Goal: Task Accomplishment & Management: Manage account settings

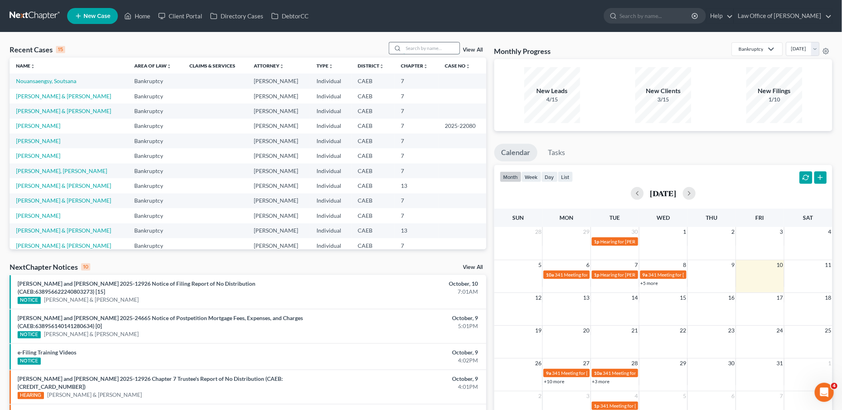
click at [445, 49] on input "search" at bounding box center [432, 48] width 56 height 12
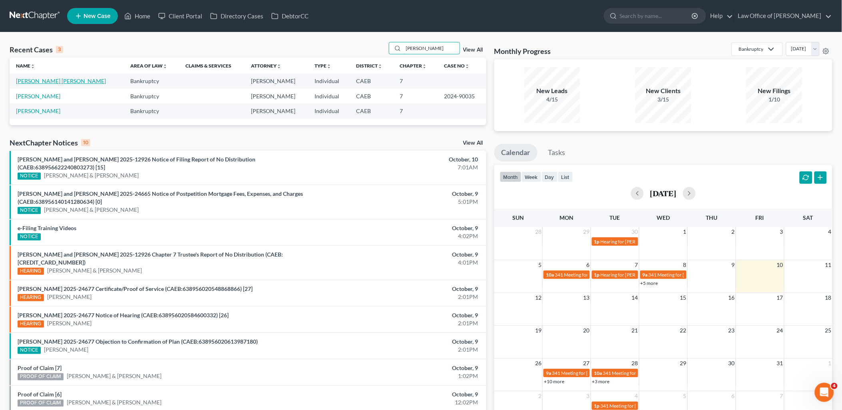
type input "[PERSON_NAME]"
click at [39, 82] on link "[PERSON_NAME] [PERSON_NAME]" at bounding box center [61, 81] width 90 height 7
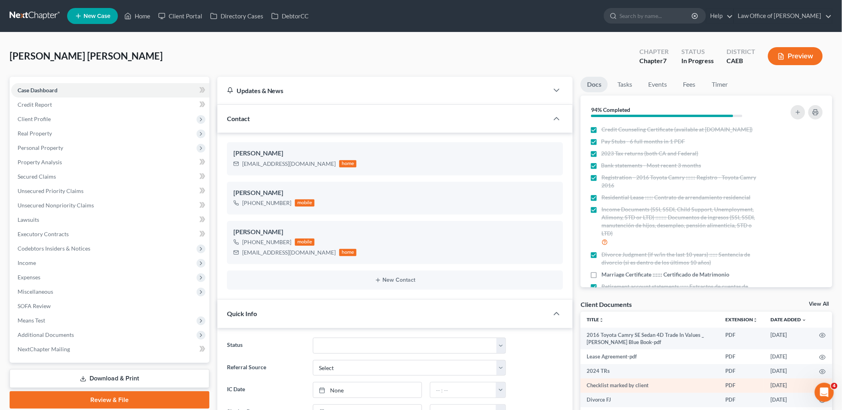
scroll to position [89, 0]
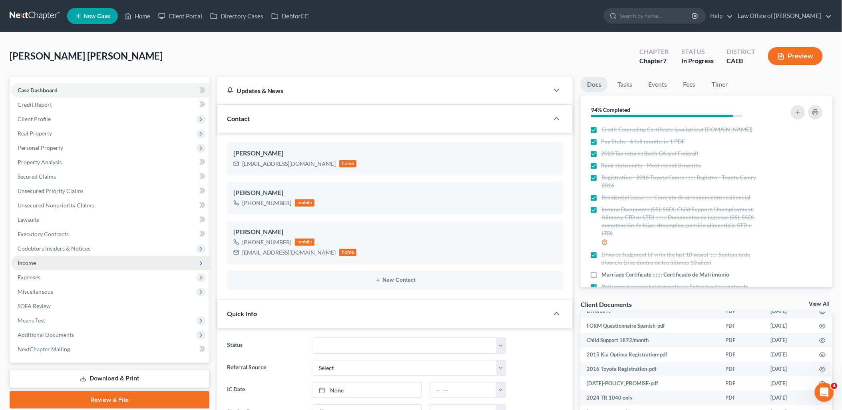
click at [21, 264] on span "Income" at bounding box center [27, 262] width 18 height 7
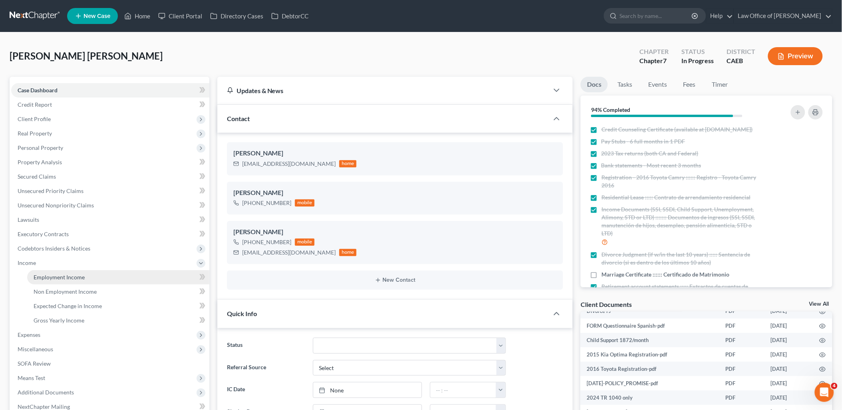
click at [51, 278] on span "Employment Income" at bounding box center [59, 277] width 51 height 7
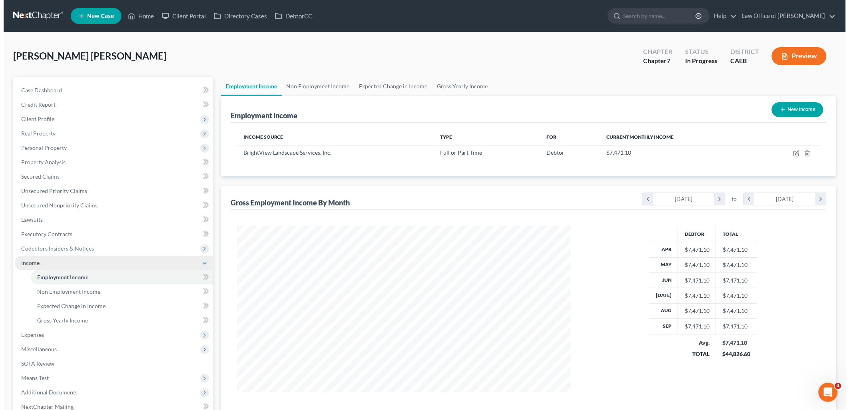
scroll to position [167, 350]
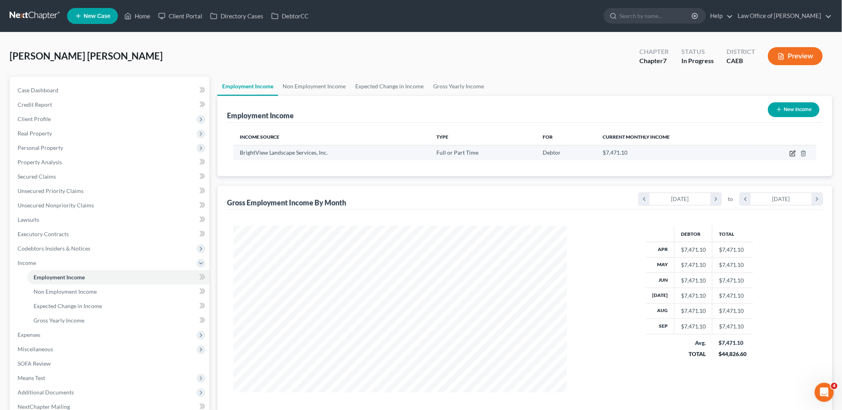
click at [792, 151] on icon "button" at bounding box center [793, 153] width 6 height 6
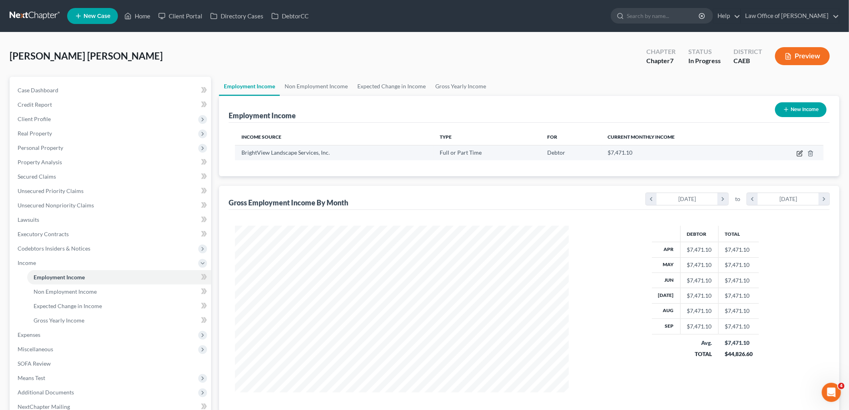
select select "0"
select select "39"
select select "3"
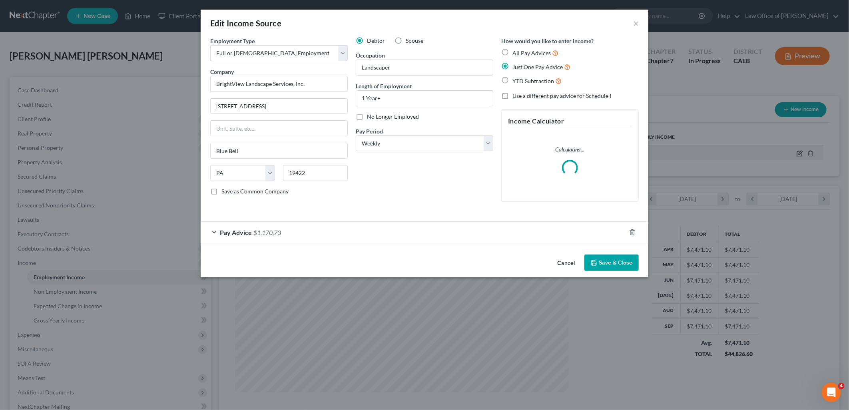
scroll to position [168, 352]
click at [266, 233] on span "$1,170.73" at bounding box center [267, 233] width 28 height 8
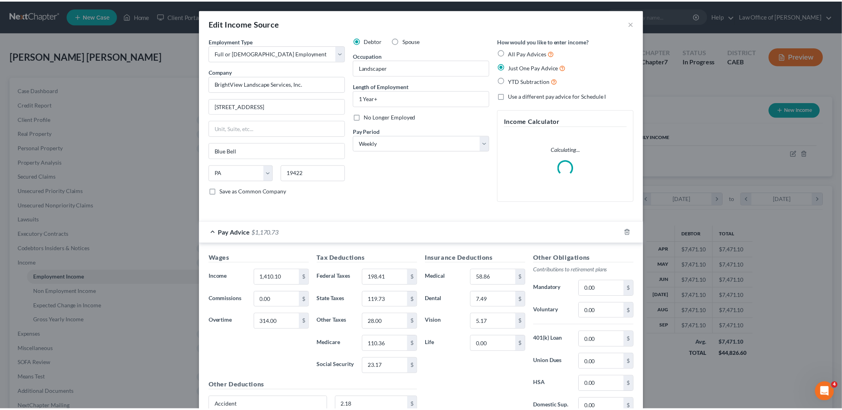
scroll to position [73, 0]
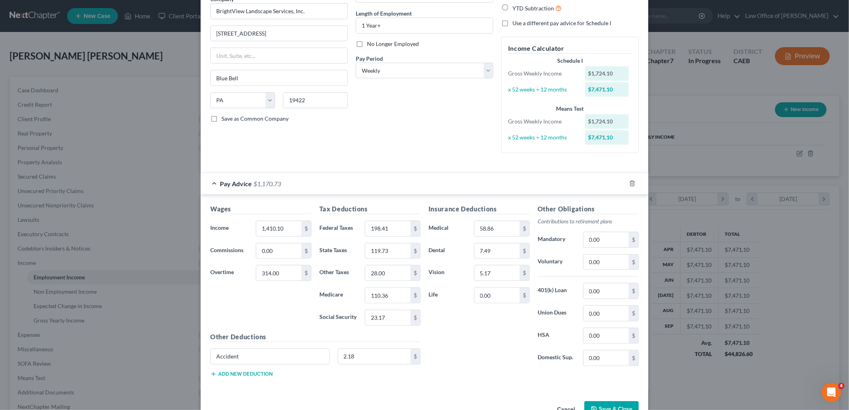
click at [622, 382] on div "Insurance Deductions Medical 58.86 $ Dental 7.49 $ Vision 5.17 $ Life 0.00 $ Ot…" at bounding box center [533, 293] width 218 height 179
click at [611, 407] on button "Save & Close" at bounding box center [611, 409] width 54 height 17
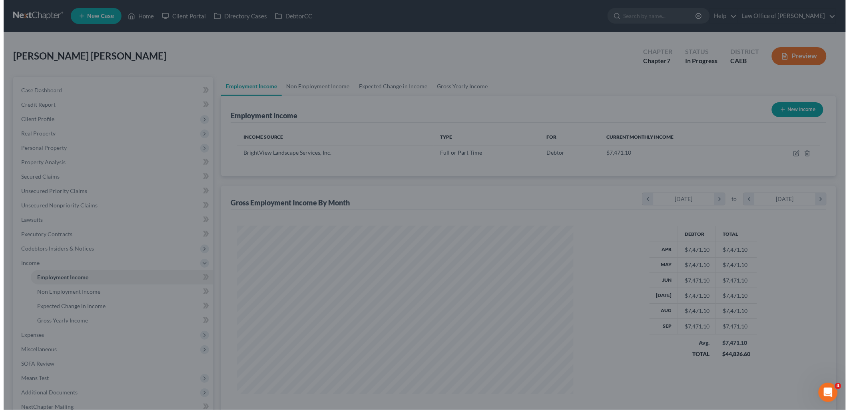
scroll to position [399420, 399237]
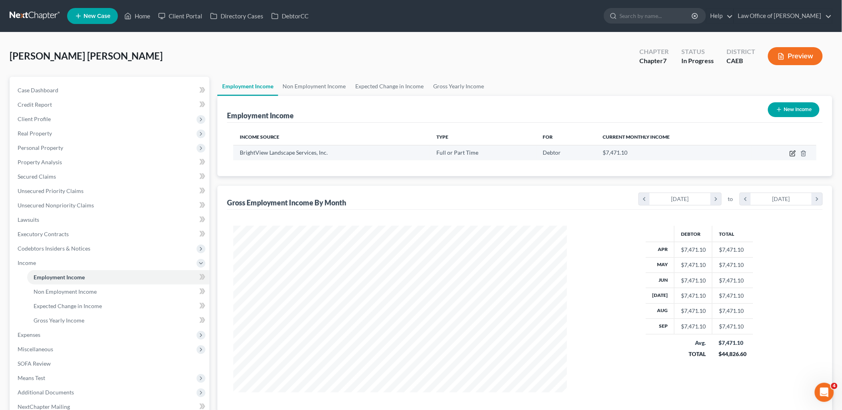
click at [792, 154] on icon "button" at bounding box center [793, 153] width 6 height 6
select select "0"
select select "39"
select select "3"
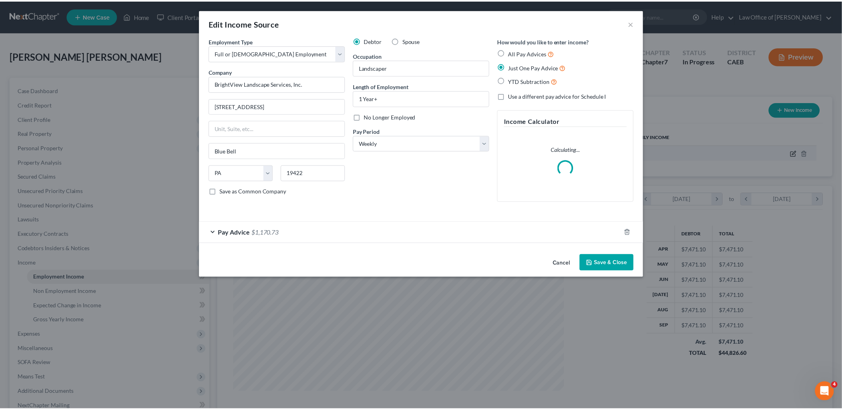
scroll to position [168, 352]
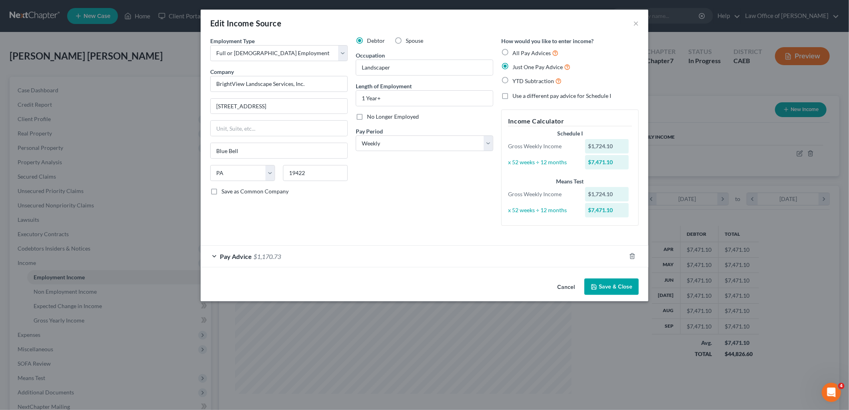
click at [621, 287] on button "Save & Close" at bounding box center [611, 287] width 54 height 17
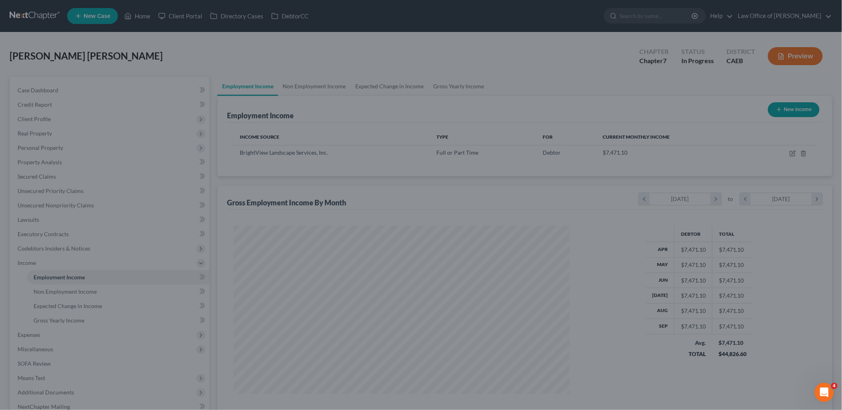
scroll to position [399420, 399237]
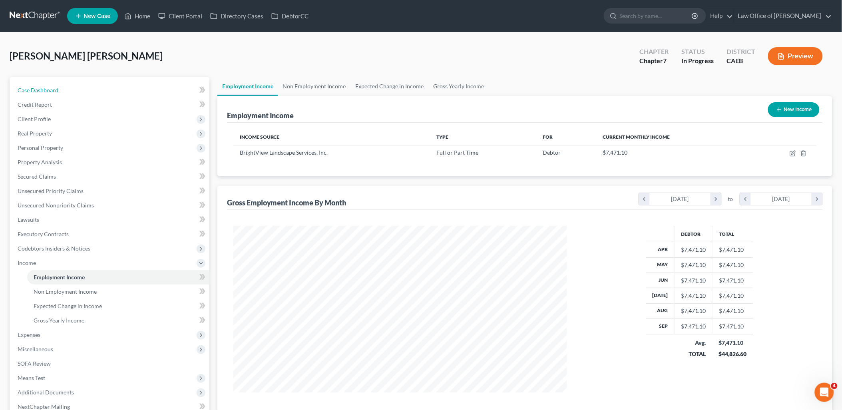
drag, startPoint x: 30, startPoint y: 88, endPoint x: 848, endPoint y: 134, distance: 818.4
click at [30, 88] on span "Case Dashboard" at bounding box center [38, 90] width 41 height 7
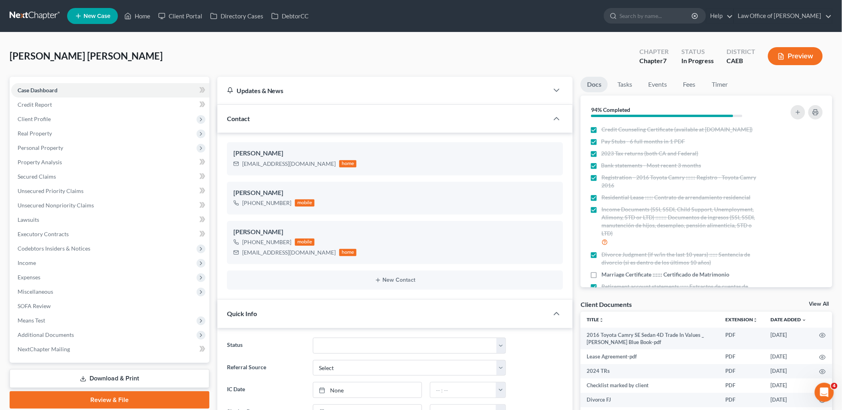
scroll to position [500, 0]
drag, startPoint x: 20, startPoint y: 259, endPoint x: 28, endPoint y: 263, distance: 9.1
click at [20, 259] on span "Income" at bounding box center [27, 262] width 18 height 7
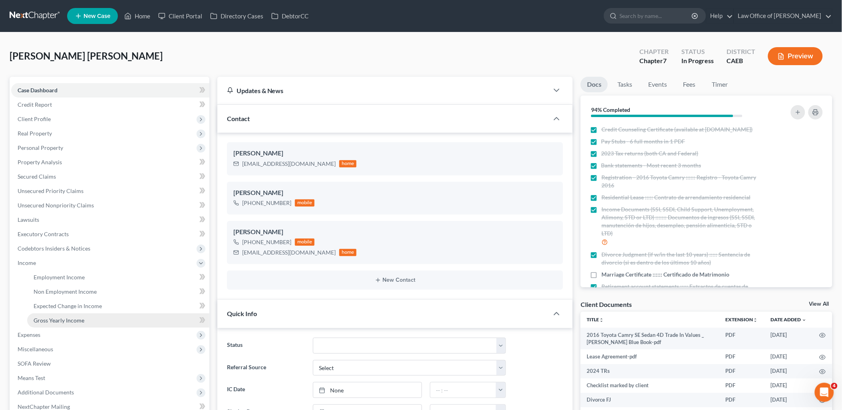
click at [50, 317] on span "Gross Yearly Income" at bounding box center [59, 320] width 51 height 7
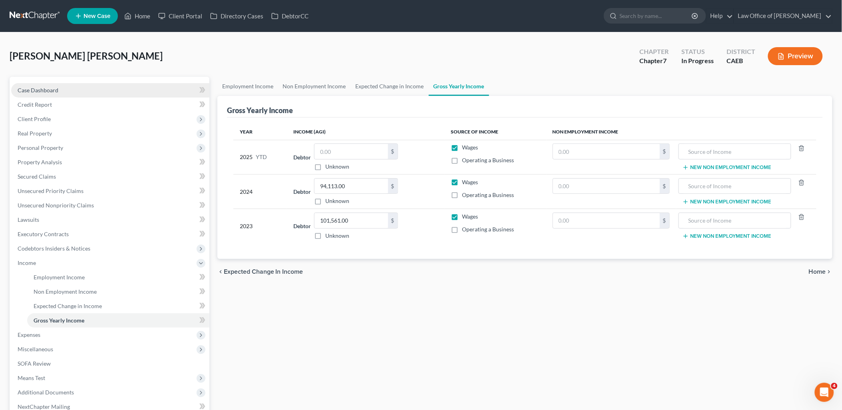
click at [49, 87] on span "Case Dashboard" at bounding box center [38, 90] width 41 height 7
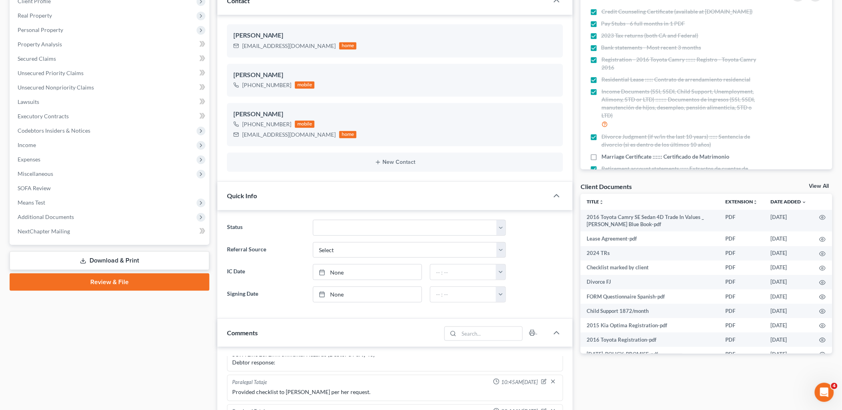
scroll to position [266, 0]
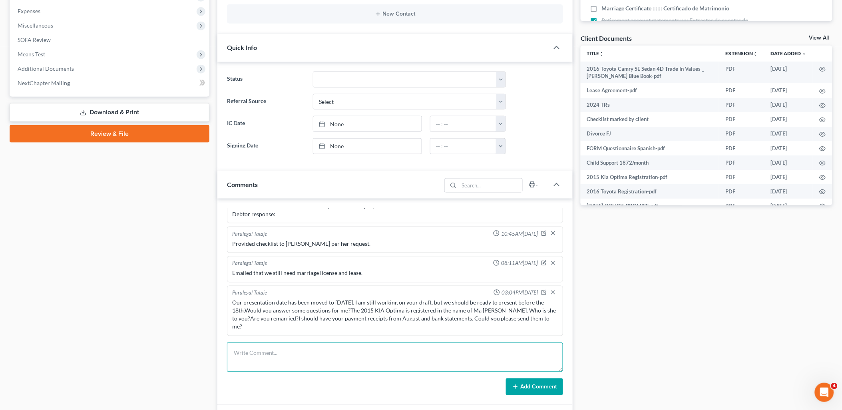
click at [285, 359] on textarea at bounding box center [395, 357] width 336 height 30
paste textarea "Good morning, [PERSON_NAME],Could you please send me copies of your pay stubs a…"
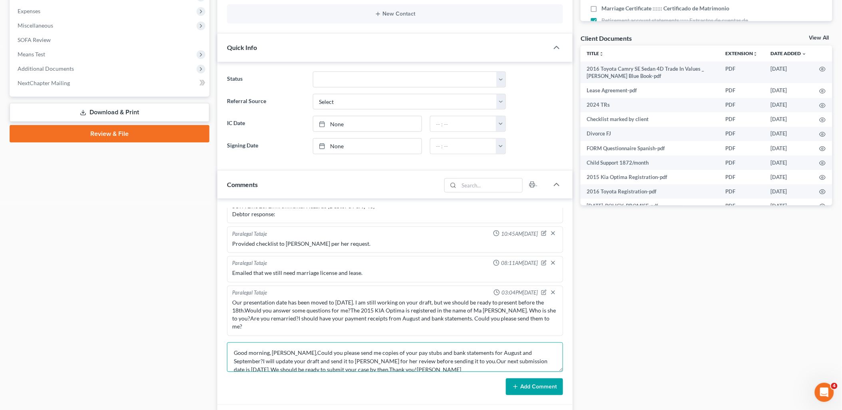
scroll to position [1, 0]
type textarea "Good morning, [PERSON_NAME],Could you please send me copies of your pay stubs a…"
click at [529, 388] on button "Add Comment" at bounding box center [534, 386] width 57 height 17
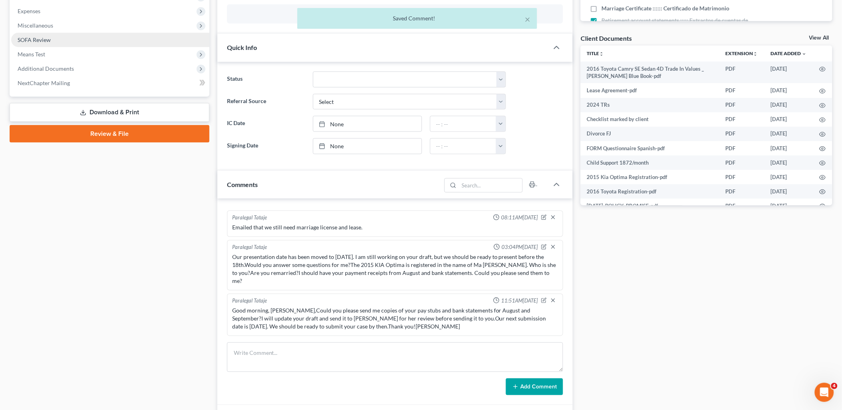
scroll to position [0, 0]
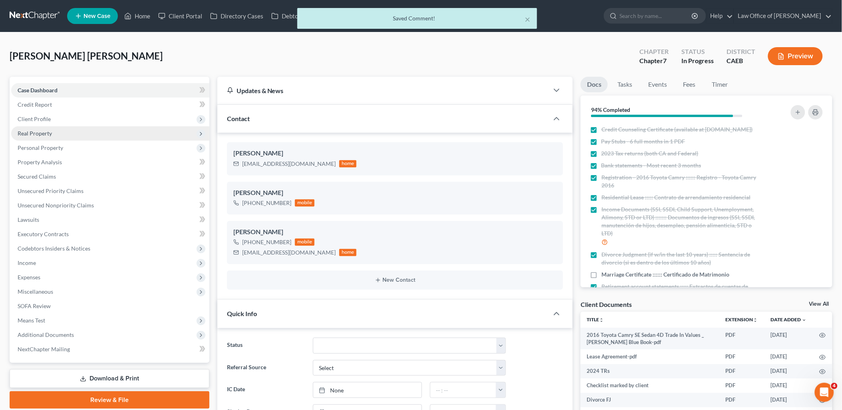
click at [31, 134] on span "Real Property" at bounding box center [35, 133] width 34 height 7
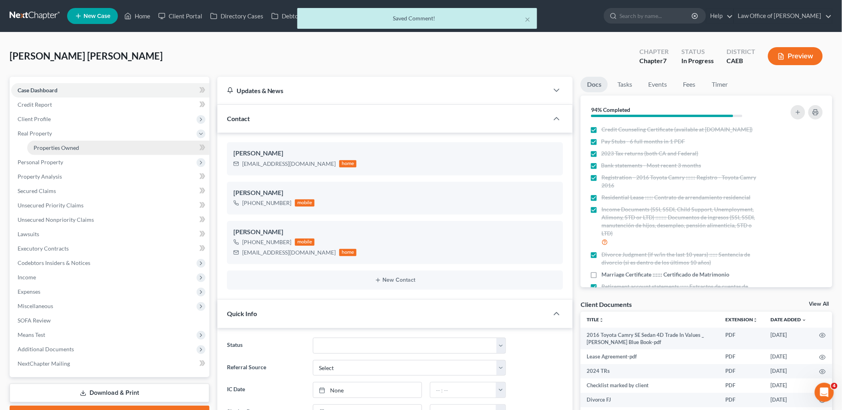
click at [50, 146] on span "Properties Owned" at bounding box center [57, 147] width 46 height 7
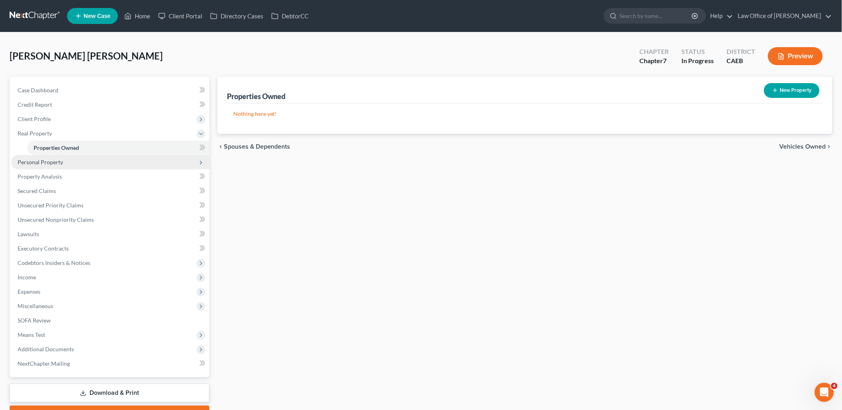
click at [35, 163] on span "Personal Property" at bounding box center [41, 162] width 46 height 7
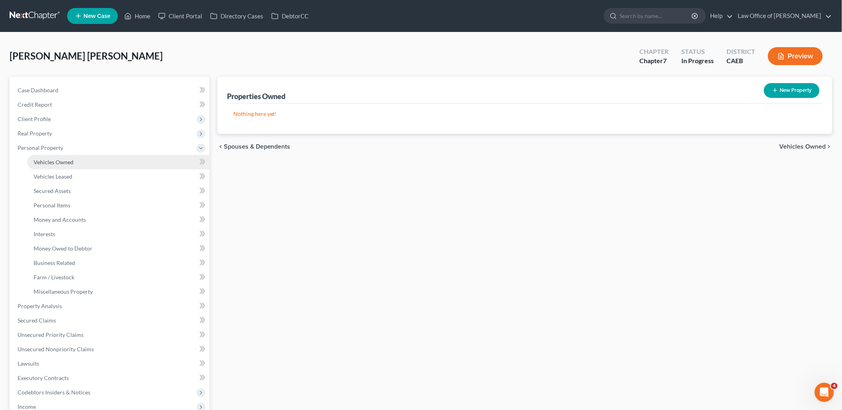
click at [48, 162] on span "Vehicles Owned" at bounding box center [54, 162] width 40 height 7
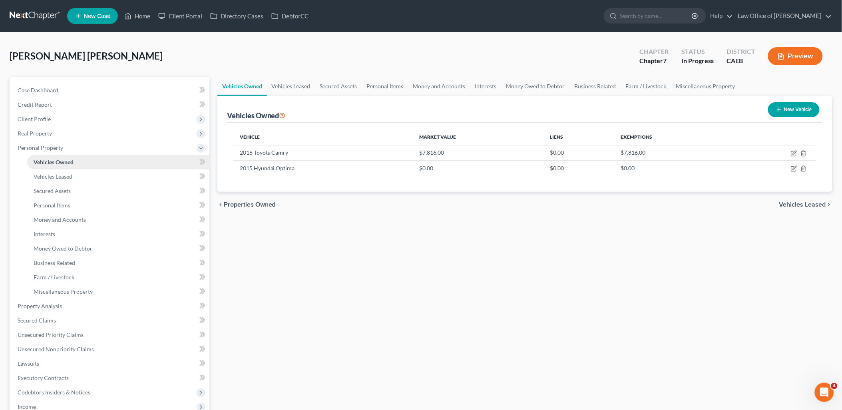
click at [48, 162] on span "Vehicles Owned" at bounding box center [54, 162] width 40 height 7
click at [38, 117] on span "Client Profile" at bounding box center [34, 118] width 33 height 7
click at [52, 162] on span "Debtor Profile" at bounding box center [52, 162] width 36 height 7
select select "3"
select select "6"
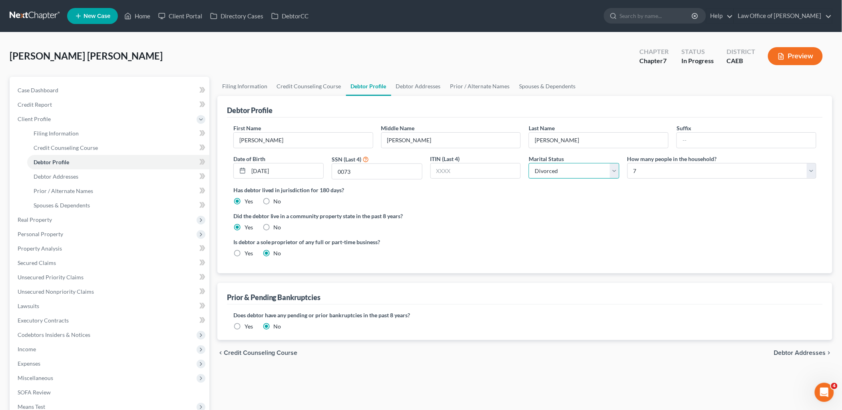
click at [576, 170] on select "Select Single Married Separated Divorced Widowed" at bounding box center [574, 171] width 91 height 16
select select "1"
click at [529, 163] on select "Select Single Married Separated Divorced Widowed" at bounding box center [574, 171] width 91 height 16
click at [414, 84] on link "Debtor Addresses" at bounding box center [418, 86] width 54 height 19
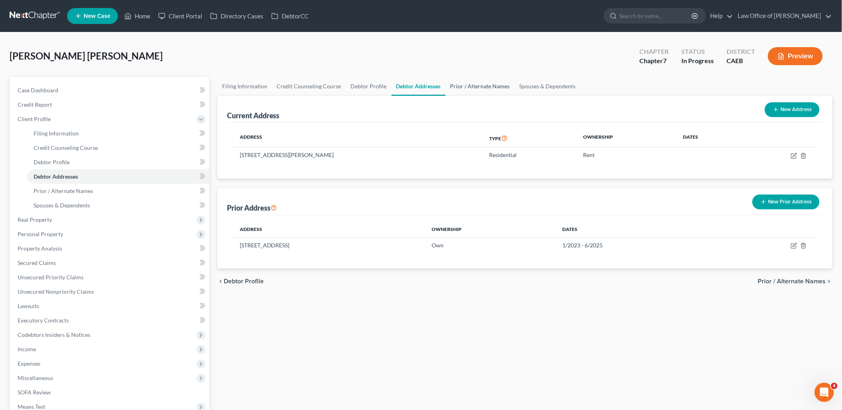
click at [466, 84] on link "Prior / Alternate Names" at bounding box center [480, 86] width 69 height 19
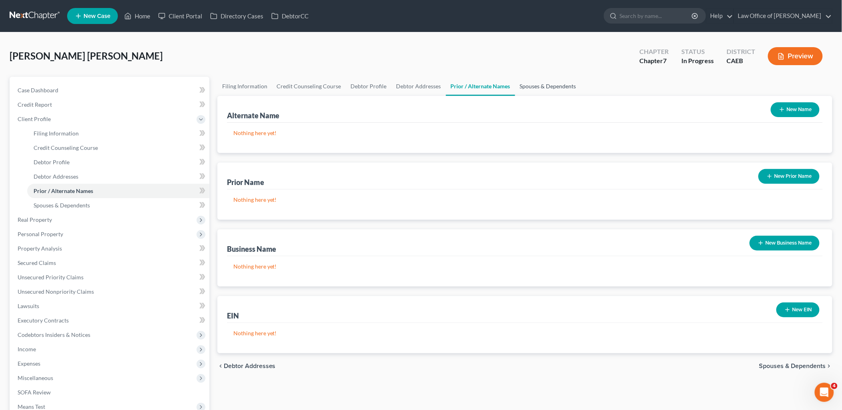
click at [539, 82] on link "Spouses & Dependents" at bounding box center [548, 86] width 66 height 19
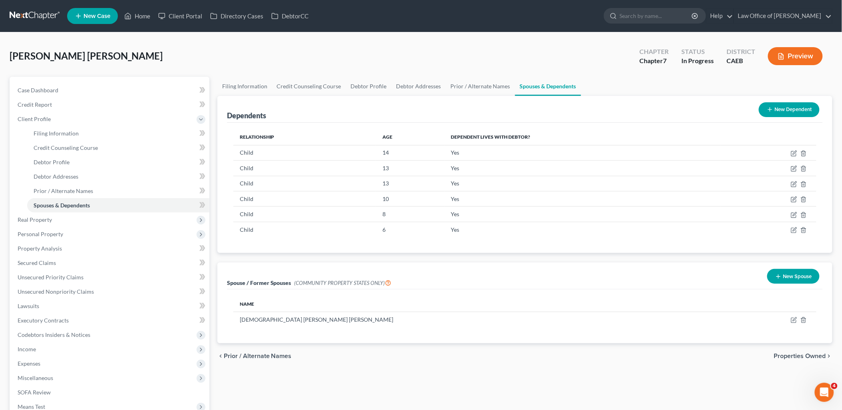
click at [790, 278] on button "New Spouse" at bounding box center [793, 276] width 52 height 15
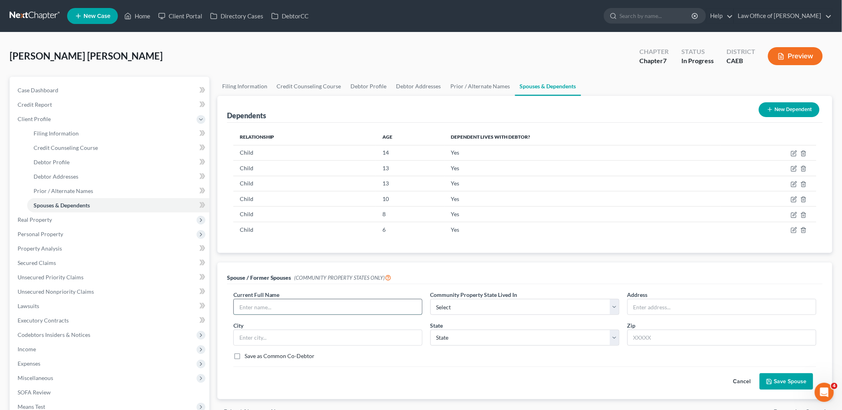
click at [273, 309] on input "text" at bounding box center [328, 306] width 188 height 15
type input "Ma [PERSON_NAME]"
click at [449, 308] on select "Select AZ CA GU ID LA NV NM PR TX WA WI" at bounding box center [524, 307] width 189 height 16
select select "1"
click at [430, 299] on select "Select AZ CA GU ID LA NV NM PR TX WA WI" at bounding box center [524, 307] width 189 height 16
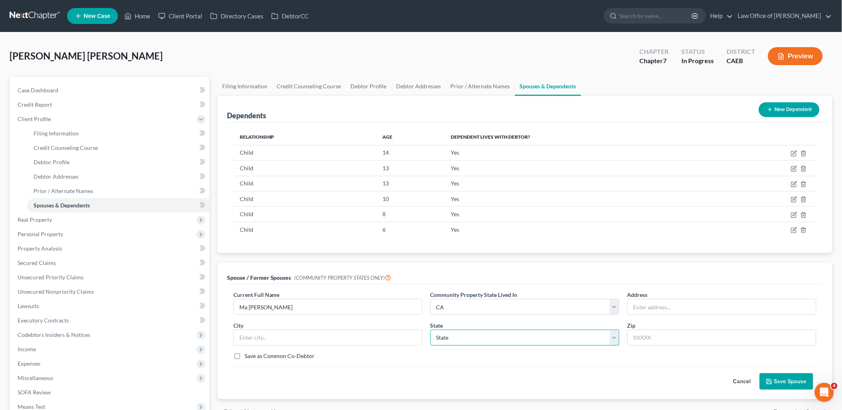
click at [456, 338] on select "State AL AK AR AZ CA CO CT DE DC FL GA GU HI ID IL IN IA KS KY LA ME MD MA MI M…" at bounding box center [524, 338] width 189 height 16
select select "4"
click at [430, 330] on select "State AL AK AR AZ CA CO CT DE DC FL GA GU HI ID IL IN IA KS KY LA ME MD MA MI M…" at bounding box center [524, 338] width 189 height 16
click at [790, 382] on button "Save Spouse" at bounding box center [787, 381] width 54 height 17
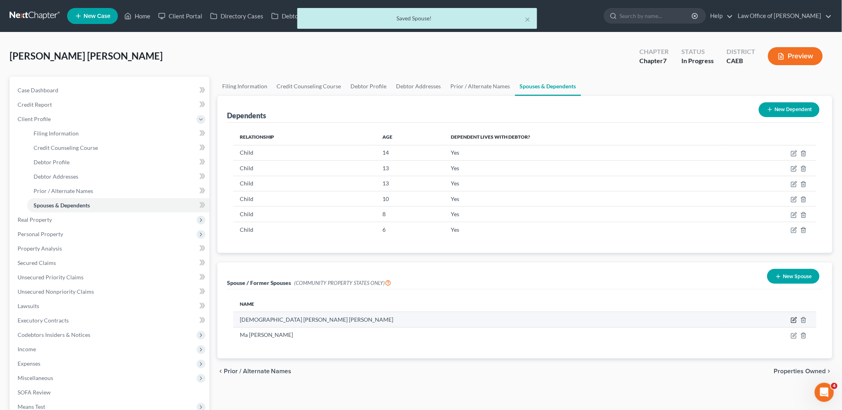
click at [794, 319] on icon "button" at bounding box center [794, 320] width 6 height 6
select select "1"
select select "4"
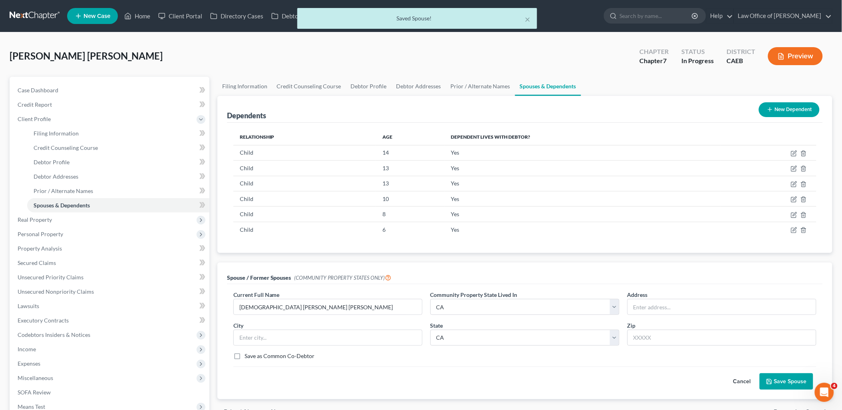
click at [796, 384] on button "Save Spouse" at bounding box center [787, 381] width 54 height 17
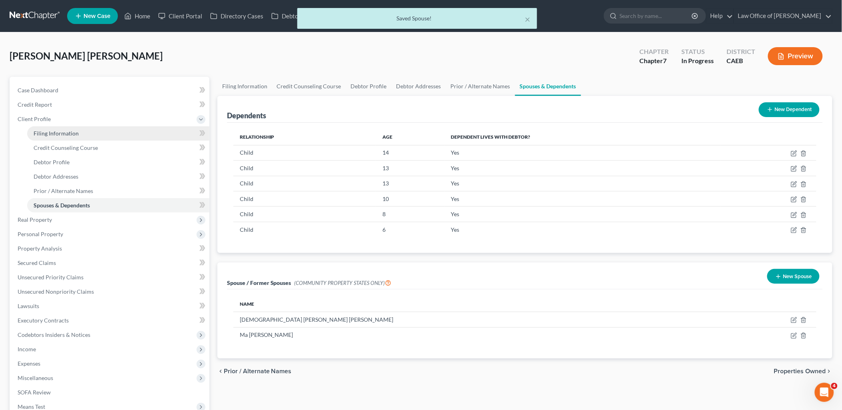
click at [40, 134] on span "Filing Information" at bounding box center [56, 133] width 45 height 7
select select "1"
select select "0"
select select "4"
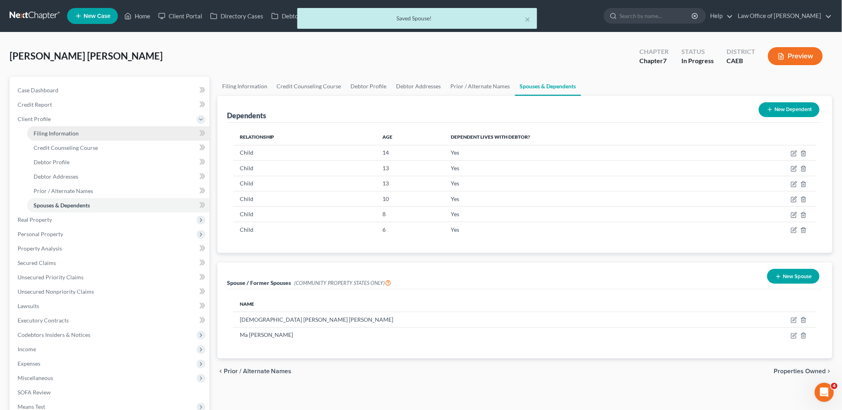
select select "0"
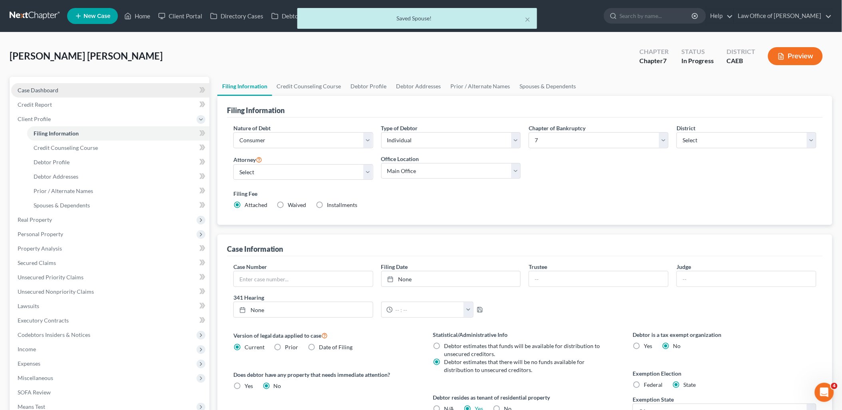
click at [36, 87] on span "Case Dashboard" at bounding box center [38, 90] width 41 height 7
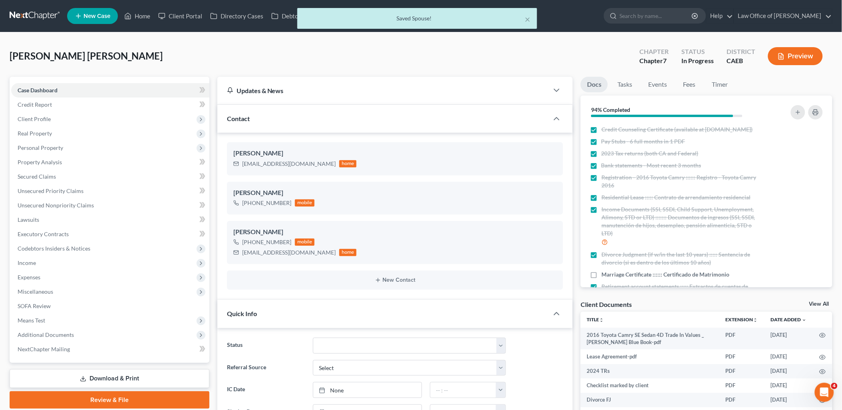
scroll to position [545, 0]
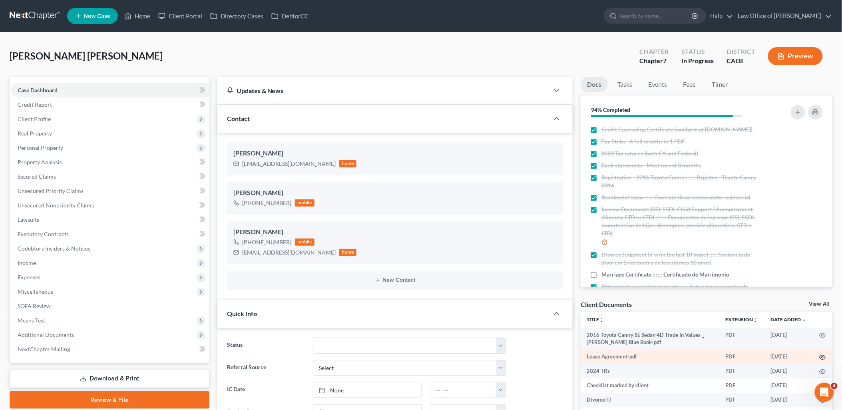
click at [822, 358] on circle "button" at bounding box center [823, 357] width 2 height 2
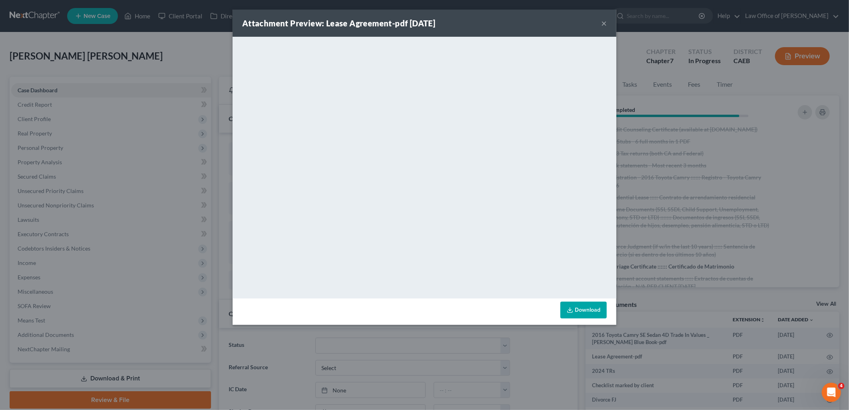
drag, startPoint x: 606, startPoint y: 21, endPoint x: 591, endPoint y: 38, distance: 22.4
click at [606, 21] on button "×" at bounding box center [604, 23] width 6 height 10
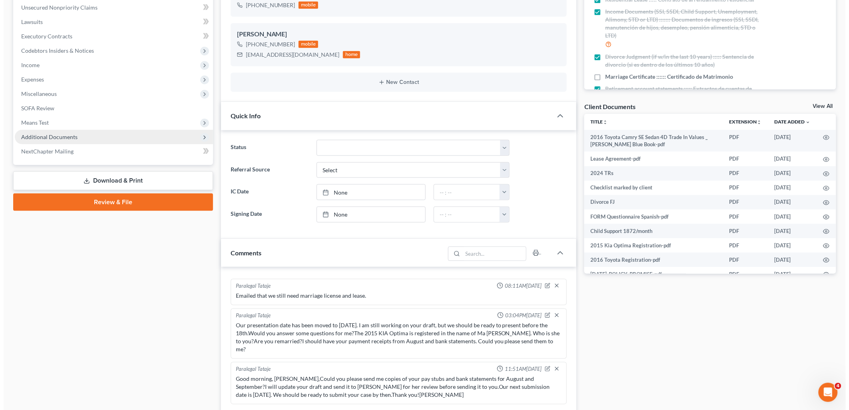
scroll to position [0, 0]
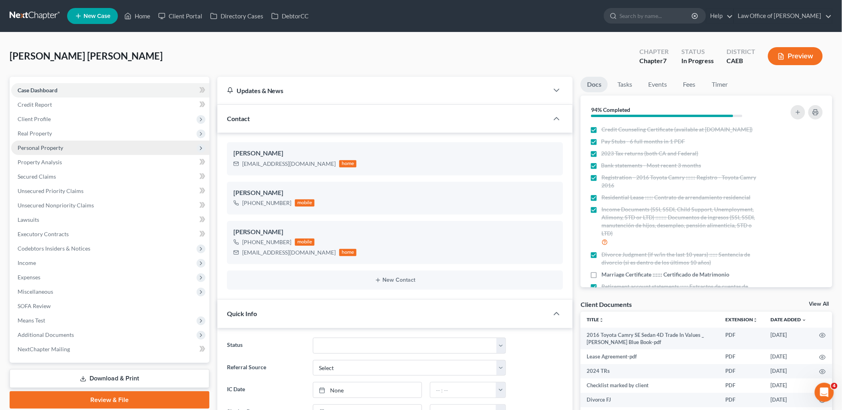
drag, startPoint x: 41, startPoint y: 145, endPoint x: 44, endPoint y: 149, distance: 4.8
click at [41, 145] on span "Personal Property" at bounding box center [41, 147] width 46 height 7
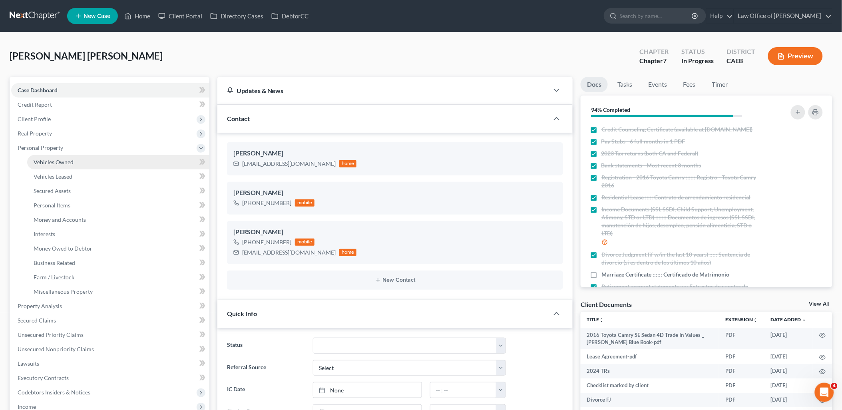
click at [62, 159] on span "Vehicles Owned" at bounding box center [54, 162] width 40 height 7
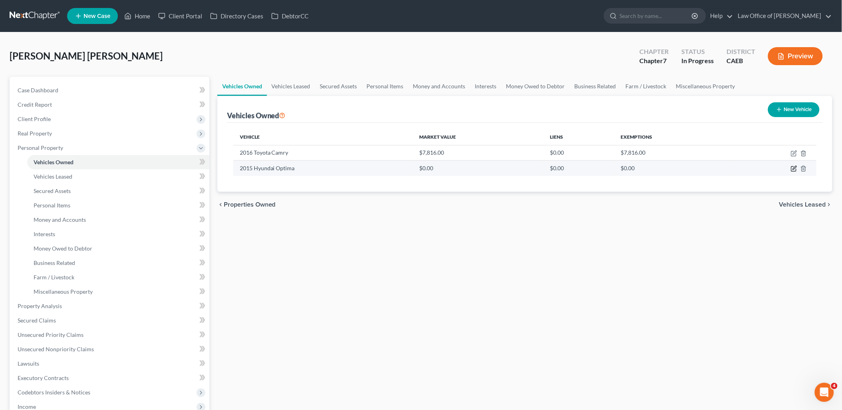
click at [794, 169] on icon "button" at bounding box center [794, 168] width 6 height 6
select select "0"
select select "11"
select select "3"
select select "4"
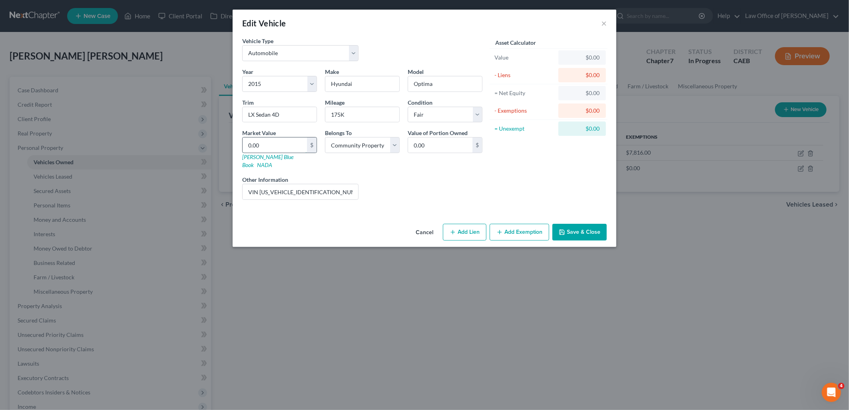
click at [274, 145] on input "0.00" at bounding box center [275, 144] width 64 height 15
type input "2"
type input "2.00"
type input "23"
type input "23.00"
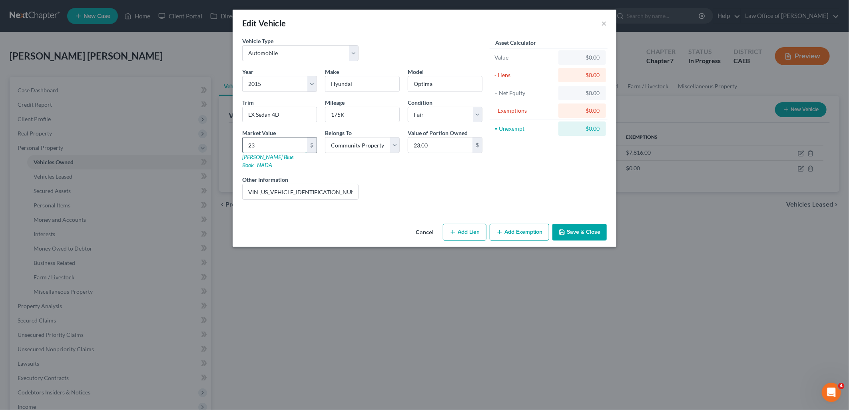
type input "232"
type input "232.00"
type input "2324"
type input "2,324.00"
type input "2,3241"
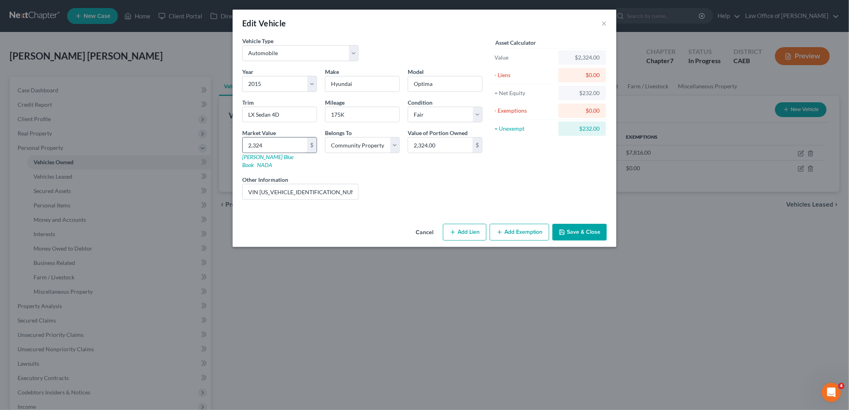
type input "23,241.00"
type input "23,24"
type input "2,324.00"
type input "2,32"
type input "232.00"
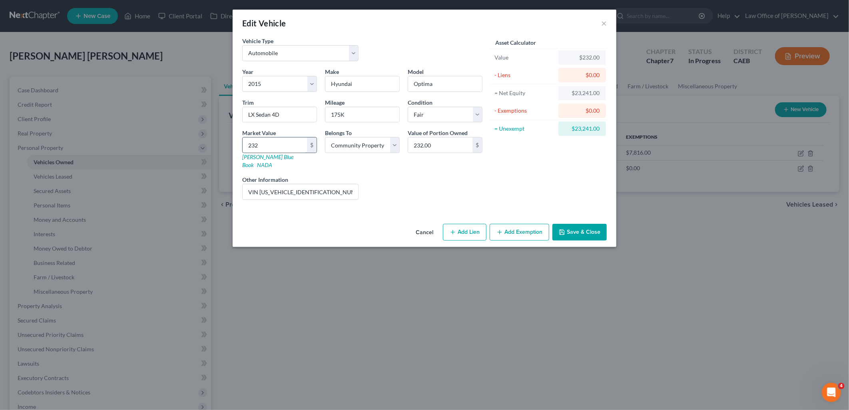
type input "2321"
type input "2,321.00"
type input "2,321"
click at [338, 185] on input "VIN [US_VEHICLE_IDENTIFICATION_NUMBER]" at bounding box center [300, 191] width 115 height 15
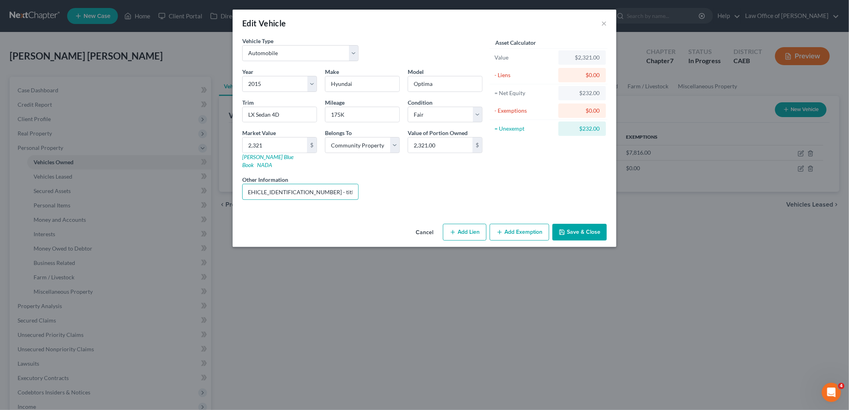
type input "VIN KNAGM4A72F5621772 - titled in Spouse's name"
click at [526, 225] on button "Add Exemption" at bounding box center [519, 232] width 60 height 17
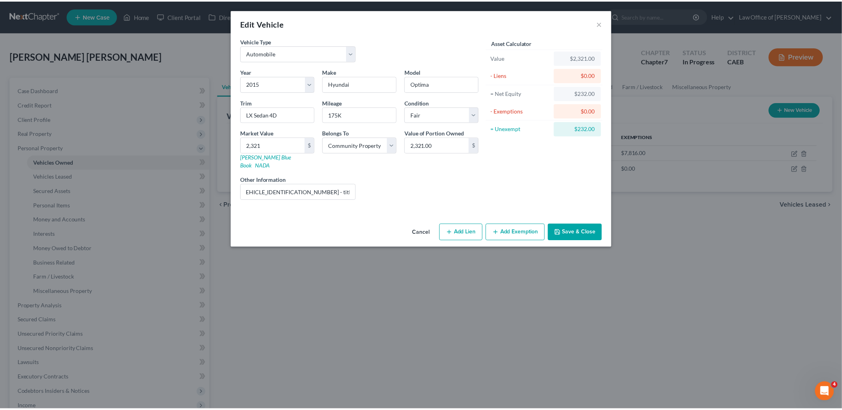
scroll to position [0, 0]
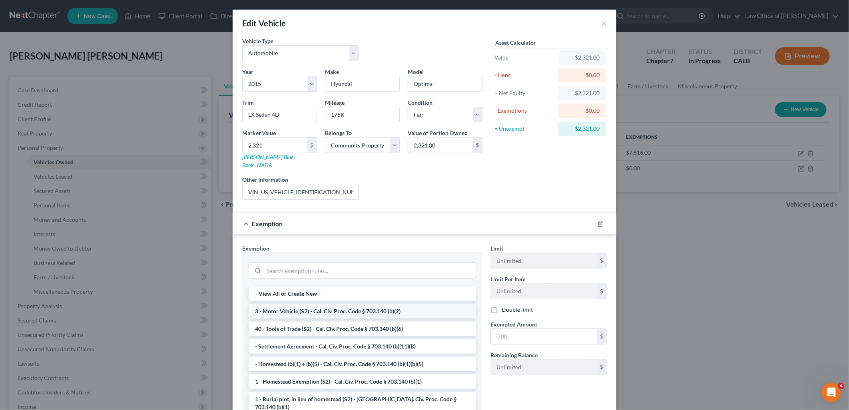
click at [305, 304] on li "3 - Motor Vehicle (S2) - Cal. Civ. Proc. Code § 703.140 (b)(2)" at bounding box center [362, 311] width 227 height 14
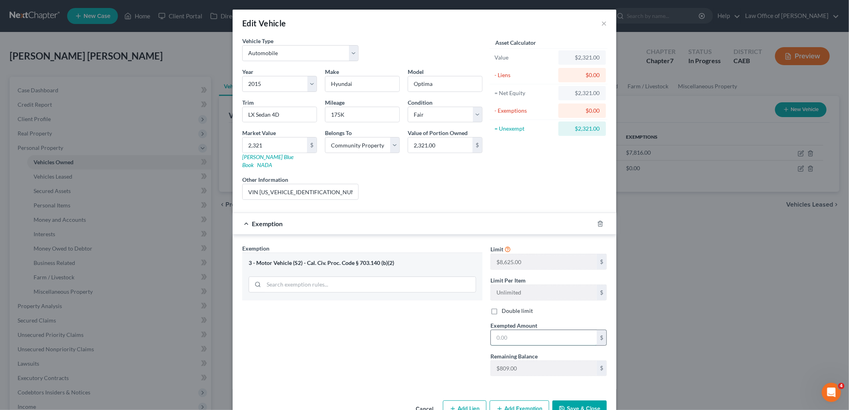
click at [543, 330] on input "text" at bounding box center [544, 337] width 106 height 15
type input "2,321"
click at [576, 400] on button "Save & Close" at bounding box center [579, 408] width 54 height 17
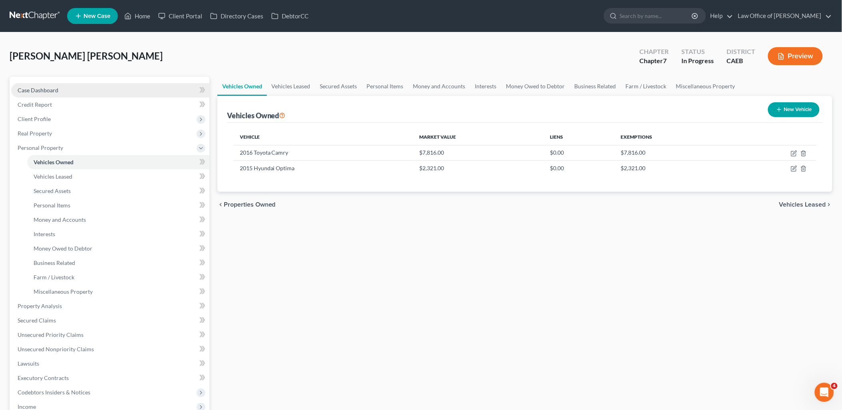
click at [33, 91] on span "Case Dashboard" at bounding box center [38, 90] width 41 height 7
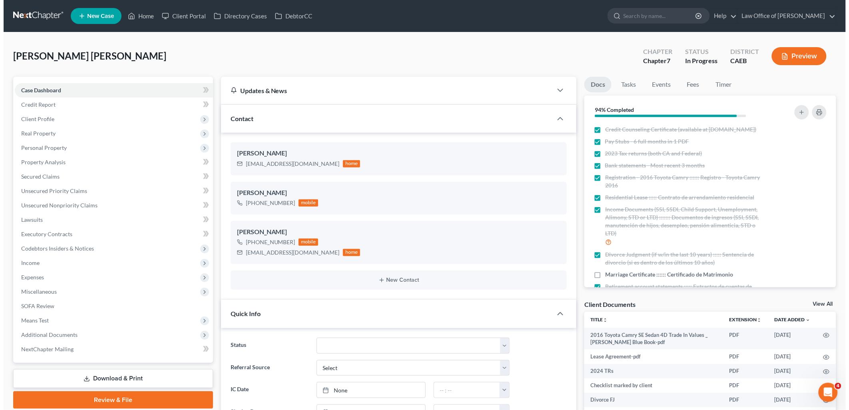
scroll to position [545, 0]
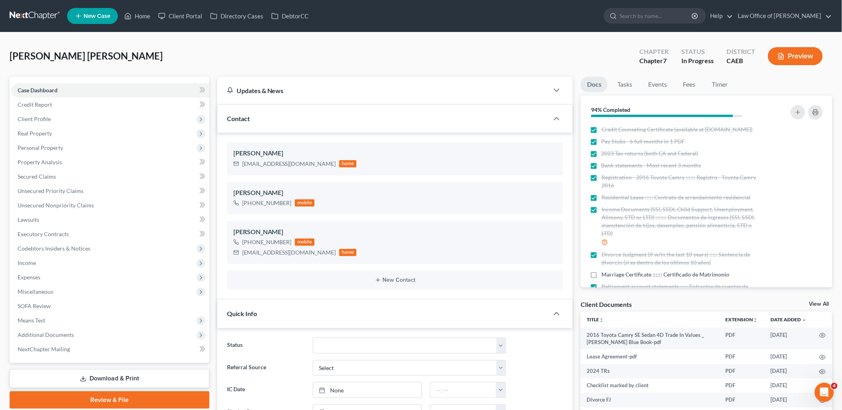
click at [814, 304] on link "View All" at bounding box center [819, 304] width 20 height 6
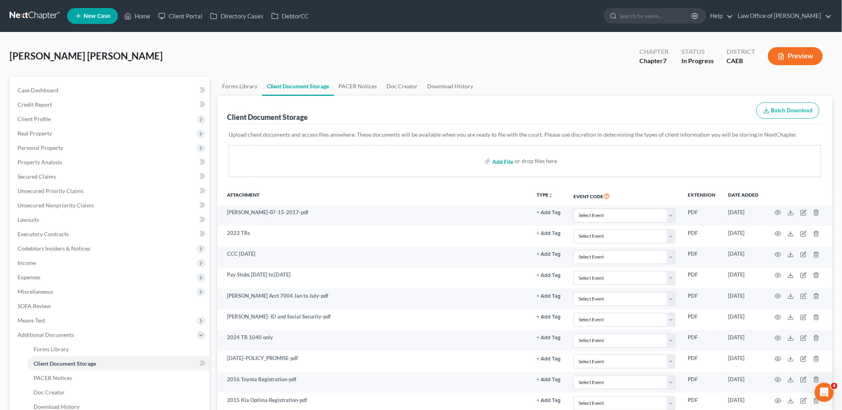
click at [495, 161] on input "file" at bounding box center [501, 161] width 19 height 14
type input "C:\fakepath\2015 Hyundai KBB.pdf"
click at [32, 145] on span "Personal Property" at bounding box center [41, 147] width 46 height 7
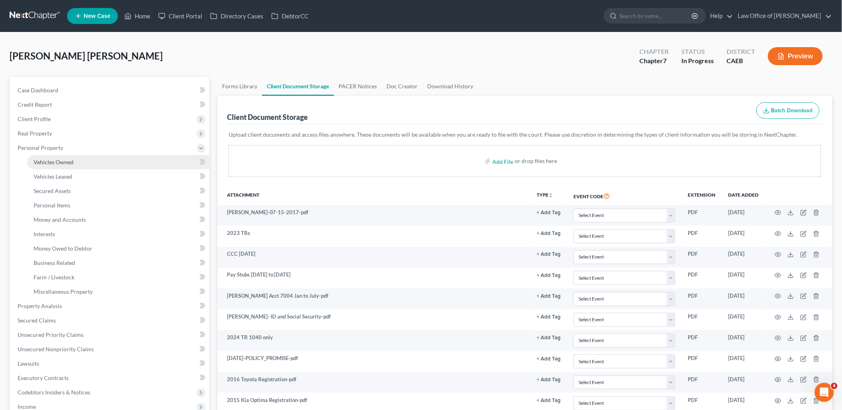
click at [52, 163] on span "Vehicles Owned" at bounding box center [54, 162] width 40 height 7
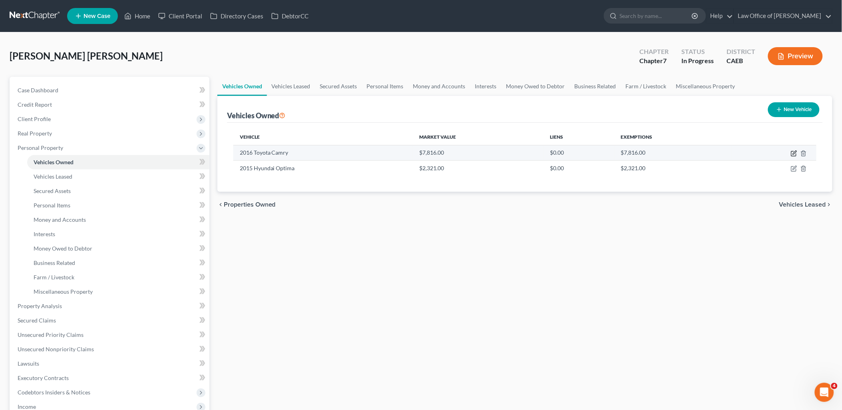
click at [794, 151] on icon "button" at bounding box center [794, 153] width 6 height 6
select select "0"
select select "10"
select select "2"
select select "0"
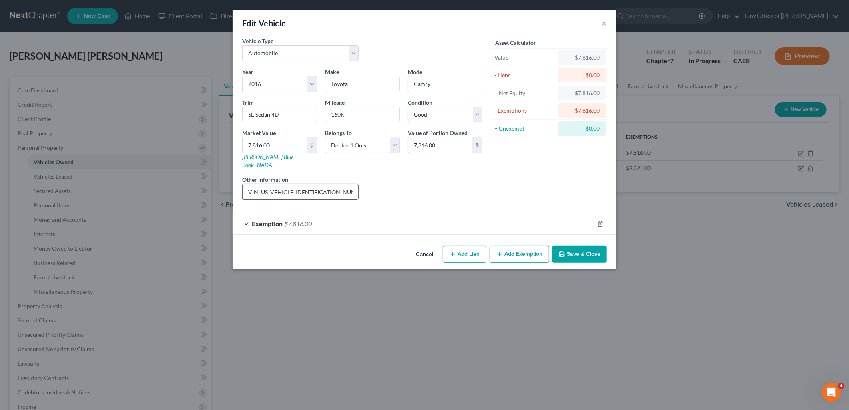
drag, startPoint x: 259, startPoint y: 185, endPoint x: 339, endPoint y: 185, distance: 79.9
click at [339, 185] on input "VIN 4T1BF1FK6GU259791" at bounding box center [300, 191] width 115 height 15
click at [355, 114] on input "160K" at bounding box center [362, 114] width 74 height 15
drag, startPoint x: 355, startPoint y: 114, endPoint x: 326, endPoint y: 106, distance: 30.1
click at [332, 113] on input "160K" at bounding box center [362, 114] width 74 height 15
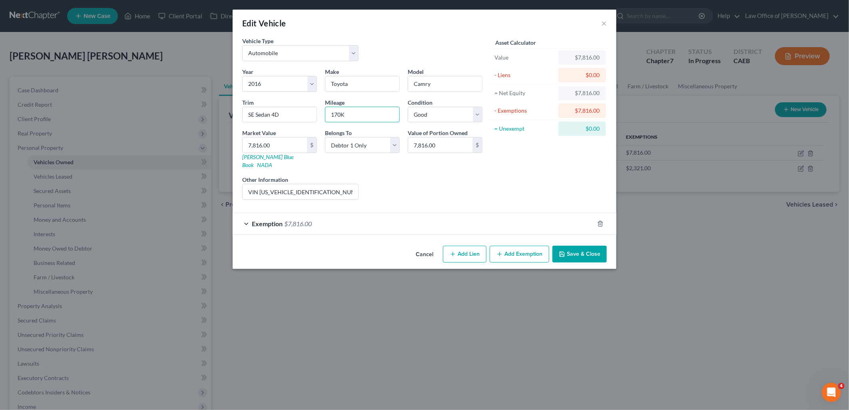
type input "170K"
click at [342, 146] on select "Select Debtor 1 Only Debtor 2 Only Debtor 1 And Debtor 2 Only At Least One Of T…" at bounding box center [362, 145] width 75 height 16
select select "4"
click at [325, 137] on select "Select Debtor 1 Only Debtor 2 Only Debtor 1 And Debtor 2 Only At Least One Of T…" at bounding box center [362, 145] width 75 height 16
click at [289, 143] on input "7,816.00" at bounding box center [275, 144] width 64 height 15
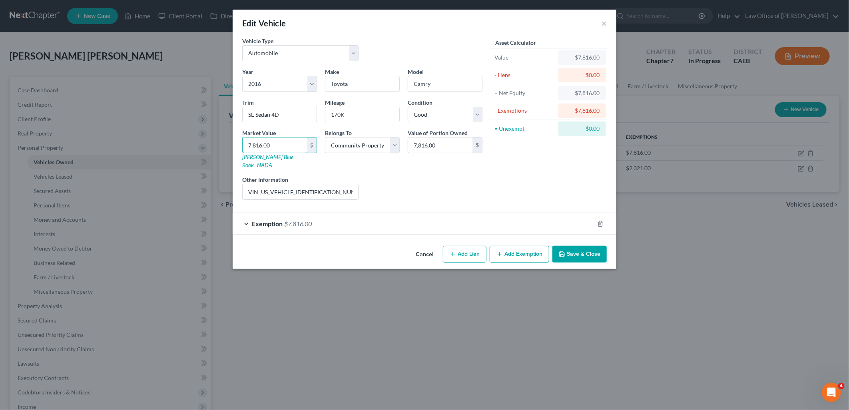
type input "7"
type input "7.00"
type input "75"
type input "75.00"
type input "752"
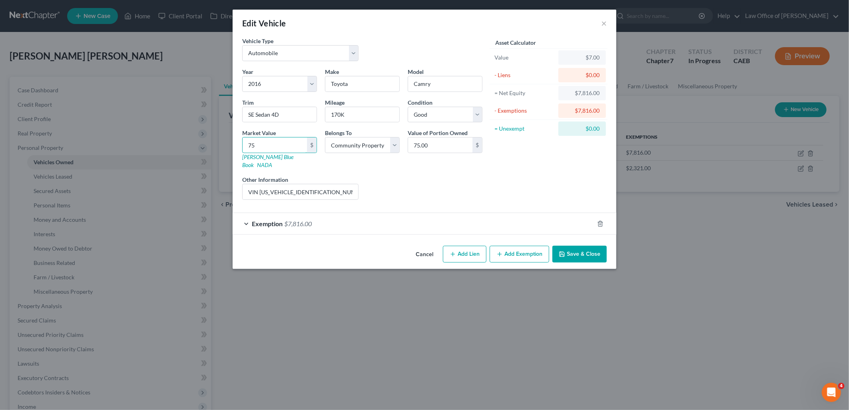
type input "752.00"
type input "7520"
type input "7,520.00"
type input "7,520"
click at [296, 220] on span "$7,816.00" at bounding box center [298, 224] width 28 height 8
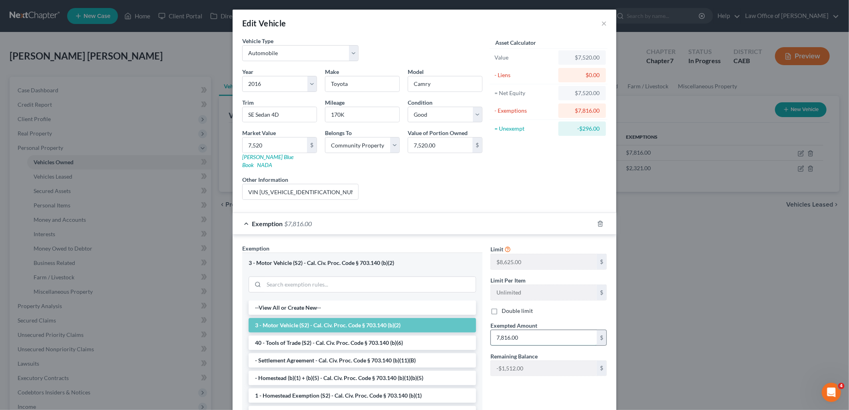
click at [537, 330] on input "7,816.00" at bounding box center [544, 337] width 106 height 15
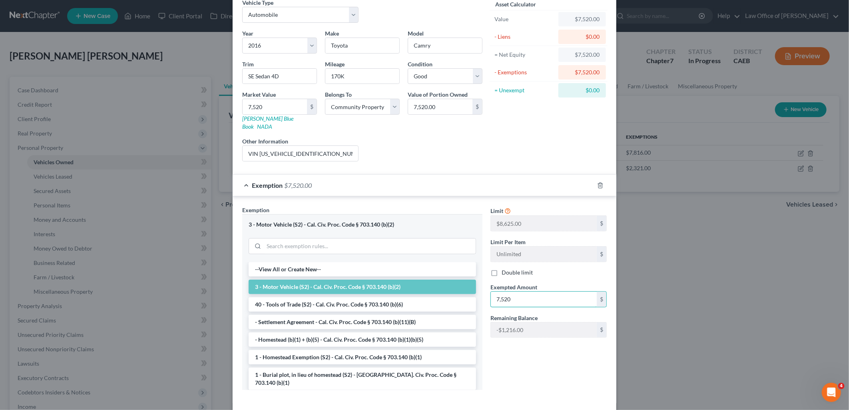
scroll to position [67, 0]
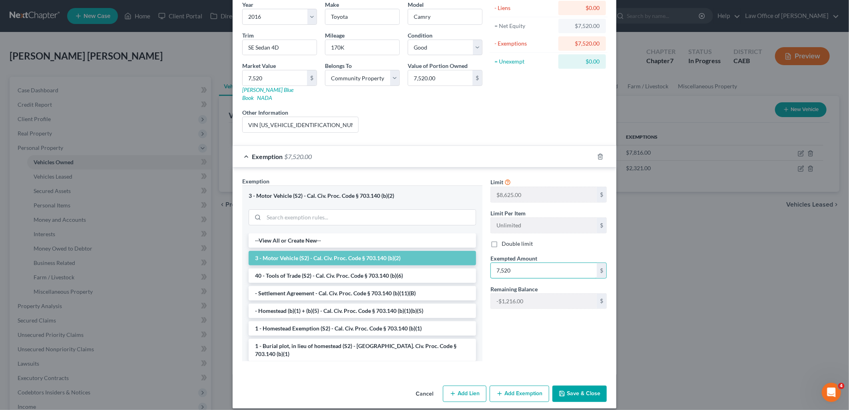
type input "7,520"
click at [570, 386] on button "Save & Close" at bounding box center [579, 394] width 54 height 17
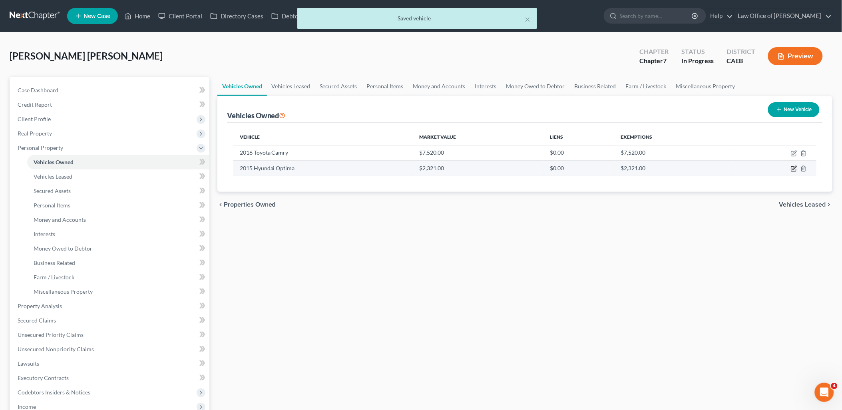
click at [795, 170] on icon "button" at bounding box center [794, 168] width 6 height 6
select select "0"
select select "11"
select select "3"
select select "4"
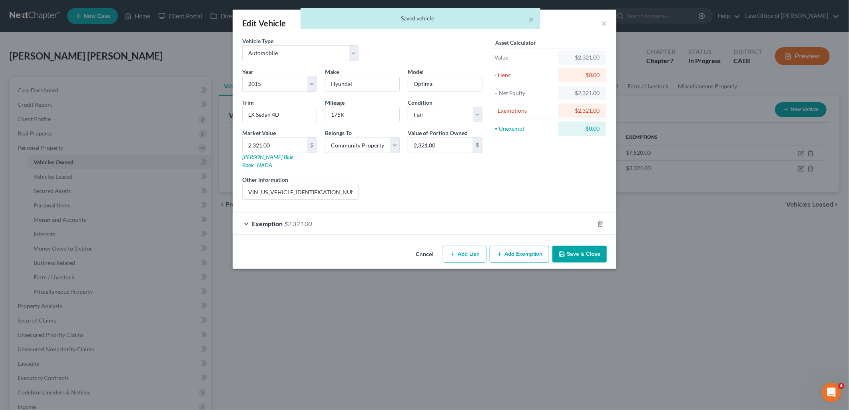
click at [297, 220] on span "$2,321.00" at bounding box center [298, 224] width 28 height 8
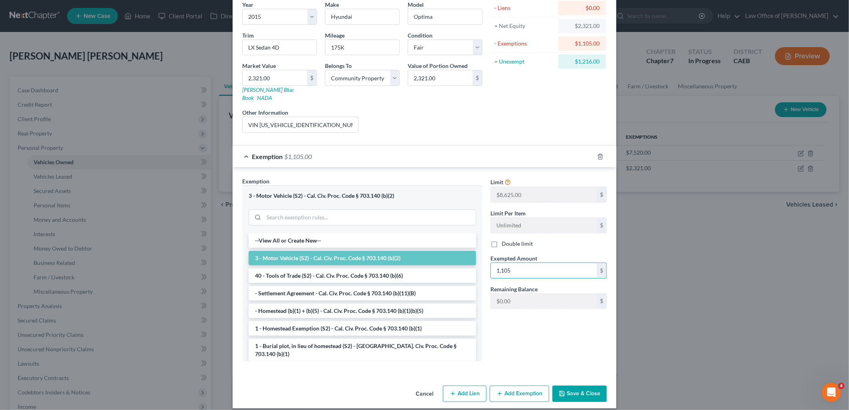
type input "1,105"
click at [517, 389] on button "Add Exemption" at bounding box center [519, 394] width 60 height 17
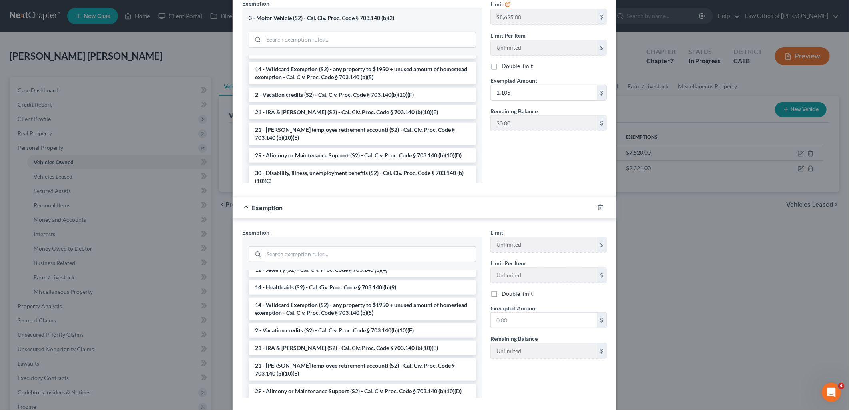
scroll to position [177, 0]
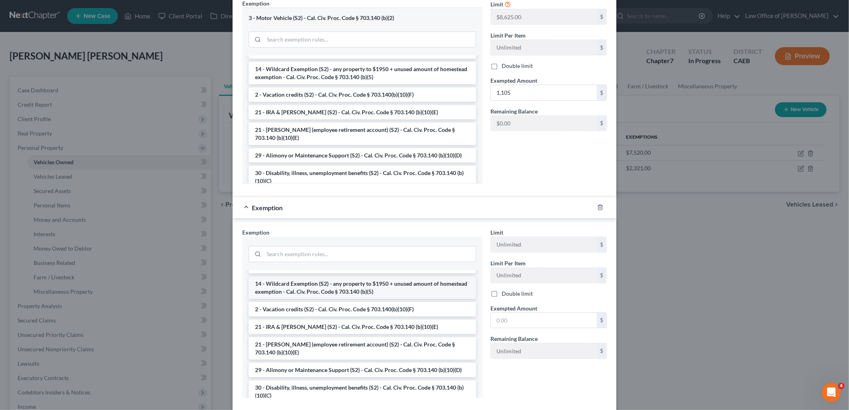
click at [295, 277] on li "14 - Wildcard Exemption (S2) - any property to $1950 + unused amount of homeste…" at bounding box center [362, 288] width 227 height 22
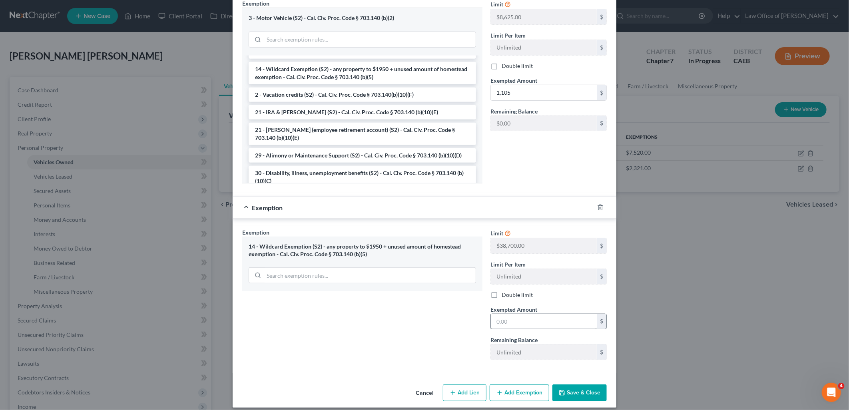
scroll to position [245, 0]
click at [513, 314] on input "text" at bounding box center [544, 321] width 106 height 15
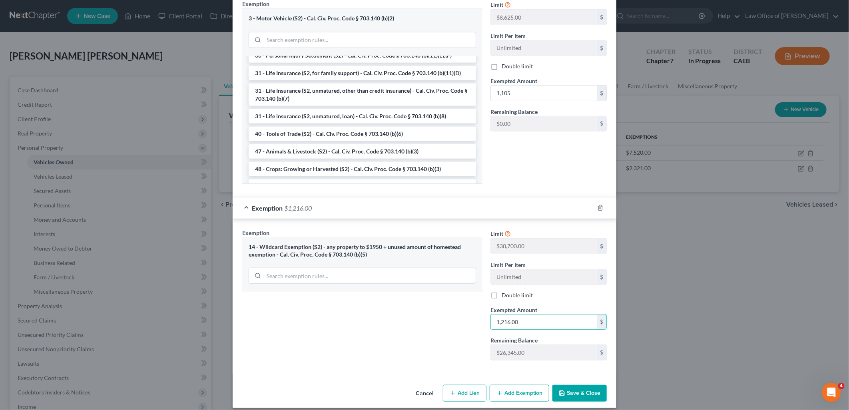
type input "1,216.00"
click at [576, 392] on button "Save & Close" at bounding box center [579, 393] width 54 height 17
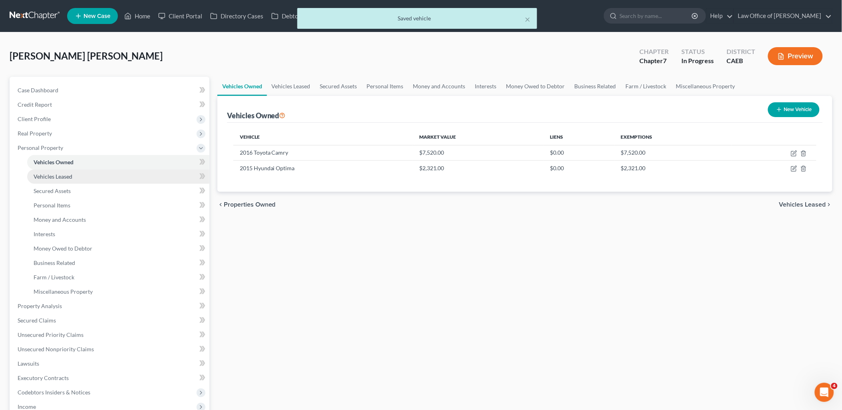
click at [48, 176] on span "Vehicles Leased" at bounding box center [53, 176] width 39 height 7
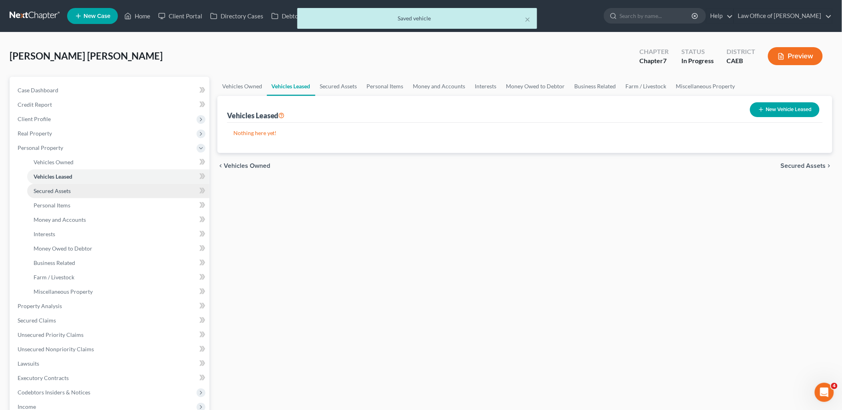
click at [62, 189] on span "Secured Assets" at bounding box center [52, 190] width 37 height 7
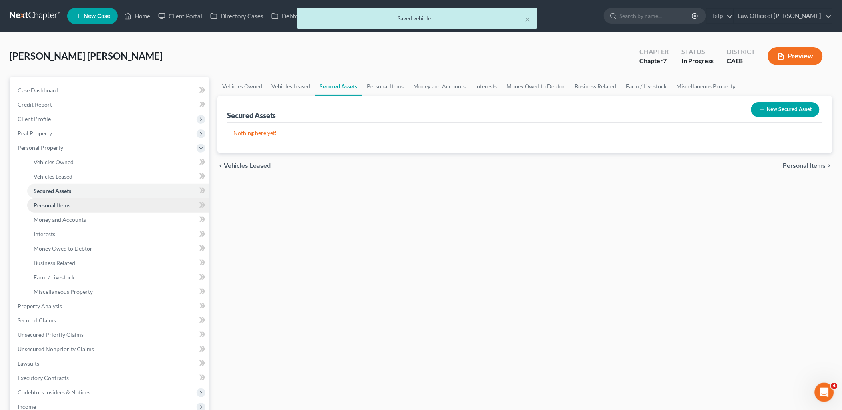
click at [62, 204] on span "Personal Items" at bounding box center [52, 205] width 37 height 7
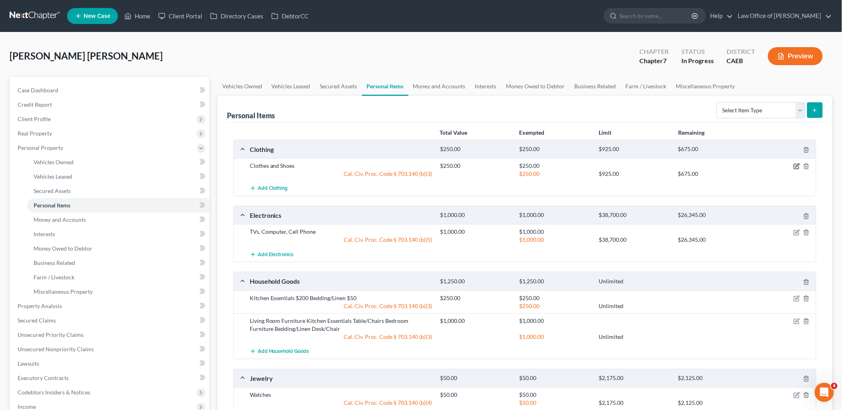
click at [798, 165] on icon "button" at bounding box center [798, 166] width 4 height 4
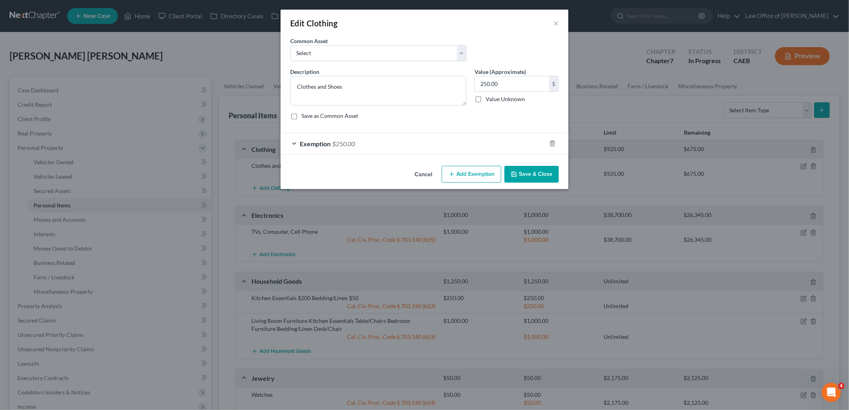
click at [527, 179] on button "Save & Close" at bounding box center [531, 174] width 54 height 17
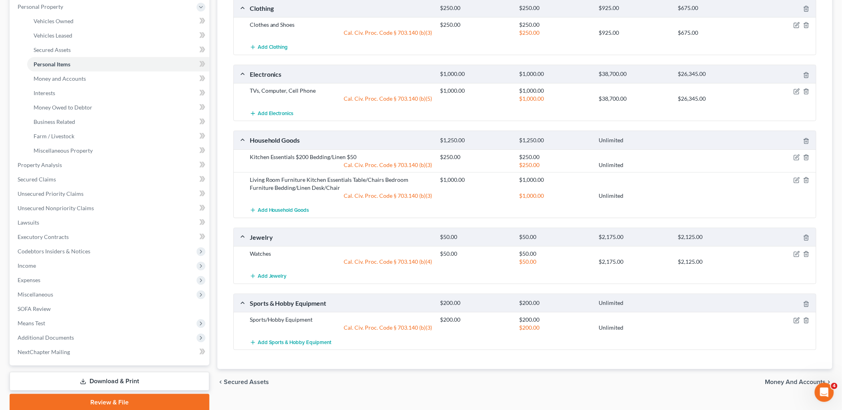
scroll to position [172, 0]
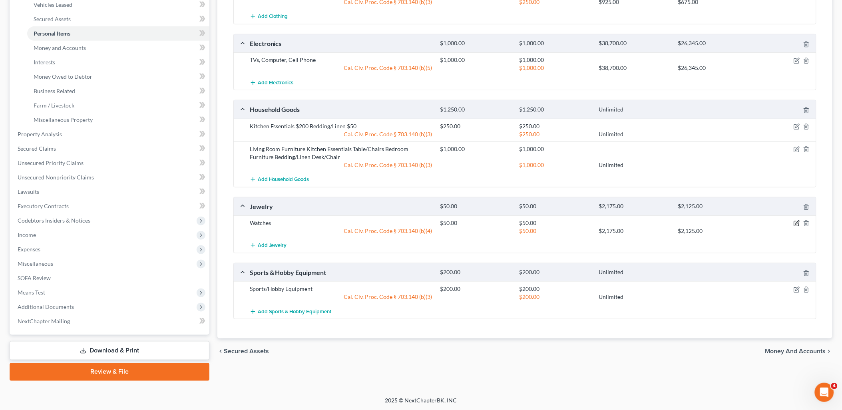
click at [796, 222] on icon "button" at bounding box center [797, 223] width 6 height 6
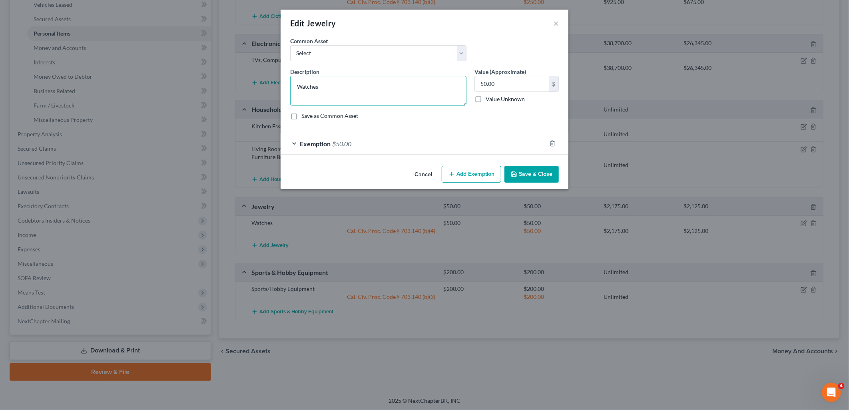
click at [298, 88] on textarea "Watches" at bounding box center [378, 91] width 176 height 30
type textarea "Wedding Jewelry; Watches"
click at [517, 82] on input "50.00" at bounding box center [512, 83] width 74 height 15
type input "250"
click at [337, 145] on span "$50.00" at bounding box center [341, 144] width 19 height 8
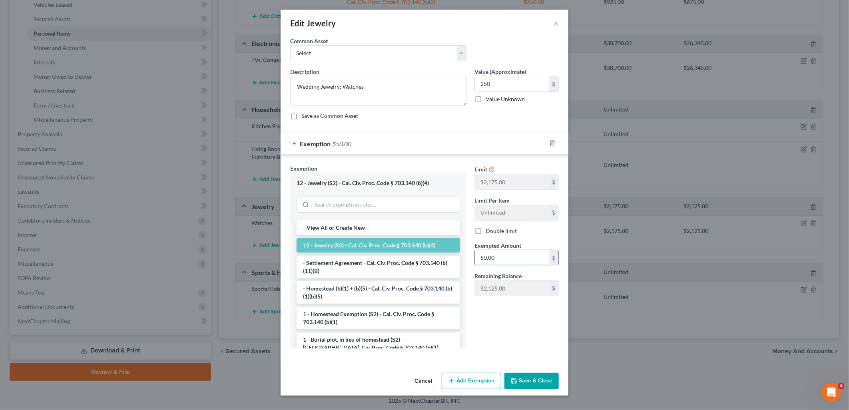
click at [503, 260] on input "50.00" at bounding box center [512, 257] width 74 height 15
type input "250"
click at [521, 382] on button "Save & Close" at bounding box center [531, 381] width 54 height 17
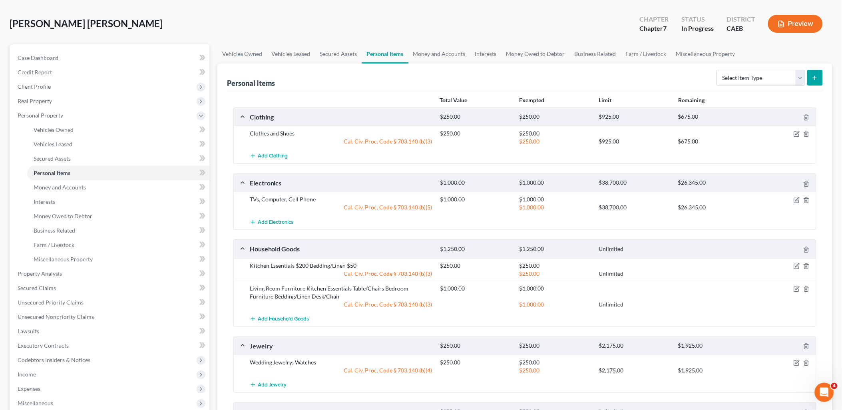
scroll to position [0, 0]
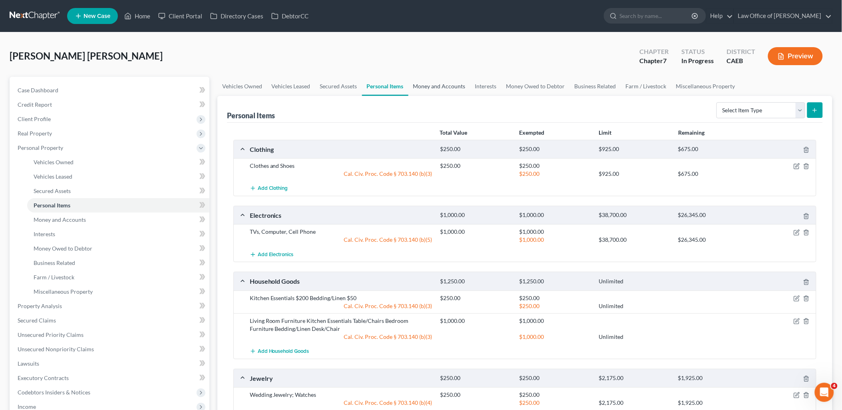
click at [424, 83] on link "Money and Accounts" at bounding box center [439, 86] width 62 height 19
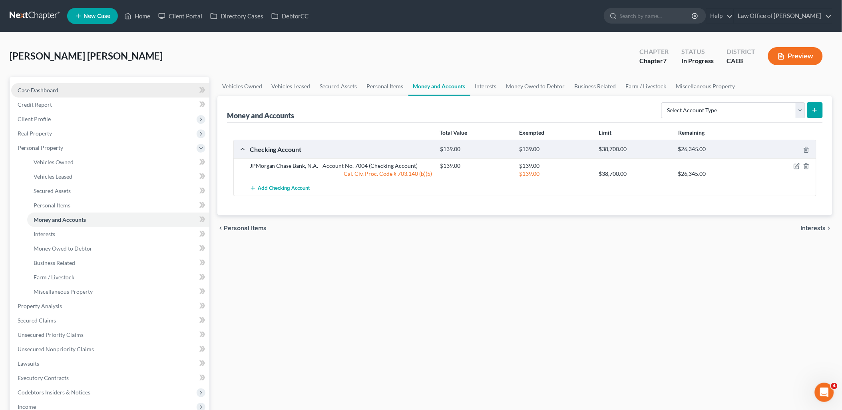
click at [28, 88] on span "Case Dashboard" at bounding box center [38, 90] width 41 height 7
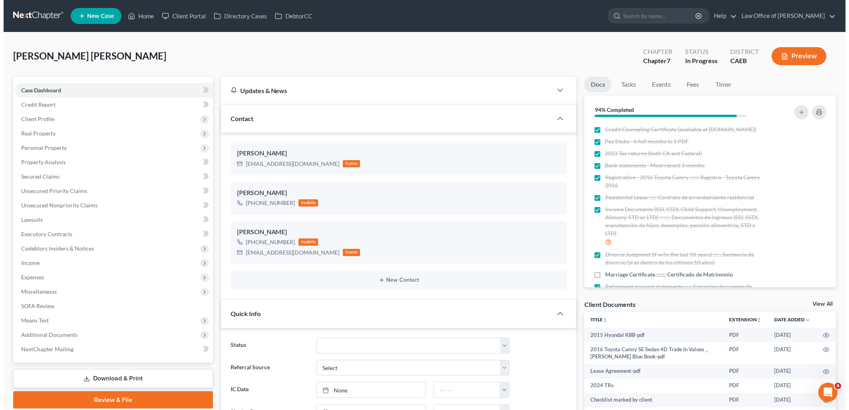
scroll to position [545, 0]
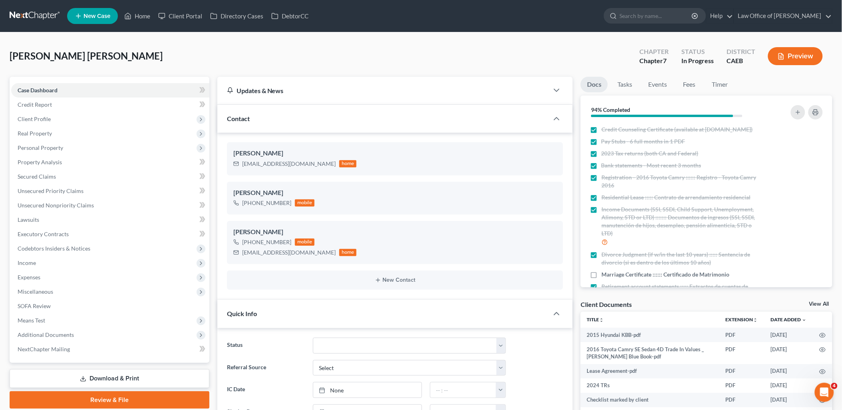
click at [818, 302] on link "View All" at bounding box center [819, 304] width 20 height 6
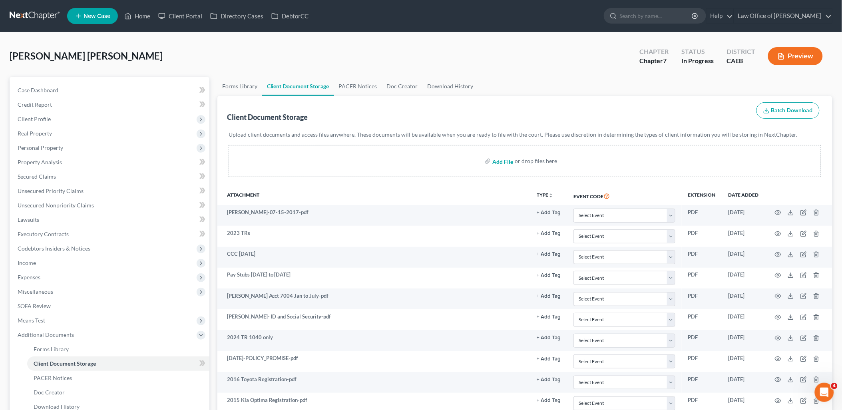
click at [499, 159] on input "file" at bounding box center [501, 161] width 19 height 14
type input "C:\fakepath\2016 Toyota Camry SE Sedan 4D Trade In Values _ Kelley Blue Book.pdf"
click at [30, 207] on span "Unsecured Nonpriority Claims" at bounding box center [56, 205] width 76 height 7
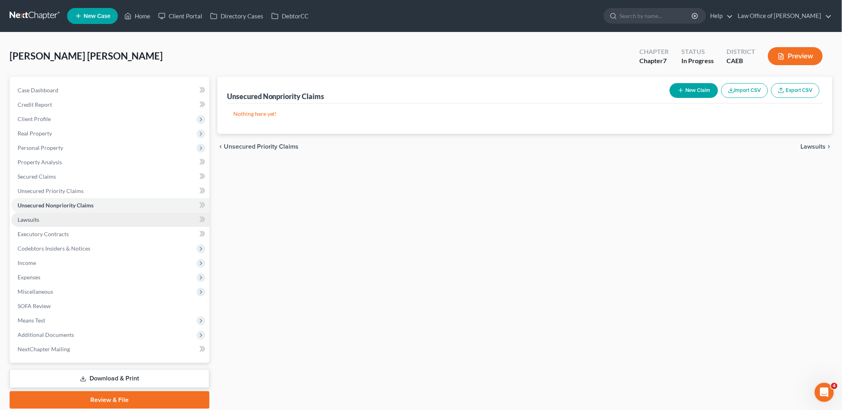
click at [34, 219] on span "Lawsuits" at bounding box center [29, 219] width 22 height 7
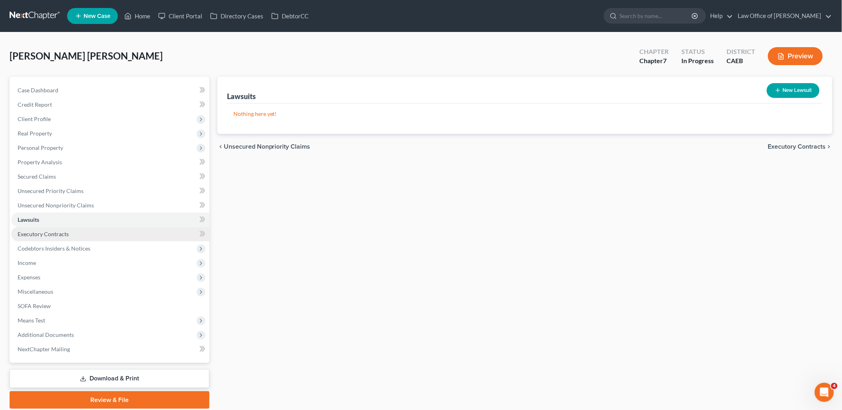
click at [33, 232] on span "Executory Contracts" at bounding box center [43, 234] width 51 height 7
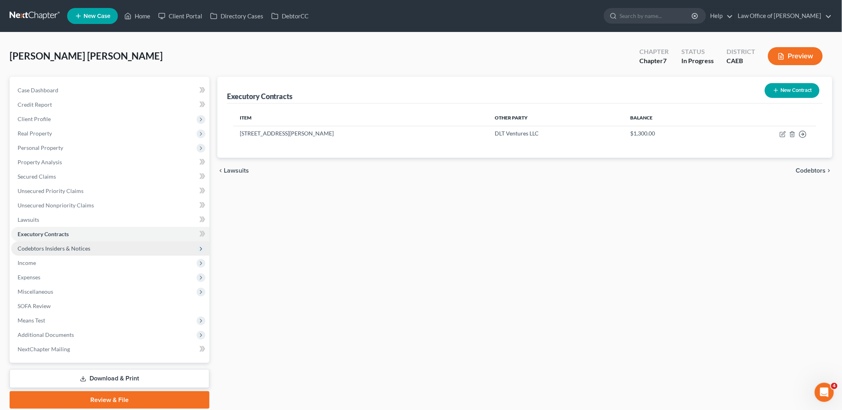
click at [37, 253] on span "Codebtors Insiders & Notices" at bounding box center [110, 248] width 198 height 14
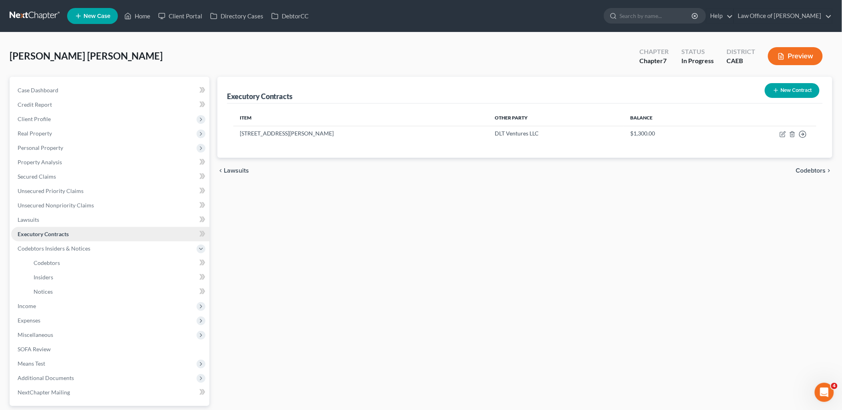
click at [40, 233] on span "Executory Contracts" at bounding box center [43, 234] width 51 height 7
click at [782, 137] on icon "button" at bounding box center [782, 134] width 5 height 5
select select "3"
select select "4"
select select "0"
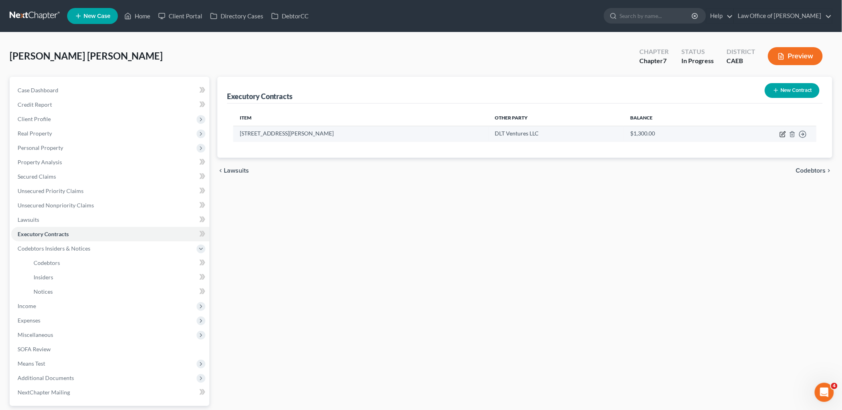
select select "0"
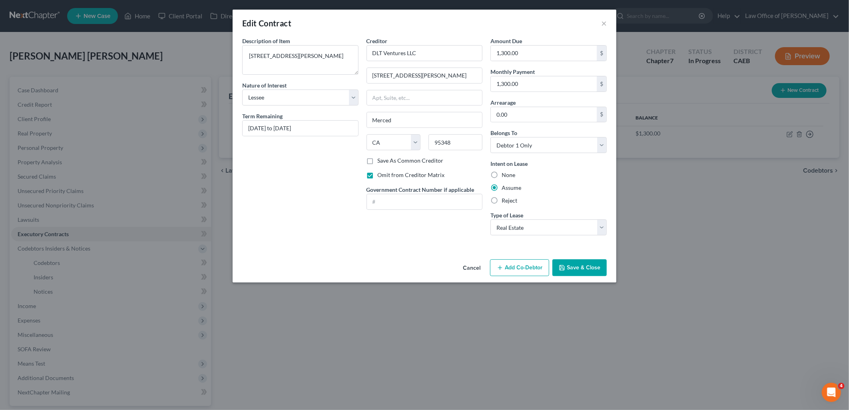
click at [534, 269] on button "Add Co-Debtor" at bounding box center [519, 267] width 59 height 17
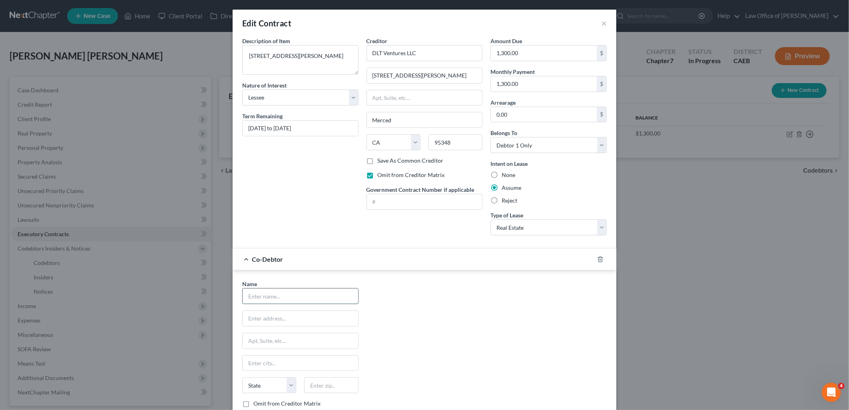
click at [302, 293] on input "text" at bounding box center [300, 296] width 115 height 15
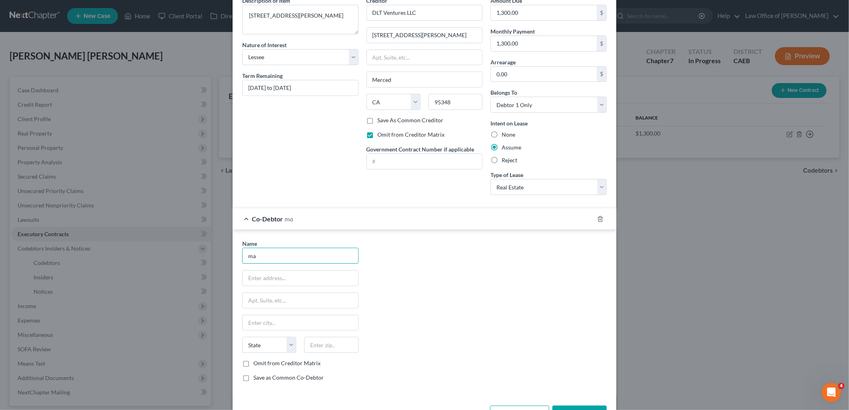
scroll to position [69, 0]
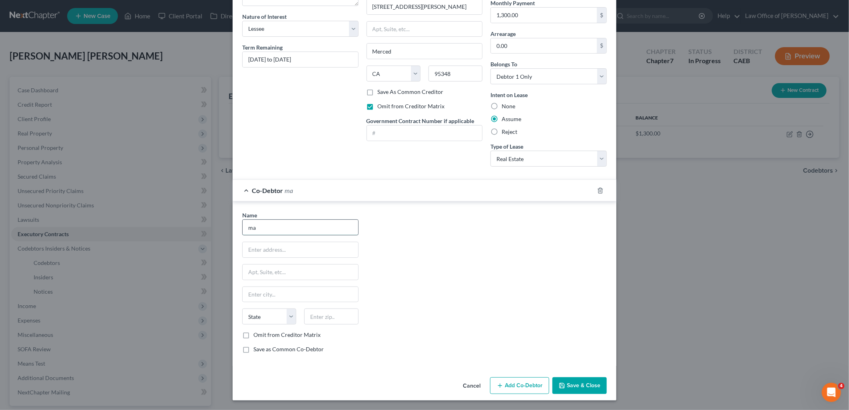
click at [268, 225] on input "ma" at bounding box center [300, 227] width 115 height 15
type input "m"
click at [477, 387] on button "Cancel" at bounding box center [471, 386] width 30 height 16
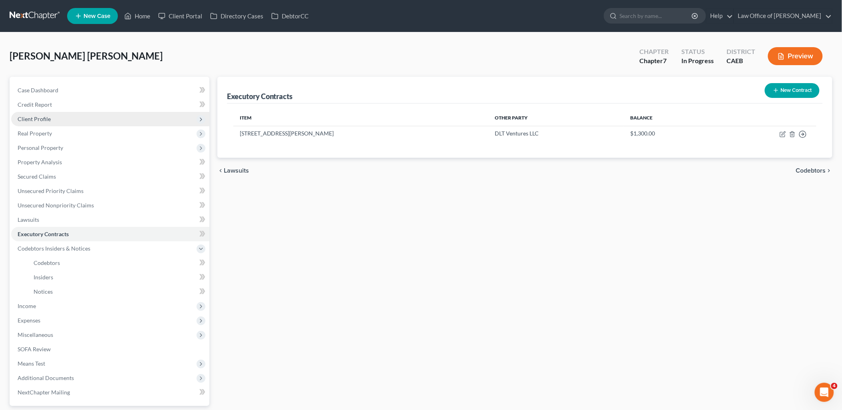
click at [32, 117] on span "Client Profile" at bounding box center [34, 118] width 33 height 7
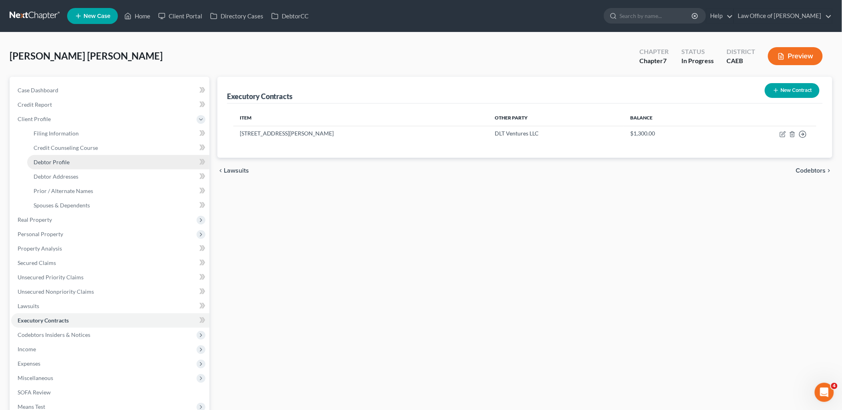
click at [50, 165] on link "Debtor Profile" at bounding box center [118, 162] width 182 height 14
select select "1"
select select "6"
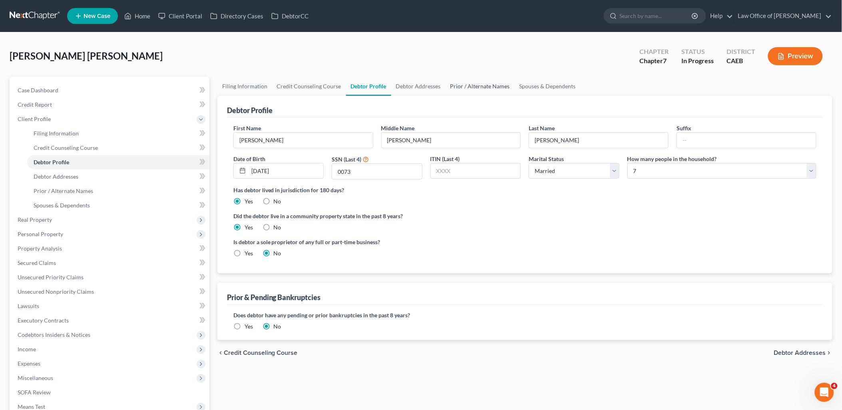
click at [485, 86] on link "Prior / Alternate Names" at bounding box center [480, 86] width 69 height 19
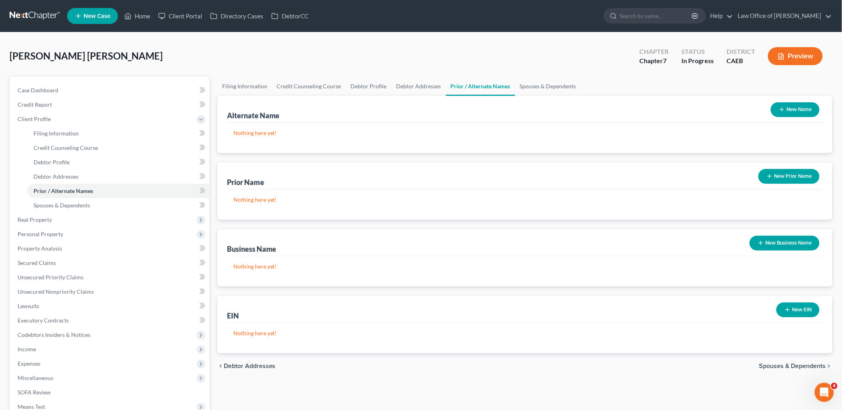
click at [485, 86] on link "Prior / Alternate Names" at bounding box center [480, 86] width 69 height 19
click at [535, 86] on link "Spouses & Dependents" at bounding box center [548, 86] width 66 height 19
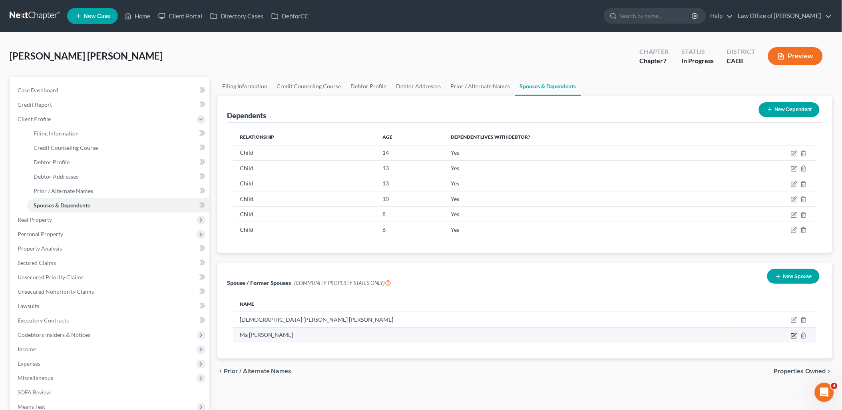
click at [796, 337] on icon "button" at bounding box center [794, 335] width 6 height 6
select select "1"
select select "4"
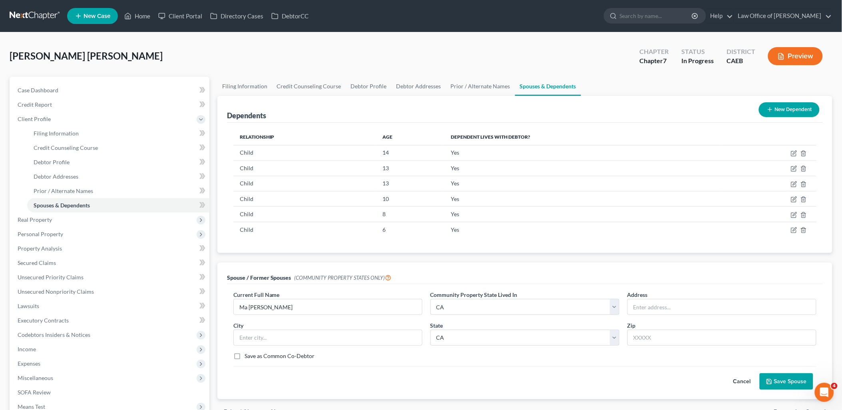
click at [245, 356] on label "Save as Common Co-Debtor" at bounding box center [280, 356] width 70 height 8
click at [248, 356] on input "Save as Common Co-Debtor" at bounding box center [250, 354] width 5 height 5
checkbox input "true"
click at [784, 384] on button "Save Spouse" at bounding box center [787, 381] width 54 height 17
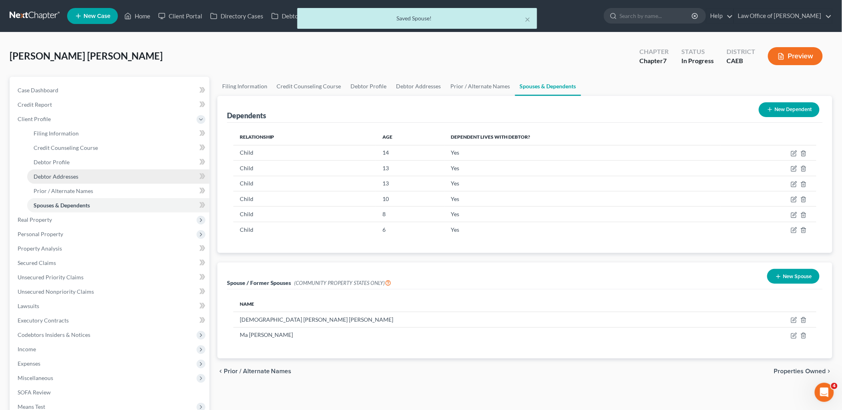
click at [50, 173] on span "Debtor Addresses" at bounding box center [56, 176] width 45 height 7
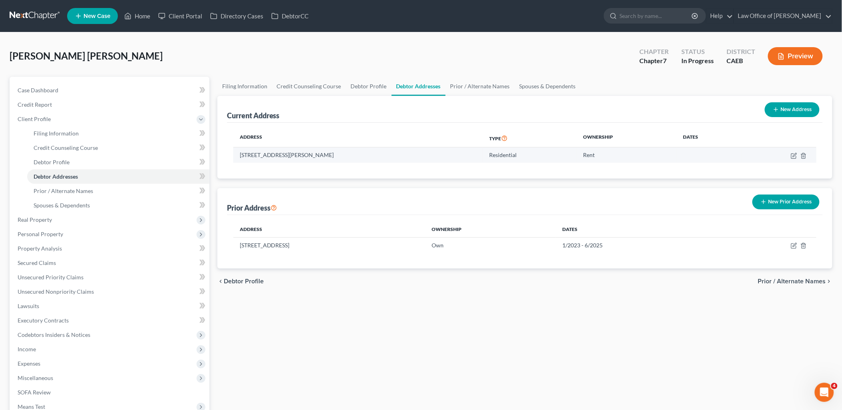
click at [240, 150] on td "[STREET_ADDRESS][PERSON_NAME]" at bounding box center [358, 154] width 250 height 15
drag, startPoint x: 242, startPoint y: 153, endPoint x: 367, endPoint y: 154, distance: 125.1
click at [367, 154] on td "[STREET_ADDRESS][PERSON_NAME]" at bounding box center [358, 154] width 250 height 15
drag, startPoint x: 240, startPoint y: 153, endPoint x: 372, endPoint y: 157, distance: 132.3
click at [370, 156] on td "[STREET_ADDRESS][PERSON_NAME]" at bounding box center [358, 154] width 250 height 15
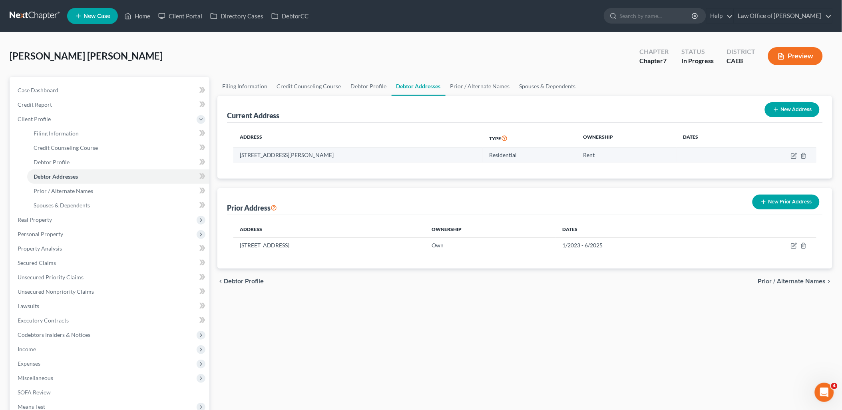
copy td "[STREET_ADDRESS][PERSON_NAME]"
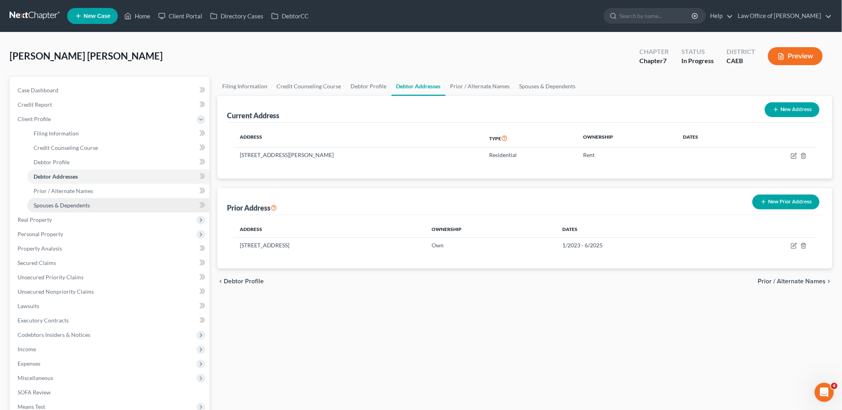
click at [46, 200] on link "Spouses & Dependents" at bounding box center [118, 205] width 182 height 14
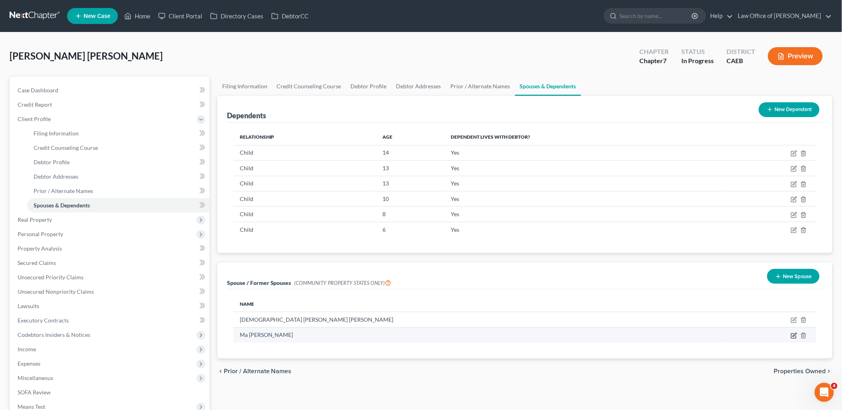
click at [793, 334] on icon "button" at bounding box center [794, 335] width 6 height 6
select select "1"
select select "4"
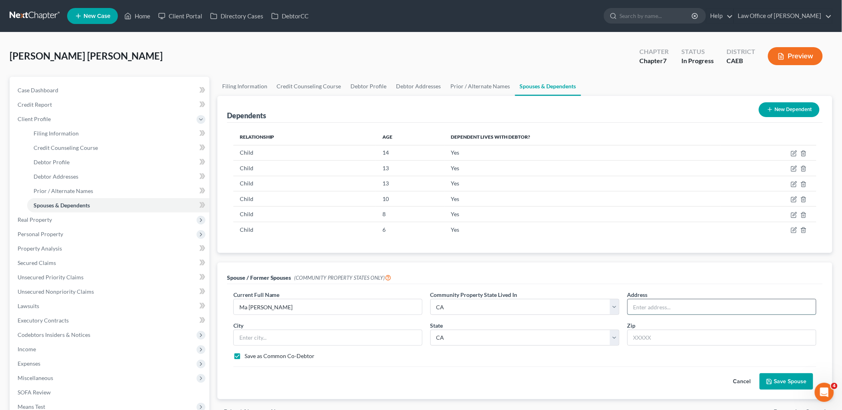
click at [658, 303] on input "text" at bounding box center [722, 306] width 188 height 15
paste input "[STREET_ADDRESS][PERSON_NAME]"
type input "[STREET_ADDRESS][PERSON_NAME]"
click at [670, 338] on input "text" at bounding box center [721, 338] width 189 height 16
type input "95348"
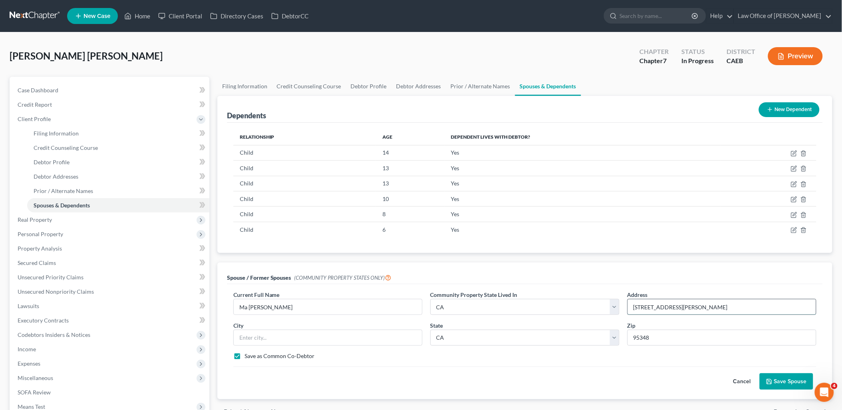
type input "Merced"
click at [688, 309] on input "[STREET_ADDRESS][PERSON_NAME]" at bounding box center [722, 306] width 188 height 15
drag, startPoint x: 690, startPoint y: 308, endPoint x: 758, endPoint y: 306, distance: 67.9
click at [758, 306] on input "[STREET_ADDRESS][PERSON_NAME]" at bounding box center [722, 306] width 188 height 15
type input "3105 Meadows Ave #1"
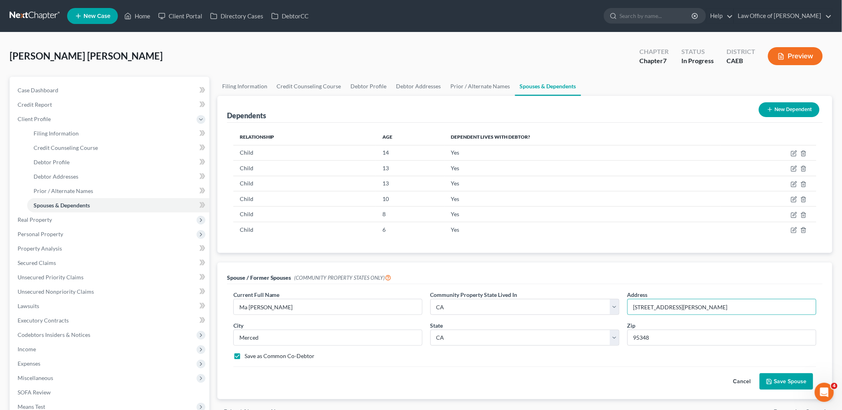
click at [800, 380] on button "Save Spouse" at bounding box center [787, 381] width 54 height 17
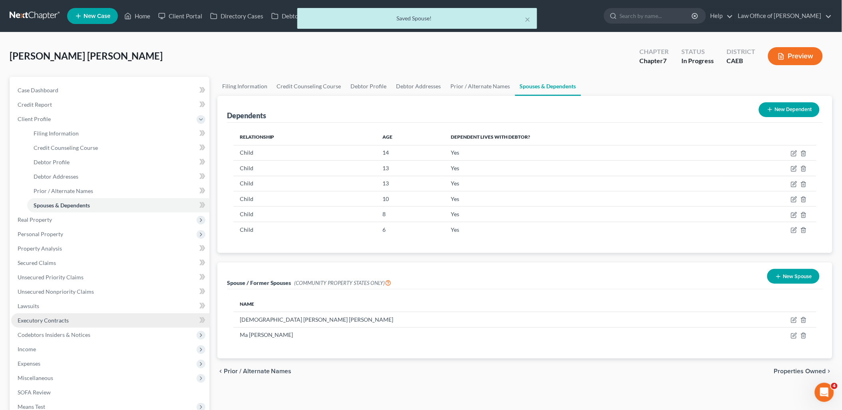
drag, startPoint x: 28, startPoint y: 324, endPoint x: 35, endPoint y: 322, distance: 6.6
click at [28, 323] on link "Executory Contracts" at bounding box center [110, 320] width 198 height 14
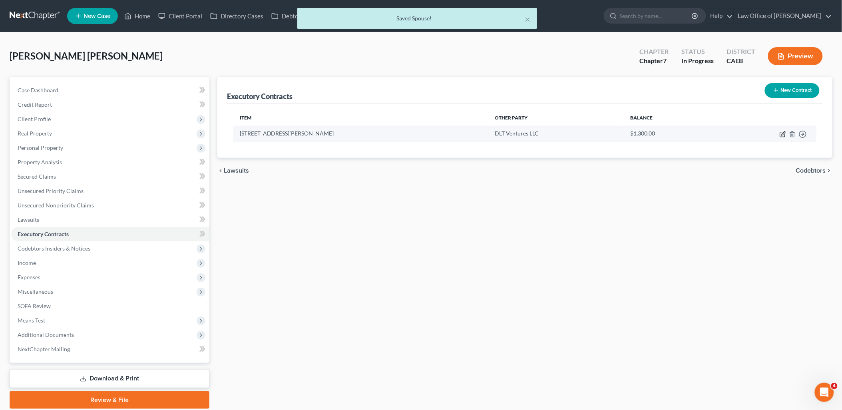
click at [784, 135] on icon "button" at bounding box center [783, 134] width 6 height 6
select select "3"
select select "4"
select select "0"
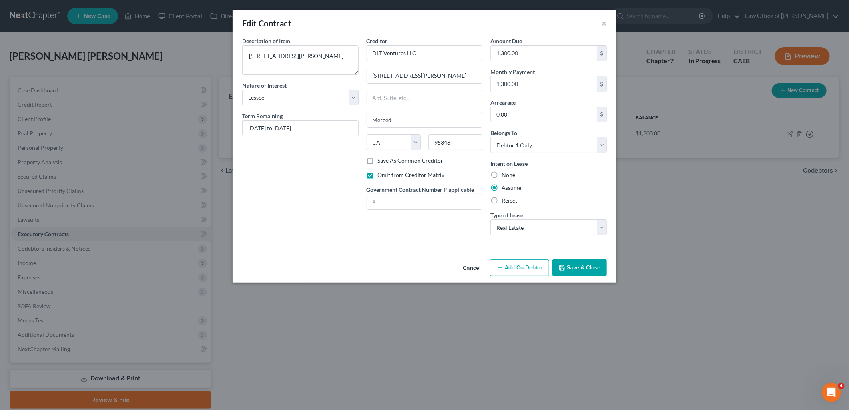
click at [539, 267] on button "Add Co-Debtor" at bounding box center [519, 267] width 59 height 17
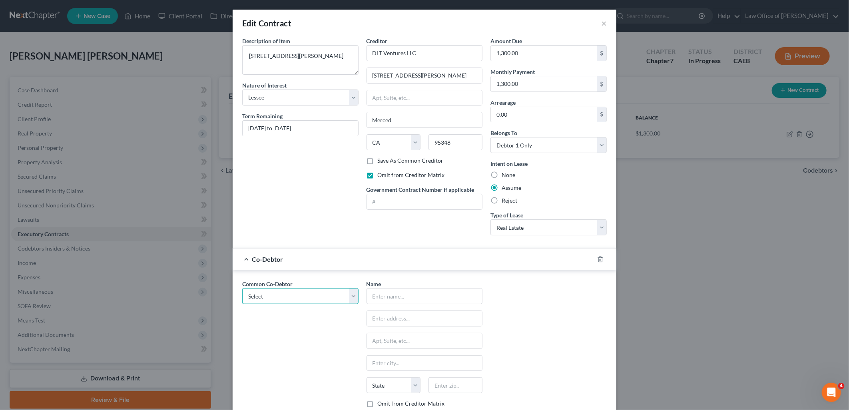
drag, startPoint x: 269, startPoint y: 298, endPoint x: 264, endPoint y: 306, distance: 9.3
click at [269, 298] on select "Select Ma Monica Alvarez Cruz" at bounding box center [300, 296] width 116 height 16
select select "0"
click at [242, 289] on select "Select Ma Monica Alvarez Cruz" at bounding box center [300, 296] width 116 height 16
type input "Ma [PERSON_NAME]"
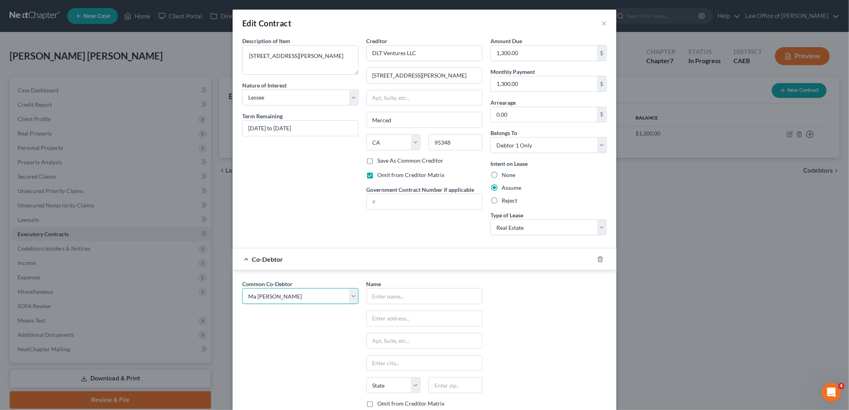
select select "4"
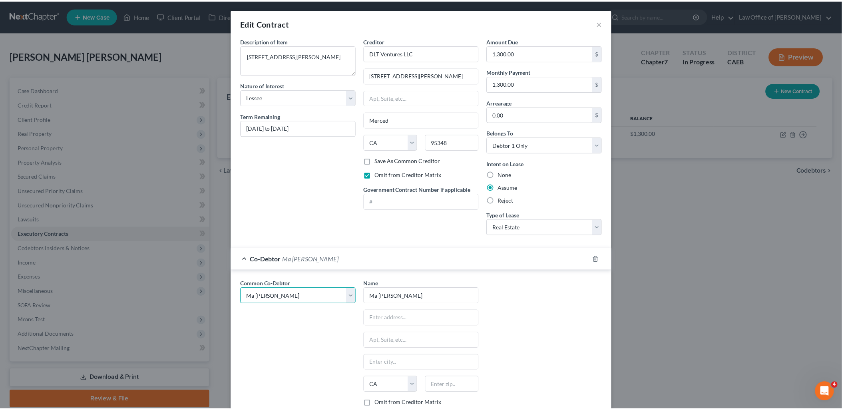
scroll to position [69, 0]
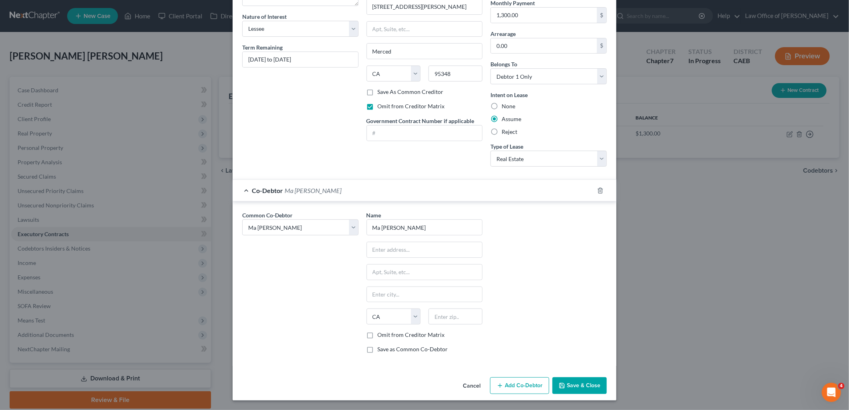
click at [378, 336] on label "Omit from Creditor Matrix" at bounding box center [411, 335] width 67 height 8
click at [381, 336] on input "Omit from Creditor Matrix" at bounding box center [383, 333] width 5 height 5
checkbox input "true"
click at [426, 250] on input "text" at bounding box center [424, 249] width 115 height 15
click at [575, 384] on button "Save & Close" at bounding box center [579, 385] width 54 height 17
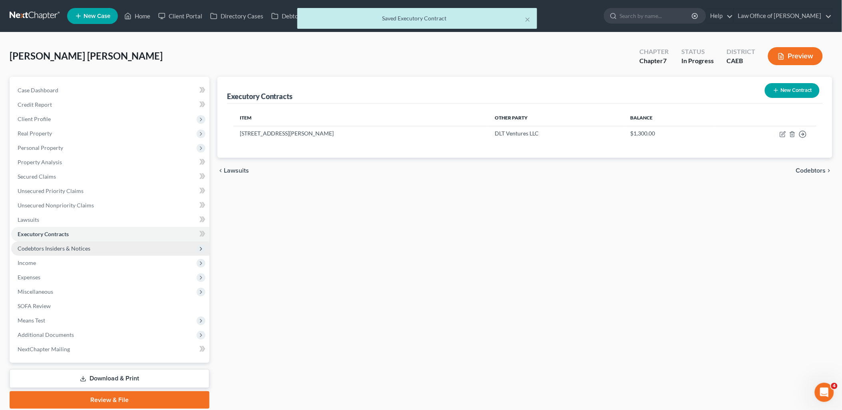
click at [36, 245] on span "Codebtors Insiders & Notices" at bounding box center [54, 248] width 73 height 7
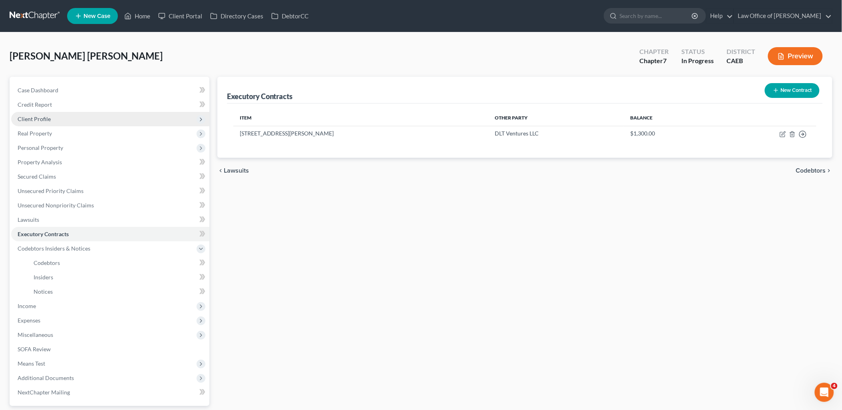
click at [42, 120] on span "Client Profile" at bounding box center [34, 118] width 33 height 7
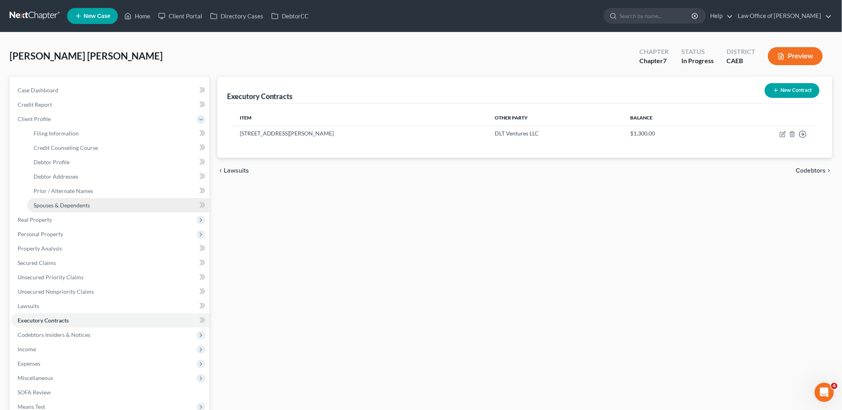
click at [48, 198] on link "Spouses & Dependents" at bounding box center [118, 205] width 182 height 14
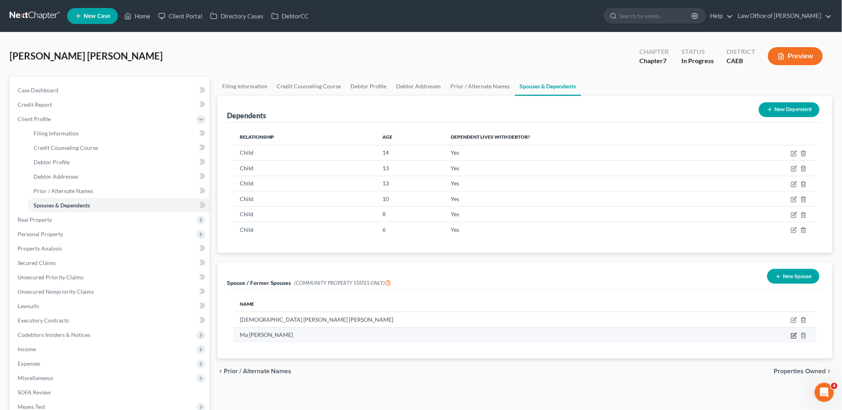
click at [793, 336] on icon "button" at bounding box center [794, 335] width 6 height 6
select select "1"
select select "4"
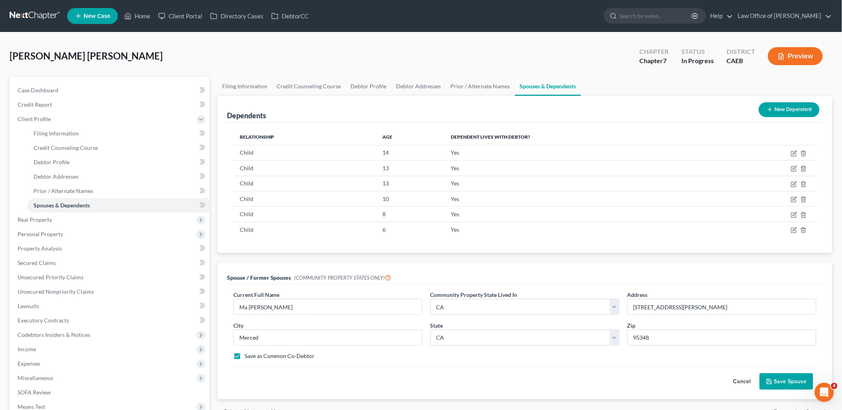
click at [786, 385] on button "Save Spouse" at bounding box center [787, 381] width 54 height 17
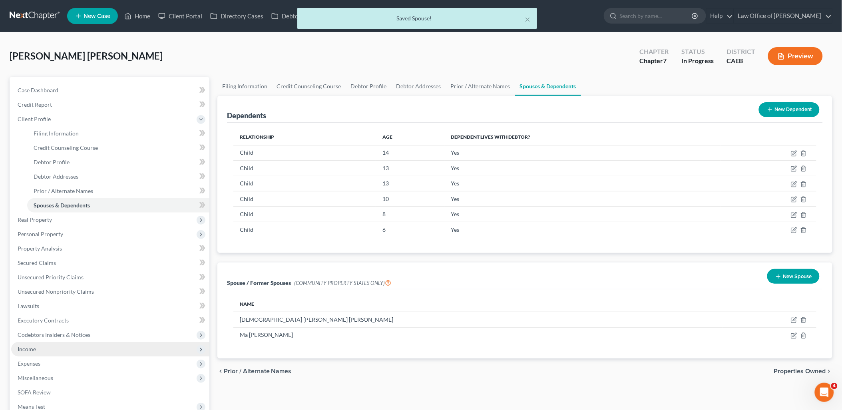
click at [33, 350] on span "Income" at bounding box center [27, 349] width 18 height 7
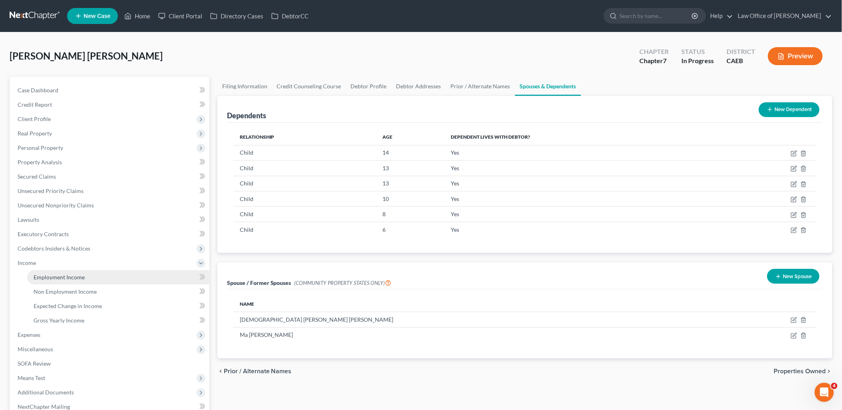
click at [53, 279] on span "Employment Income" at bounding box center [59, 277] width 51 height 7
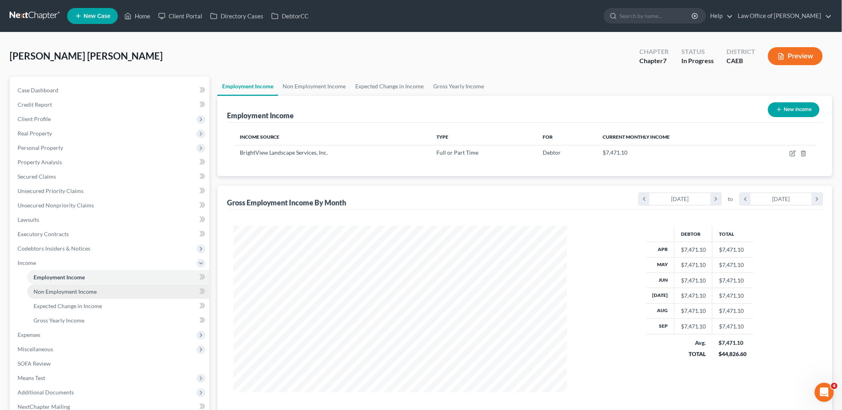
scroll to position [167, 350]
click at [55, 289] on span "Non Employment Income" at bounding box center [65, 291] width 63 height 7
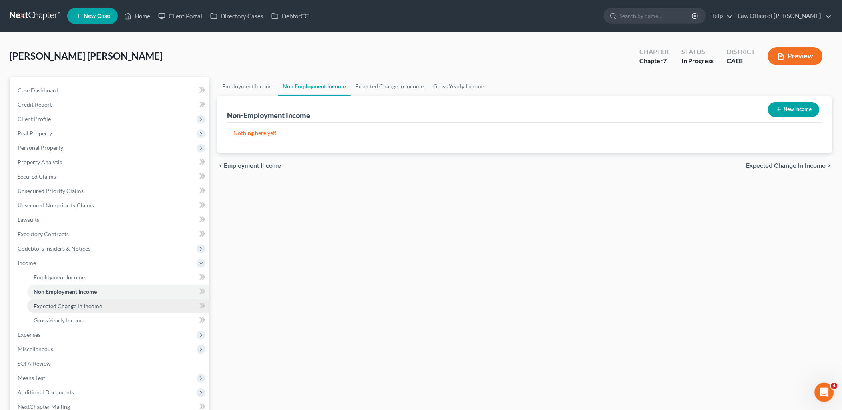
click at [56, 306] on span "Expected Change in Income" at bounding box center [68, 305] width 68 height 7
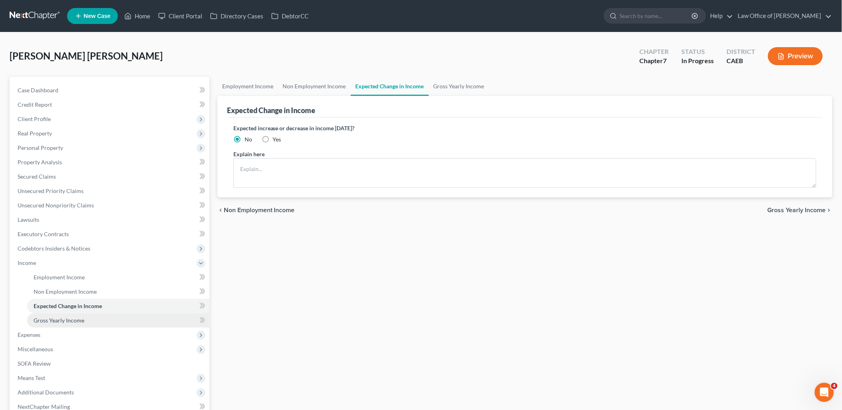
click at [55, 317] on span "Gross Yearly Income" at bounding box center [59, 320] width 51 height 7
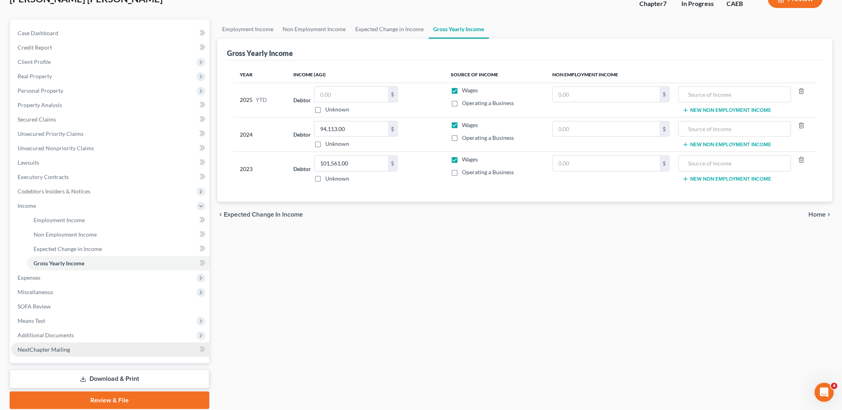
scroll to position [86, 0]
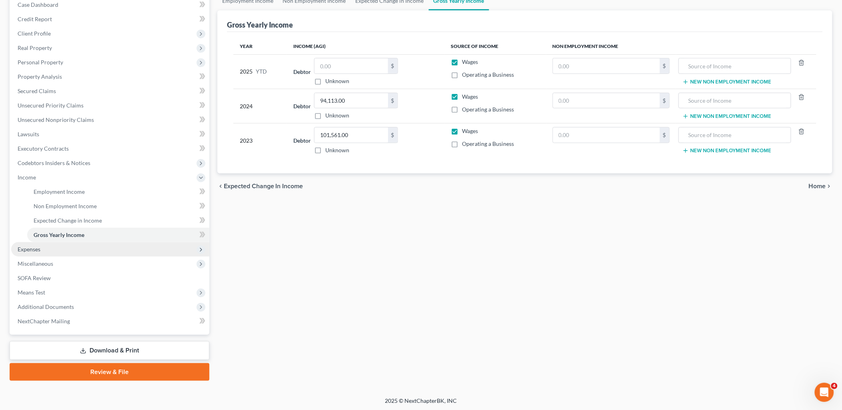
click at [35, 248] on span "Expenses" at bounding box center [29, 249] width 23 height 7
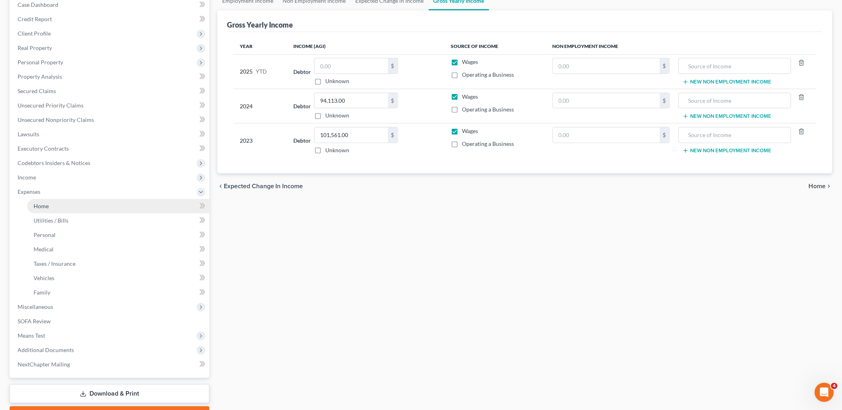
click at [41, 205] on span "Home" at bounding box center [41, 206] width 15 height 7
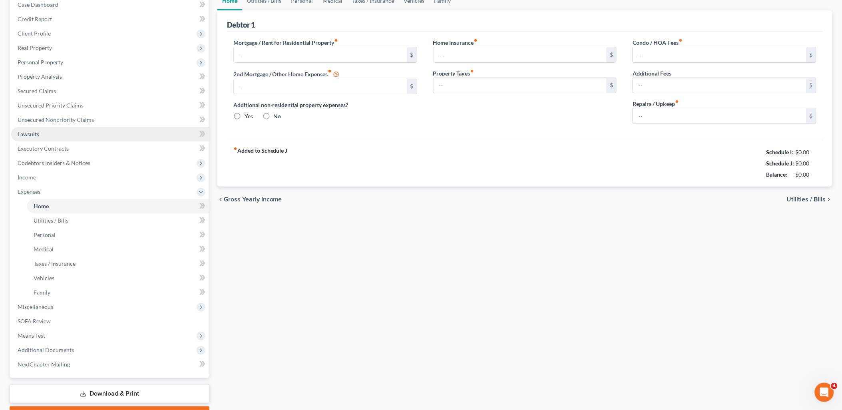
type input "1,300.00"
type input "0.00"
radio input "true"
type input "0.00"
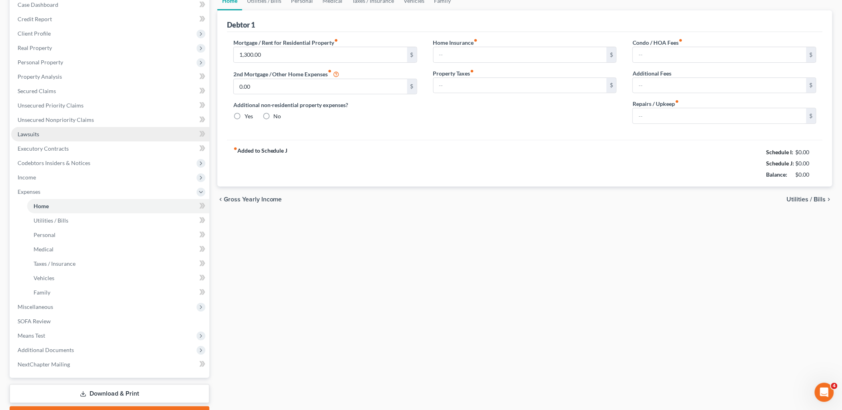
type input "0.00"
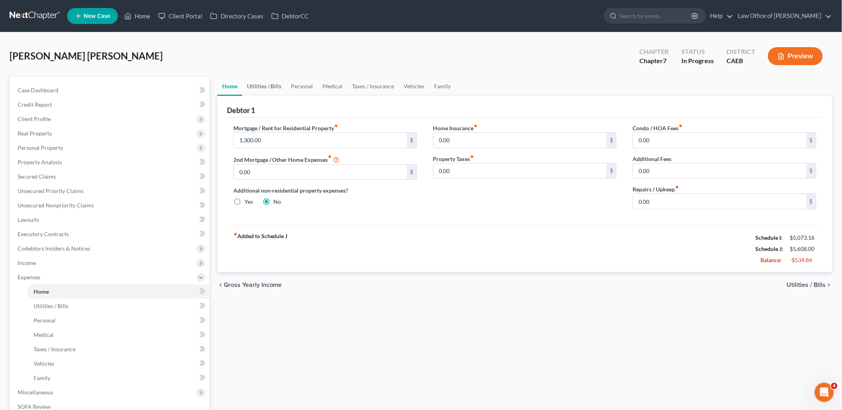
click at [276, 81] on link "Utilities / Bills" at bounding box center [264, 86] width 44 height 19
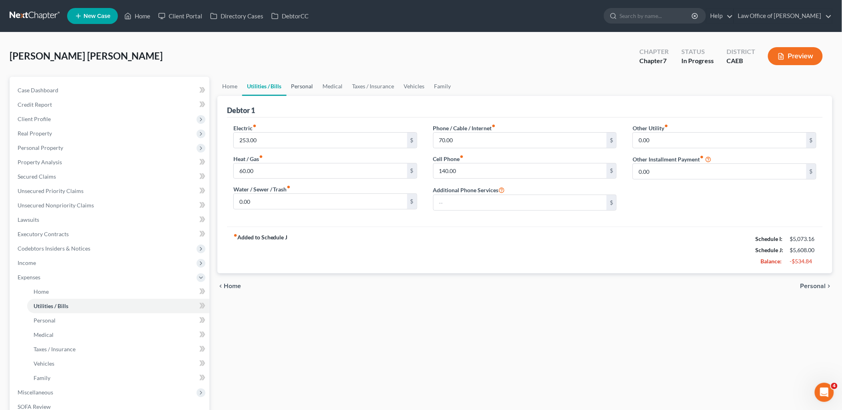
click at [296, 80] on link "Personal" at bounding box center [303, 86] width 32 height 19
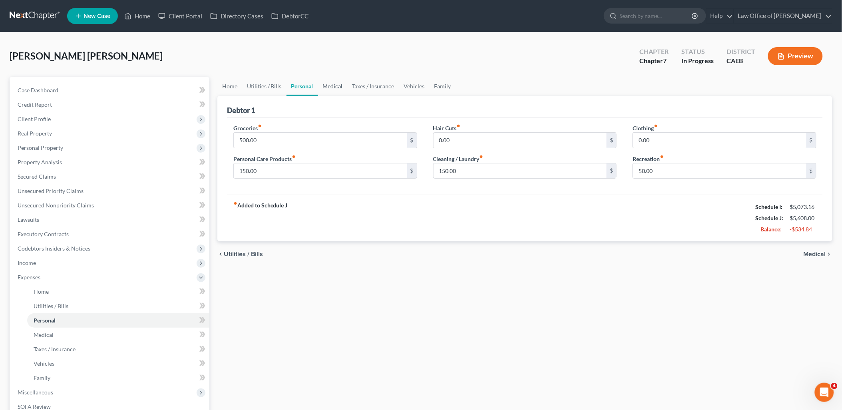
click at [334, 85] on link "Medical" at bounding box center [333, 86] width 30 height 19
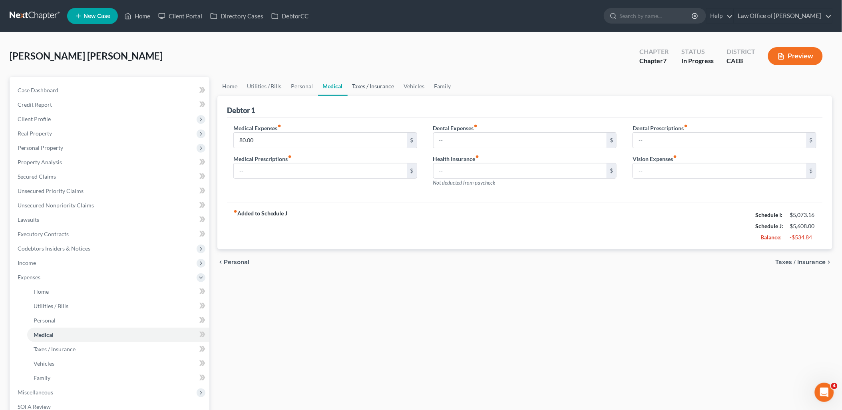
click at [381, 86] on link "Taxes / Insurance" at bounding box center [374, 86] width 52 height 19
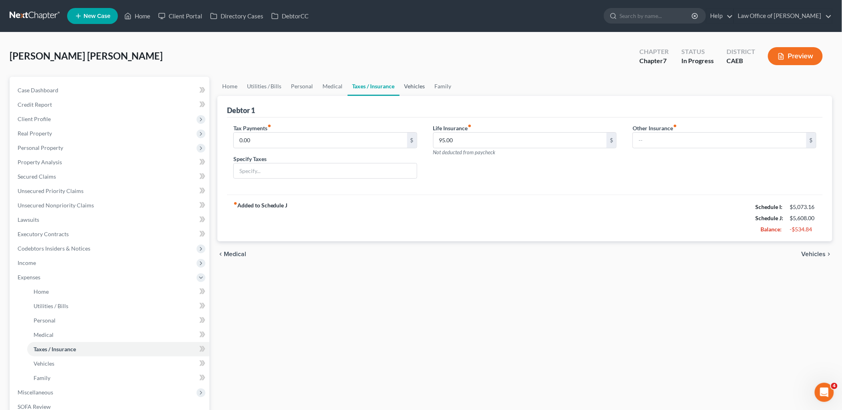
click at [416, 86] on link "Vehicles" at bounding box center [415, 86] width 30 height 19
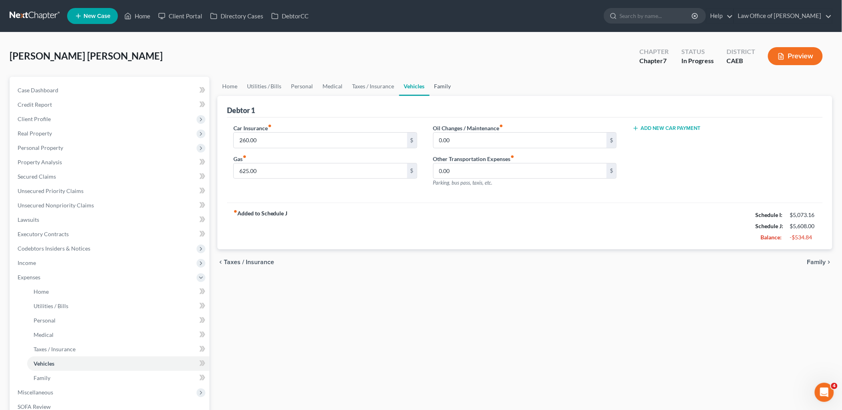
click at [448, 84] on link "Family" at bounding box center [443, 86] width 26 height 19
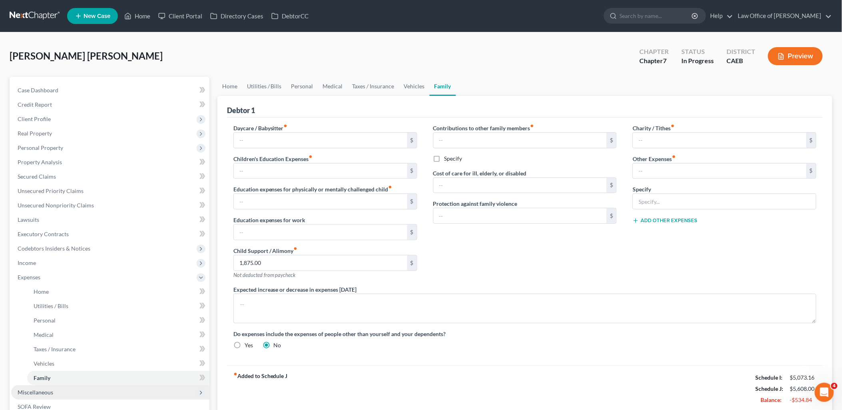
click at [35, 389] on span "Miscellaneous" at bounding box center [36, 392] width 36 height 7
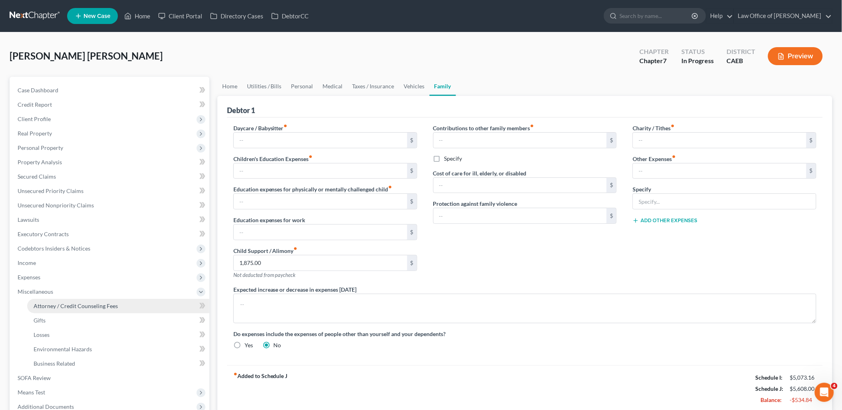
click at [51, 310] on link "Attorney / Credit Counseling Fees" at bounding box center [118, 306] width 182 height 14
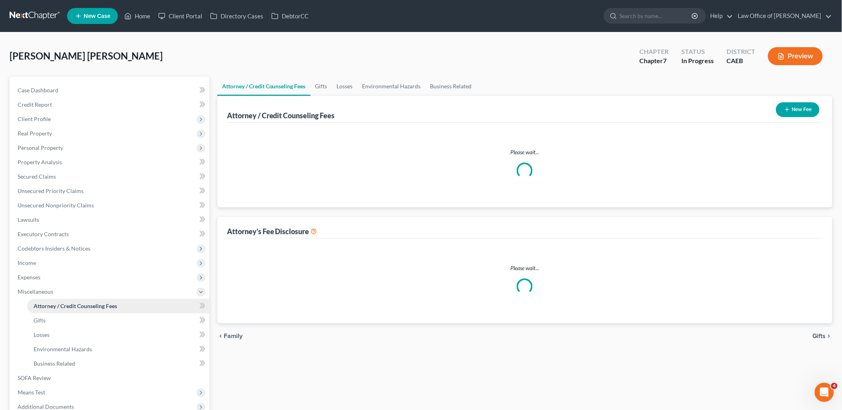
select select "0"
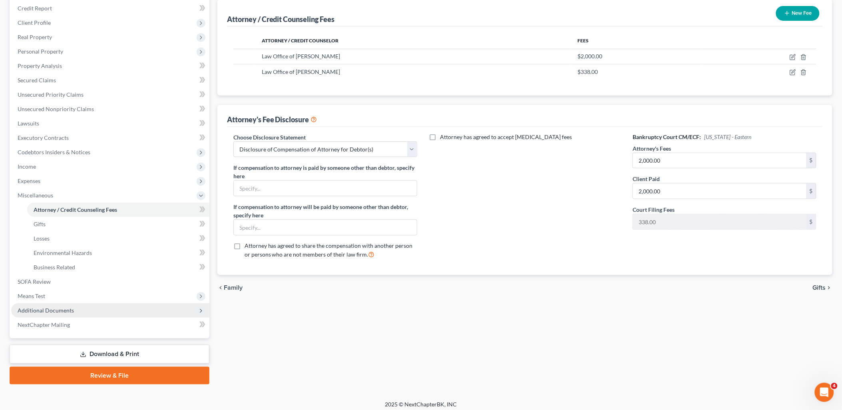
scroll to position [100, 0]
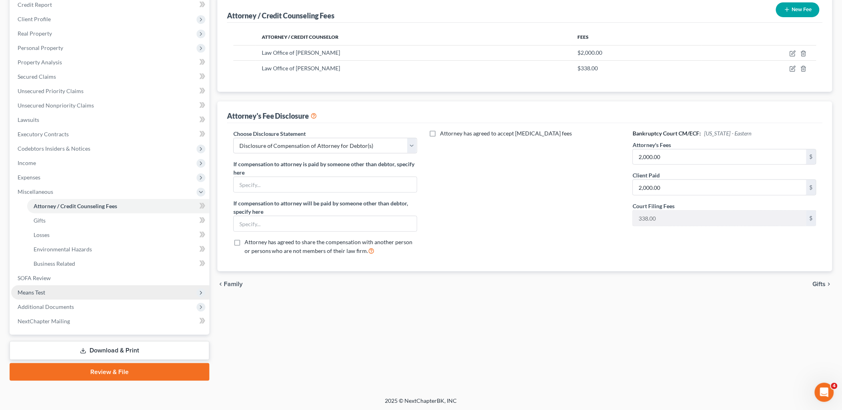
click at [38, 289] on span "Means Test" at bounding box center [32, 292] width 28 height 7
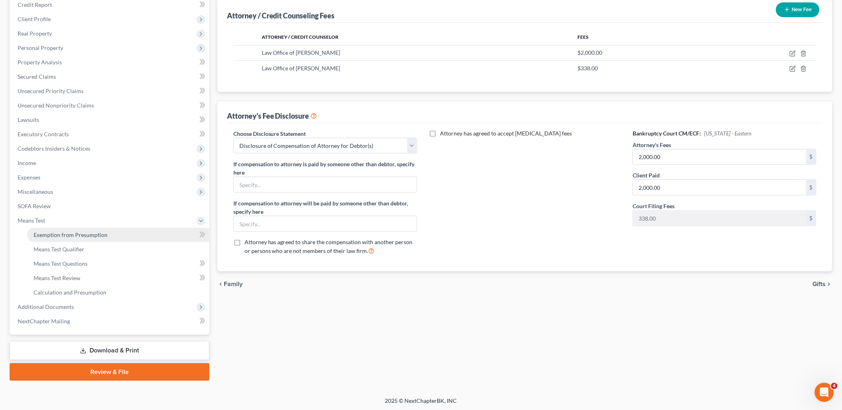
click at [37, 236] on span "Exemption from Presumption" at bounding box center [71, 234] width 74 height 7
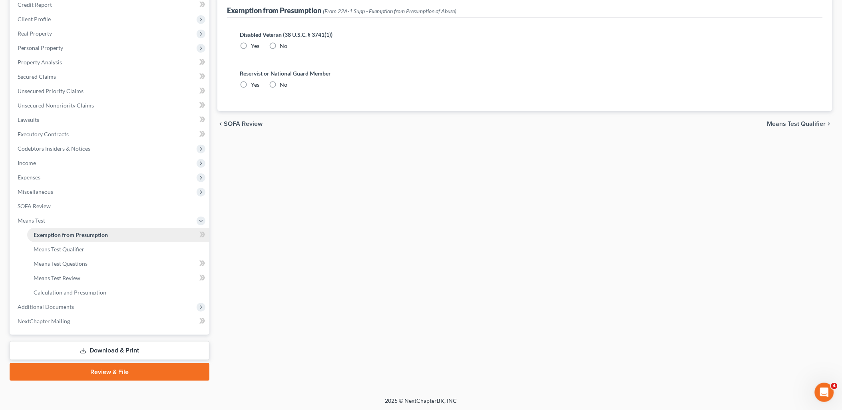
scroll to position [55, 0]
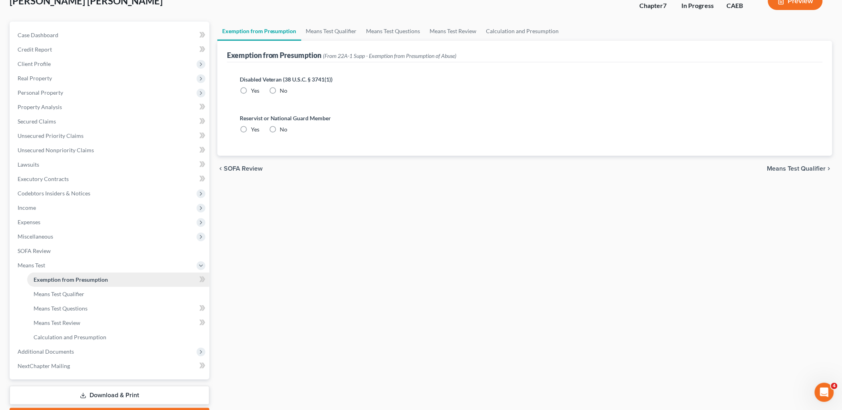
radio input "true"
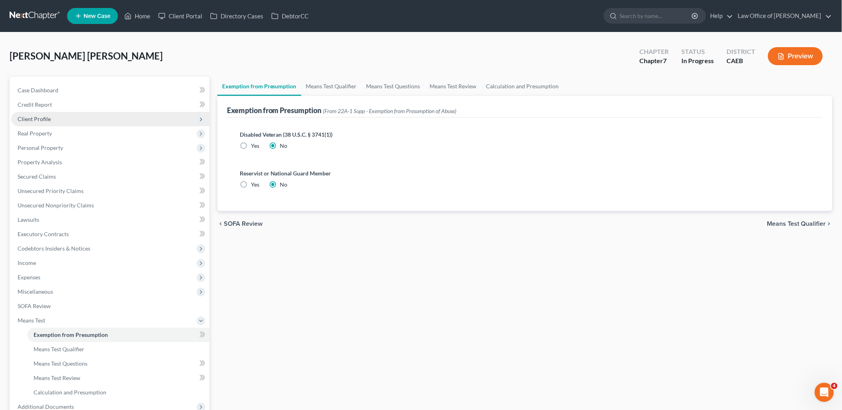
click at [34, 120] on span "Client Profile" at bounding box center [34, 118] width 33 height 7
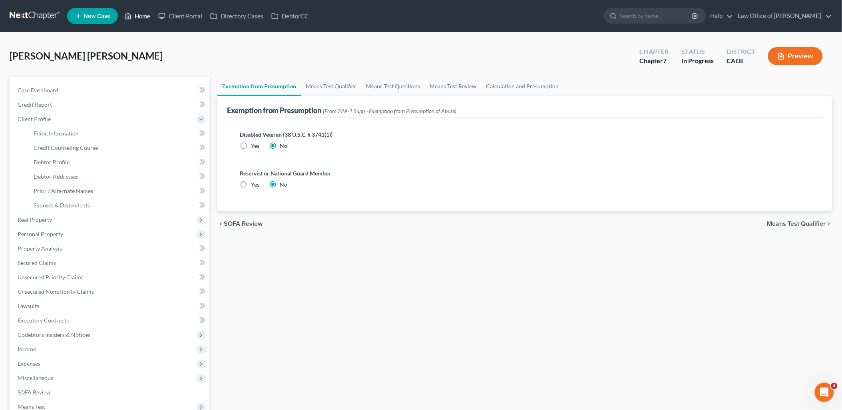
click at [147, 14] on link "Home" at bounding box center [137, 16] width 34 height 14
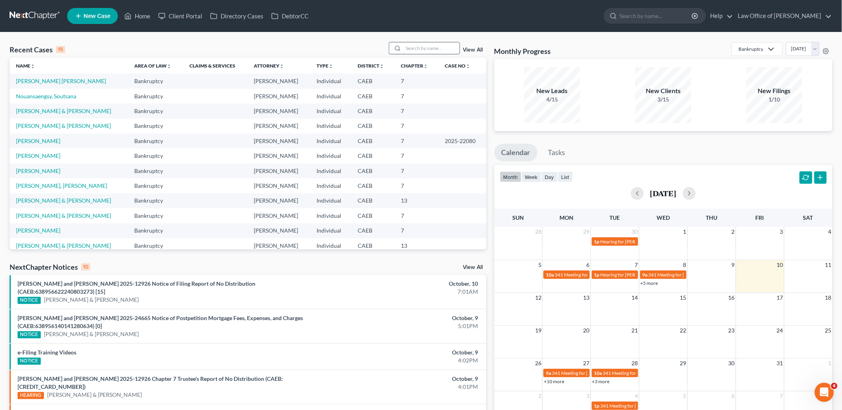
click at [409, 44] on input "search" at bounding box center [432, 48] width 56 height 12
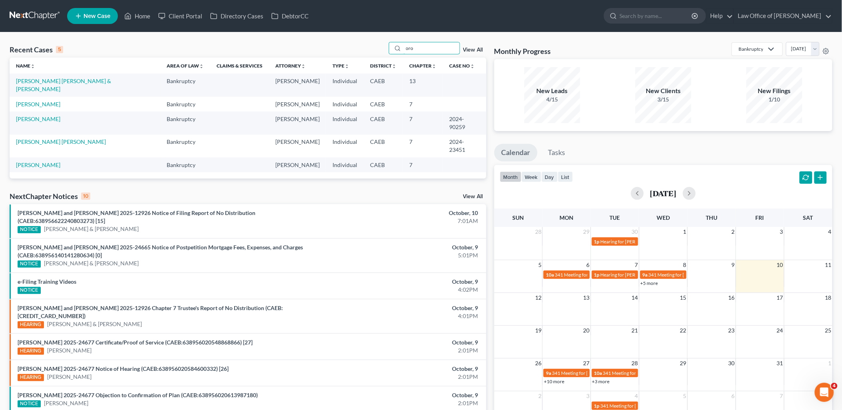
type input "oro"
click at [42, 76] on td "[PERSON_NAME] [PERSON_NAME] & [PERSON_NAME]" at bounding box center [85, 85] width 151 height 23
drag, startPoint x: 47, startPoint y: 82, endPoint x: 141, endPoint y: 75, distance: 94.6
click at [47, 82] on link "[PERSON_NAME] [PERSON_NAME] & [PERSON_NAME]" at bounding box center [63, 85] width 95 height 15
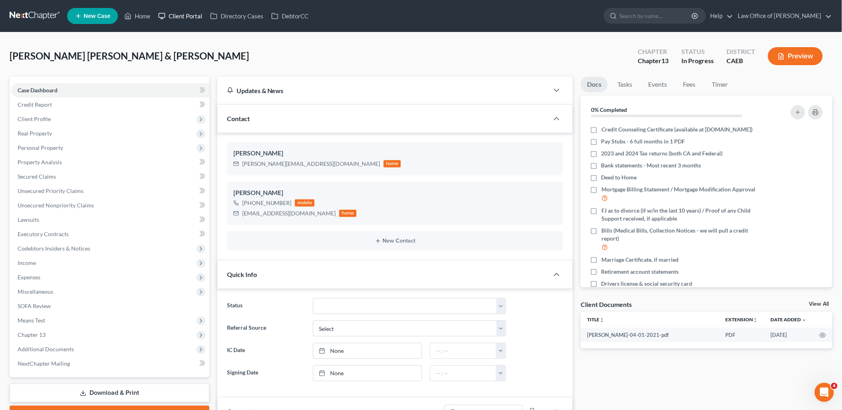
click at [183, 18] on link "Client Portal" at bounding box center [180, 16] width 52 height 14
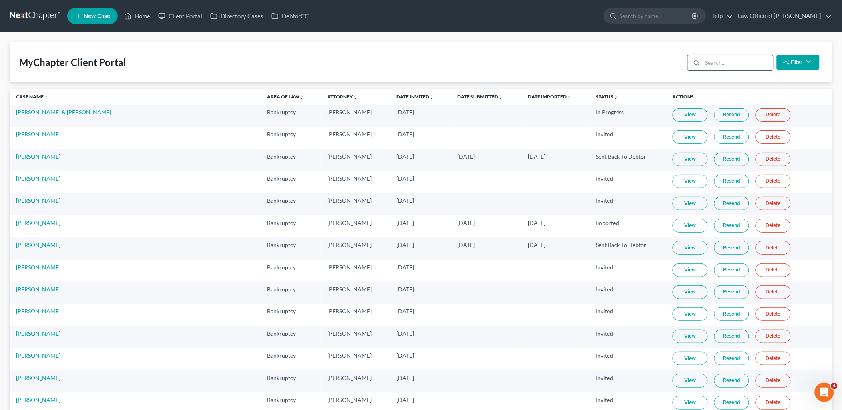
click at [729, 61] on input "search" at bounding box center [737, 62] width 71 height 15
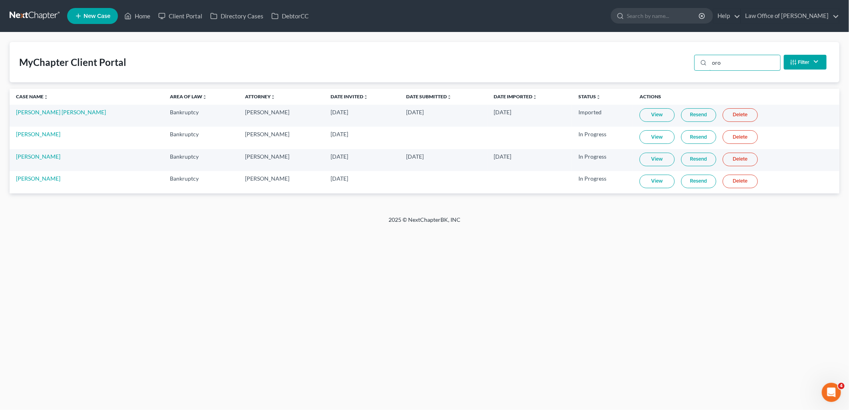
type input "oro"
click at [644, 181] on link "View" at bounding box center [656, 182] width 35 height 14
click at [140, 18] on link "Home" at bounding box center [137, 16] width 34 height 14
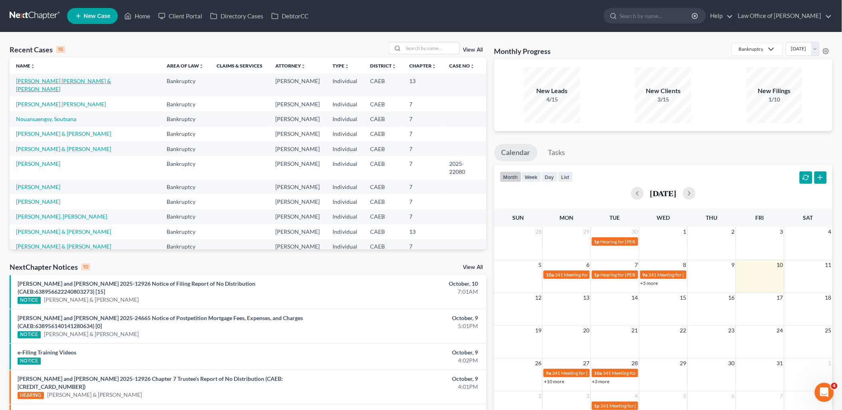
click at [69, 82] on link "[PERSON_NAME] [PERSON_NAME] & [PERSON_NAME]" at bounding box center [63, 85] width 95 height 15
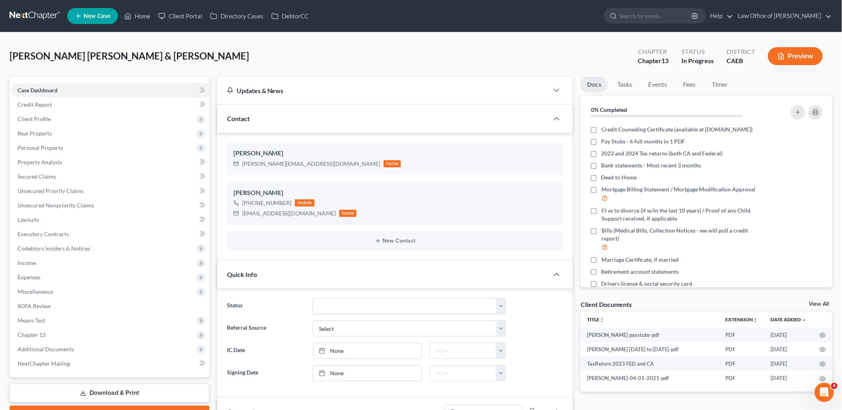
scroll to position [60, 0]
click at [809, 143] on icon "button" at bounding box center [811, 141] width 4 height 4
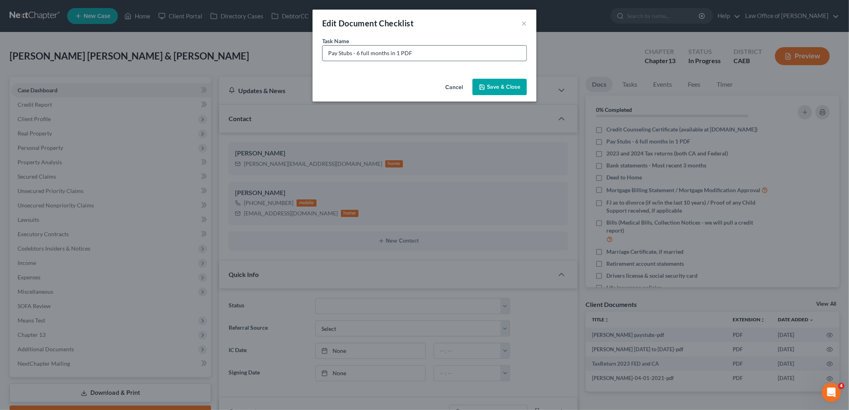
drag, startPoint x: 356, startPoint y: 52, endPoint x: 497, endPoint y: 52, distance: 141.1
click at [491, 52] on input "Pay Stubs - 6 full months in 1 PDF" at bounding box center [424, 53] width 204 height 15
type input "Pay Stubs - [PERSON_NAME] - Missing 4/2025 to [DATE]"
click at [496, 89] on button "Save & Close" at bounding box center [499, 87] width 54 height 17
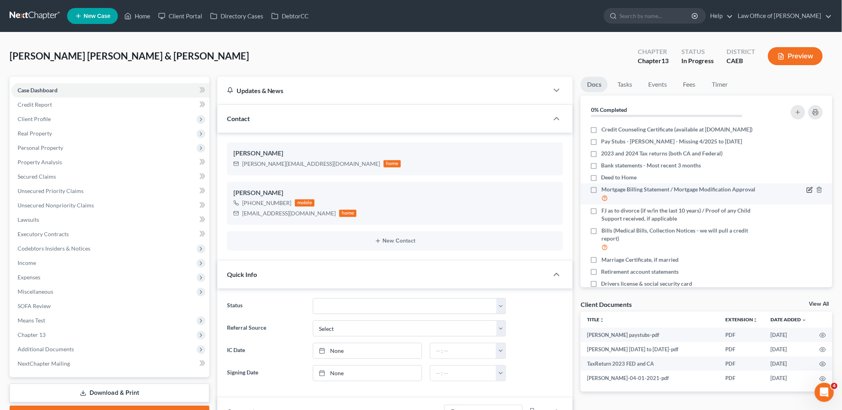
click at [807, 193] on icon "button" at bounding box center [810, 190] width 6 height 6
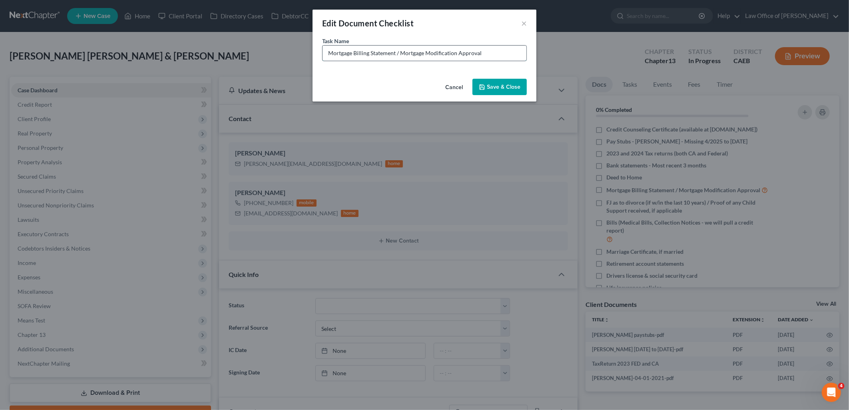
drag, startPoint x: 400, startPoint y: 52, endPoint x: 515, endPoint y: 53, distance: 115.1
click at [515, 53] on input "Mortgage Billing Statement / Mortgage Modification Approval" at bounding box center [424, 53] width 204 height 15
type input "Mortgage Billing Statement /"
click at [499, 92] on button "Save & Close" at bounding box center [499, 87] width 54 height 17
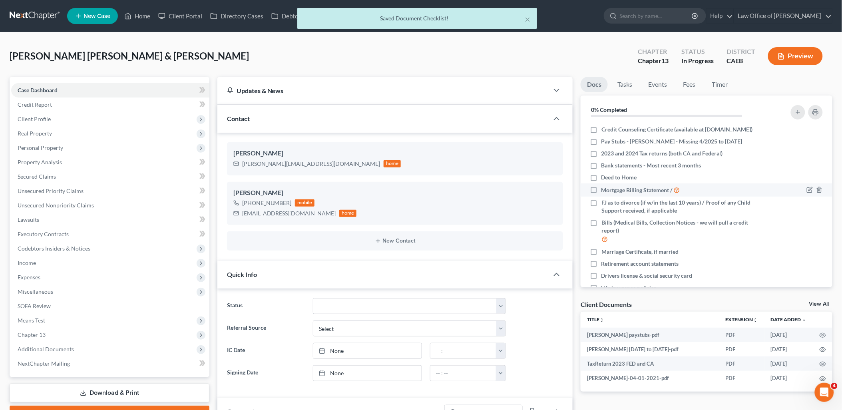
click at [601, 195] on label "Mortgage Billing Statement /" at bounding box center [640, 189] width 79 height 9
click at [605, 191] on input "Mortgage Billing Statement /" at bounding box center [607, 187] width 5 height 5
checkbox input "true"
click at [795, 110] on icon "button" at bounding box center [798, 112] width 6 height 6
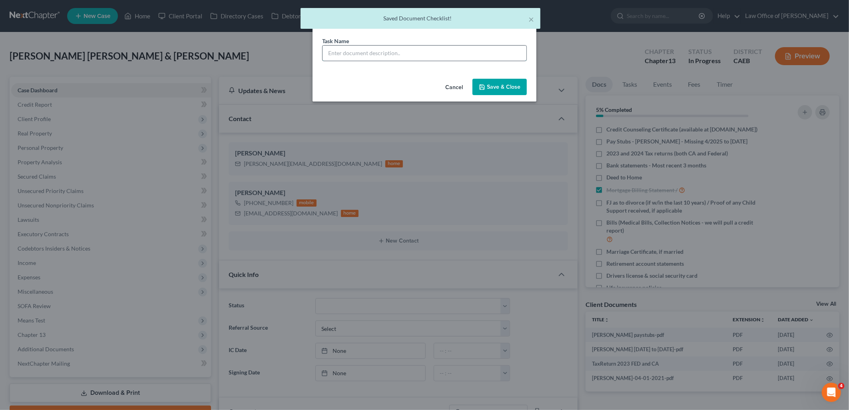
click at [486, 55] on input "text" at bounding box center [424, 53] width 204 height 15
paste input "Mortgage Modification Approval"
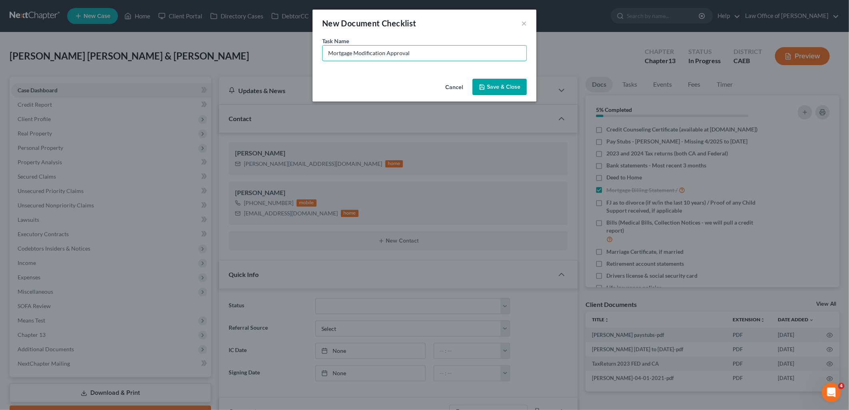
type input "Mortgage Modification Approval"
click at [508, 90] on button "Save & Close" at bounding box center [499, 87] width 54 height 17
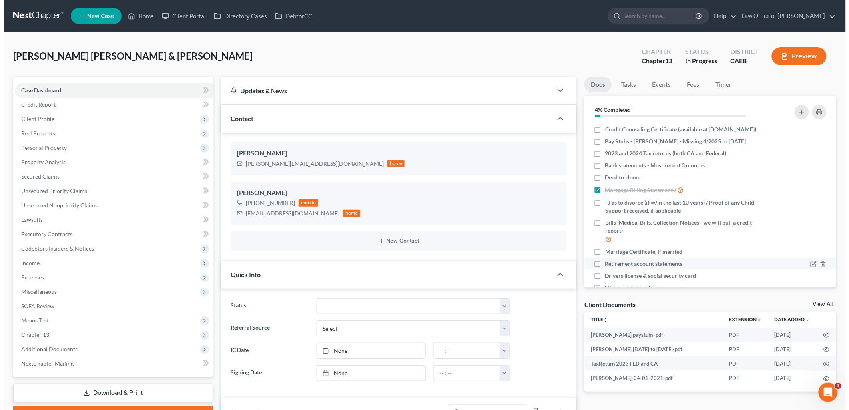
scroll to position [89, 0]
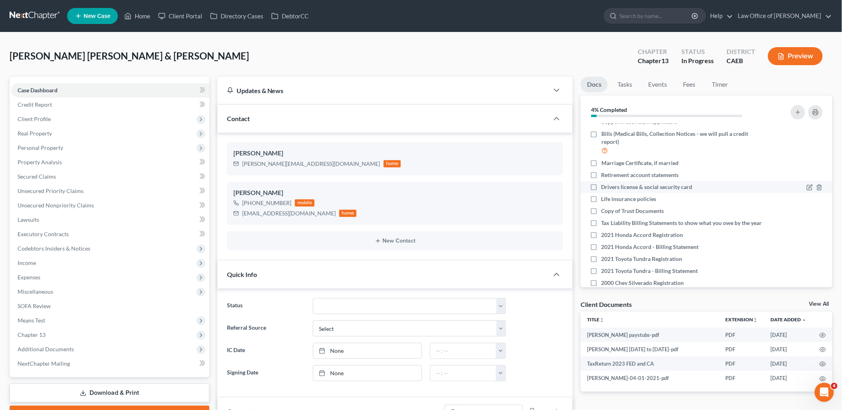
click at [807, 191] on div at bounding box center [815, 187] width 16 height 8
click at [807, 191] on icon "button" at bounding box center [810, 187] width 6 height 6
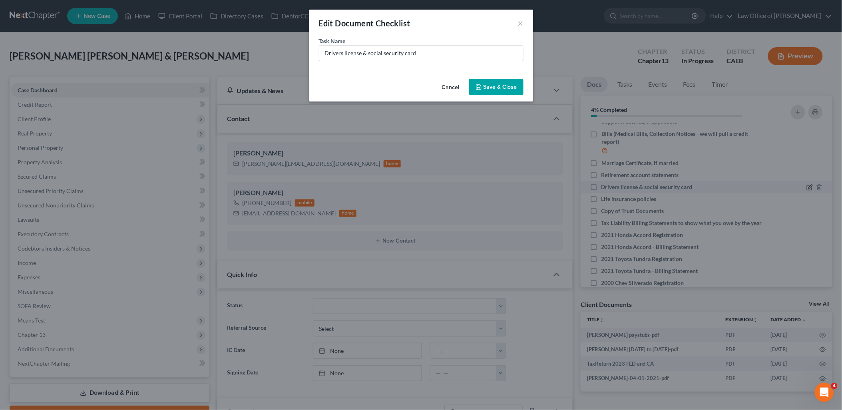
scroll to position [81, 0]
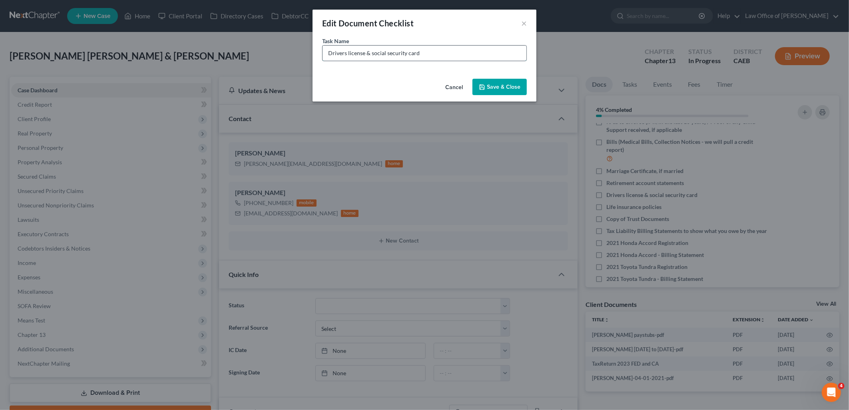
drag, startPoint x: 366, startPoint y: 51, endPoint x: 445, endPoint y: 59, distance: 79.6
click at [444, 58] on input "Drivers license & social security card" at bounding box center [424, 53] width 204 height 15
type input "Drivers license"
click at [514, 89] on button "Save & Close" at bounding box center [499, 87] width 54 height 17
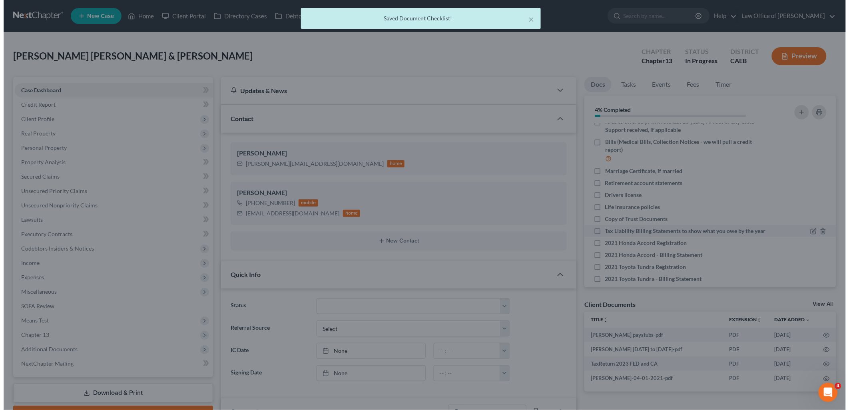
scroll to position [89, 0]
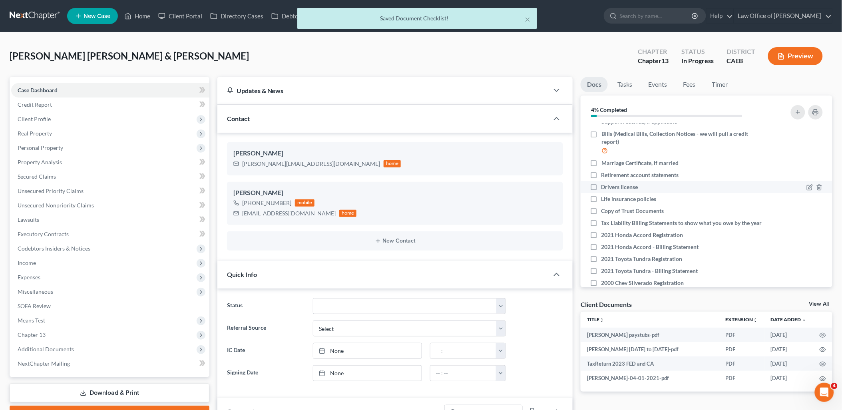
click at [601, 191] on label "Drivers license" at bounding box center [619, 187] width 37 height 8
click at [605, 188] on input "Drivers license" at bounding box center [607, 185] width 5 height 5
checkbox input "true"
click at [798, 109] on icon "button" at bounding box center [798, 112] width 6 height 6
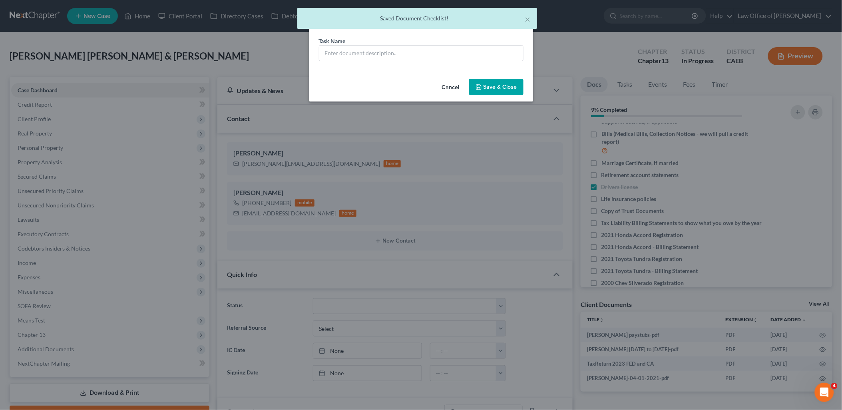
scroll to position [81, 0]
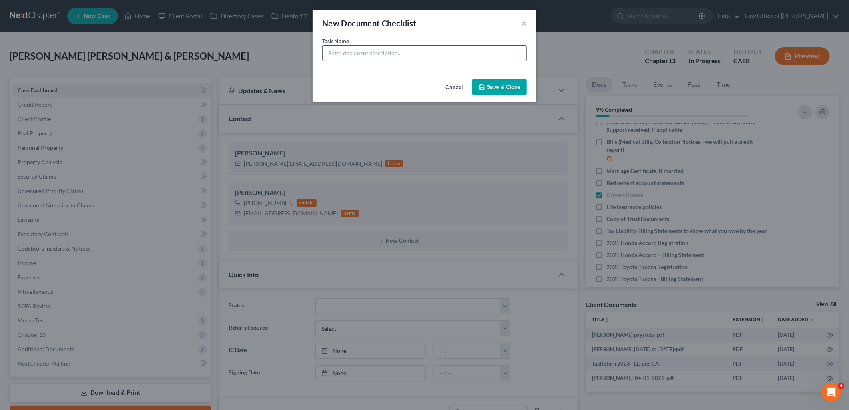
click at [438, 56] on input "text" at bounding box center [424, 53] width 204 height 15
paste input "& social security card"
click at [332, 51] on input "& social security cards" at bounding box center [424, 53] width 204 height 15
type input "social security cards"
drag, startPoint x: 505, startPoint y: 90, endPoint x: 560, endPoint y: 112, distance: 58.8
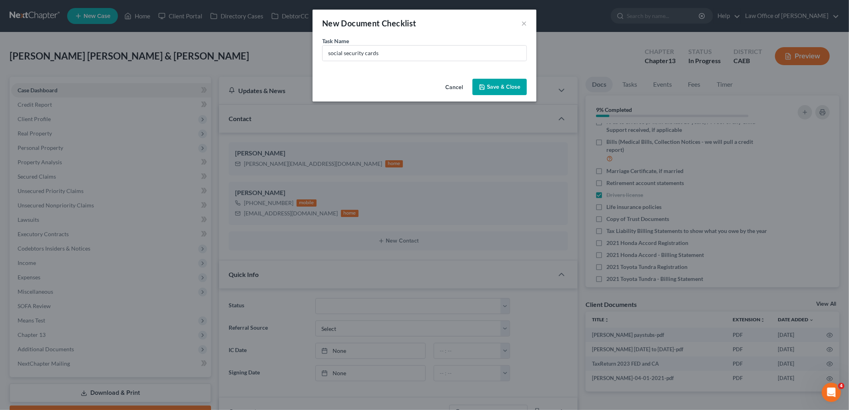
click at [505, 90] on button "Save & Close" at bounding box center [499, 87] width 54 height 17
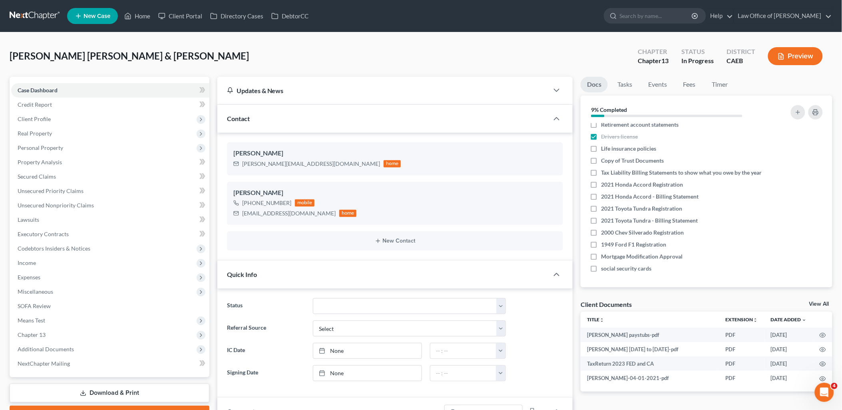
scroll to position [0, 0]
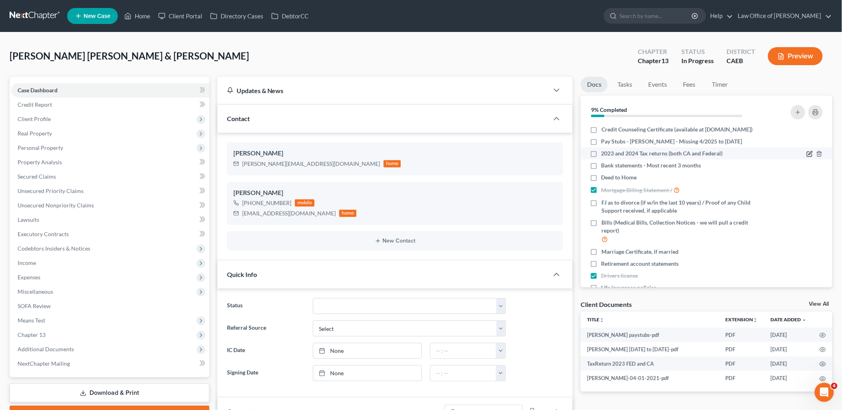
click at [807, 157] on icon "button" at bounding box center [810, 154] width 6 height 6
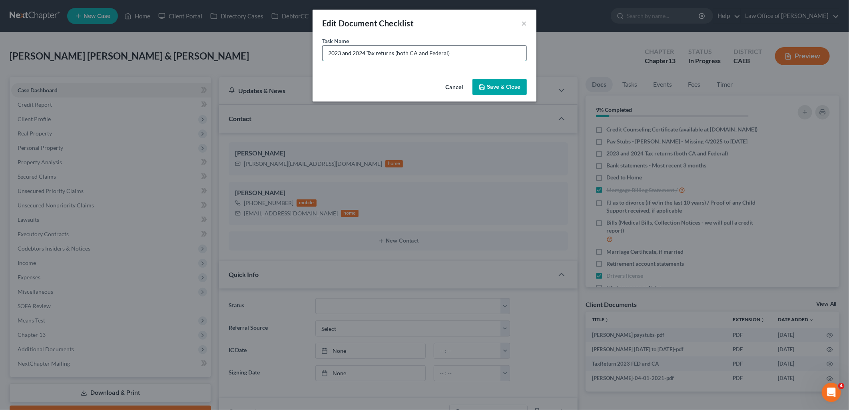
drag, startPoint x: 344, startPoint y: 51, endPoint x: 497, endPoint y: 50, distance: 153.0
click at [497, 50] on input "2023 and 2024 Tax returns (both CA and Federal)" at bounding box center [424, 53] width 204 height 15
drag, startPoint x: 416, startPoint y: 65, endPoint x: 340, endPoint y: 50, distance: 77.7
click at [416, 64] on div "Task Name * 2023 and 2024 Tax returns (both CA and Federal)" at bounding box center [424, 56] width 224 height 39
drag, startPoint x: 343, startPoint y: 50, endPoint x: 495, endPoint y: 50, distance: 151.8
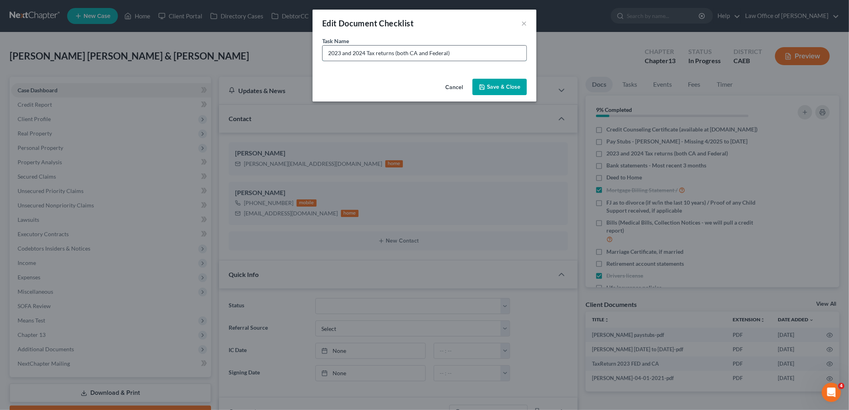
click at [495, 50] on input "2023 and 2024 Tax returns (both CA and Federal)" at bounding box center [424, 53] width 204 height 15
click at [341, 51] on input "2023 and 2024 Tax returns (both CA and Federal)" at bounding box center [424, 53] width 204 height 15
type input "2023 Tax returns (both CA and Federal)"
click at [505, 86] on button "Save & Close" at bounding box center [499, 87] width 54 height 17
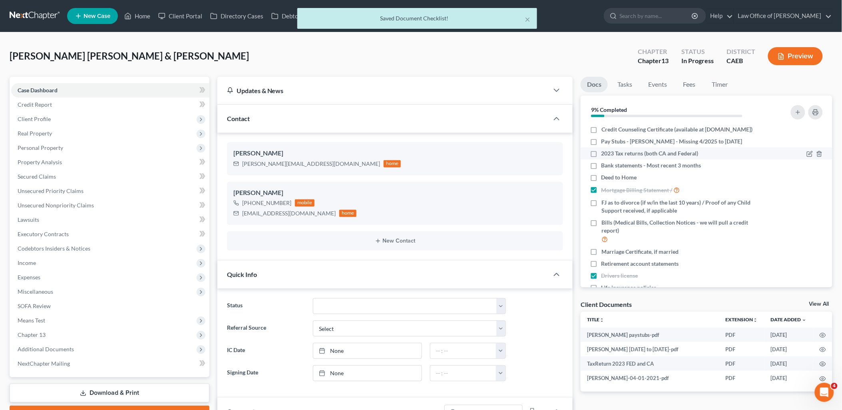
click at [601, 157] on label "2023 Tax returns (both CA and Federal)" at bounding box center [649, 153] width 97 height 8
click at [605, 155] on input "2023 Tax returns (both CA and Federal)" at bounding box center [607, 151] width 5 height 5
checkbox input "true"
click at [794, 112] on button "button" at bounding box center [798, 112] width 14 height 14
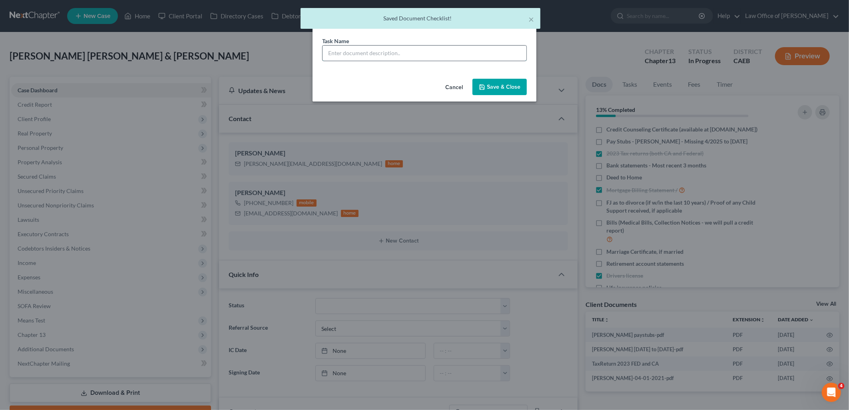
click at [501, 56] on input "text" at bounding box center [424, 53] width 204 height 15
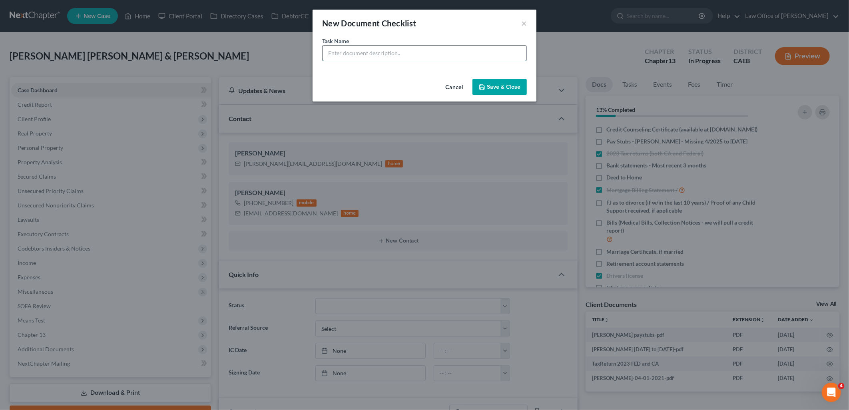
paste input "and 2024 Tax returns (both CA and Federal)"
click at [338, 55] on input "and 2024 Tax returns (both CA and Federal)" at bounding box center [424, 53] width 204 height 15
type input "2024 Tax returns (both CA and Federal)"
click at [519, 82] on button "Save & Close" at bounding box center [499, 87] width 54 height 17
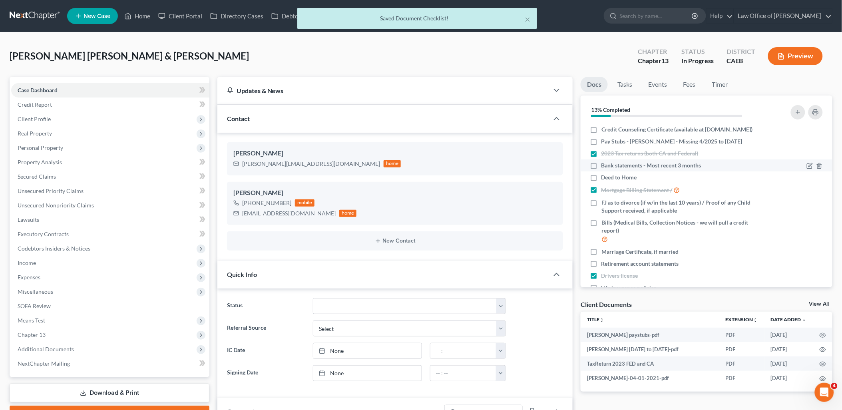
click at [601, 169] on label "Bank statements - Most recent 3 months" at bounding box center [651, 165] width 100 height 8
click at [605, 167] on input "Bank statements - Most recent 3 months" at bounding box center [607, 163] width 5 height 5
checkbox input "true"
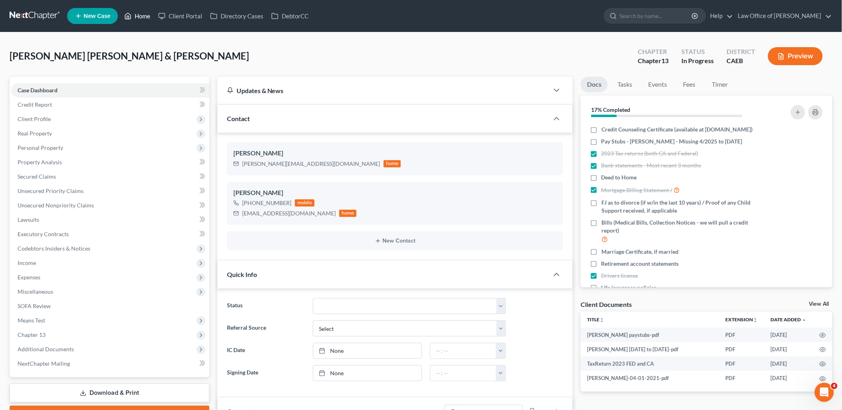
click at [144, 14] on link "Home" at bounding box center [137, 16] width 34 height 14
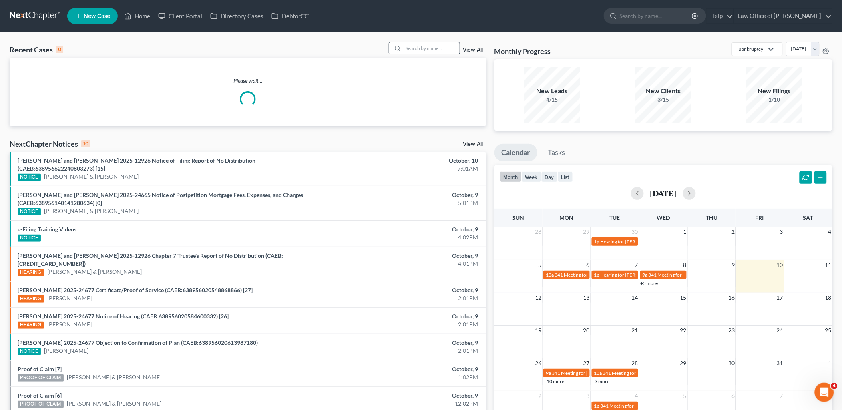
click at [428, 46] on input "search" at bounding box center [432, 48] width 56 height 12
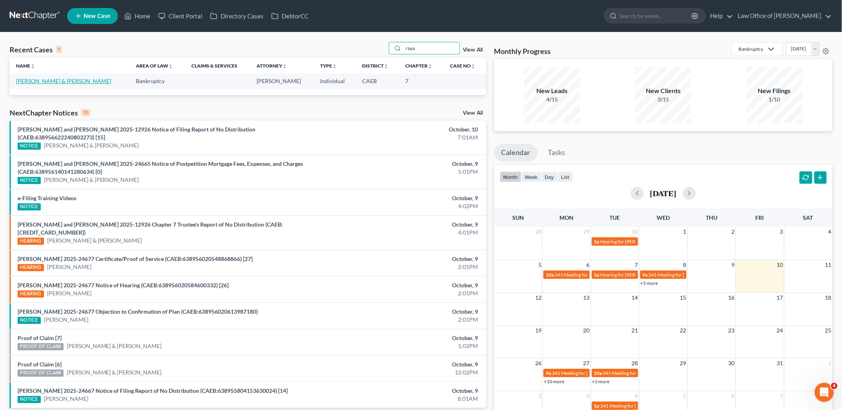
type input "raya"
click at [26, 81] on link "[PERSON_NAME] & [PERSON_NAME]" at bounding box center [63, 81] width 95 height 7
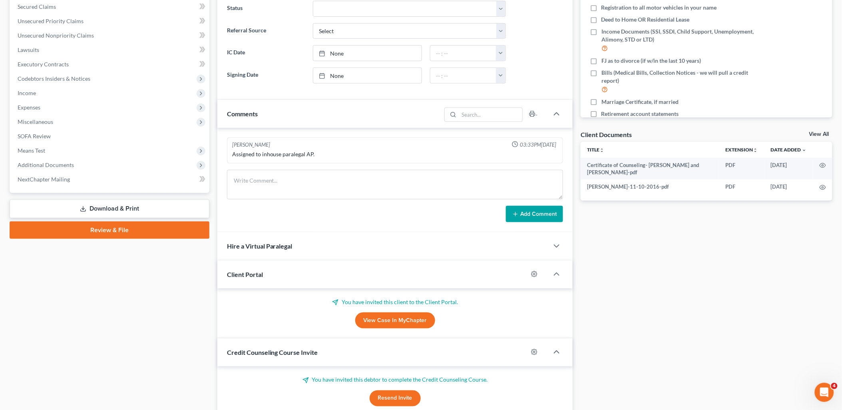
scroll to position [177, 0]
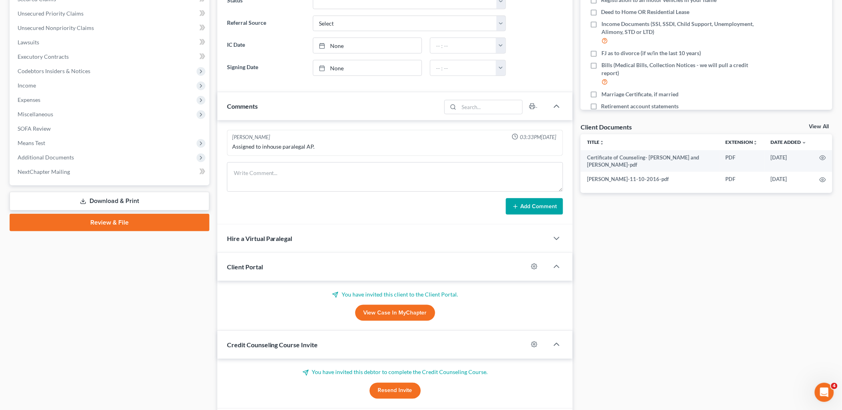
click at [397, 316] on link "View Case in MyChapter" at bounding box center [395, 313] width 80 height 16
click at [822, 179] on circle "button" at bounding box center [823, 180] width 2 height 2
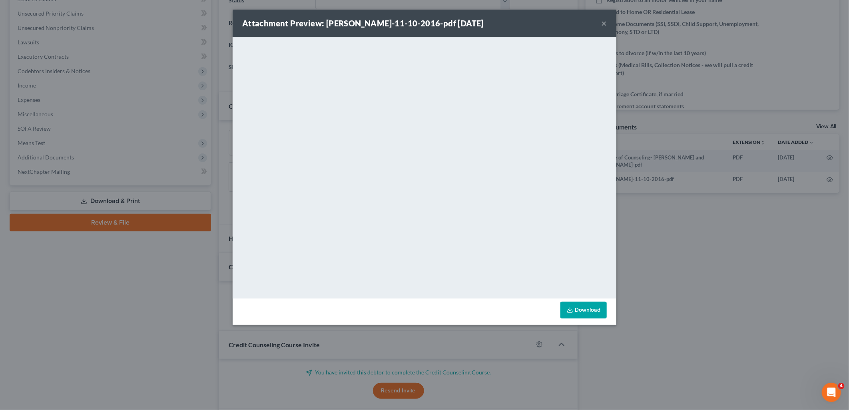
drag, startPoint x: 606, startPoint y: 21, endPoint x: 838, endPoint y: 60, distance: 235.1
click at [606, 21] on button "×" at bounding box center [604, 23] width 6 height 10
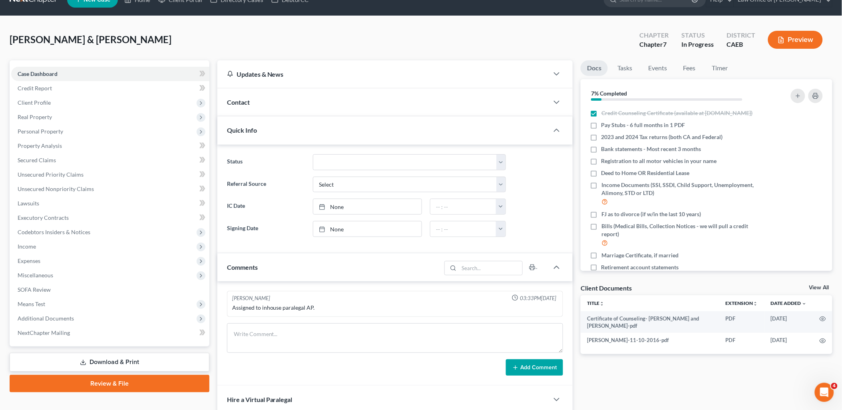
scroll to position [0, 0]
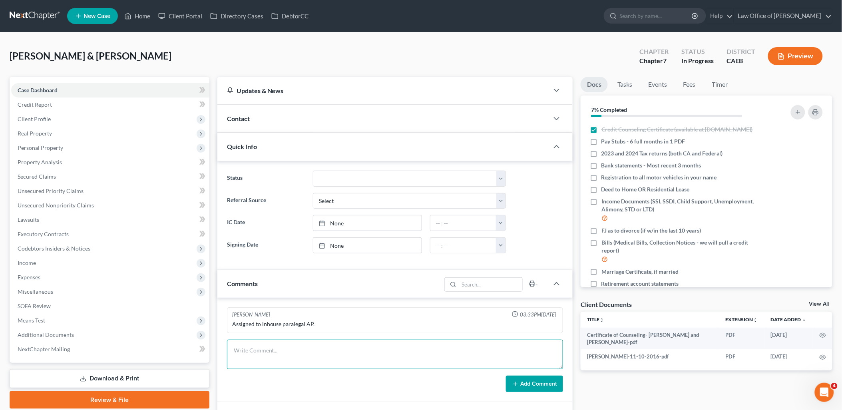
drag, startPoint x: 281, startPoint y: 350, endPoint x: 138, endPoint y: 3, distance: 375.7
click at [281, 350] on textarea at bounding box center [395, 355] width 336 height 30
click at [147, 12] on link "Home" at bounding box center [137, 16] width 34 height 14
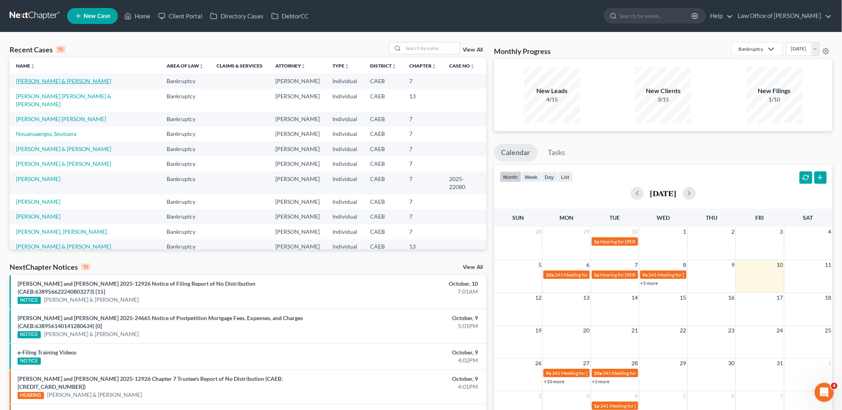
click at [46, 78] on link "[PERSON_NAME] & [PERSON_NAME]" at bounding box center [63, 81] width 95 height 7
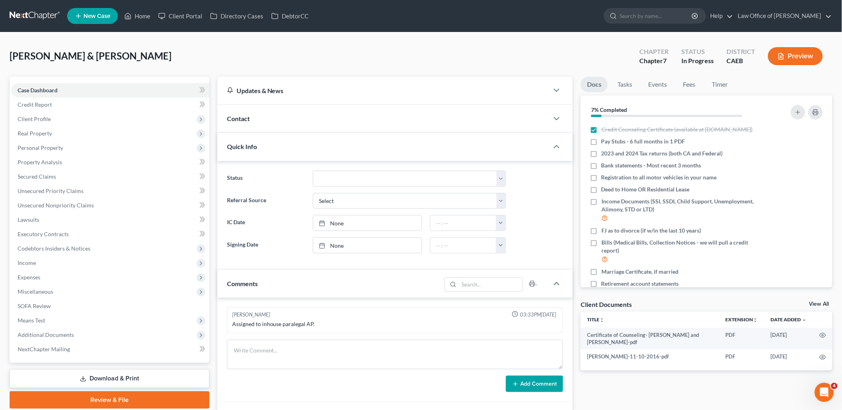
click at [239, 117] on span "Contact" at bounding box center [238, 119] width 23 height 8
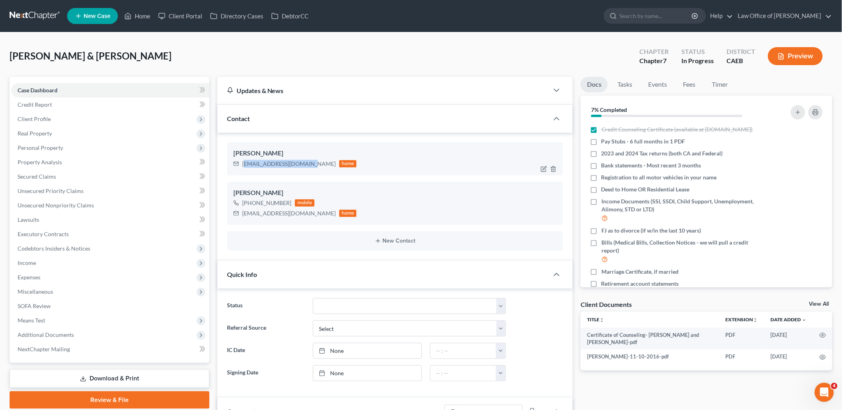
drag, startPoint x: 243, startPoint y: 163, endPoint x: 273, endPoint y: 171, distance: 30.5
click at [308, 171] on div "Frank Raya rayaconcrete1@yahoo.com home" at bounding box center [395, 158] width 336 height 33
drag, startPoint x: 273, startPoint y: 171, endPoint x: 241, endPoint y: 165, distance: 32.1
click at [272, 171] on div "Frank Raya rayaconcrete1@yahoo.com home" at bounding box center [395, 158] width 336 height 33
click at [241, 165] on div "rayaconcrete1@yahoo.com home" at bounding box center [294, 164] width 123 height 10
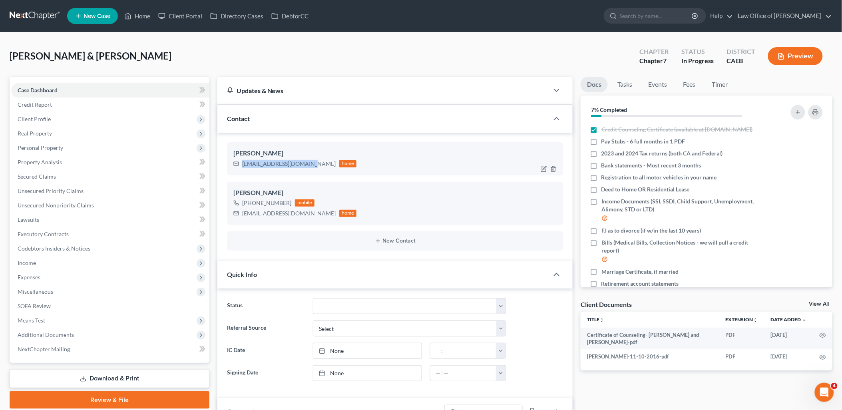
drag, startPoint x: 242, startPoint y: 164, endPoint x: 308, endPoint y: 166, distance: 66.0
click at [308, 166] on div "[EMAIL_ADDRESS][DOMAIN_NAME]" at bounding box center [289, 164] width 94 height 8
copy div "[EMAIL_ADDRESS][DOMAIN_NAME]"
drag, startPoint x: 242, startPoint y: 212, endPoint x: 309, endPoint y: 218, distance: 67.8
click at [309, 218] on div "kendraraya209@gmail.com home" at bounding box center [294, 213] width 123 height 10
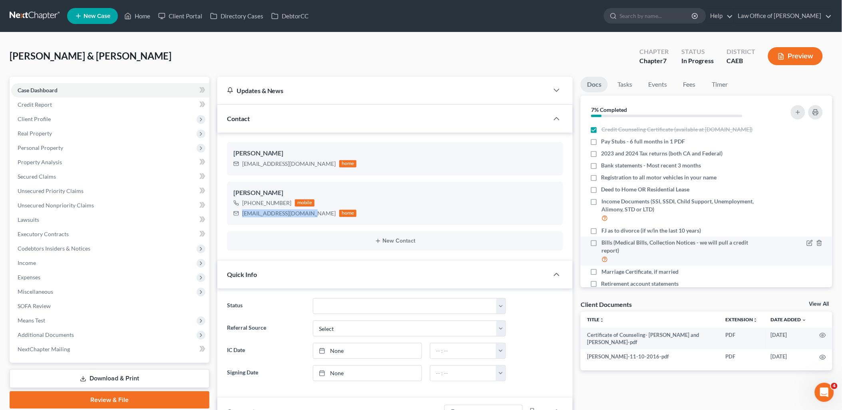
copy div "[EMAIL_ADDRESS][DOMAIN_NAME]"
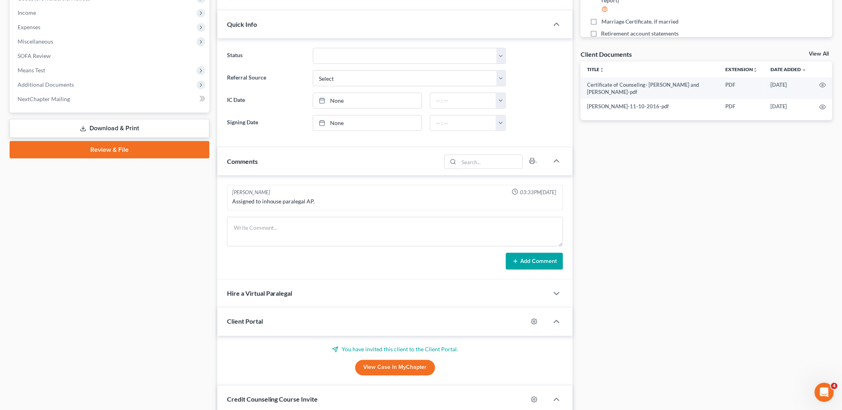
scroll to position [355, 0]
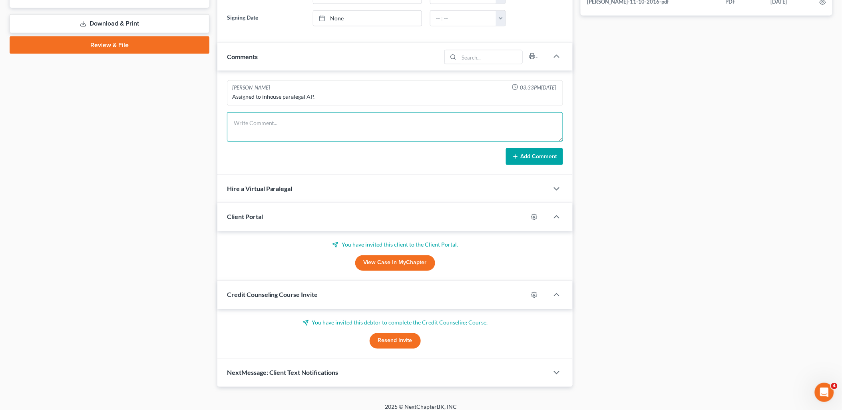
click at [288, 118] on textarea at bounding box center [395, 127] width 336 height 30
paste textarea "Good Morning Frank & Kendra, Attached please find the Document Checklist which …"
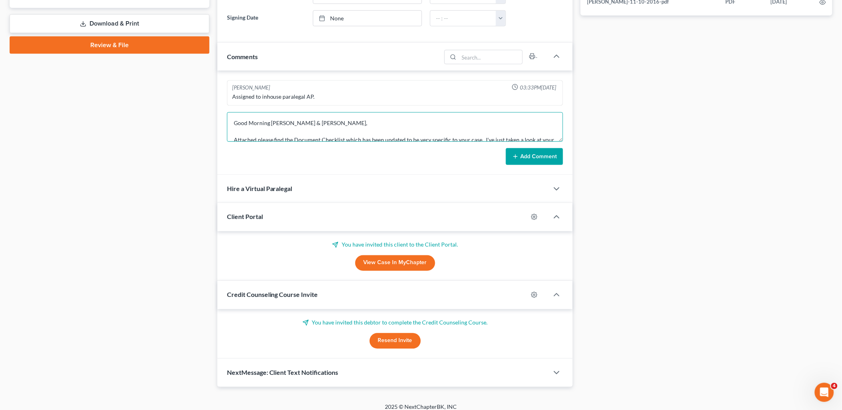
scroll to position [102, 0]
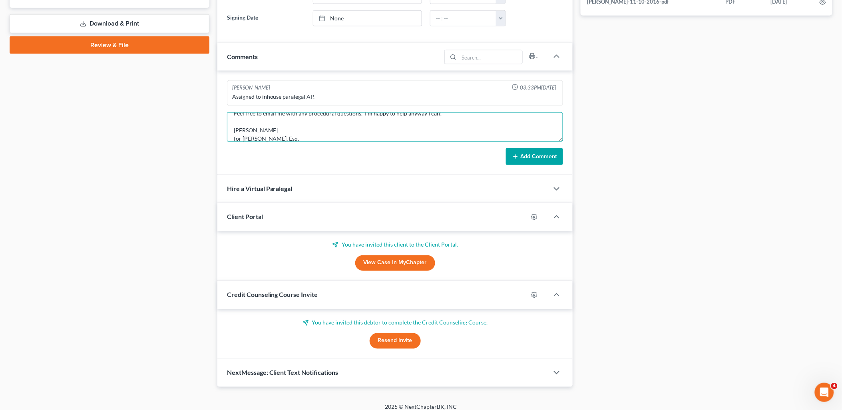
type textarea "Good Morning Frank & Kendra, Attached please find the Document Checklist which …"
click at [550, 158] on button "Add Comment" at bounding box center [534, 156] width 57 height 17
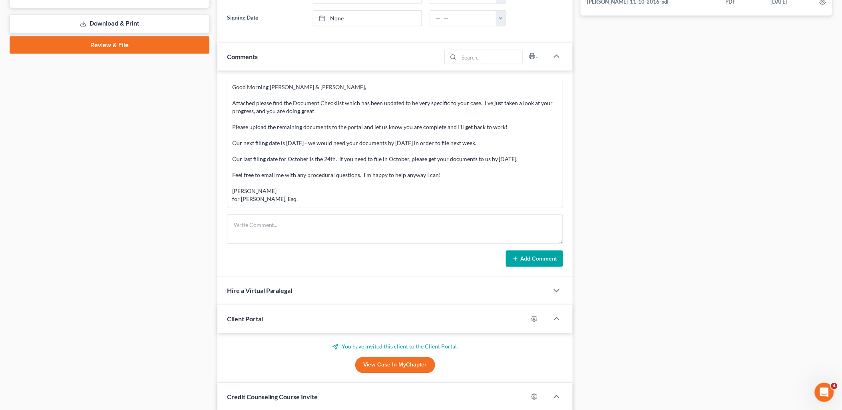
scroll to position [0, 0]
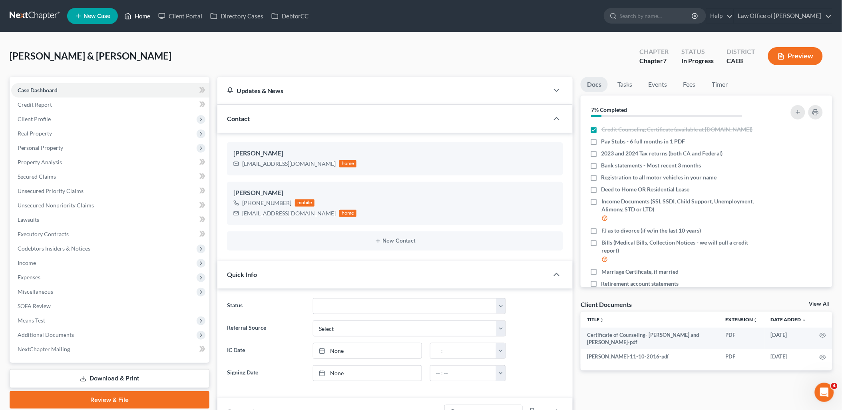
click at [145, 15] on link "Home" at bounding box center [137, 16] width 34 height 14
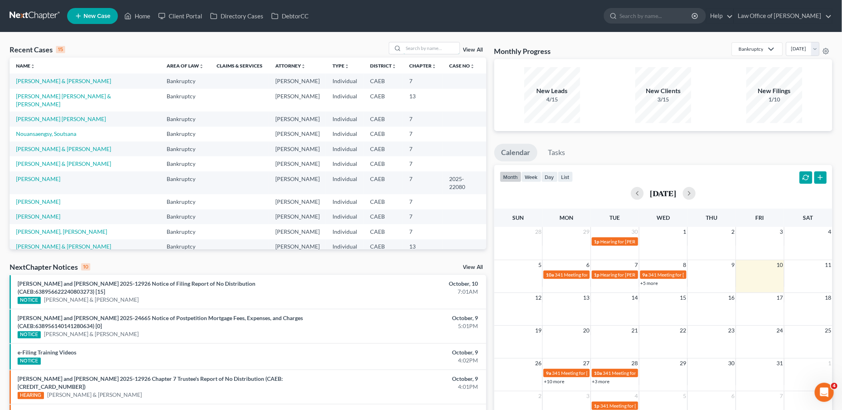
drag, startPoint x: 431, startPoint y: 49, endPoint x: 430, endPoint y: 40, distance: 8.8
click at [431, 49] on input "search" at bounding box center [432, 48] width 56 height 12
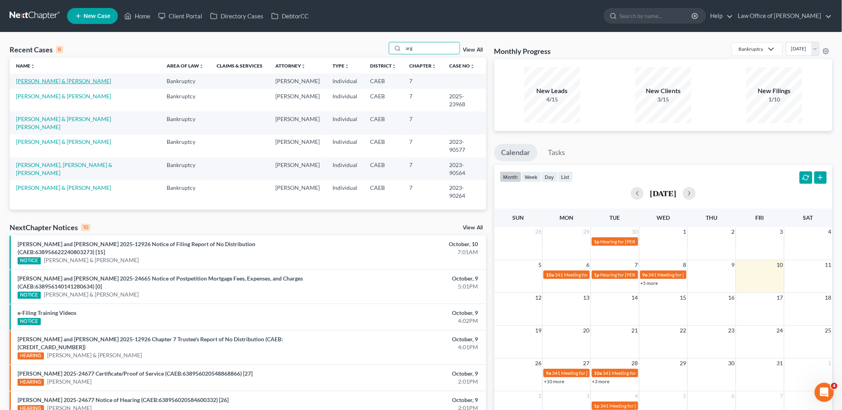
type input "arg"
click at [41, 80] on link "[PERSON_NAME] & [PERSON_NAME]" at bounding box center [63, 81] width 95 height 7
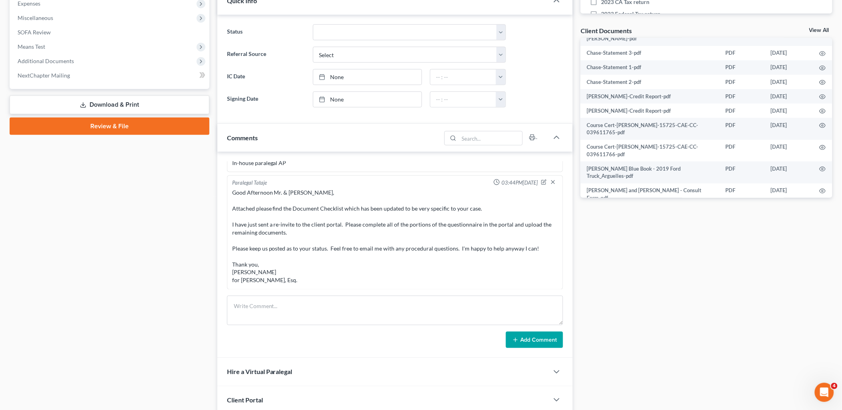
scroll to position [355, 0]
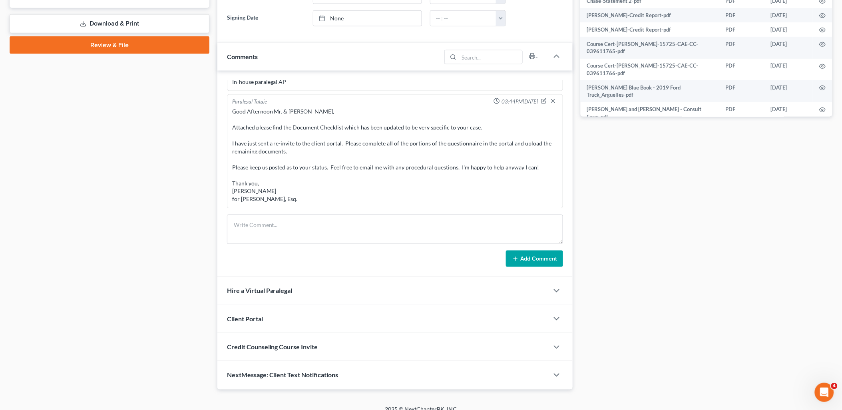
click at [258, 317] on span "Client Portal" at bounding box center [245, 319] width 36 height 8
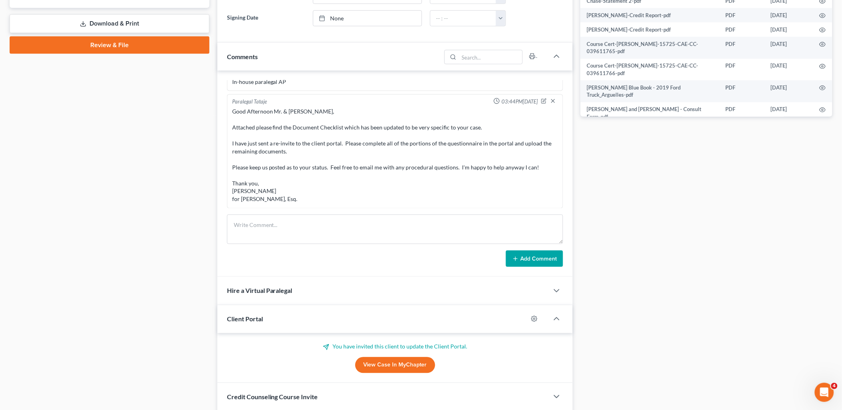
click at [385, 368] on link "View Case in MyChapter" at bounding box center [395, 365] width 80 height 16
click at [317, 233] on textarea at bounding box center [395, 230] width 336 height 30
paste textarea "Good Morning Mr. & Mrs. Arguelles, I am just checking in on you. I don't see th…"
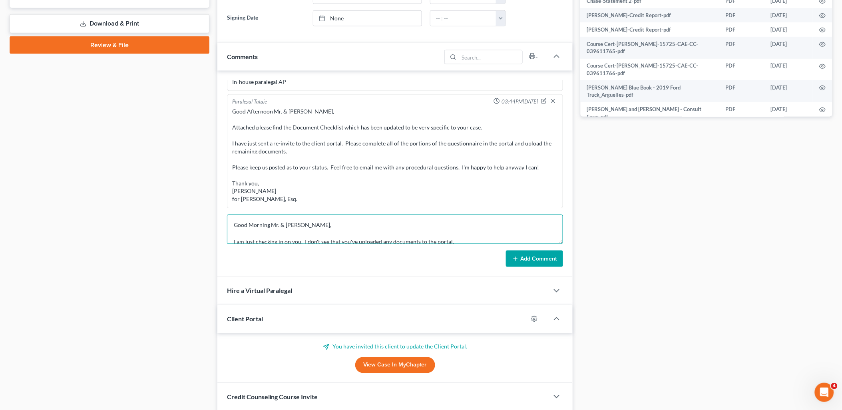
scroll to position [77, 0]
type textarea "Good Morning Mr. & Mrs. Arguelles, I am just checking in on you. I don't see th…"
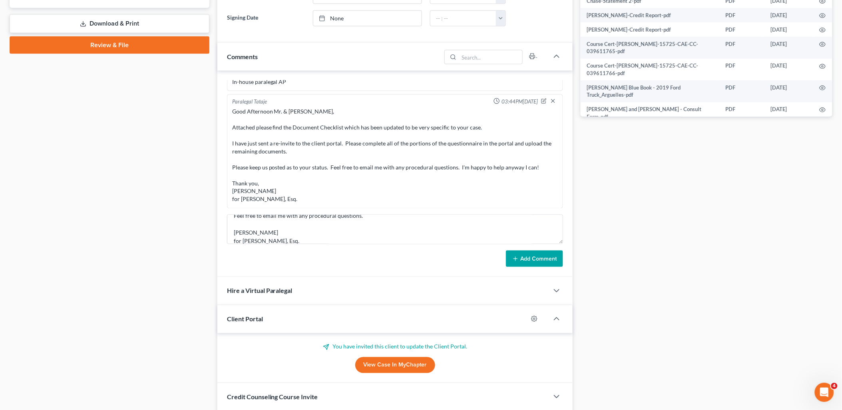
click at [526, 259] on button "Add Comment" at bounding box center [534, 259] width 57 height 17
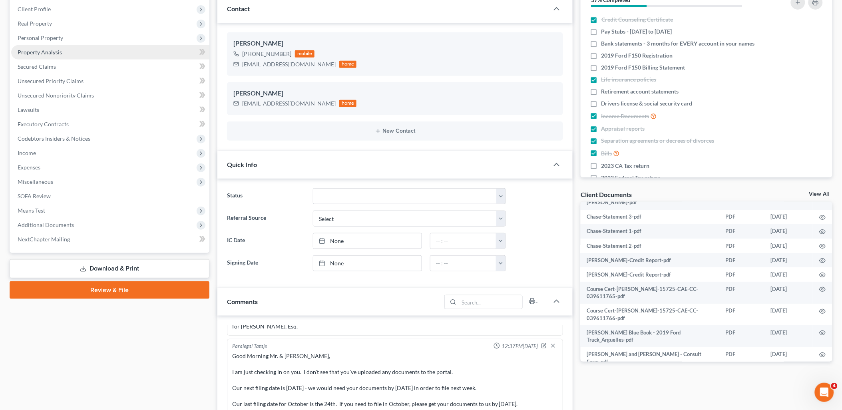
scroll to position [0, 0]
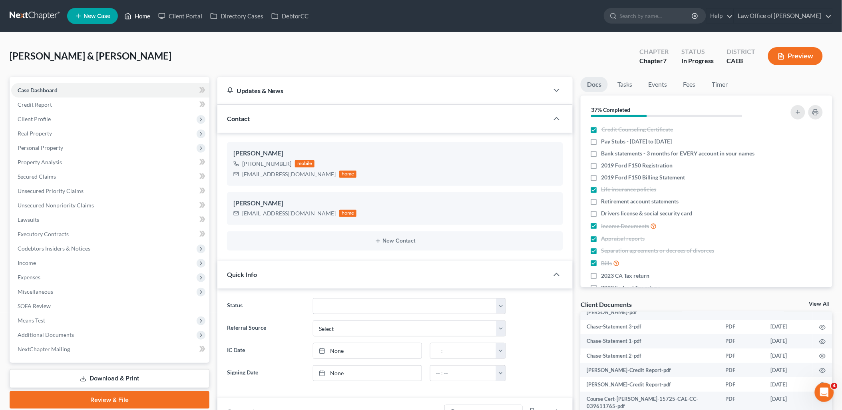
drag, startPoint x: 139, startPoint y: 14, endPoint x: 200, endPoint y: 26, distance: 62.7
click at [139, 14] on link "Home" at bounding box center [137, 16] width 34 height 14
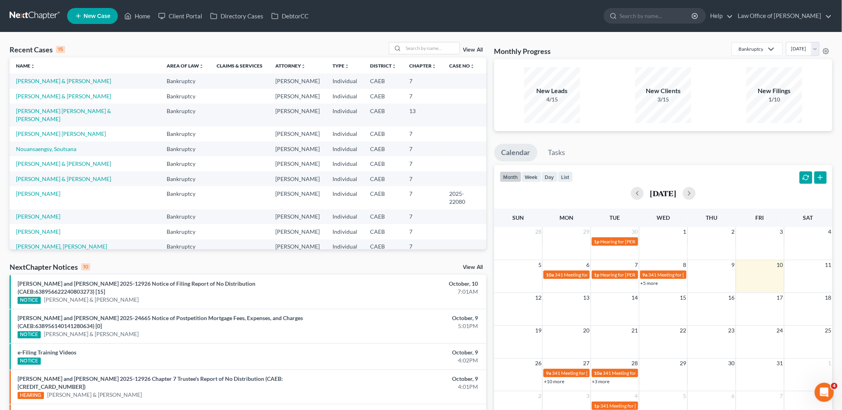
click at [390, 383] on div "4:01PM" at bounding box center [404, 387] width 148 height 8
click at [424, 49] on input "search" at bounding box center [432, 48] width 56 height 12
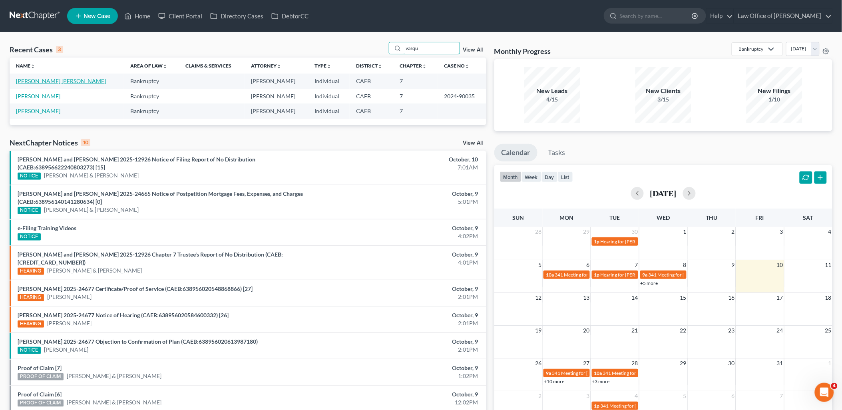
type input "vasqu"
click at [41, 80] on link "[PERSON_NAME] [PERSON_NAME]" at bounding box center [61, 81] width 90 height 7
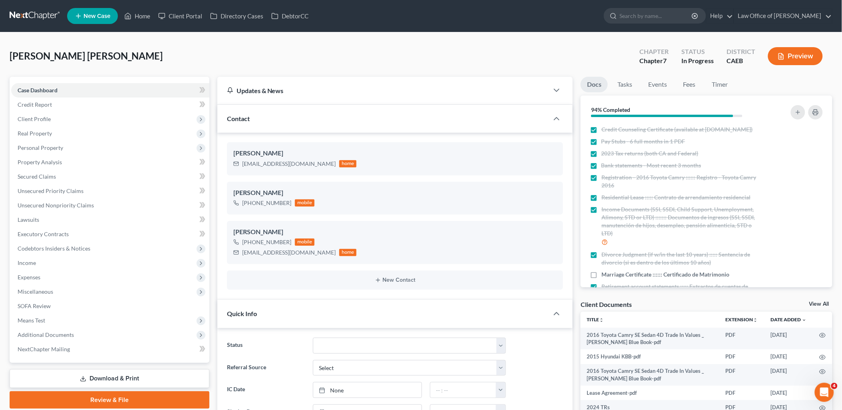
scroll to position [153, 0]
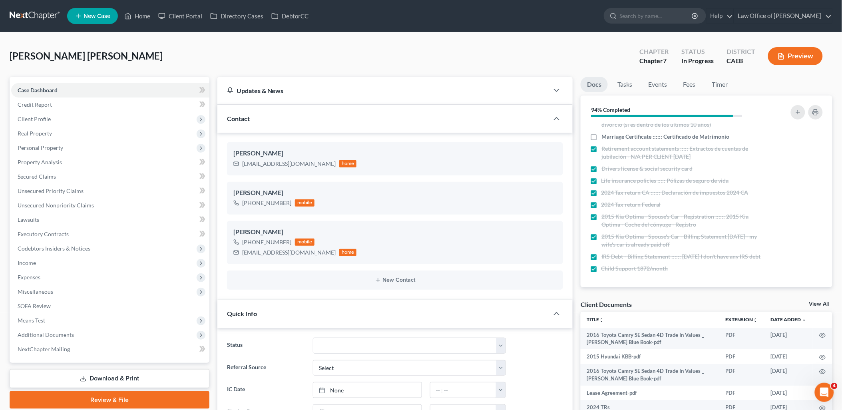
drag, startPoint x: 824, startPoint y: 302, endPoint x: 848, endPoint y: 292, distance: 27.0
click at [823, 302] on link "View All" at bounding box center [819, 304] width 20 height 6
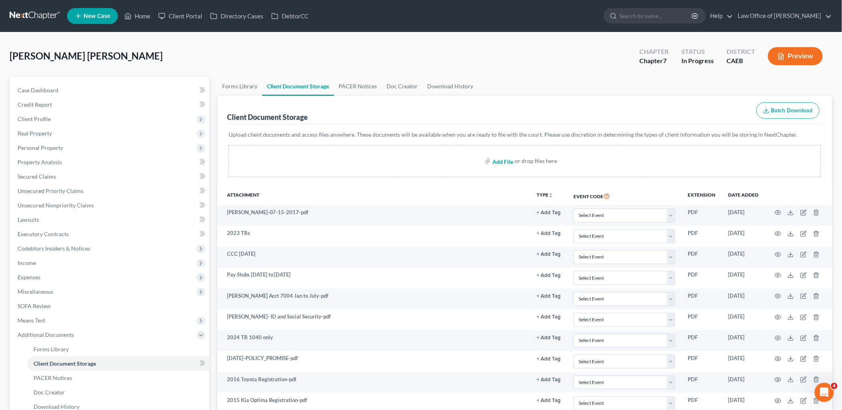
drag, startPoint x: 507, startPoint y: 158, endPoint x: 531, endPoint y: 160, distance: 23.3
click at [507, 158] on input "file" at bounding box center [501, 161] width 19 height 14
type input "C:\fakepath\Agosto bank estamento.pdf"
click at [142, 13] on link "Home" at bounding box center [137, 16] width 34 height 14
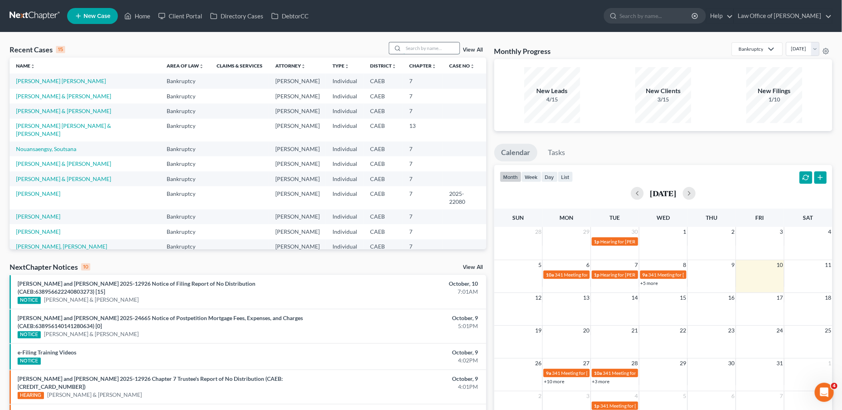
click at [425, 50] on input "search" at bounding box center [432, 48] width 56 height 12
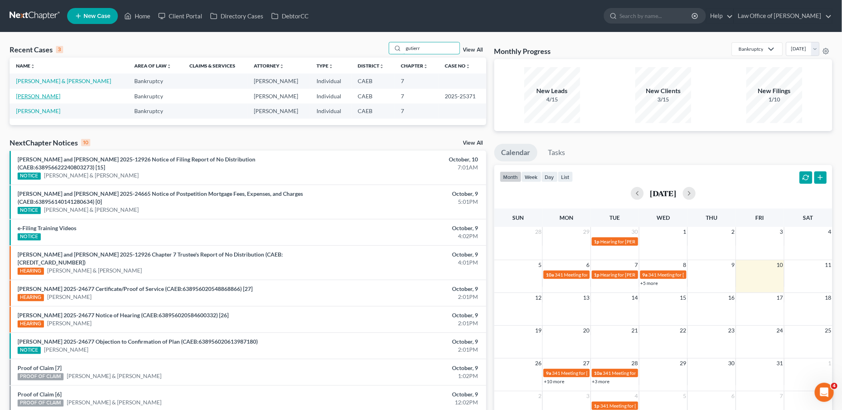
type input "gutierr"
click at [43, 95] on link "Gutierrez, Daniel" at bounding box center [38, 96] width 44 height 7
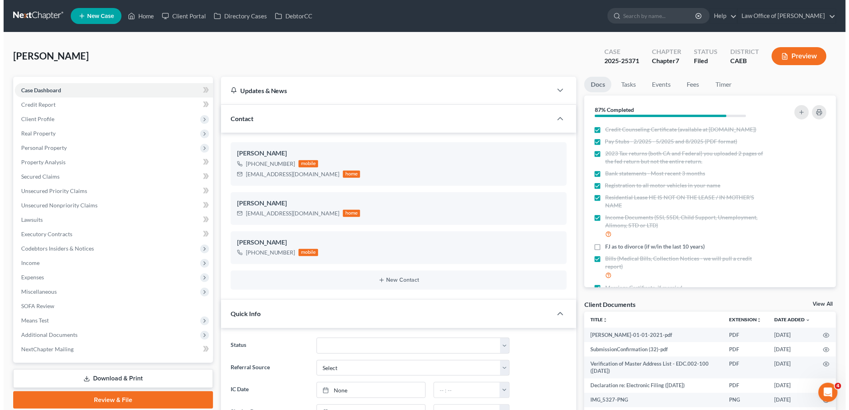
scroll to position [1444, 0]
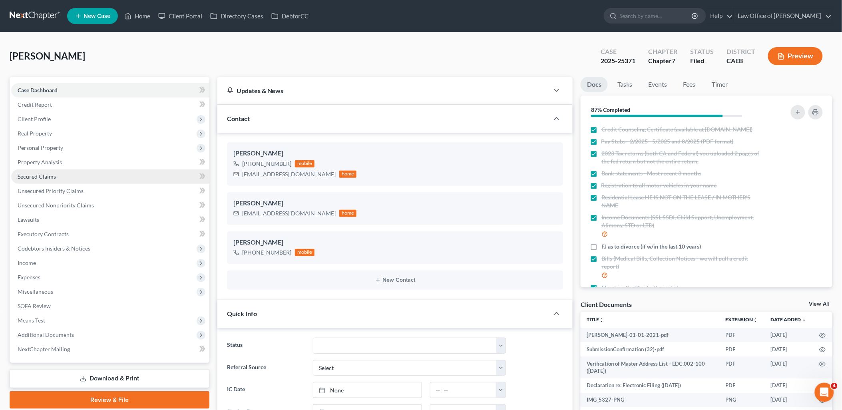
click at [34, 176] on span "Secured Claims" at bounding box center [37, 176] width 38 height 7
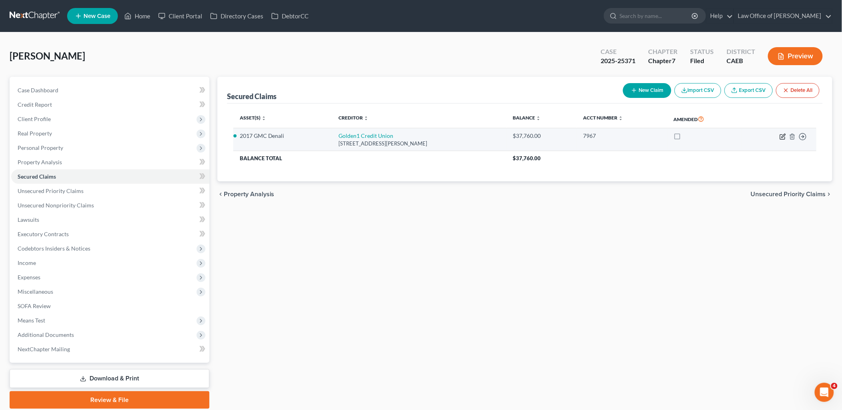
click at [784, 137] on icon "button" at bounding box center [784, 136] width 4 height 4
select select "4"
select select "0"
select select "4"
select select "0"
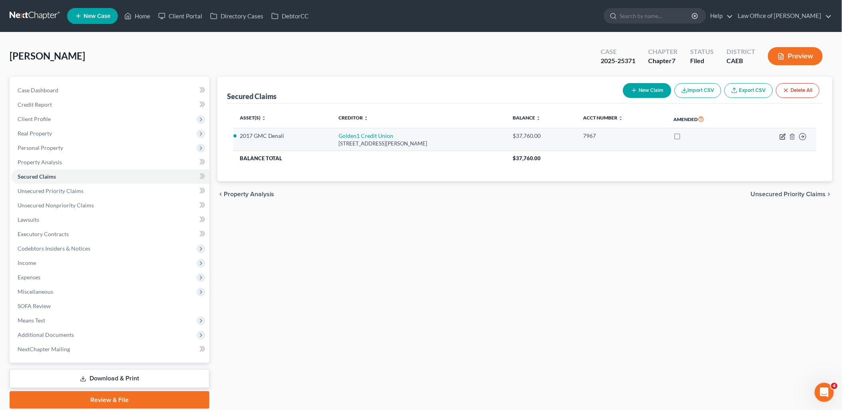
select select "0"
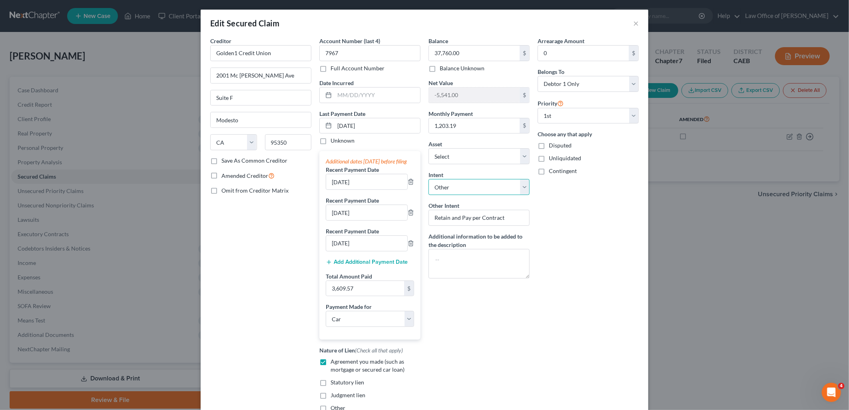
drag, startPoint x: 493, startPoint y: 187, endPoint x: 449, endPoint y: 195, distance: 45.1
click at [493, 187] on select "Select Surrender Redeem Reaffirm Avoid Other" at bounding box center [478, 187] width 101 height 16
select select "0"
click at [428, 179] on select "Select Surrender Redeem Reaffirm Avoid Other" at bounding box center [478, 187] width 101 height 16
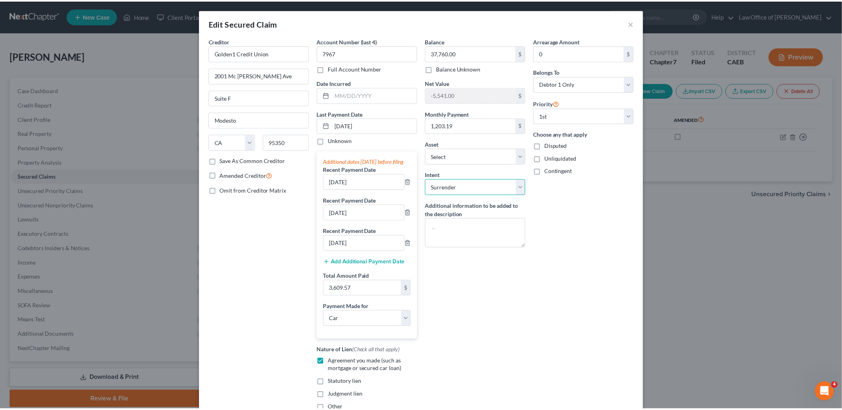
scroll to position [73, 0]
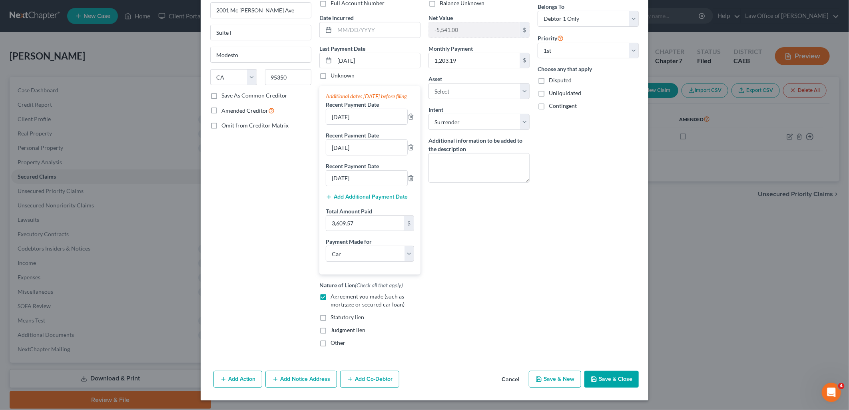
drag, startPoint x: 608, startPoint y: 382, endPoint x: 580, endPoint y: 349, distance: 43.6
click at [608, 382] on button "Save & Close" at bounding box center [611, 379] width 54 height 17
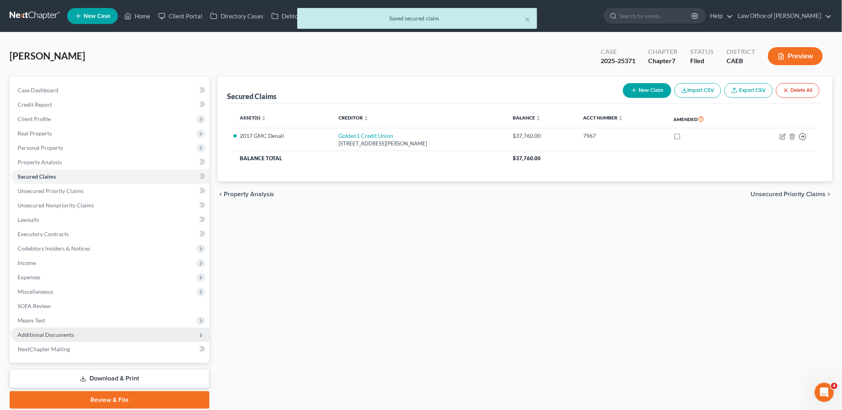
click at [55, 333] on span "Additional Documents" at bounding box center [46, 334] width 56 height 7
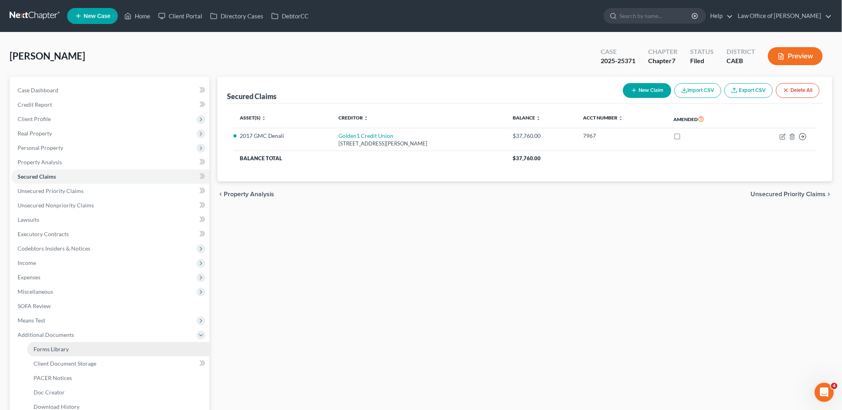
click at [57, 352] on span "Forms Library" at bounding box center [51, 349] width 35 height 7
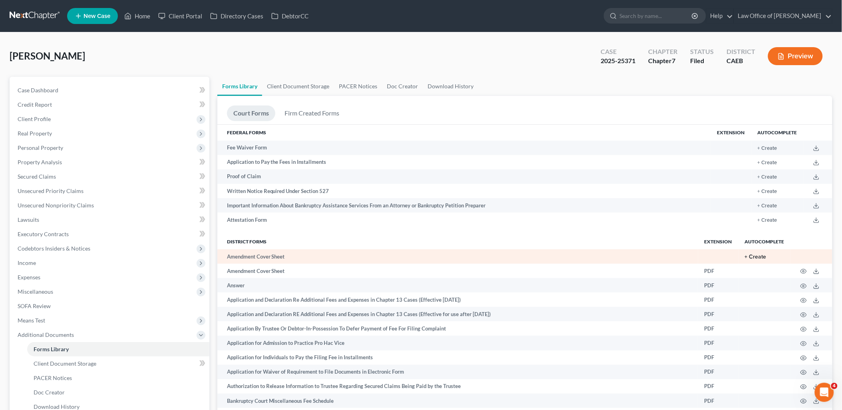
click at [761, 260] on button "+ Create" at bounding box center [756, 257] width 22 height 6
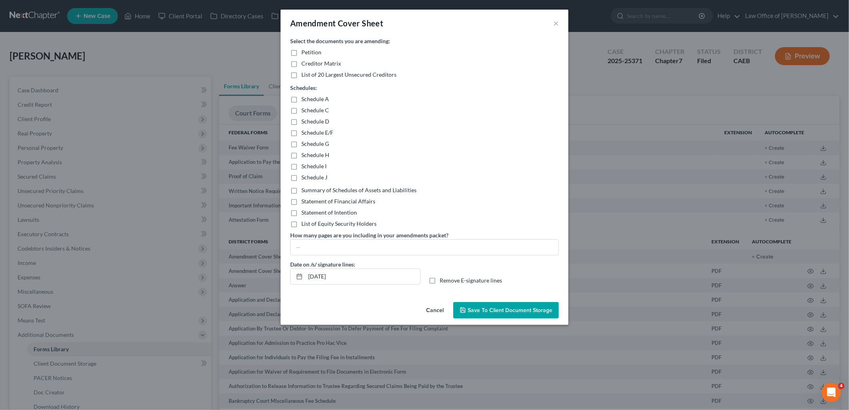
click at [301, 211] on label "Statement of Intention" at bounding box center [329, 213] width 56 height 8
click at [304, 211] on input "Statement of Intention" at bounding box center [306, 211] width 5 height 5
checkbox input "true"
click at [440, 310] on button "Cancel" at bounding box center [435, 311] width 30 height 16
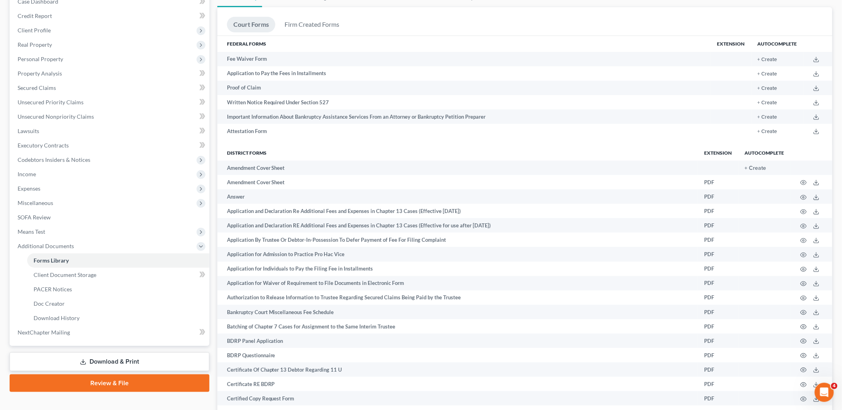
drag, startPoint x: 127, startPoint y: 358, endPoint x: 430, endPoint y: 215, distance: 335.3
click at [127, 357] on link "Download & Print" at bounding box center [110, 361] width 200 height 19
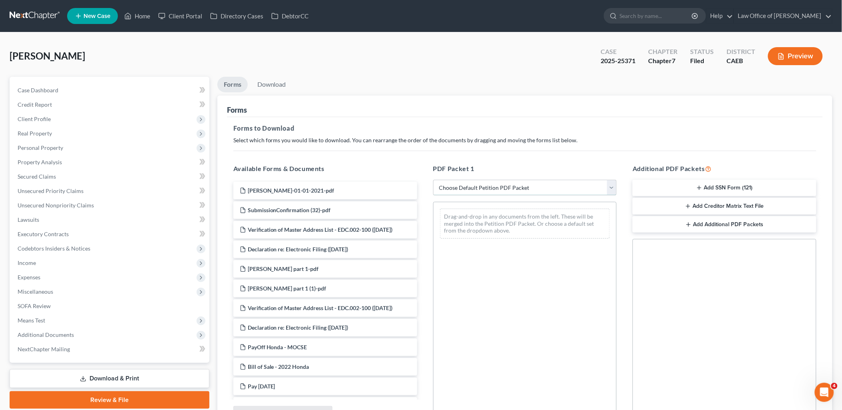
click at [507, 187] on select "Choose Default Petition PDF Packet Complete Bankruptcy Petition (all forms and …" at bounding box center [525, 188] width 184 height 16
select select "2"
click at [433, 180] on select "Choose Default Petition PDF Packet Complete Bankruptcy Petition (all forms and …" at bounding box center [525, 188] width 184 height 16
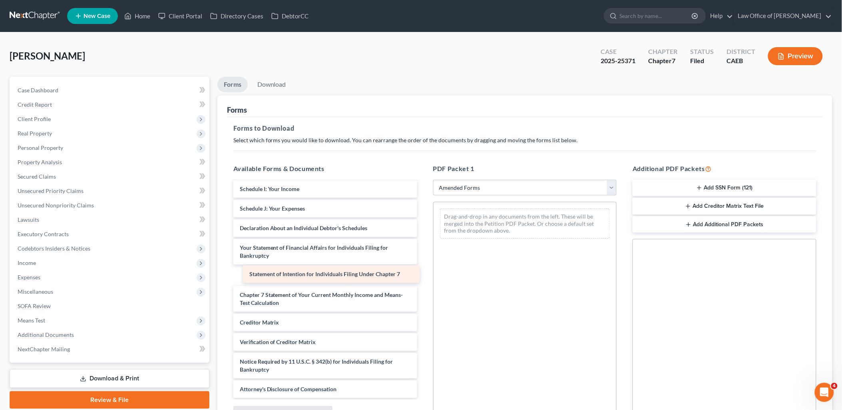
scroll to position [139, 0]
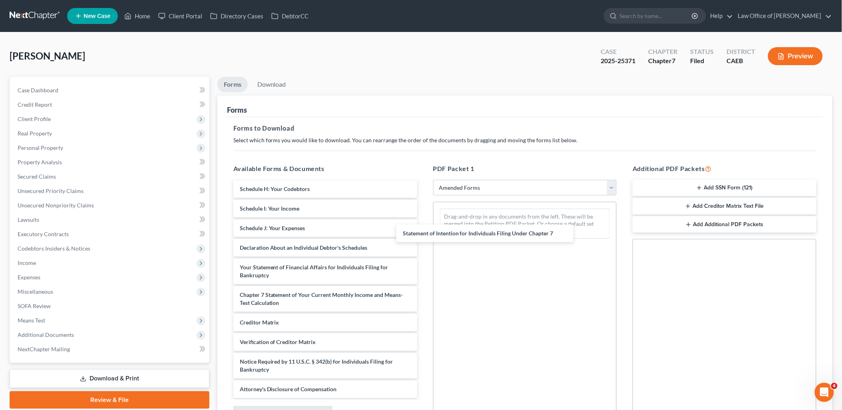
drag, startPoint x: 329, startPoint y: 273, endPoint x: 546, endPoint y: 253, distance: 217.5
click at [424, 209] on div "Statement of Intention for Individuals Filing Under Chapter 7 Voluntary Petitio…" at bounding box center [325, 220] width 197 height 355
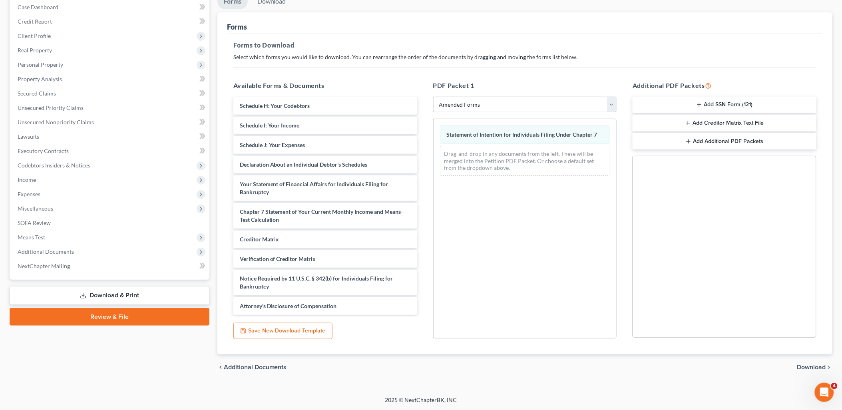
click at [808, 368] on span "Download" at bounding box center [811, 367] width 29 height 6
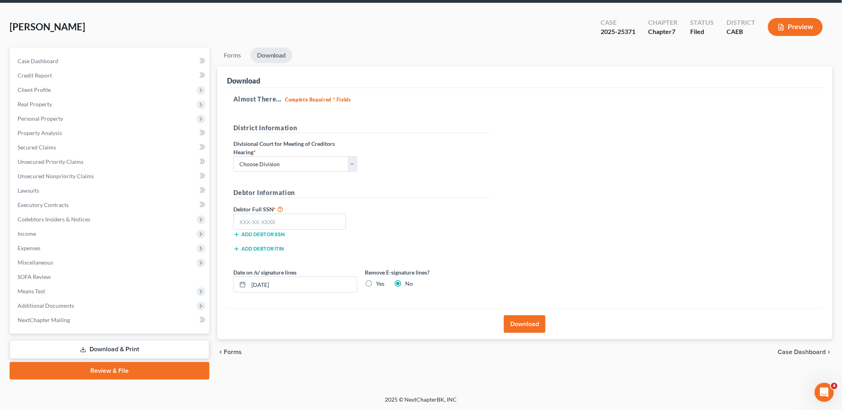
scroll to position [28, 0]
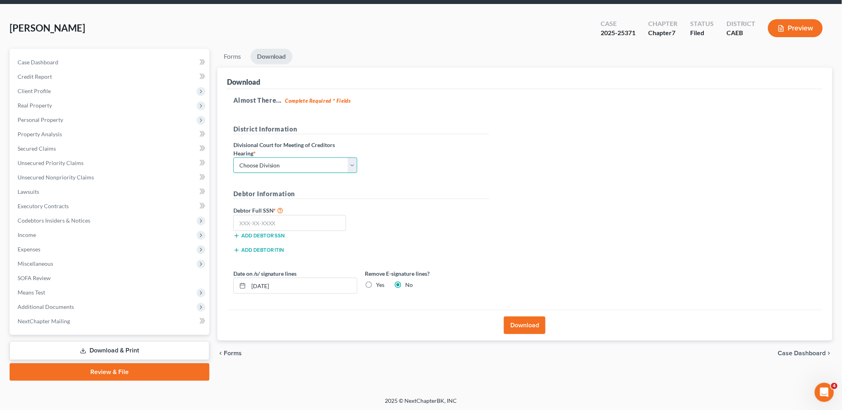
click at [285, 168] on select "Choose Division Fresno Modesto Sacramento" at bounding box center [295, 165] width 124 height 16
select select "1"
click at [233, 157] on select "Choose Division Fresno Modesto Sacramento" at bounding box center [295, 165] width 124 height 16
drag, startPoint x: 529, startPoint y: 329, endPoint x: 529, endPoint y: 318, distance: 10.4
click at [528, 328] on button "Download" at bounding box center [525, 325] width 42 height 18
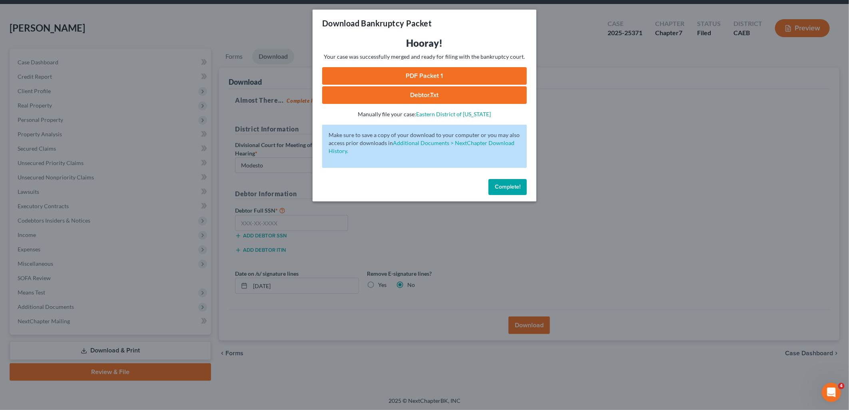
click at [422, 74] on link "PDF Packet 1" at bounding box center [424, 76] width 205 height 18
click at [505, 190] on button "Complete!" at bounding box center [507, 187] width 38 height 16
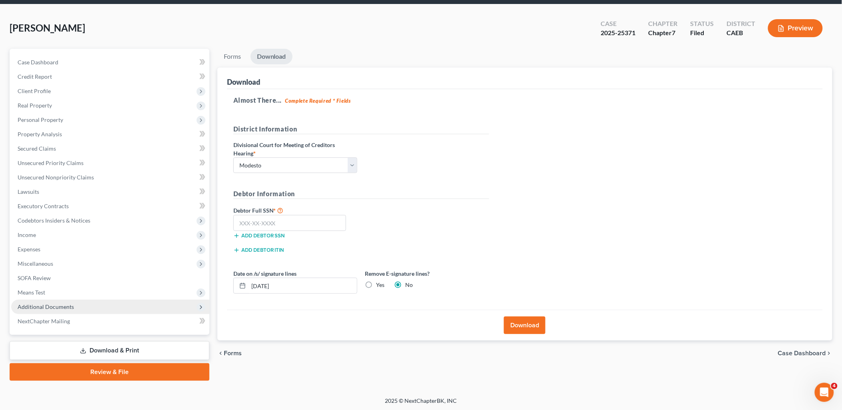
click at [47, 305] on span "Additional Documents" at bounding box center [46, 306] width 56 height 7
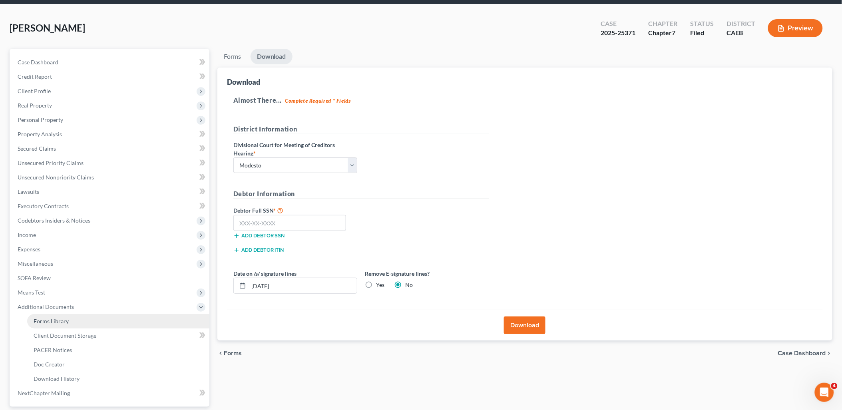
click at [62, 320] on span "Forms Library" at bounding box center [51, 321] width 35 height 7
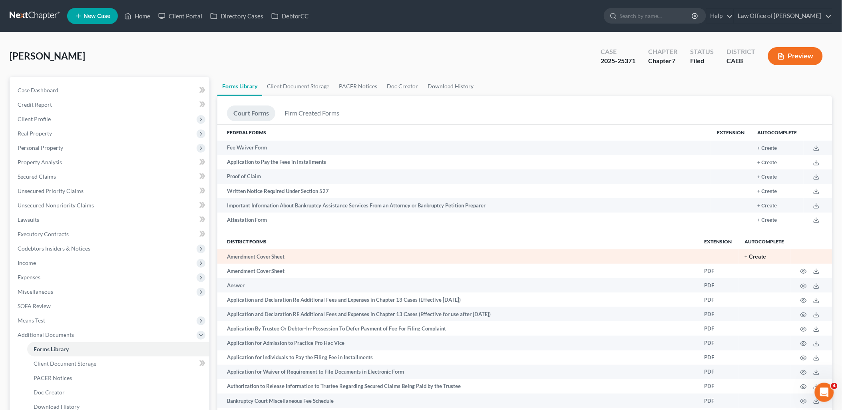
click at [758, 258] on button "+ Create" at bounding box center [756, 257] width 22 height 6
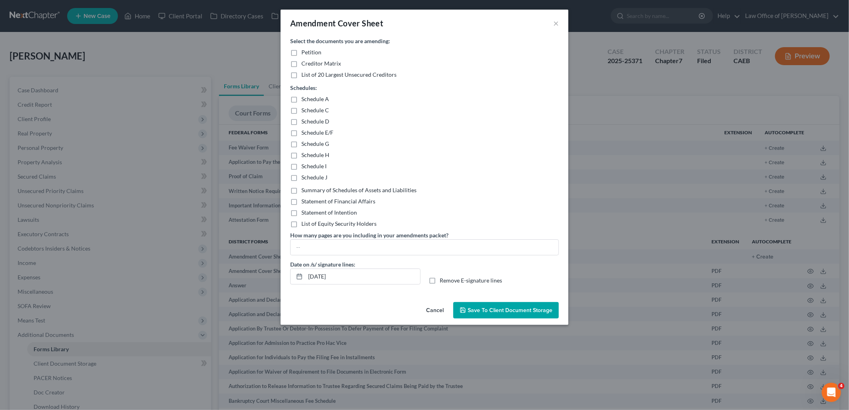
click at [301, 211] on label "Statement of Intention" at bounding box center [329, 213] width 56 height 8
click at [304, 211] on input "Statement of Intention" at bounding box center [306, 211] width 5 height 5
checkbox input "true"
click at [332, 247] on input "text" at bounding box center [424, 247] width 268 height 15
type input "2"
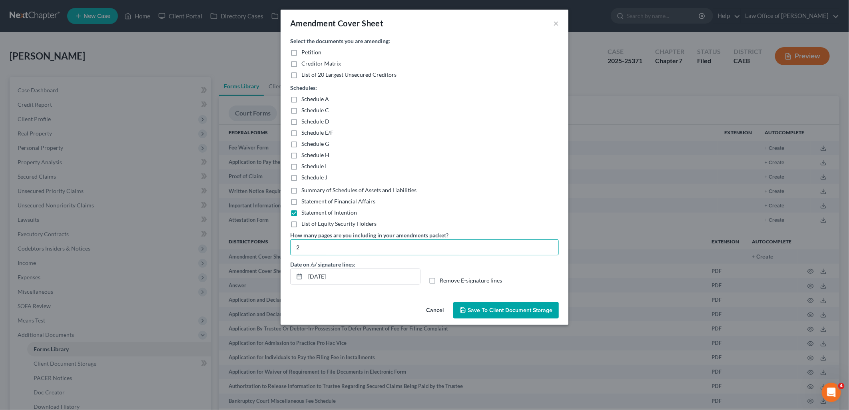
drag, startPoint x: 507, startPoint y: 309, endPoint x: 538, endPoint y: 290, distance: 36.1
click at [506, 309] on span "Save to Client Document Storage" at bounding box center [510, 310] width 85 height 7
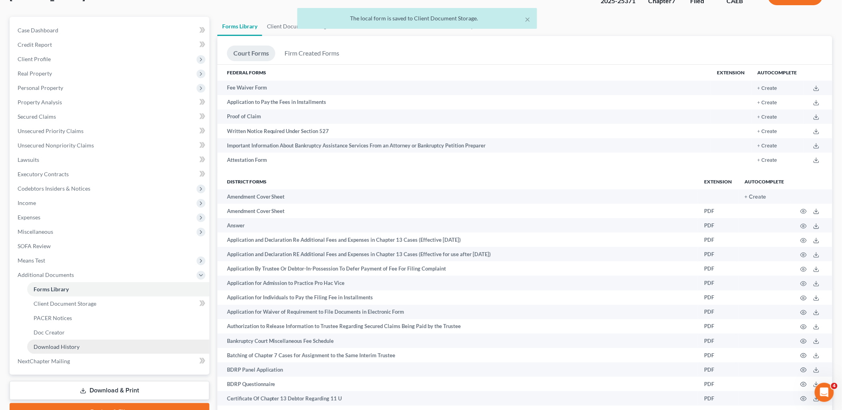
scroll to position [89, 0]
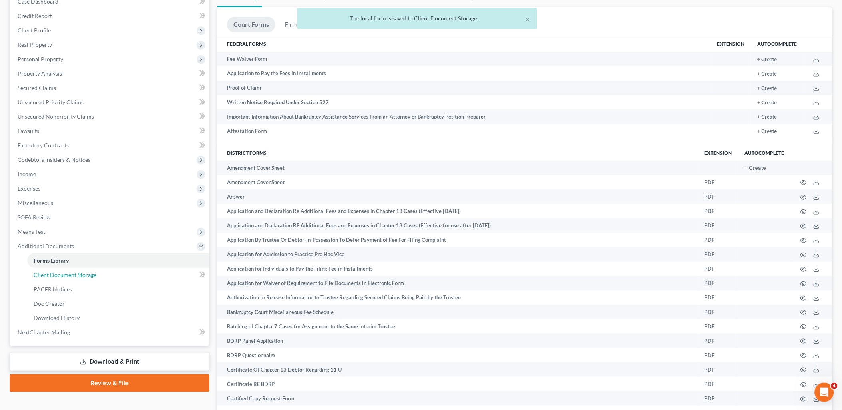
drag, startPoint x: 74, startPoint y: 275, endPoint x: 524, endPoint y: 218, distance: 453.9
click at [74, 275] on span "Client Document Storage" at bounding box center [65, 274] width 63 height 7
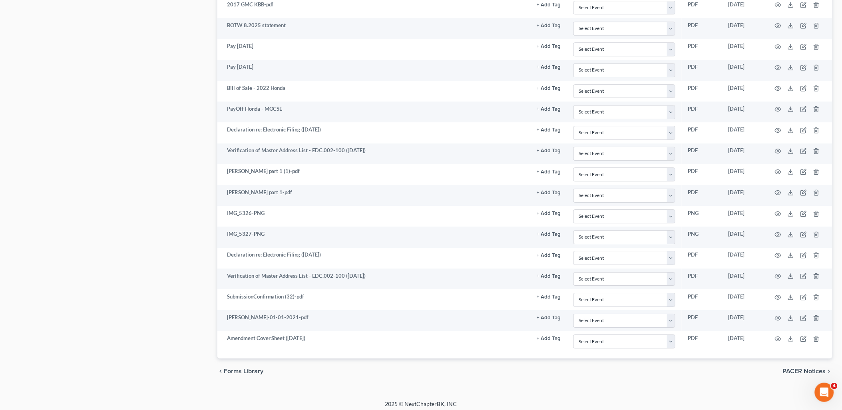
scroll to position [821, 0]
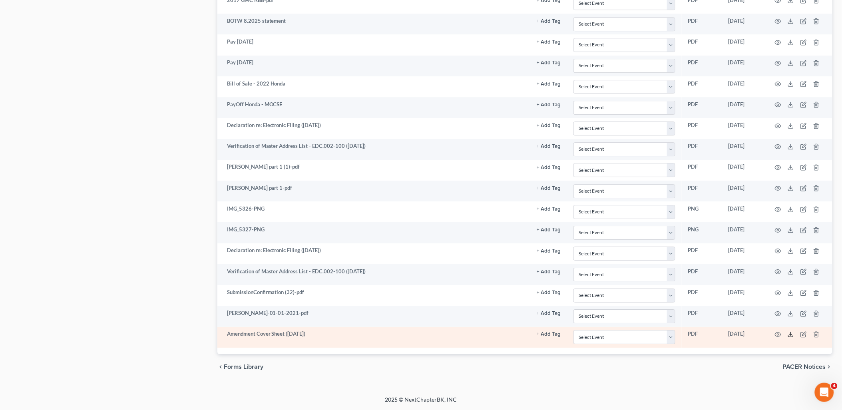
click at [792, 334] on polyline at bounding box center [791, 334] width 3 height 1
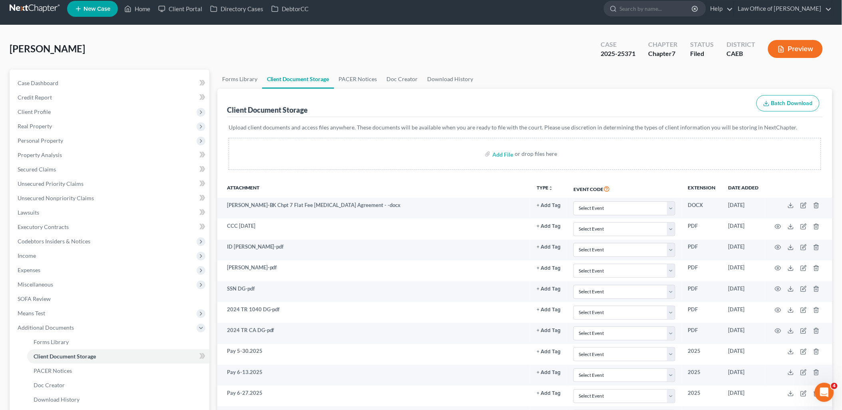
scroll to position [0, 0]
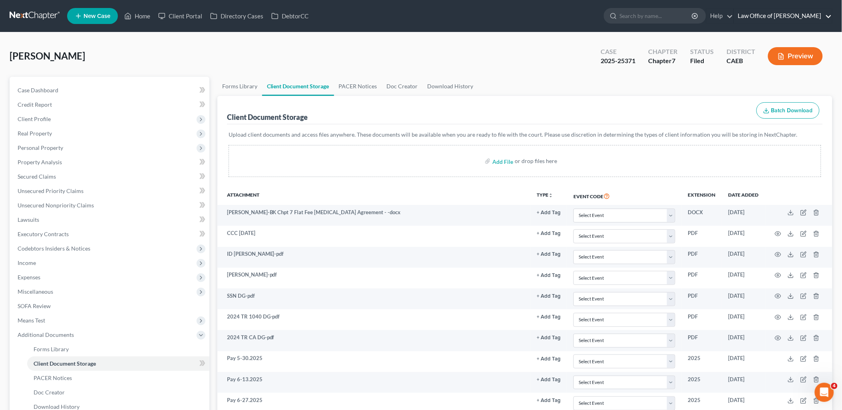
click at [809, 17] on link "Law Office of [PERSON_NAME]" at bounding box center [783, 16] width 98 height 14
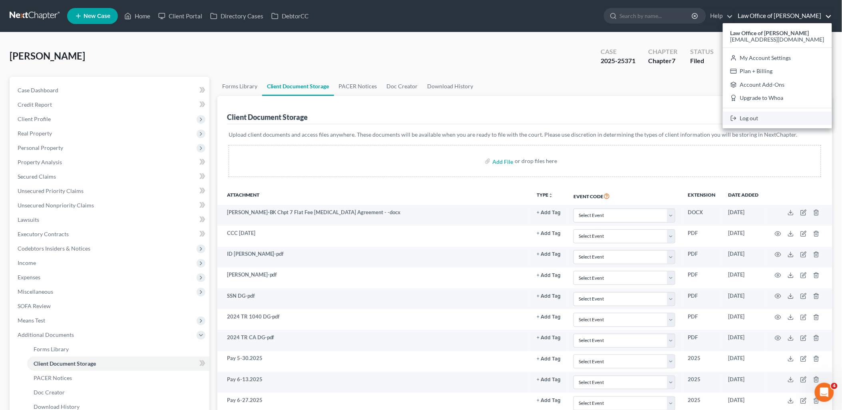
click at [786, 117] on link "Log out" at bounding box center [777, 118] width 109 height 14
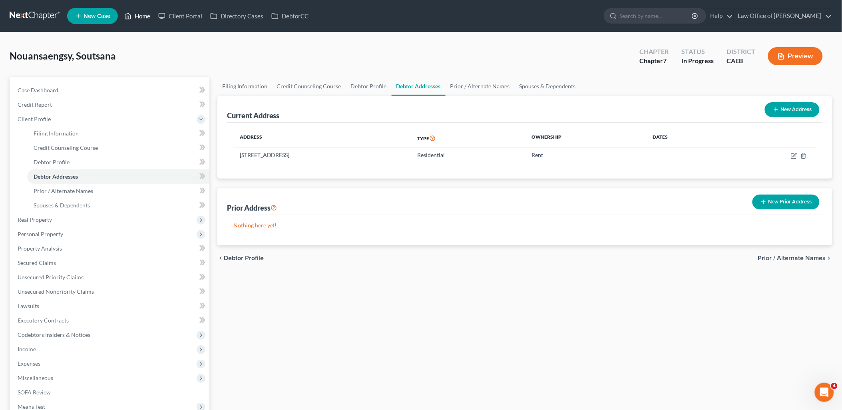
click at [149, 14] on link "Home" at bounding box center [137, 16] width 34 height 14
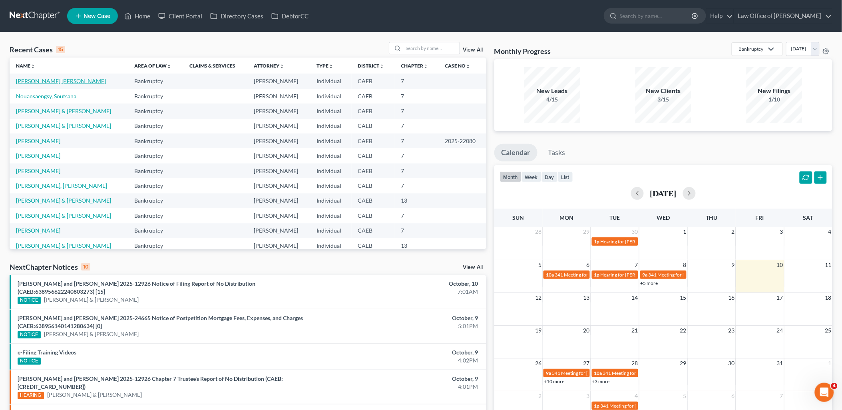
click at [51, 78] on link "[PERSON_NAME] [PERSON_NAME]" at bounding box center [61, 81] width 90 height 7
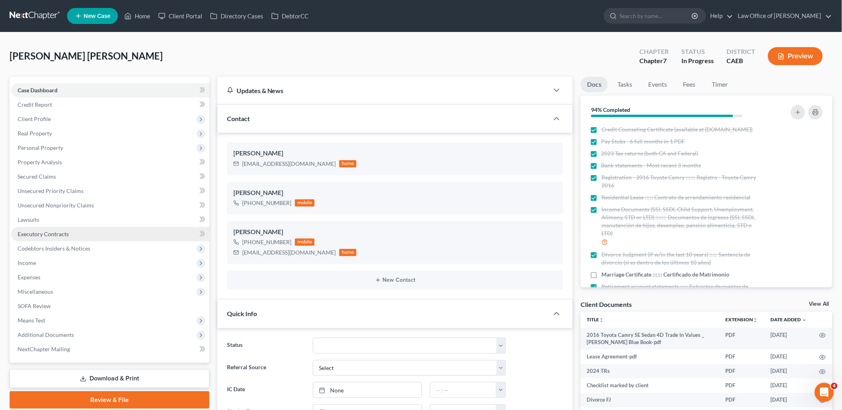
scroll to position [500, 0]
click at [815, 305] on link "View All" at bounding box center [819, 304] width 20 height 6
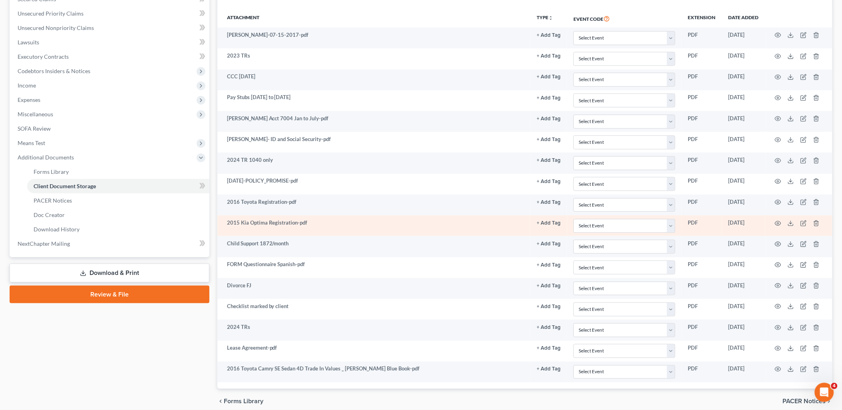
scroll to position [213, 0]
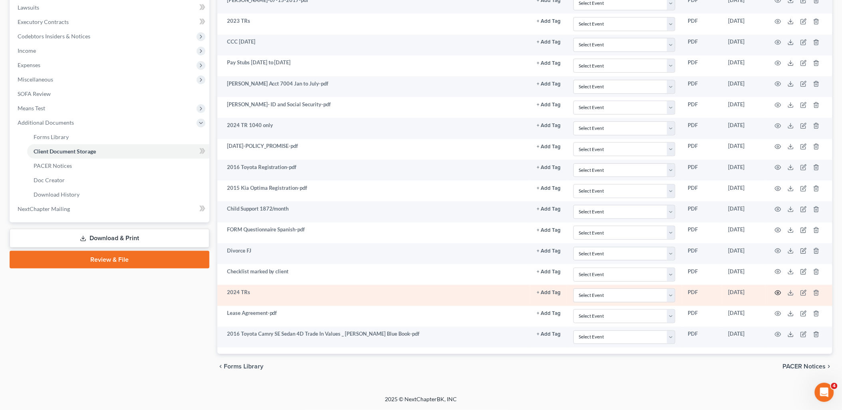
click at [779, 292] on circle "button" at bounding box center [778, 293] width 2 height 2
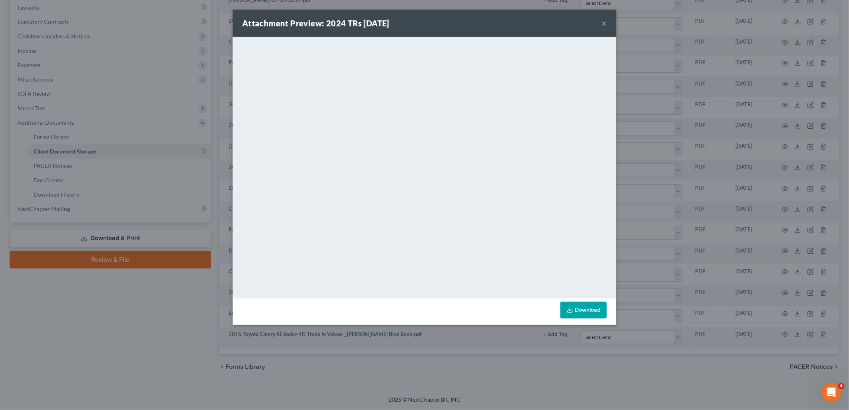
click at [602, 22] on button "×" at bounding box center [604, 23] width 6 height 10
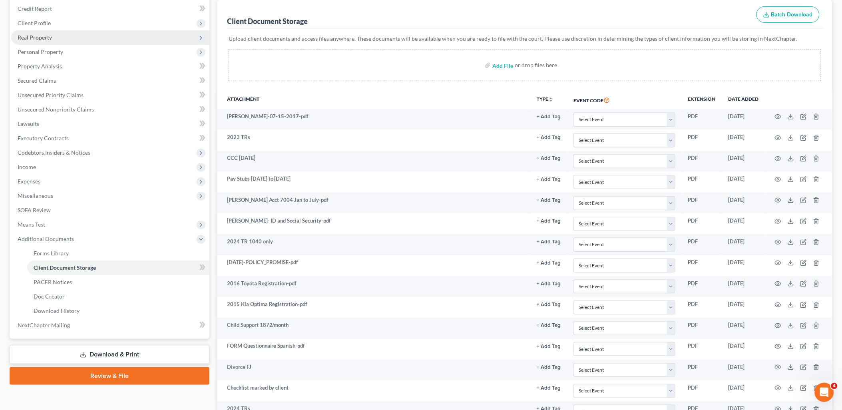
scroll to position [0, 0]
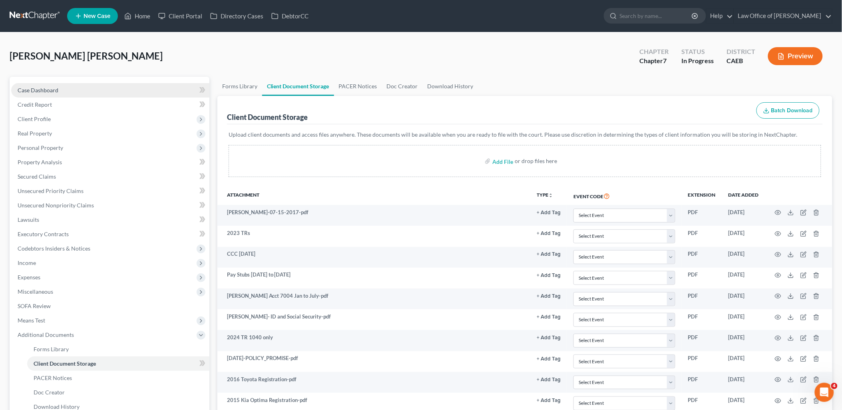
drag, startPoint x: 52, startPoint y: 92, endPoint x: 125, endPoint y: 95, distance: 73.2
click at [52, 92] on span "Case Dashboard" at bounding box center [38, 90] width 41 height 7
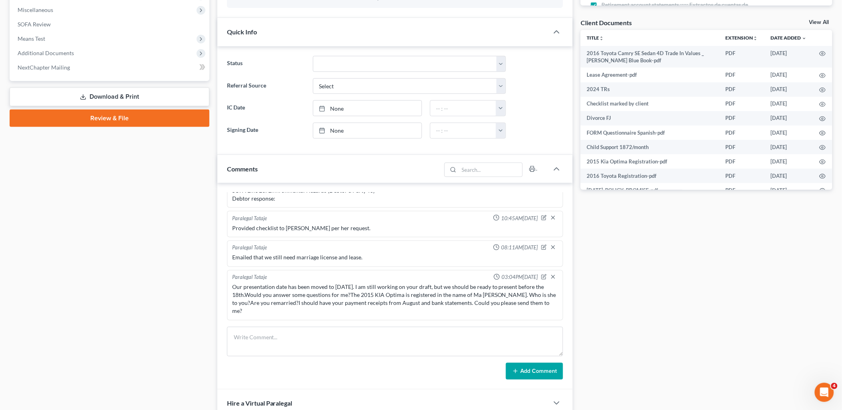
scroll to position [355, 0]
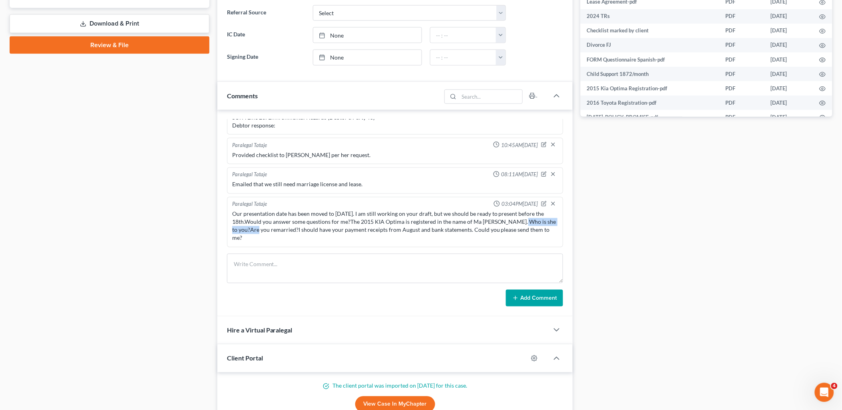
drag, startPoint x: 497, startPoint y: 222, endPoint x: 243, endPoint y: 231, distance: 254.7
click at [243, 231] on div "Our presentation date has been moved to [DATE]. I am still working on your draf…" at bounding box center [395, 226] width 326 height 32
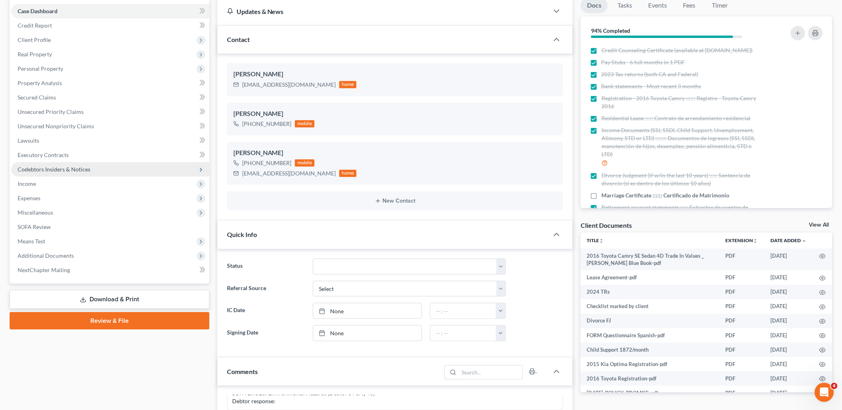
scroll to position [0, 0]
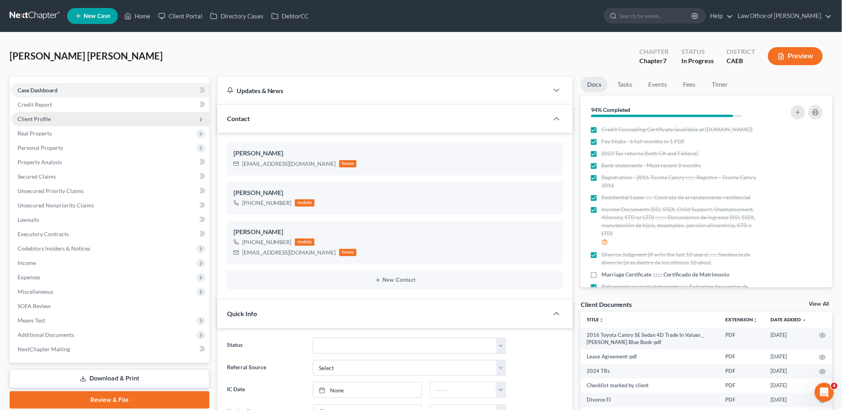
click at [48, 120] on span "Client Profile" at bounding box center [34, 118] width 33 height 7
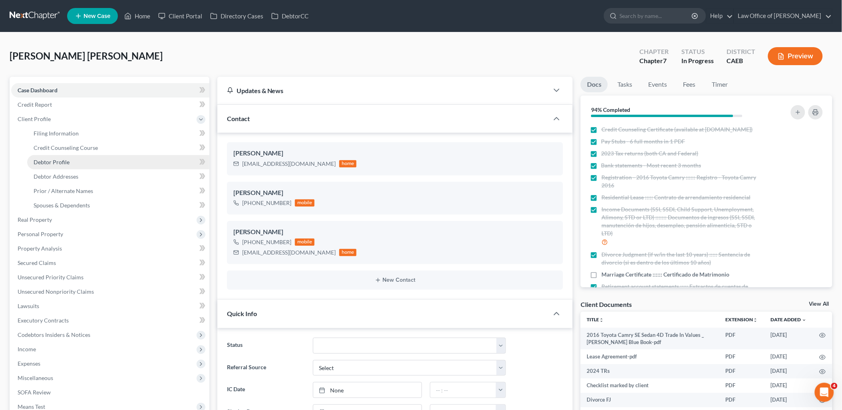
click at [50, 161] on span "Debtor Profile" at bounding box center [52, 162] width 36 height 7
select select "3"
select select "6"
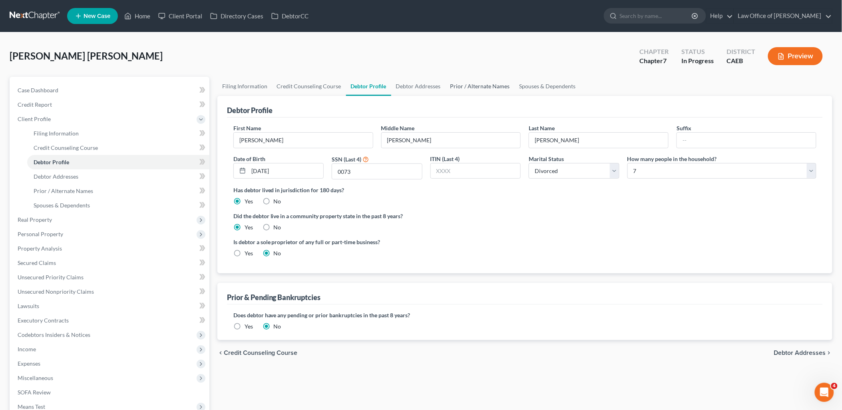
click at [484, 83] on link "Prior / Alternate Names" at bounding box center [480, 86] width 69 height 19
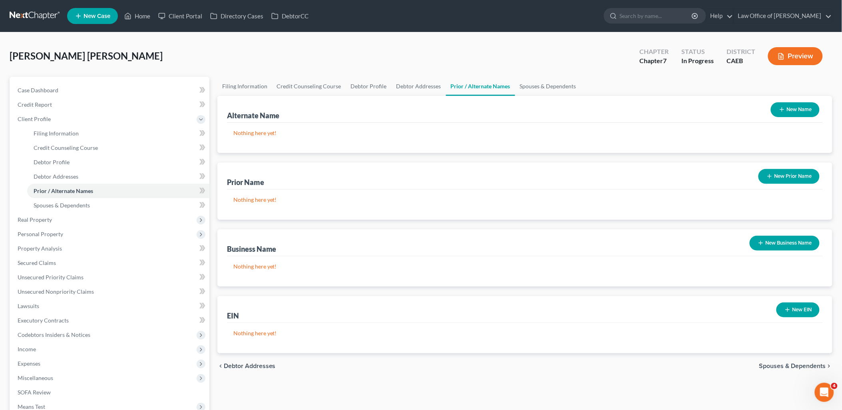
click at [796, 111] on button "New Name" at bounding box center [795, 109] width 49 height 15
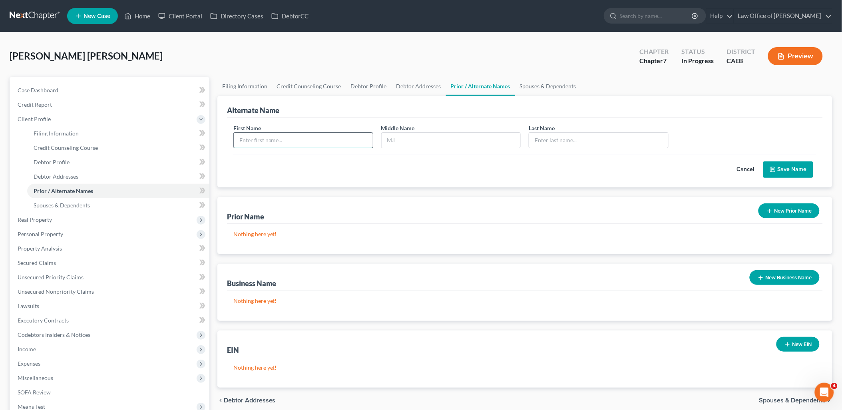
drag, startPoint x: 302, startPoint y: 145, endPoint x: 304, endPoint y: 141, distance: 4.5
click at [302, 145] on input "text" at bounding box center [303, 140] width 139 height 15
type input "[PERSON_NAME]"
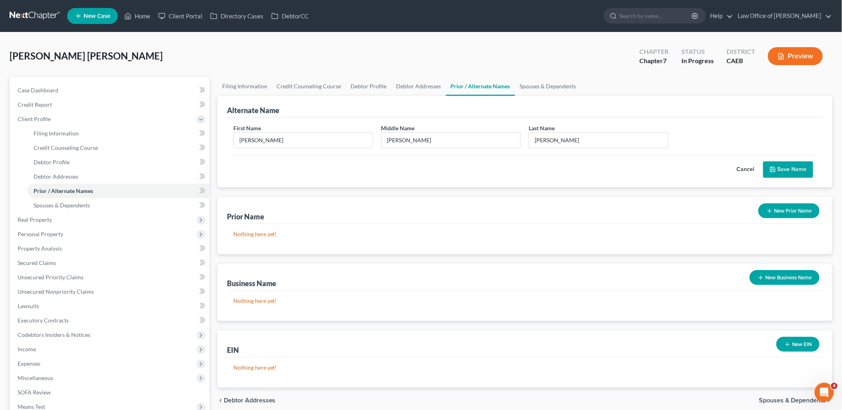
click at [789, 168] on button "Save Name" at bounding box center [788, 169] width 50 height 17
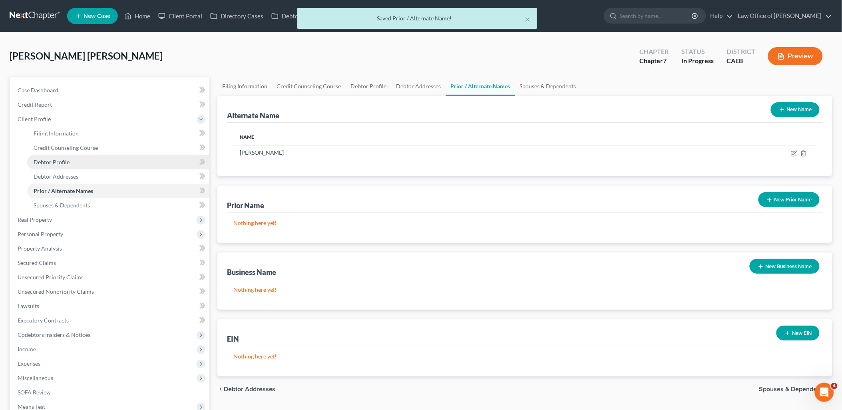
click at [50, 162] on span "Debtor Profile" at bounding box center [52, 162] width 36 height 7
select select "3"
select select "6"
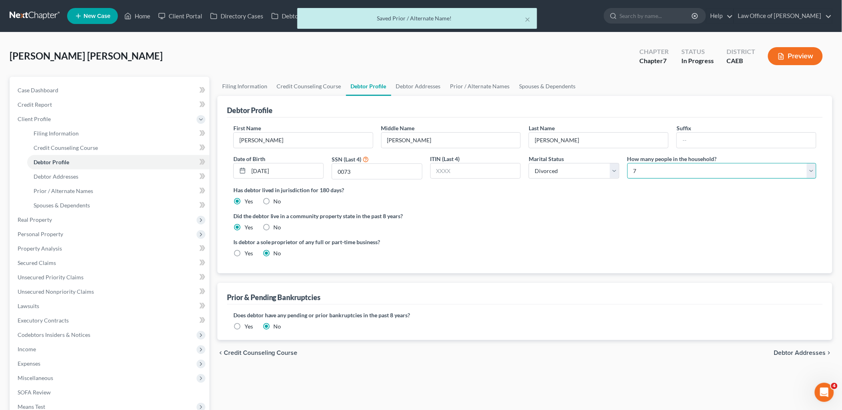
click at [656, 173] on select "Select 1 2 3 4 5 6 7 8 9 10 11 12 13 14 15 16 17 18 19 20" at bounding box center [721, 171] width 189 height 16
click at [558, 171] on select "Select Single Married Separated Divorced Widowed" at bounding box center [574, 171] width 91 height 16
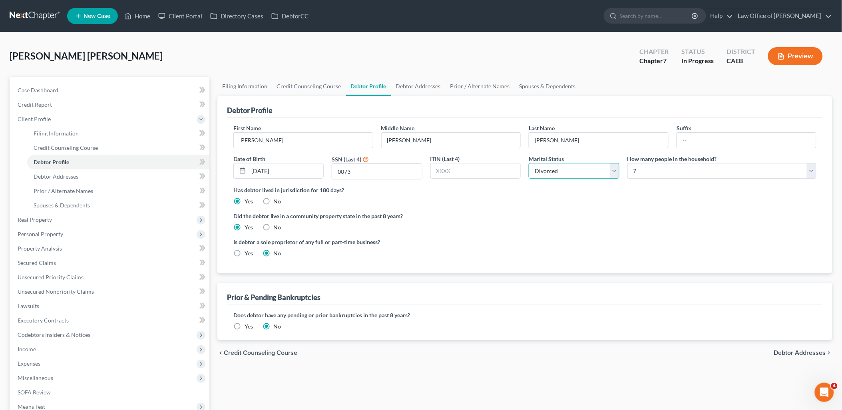
select select "1"
click at [529, 163] on select "Select Single Married Separated Divorced Widowed" at bounding box center [574, 171] width 91 height 16
click at [641, 166] on select "Select 1 2 3 4 5 6 7 8 9 10 11 12 13 14 15 16 17 18 19 20" at bounding box center [721, 171] width 189 height 16
click at [627, 163] on select "Select 1 2 3 4 5 6 7 8 9 10 11 12 13 14 15 16 17 18 19 20" at bounding box center [721, 171] width 189 height 16
click at [418, 87] on link "Debtor Addresses" at bounding box center [418, 86] width 54 height 19
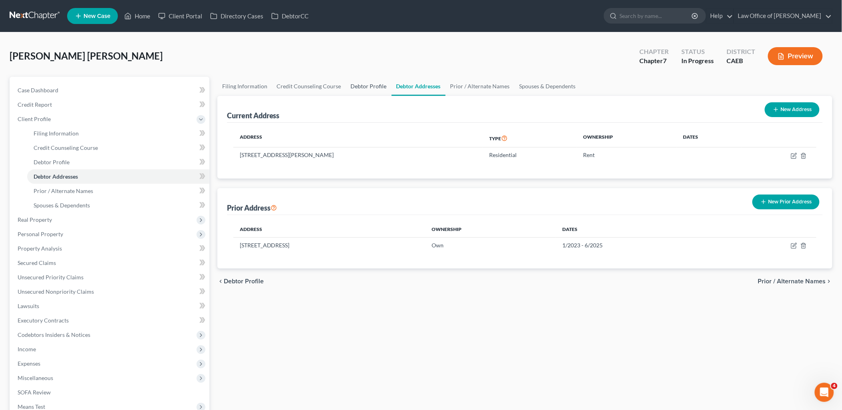
click at [372, 86] on link "Debtor Profile" at bounding box center [369, 86] width 46 height 19
select select "1"
select select "6"
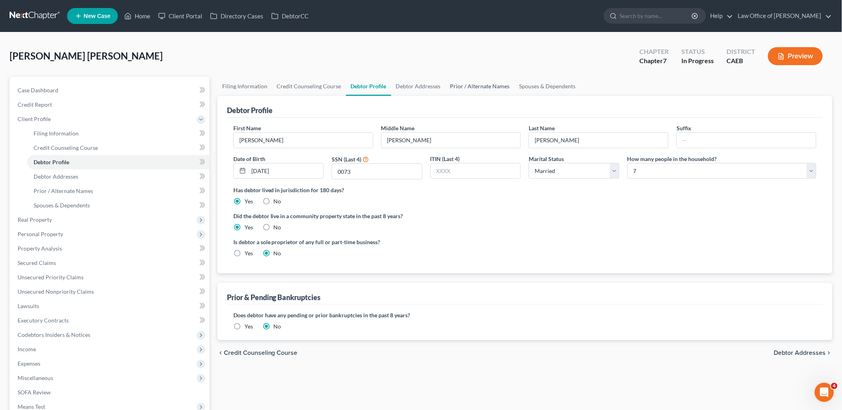
click at [461, 86] on link "Prior / Alternate Names" at bounding box center [480, 86] width 69 height 19
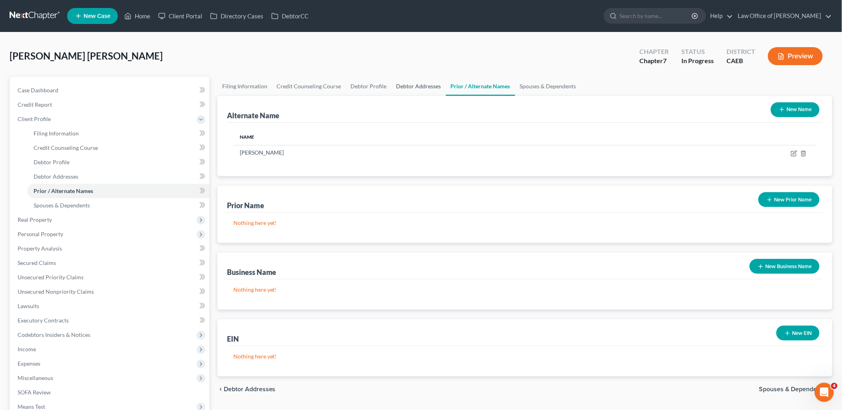
click at [406, 88] on link "Debtor Addresses" at bounding box center [419, 86] width 54 height 19
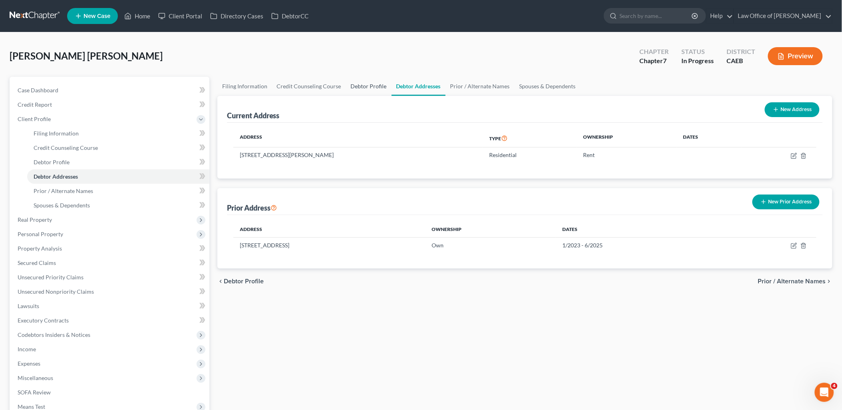
click at [359, 86] on link "Debtor Profile" at bounding box center [369, 86] width 46 height 19
select select "1"
select select "6"
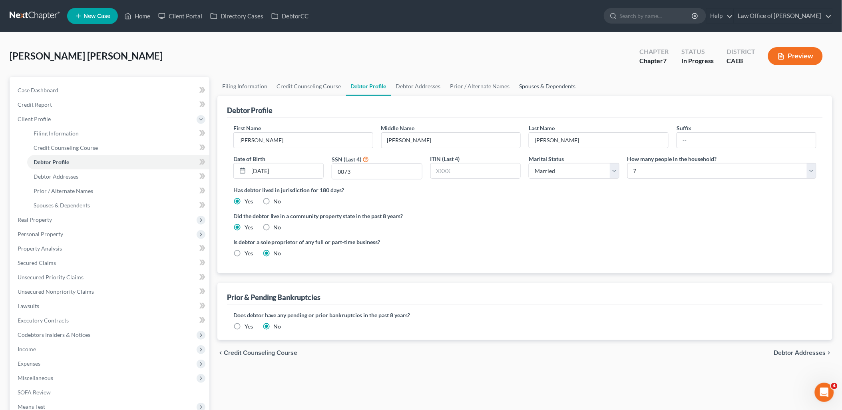
click at [545, 85] on link "Spouses & Dependents" at bounding box center [548, 86] width 66 height 19
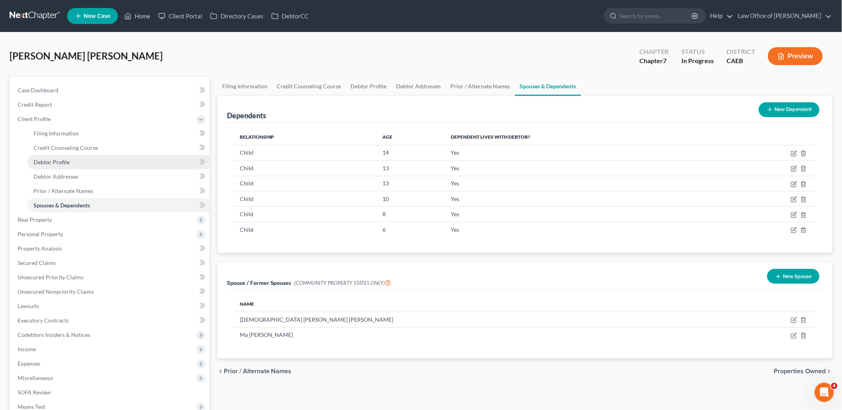
click at [62, 165] on link "Debtor Profile" at bounding box center [118, 162] width 182 height 14
select select "1"
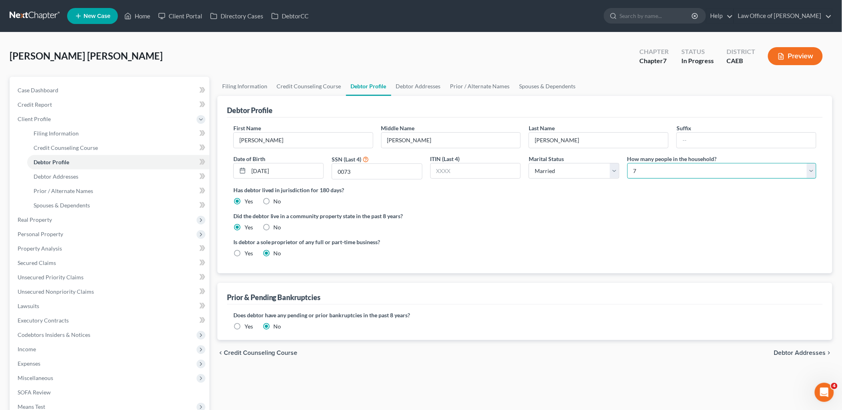
click at [647, 168] on select "Select 1 2 3 4 5 6 7 8 9 10 11 12 13 14 15 16 17 18 19 20" at bounding box center [721, 171] width 189 height 16
select select "7"
click at [627, 163] on select "Select 1 2 3 4 5 6 7 8 9 10 11 12 13 14 15 16 17 18 19 20" at bounding box center [721, 171] width 189 height 16
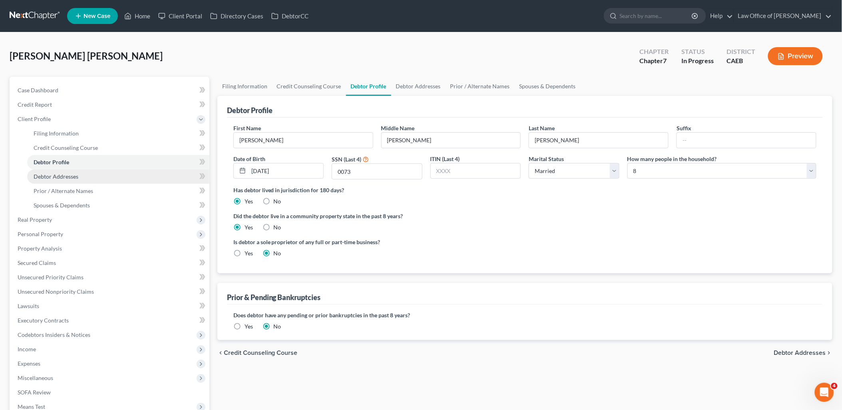
click at [49, 171] on link "Debtor Addresses" at bounding box center [118, 176] width 182 height 14
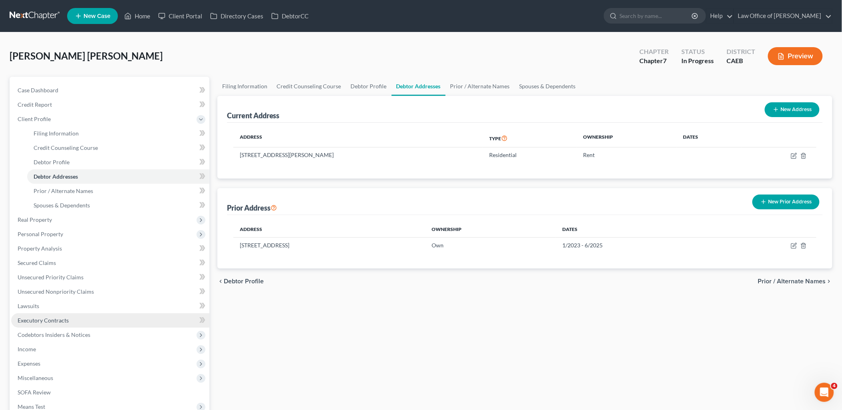
click at [30, 322] on span "Executory Contracts" at bounding box center [43, 320] width 51 height 7
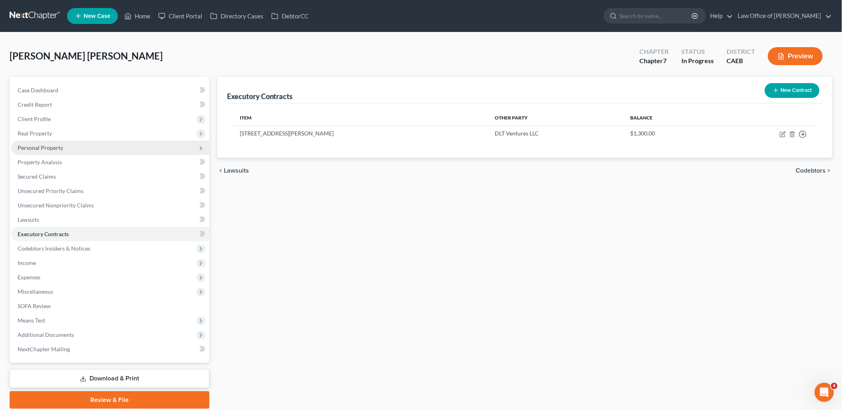
click at [40, 145] on span "Personal Property" at bounding box center [41, 147] width 46 height 7
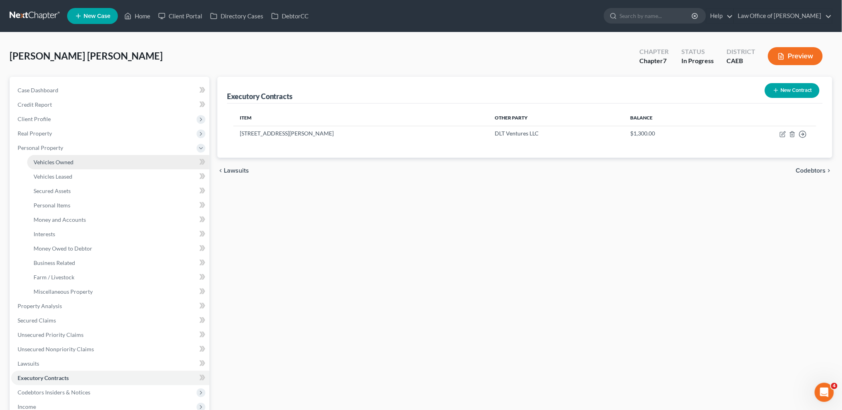
click at [69, 163] on span "Vehicles Owned" at bounding box center [54, 162] width 40 height 7
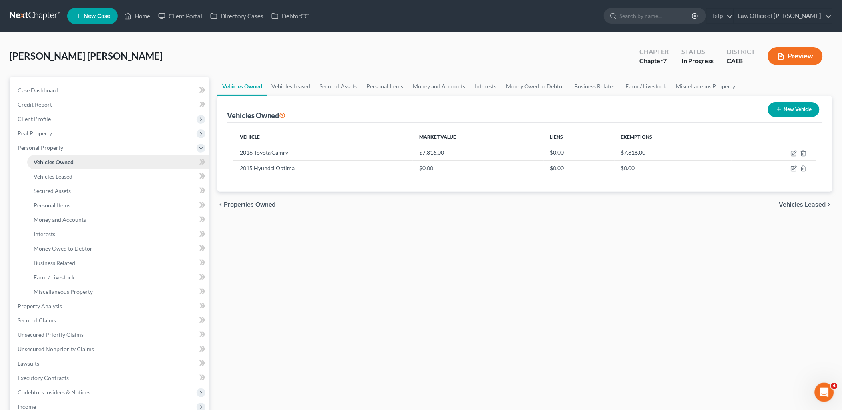
click at [69, 163] on span "Vehicles Owned" at bounding box center [54, 162] width 40 height 7
click at [795, 167] on icon "button" at bounding box center [794, 168] width 6 height 6
select select "0"
select select "11"
select select "3"
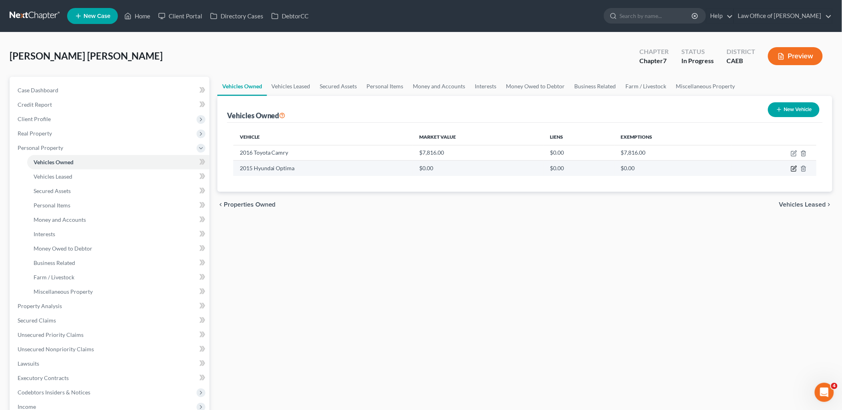
select select "4"
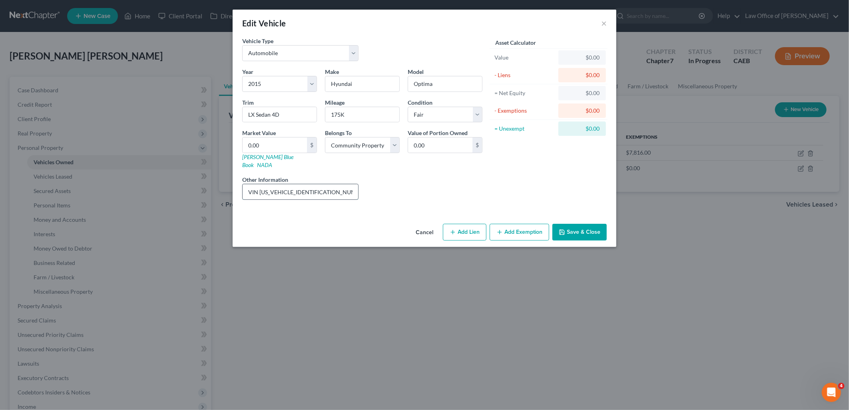
drag, startPoint x: 259, startPoint y: 184, endPoint x: 329, endPoint y: 185, distance: 69.9
click at [329, 185] on input "VIN [US_VEHICLE_IDENTIFICATION_NUMBER]" at bounding box center [300, 191] width 115 height 15
click at [256, 157] on link "[PERSON_NAME] Blue Book" at bounding box center [267, 160] width 51 height 15
drag, startPoint x: 266, startPoint y: 158, endPoint x: 253, endPoint y: 157, distance: 12.9
click at [266, 158] on link "[PERSON_NAME] Blue Book" at bounding box center [267, 160] width 51 height 15
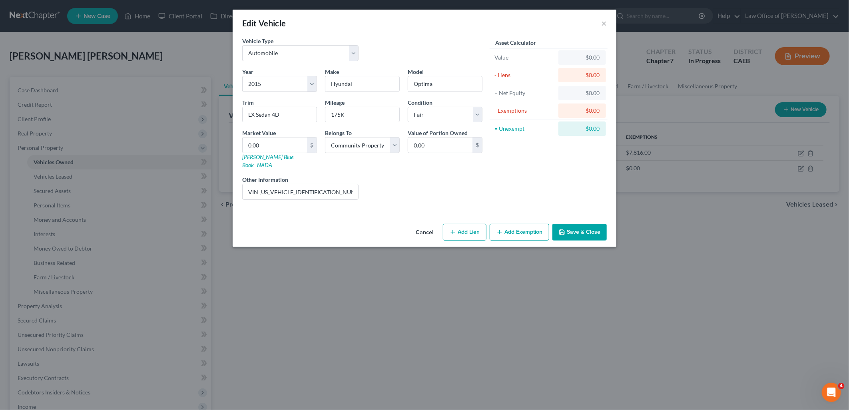
click at [602, 224] on button "Save & Close" at bounding box center [579, 232] width 54 height 17
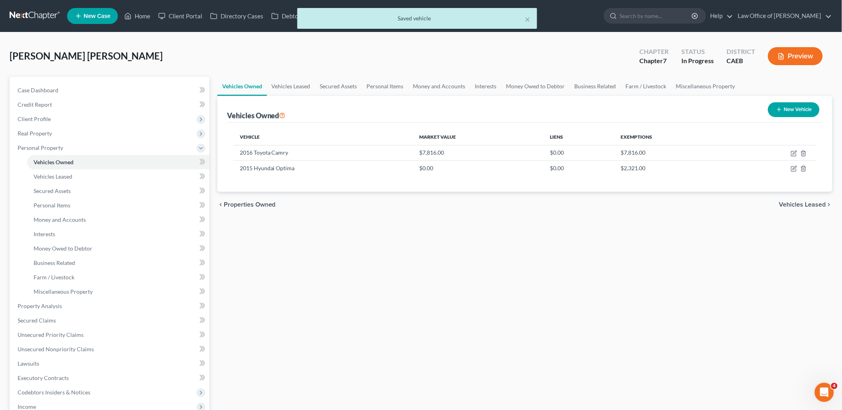
click at [145, 17] on div "× Saved vehicle" at bounding box center [417, 20] width 842 height 25
click at [530, 17] on button "×" at bounding box center [528, 19] width 6 height 10
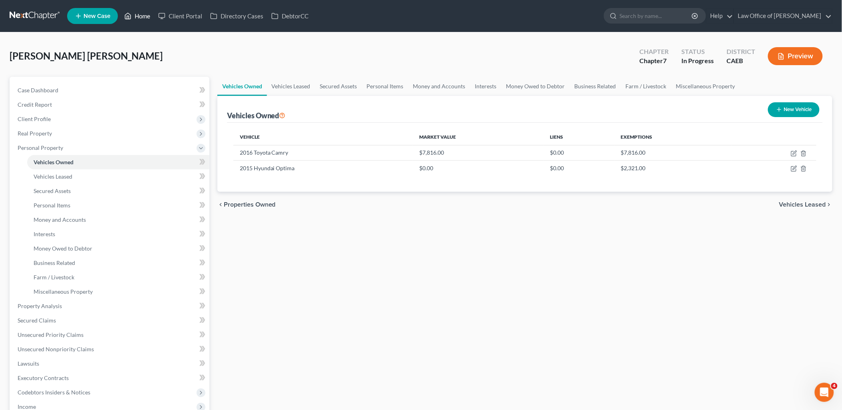
click at [145, 14] on link "Home" at bounding box center [137, 16] width 34 height 14
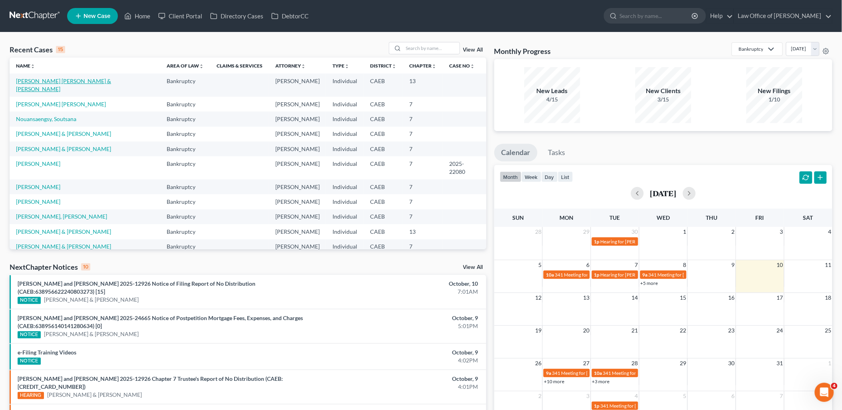
click at [42, 83] on link "[PERSON_NAME] [PERSON_NAME] & [PERSON_NAME]" at bounding box center [63, 85] width 95 height 15
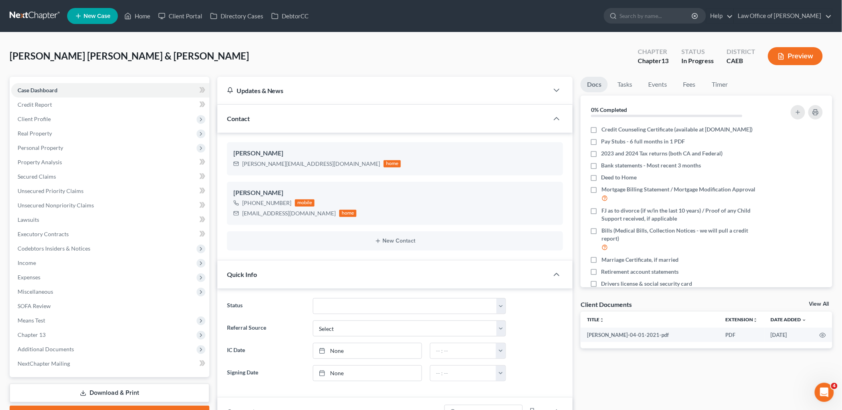
scroll to position [60, 0]
click at [823, 304] on link "View All" at bounding box center [819, 304] width 20 height 6
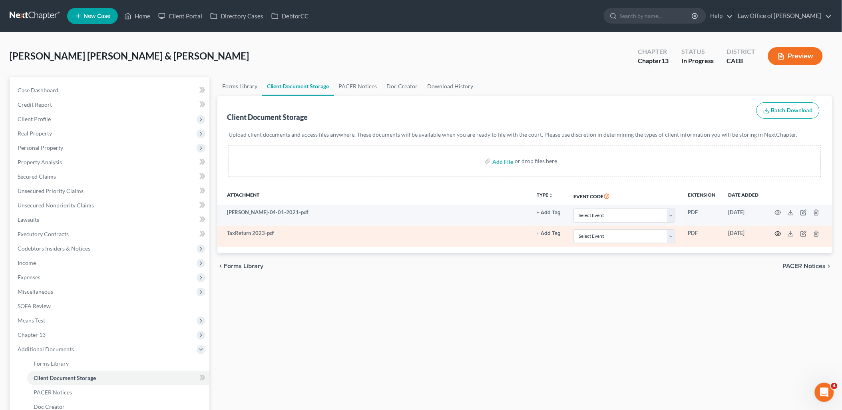
click at [778, 235] on icon "button" at bounding box center [778, 234] width 6 height 6
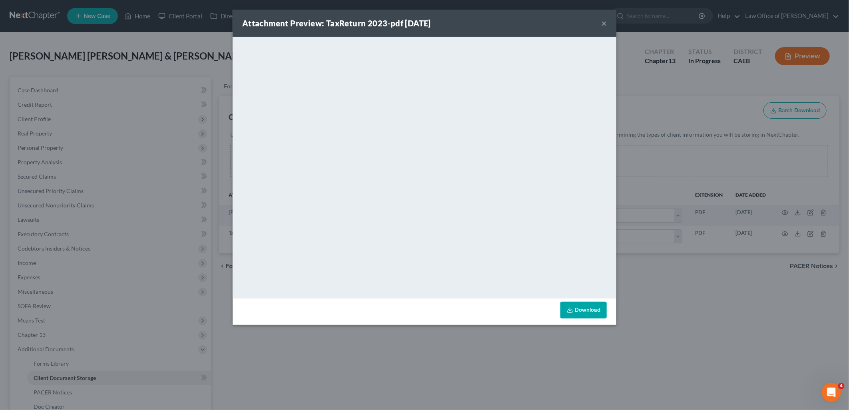
click at [604, 22] on button "×" at bounding box center [604, 23] width 6 height 10
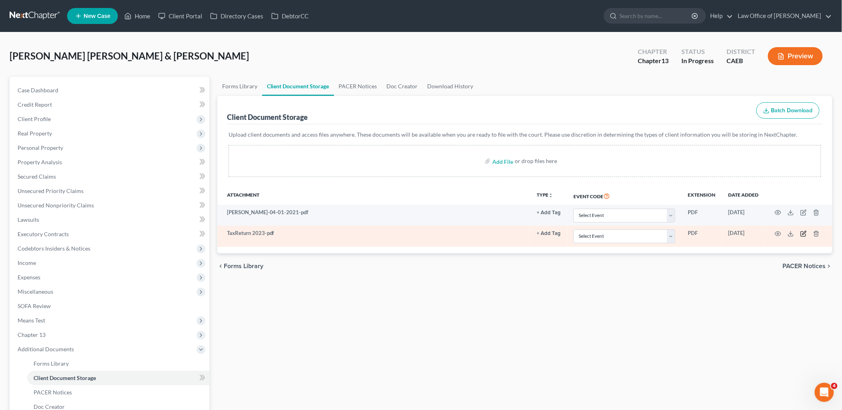
click at [806, 231] on icon "button" at bounding box center [804, 233] width 4 height 4
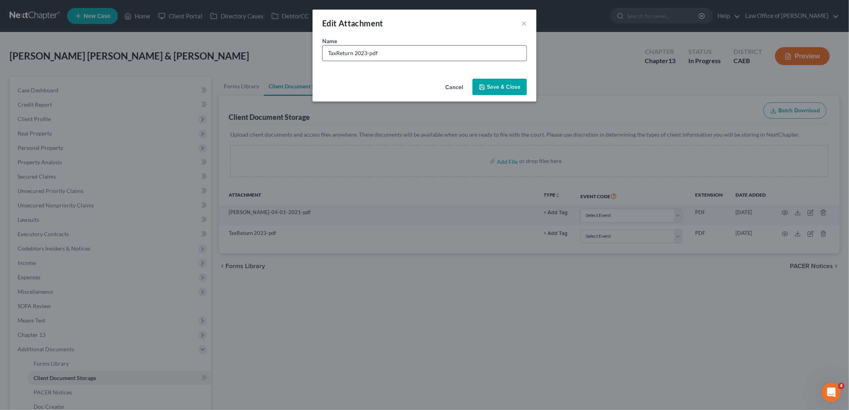
drag, startPoint x: 367, startPoint y: 52, endPoint x: 409, endPoint y: 52, distance: 42.4
click at [406, 52] on input "TaxReturn 2023-pdf" at bounding box center [424, 53] width 204 height 15
type input "TaxReturn 2023 FED and CA"
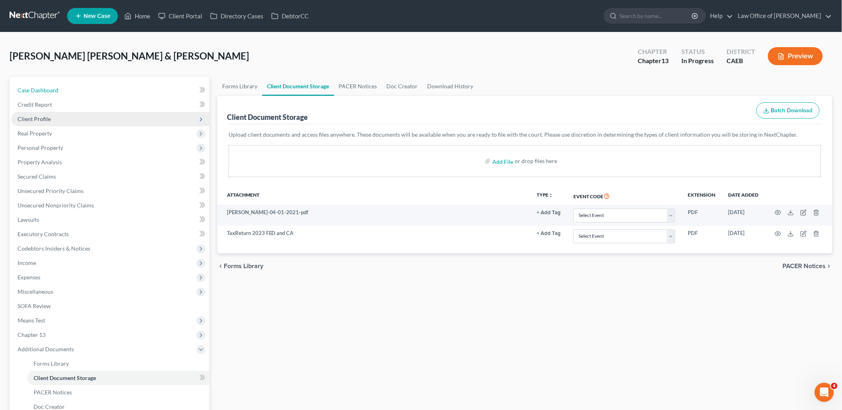
drag, startPoint x: 45, startPoint y: 86, endPoint x: 56, endPoint y: 119, distance: 34.6
click at [45, 87] on span "Case Dashboard" at bounding box center [38, 90] width 41 height 7
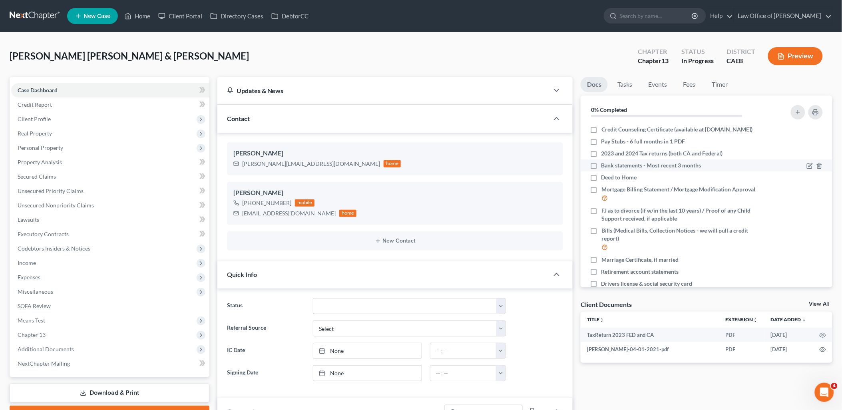
scroll to position [60, 0]
click at [807, 157] on icon "button" at bounding box center [810, 154] width 6 height 6
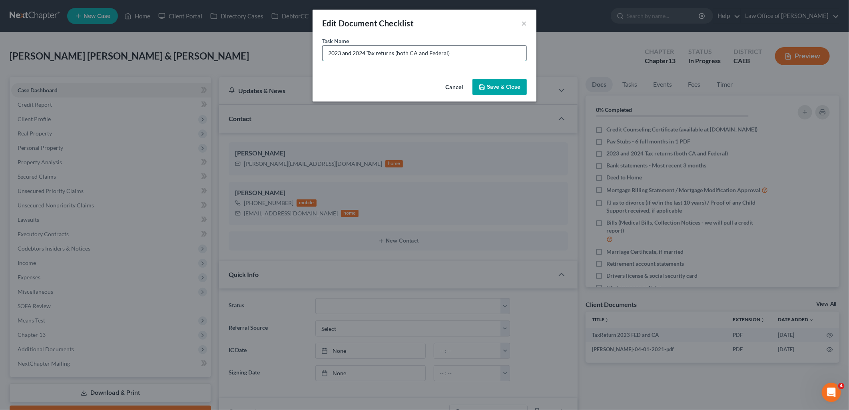
drag, startPoint x: 330, startPoint y: 51, endPoint x: 368, endPoint y: 54, distance: 38.1
click at [472, 49] on input "2023 and 2024 Tax returns (both CA and Federal)" at bounding box center [424, 53] width 204 height 15
drag, startPoint x: 327, startPoint y: 55, endPoint x: 487, endPoint y: 54, distance: 159.8
click at [487, 54] on input "2023 and 2024 Tax returns (both CA and Federal)" at bounding box center [424, 53] width 204 height 15
click at [344, 53] on input "2023 and 2024 Tax returns (both CA and Federal)" at bounding box center [424, 53] width 204 height 15
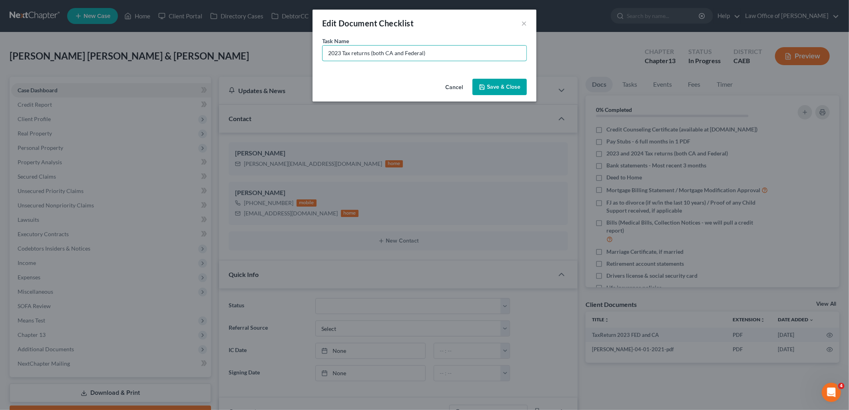
type input "2023 Tax returns (both CA and Federal)"
click at [509, 87] on button "Save & Close" at bounding box center [499, 87] width 54 height 17
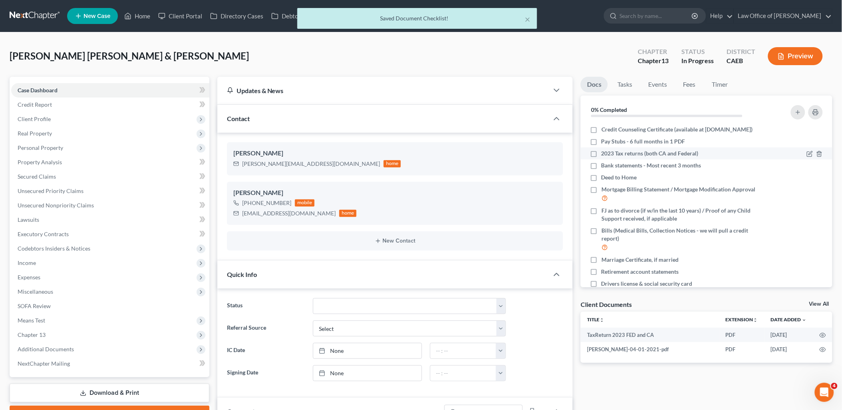
click at [601, 157] on label "2023 Tax returns (both CA and Federal)" at bounding box center [649, 153] width 97 height 8
click at [605, 155] on input "2023 Tax returns (both CA and Federal)" at bounding box center [607, 151] width 5 height 5
checkbox input "true"
click at [797, 107] on button "button" at bounding box center [798, 112] width 14 height 14
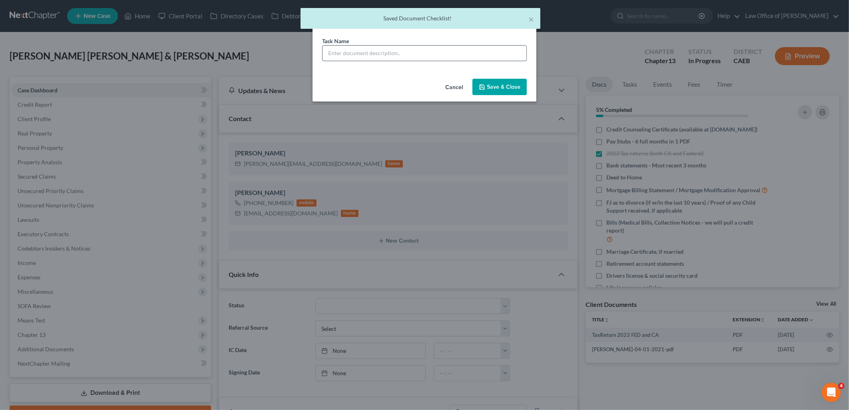
click at [480, 54] on input "text" at bounding box center [424, 53] width 204 height 15
paste input "2023 and 2024 Tax returns (both CA and Federal)"
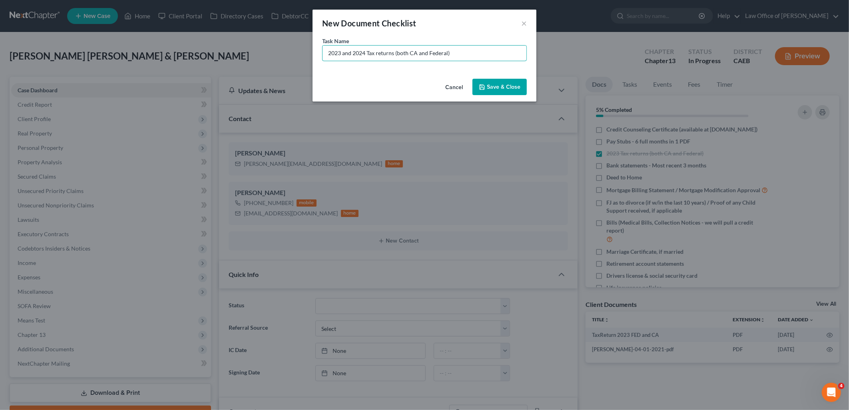
drag, startPoint x: 352, startPoint y: 52, endPoint x: 314, endPoint y: 54, distance: 38.8
click at [314, 54] on div "Task Name * 2023 and 2024 Tax returns (both CA and Federal)" at bounding box center [424, 56] width 224 height 39
type input "2024 Tax returns (both CA and Federal)"
drag, startPoint x: 499, startPoint y: 89, endPoint x: 29, endPoint y: 112, distance: 470.1
click at [498, 89] on button "Save & Close" at bounding box center [499, 87] width 54 height 17
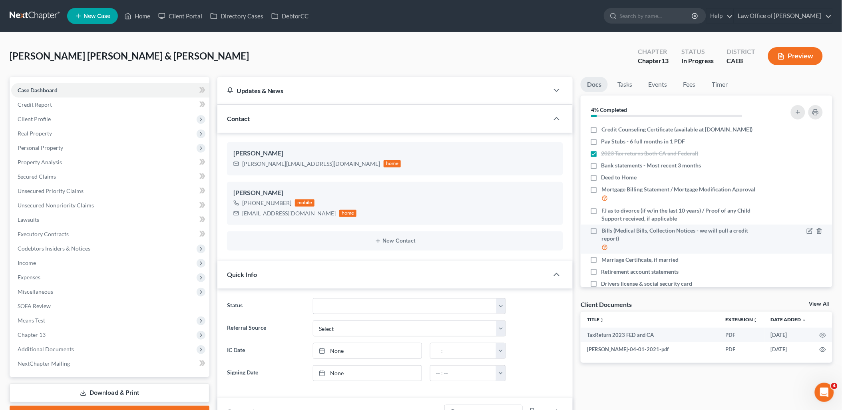
drag, startPoint x: 825, startPoint y: 303, endPoint x: 701, endPoint y: 244, distance: 137.3
click at [825, 303] on link "View All" at bounding box center [819, 304] width 20 height 6
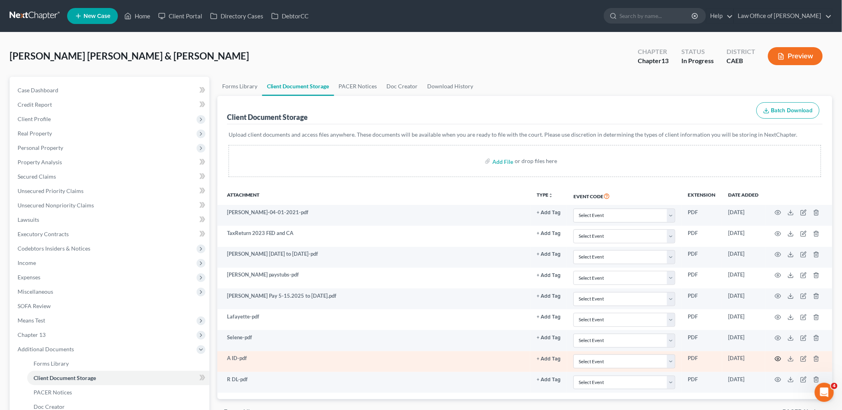
click at [780, 360] on icon "button" at bounding box center [778, 359] width 6 height 6
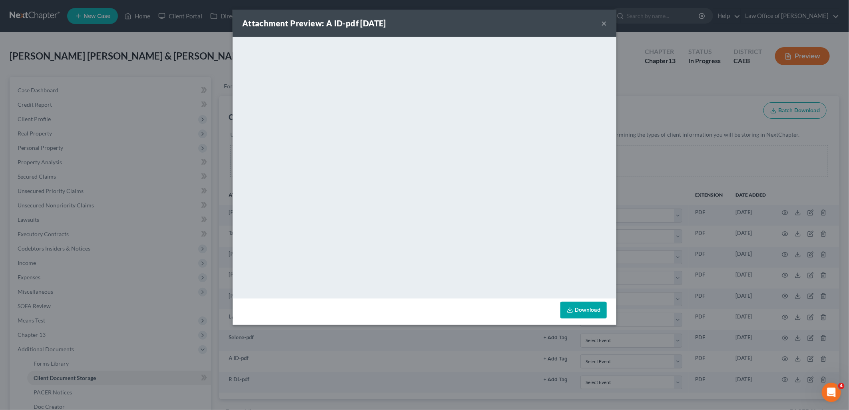
click at [605, 23] on button "×" at bounding box center [604, 23] width 6 height 10
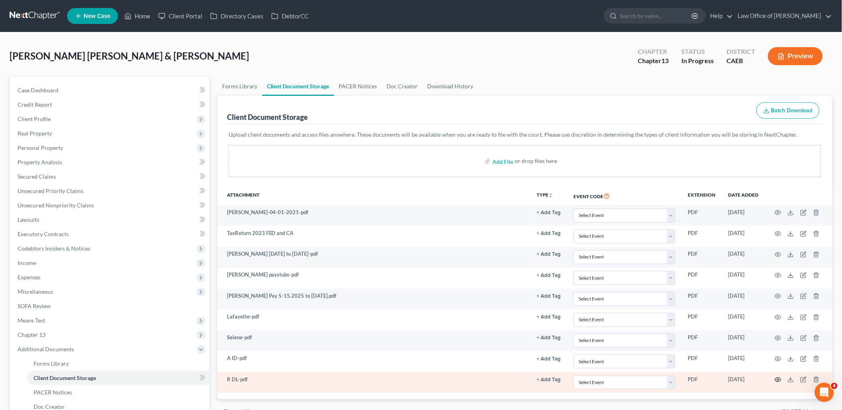
click at [777, 378] on icon "button" at bounding box center [778, 380] width 6 height 4
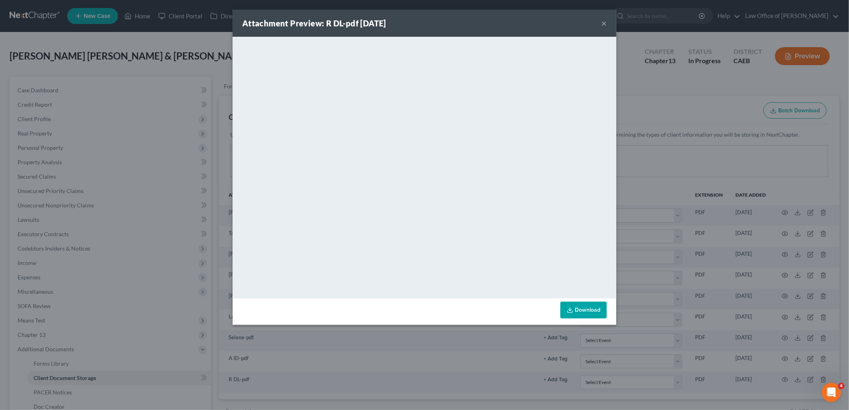
click at [605, 24] on button "×" at bounding box center [604, 23] width 6 height 10
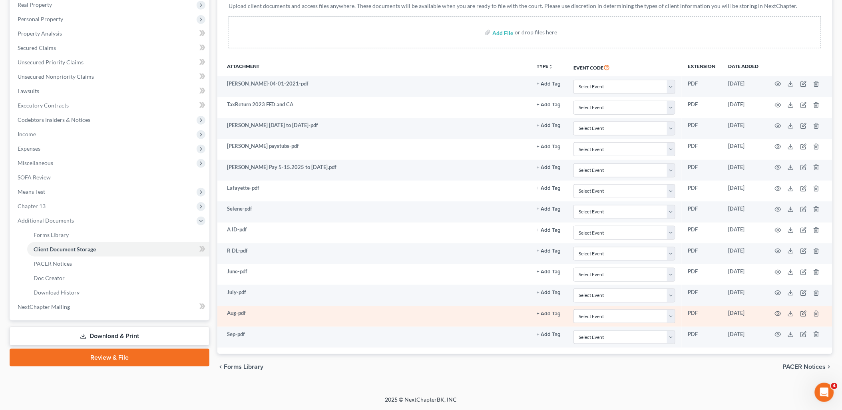
scroll to position [129, 0]
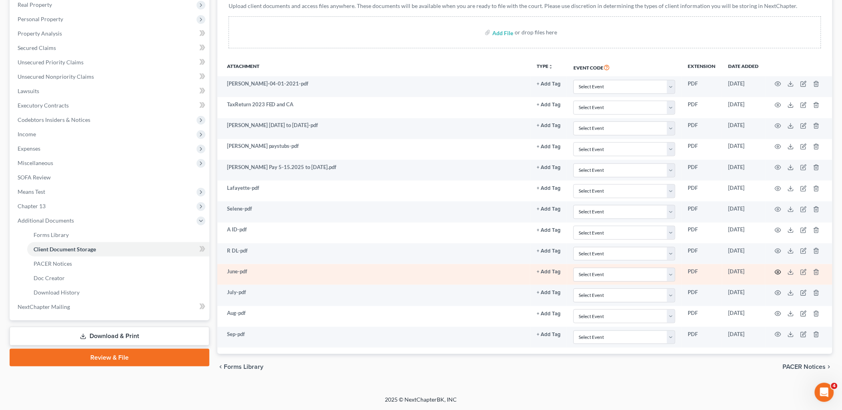
click at [777, 270] on icon "button" at bounding box center [778, 272] width 6 height 6
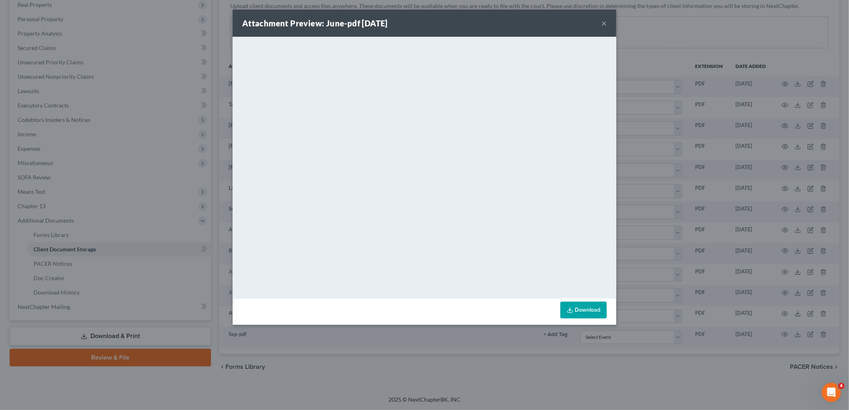
click at [602, 24] on button "×" at bounding box center [604, 23] width 6 height 10
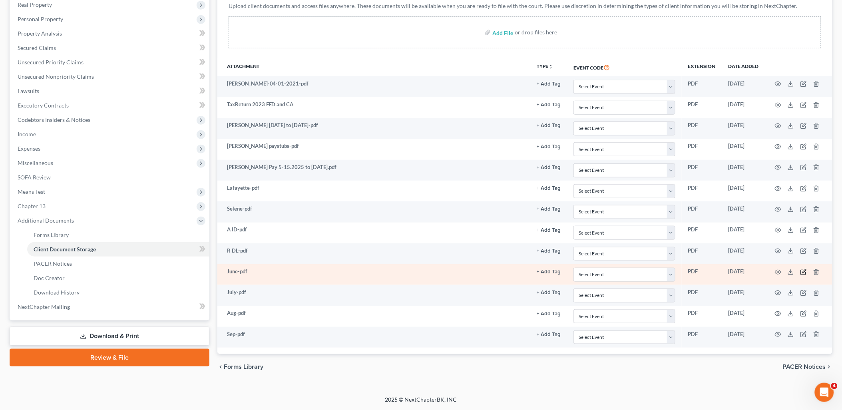
click at [805, 272] on icon "button" at bounding box center [803, 272] width 6 height 6
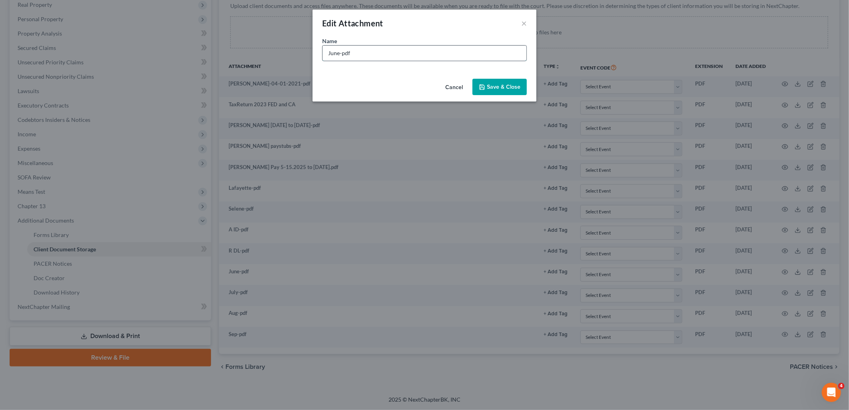
click at [374, 53] on input "June-pdf" at bounding box center [424, 53] width 204 height 15
type input "J"
type input "June Adirana Chase 1764"
click at [491, 87] on span "Save & Close" at bounding box center [504, 87] width 34 height 7
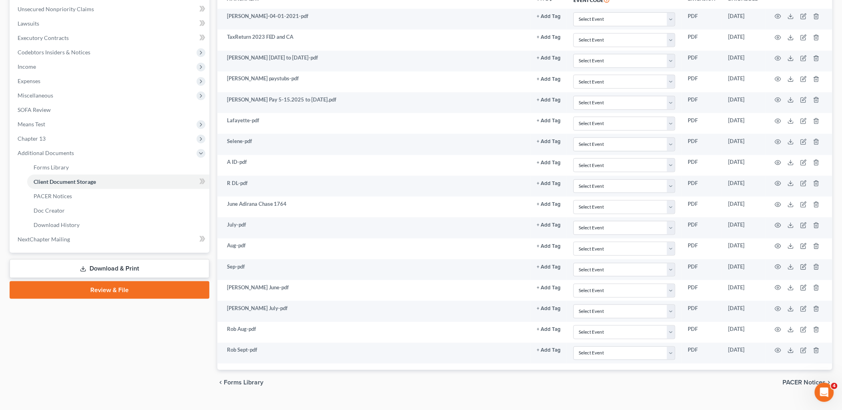
scroll to position [213, 0]
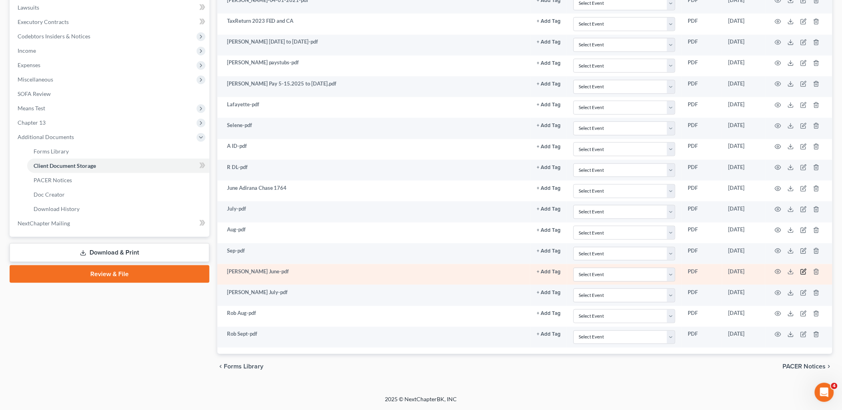
click at [804, 273] on icon "button" at bounding box center [803, 272] width 6 height 6
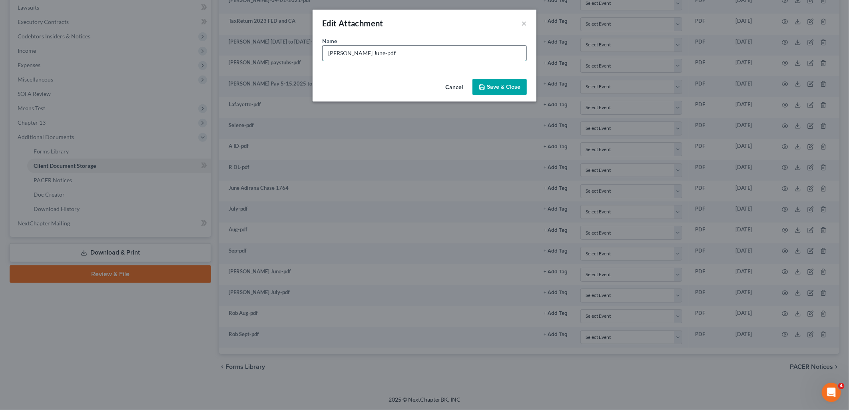
drag, startPoint x: 352, startPoint y: 52, endPoint x: 418, endPoint y: 53, distance: 65.5
click at [414, 54] on input "[PERSON_NAME] June-pdf" at bounding box center [424, 53] width 204 height 15
type input "[PERSON_NAME] [PERSON_NAME] 9100"
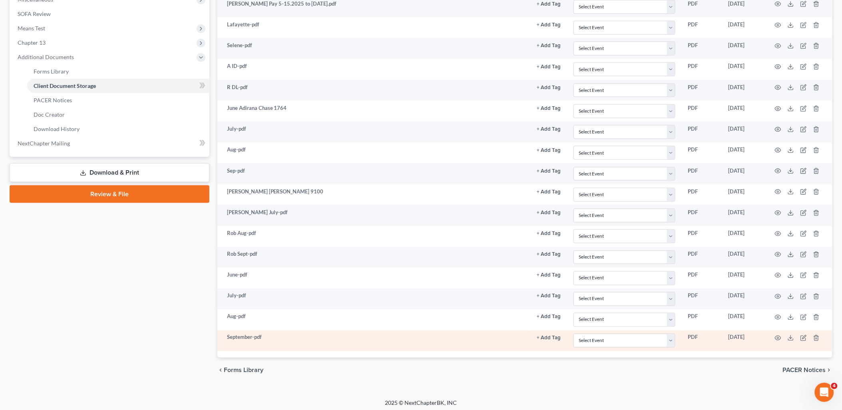
scroll to position [297, 0]
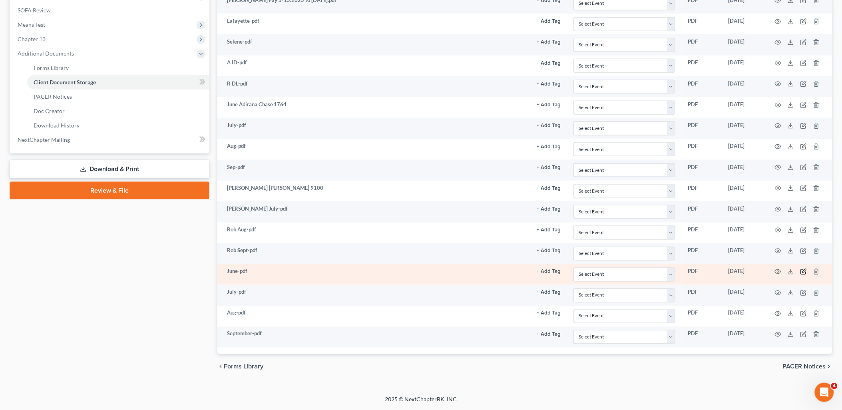
click at [805, 272] on icon "button" at bounding box center [804, 271] width 4 height 4
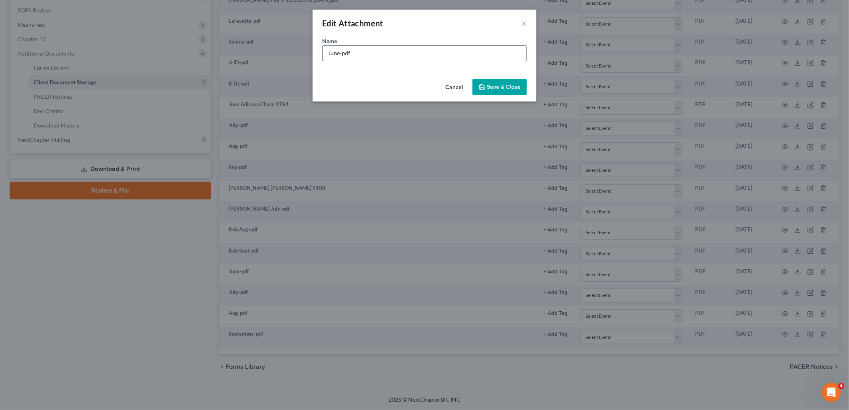
drag, startPoint x: 340, startPoint y: 53, endPoint x: 411, endPoint y: 56, distance: 70.8
click at [410, 55] on input "June-pdf" at bounding box center [424, 53] width 204 height 15
type input "June Lafayette Bank"
click at [515, 87] on span "Save & Close" at bounding box center [504, 87] width 34 height 7
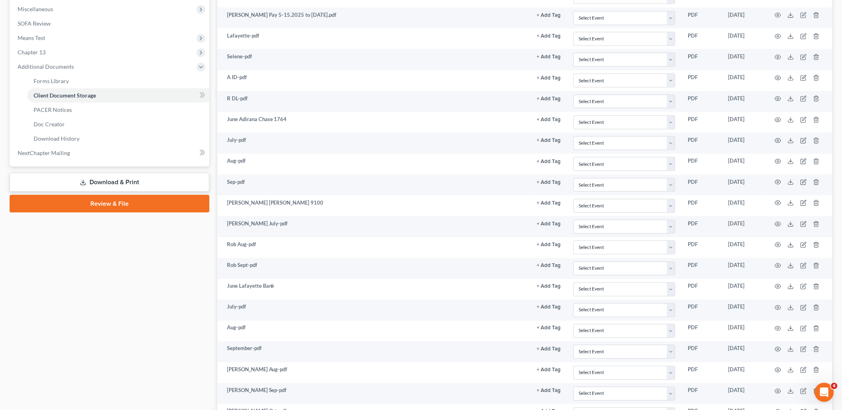
scroll to position [360, 0]
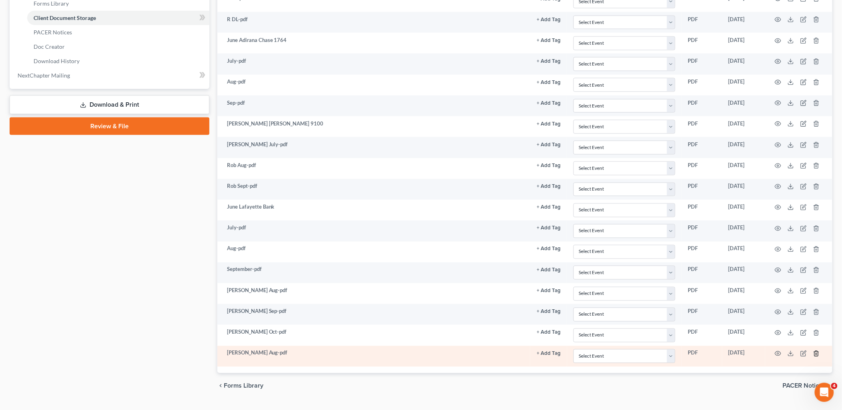
click at [815, 357] on icon "button" at bounding box center [816, 353] width 6 height 6
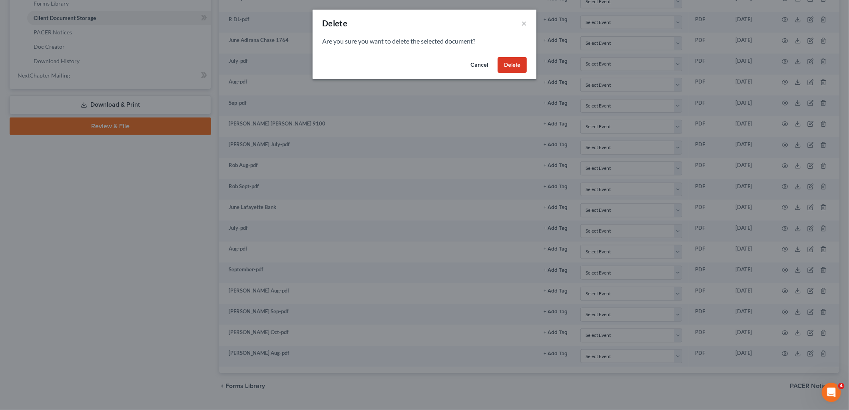
click at [508, 66] on button "Delete" at bounding box center [511, 65] width 29 height 16
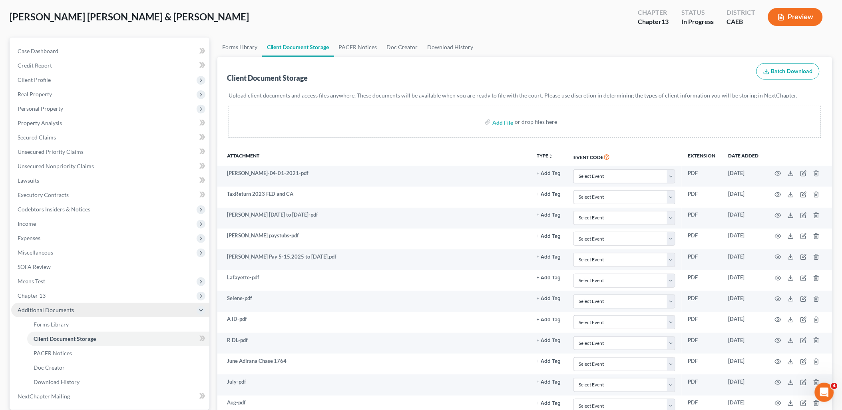
scroll to position [0, 0]
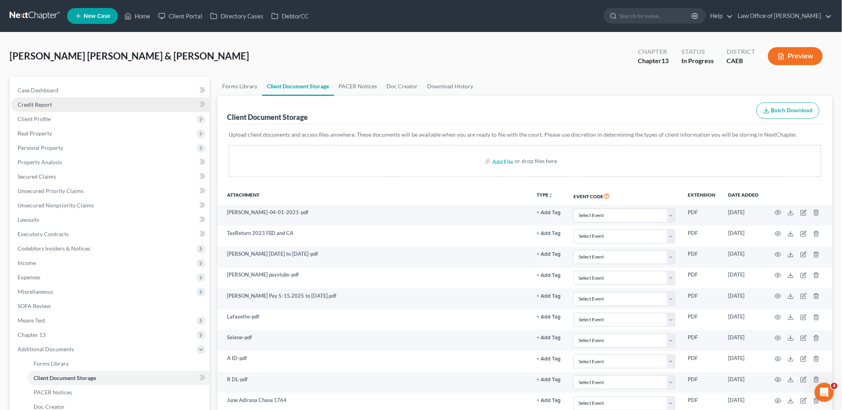
click at [46, 105] on span "Credit Report" at bounding box center [35, 104] width 34 height 7
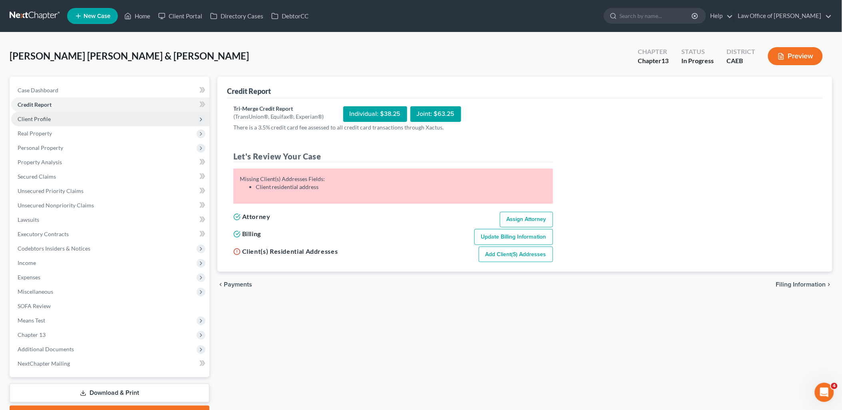
click at [38, 117] on span "Client Profile" at bounding box center [34, 118] width 33 height 7
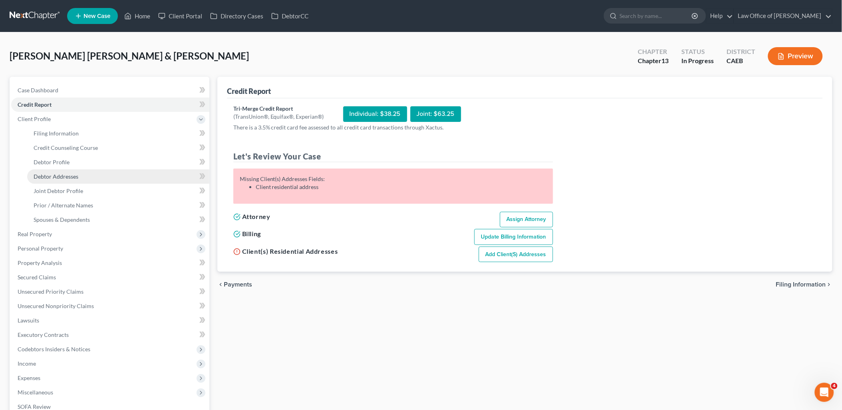
click at [50, 177] on span "Debtor Addresses" at bounding box center [56, 176] width 45 height 7
select select "0"
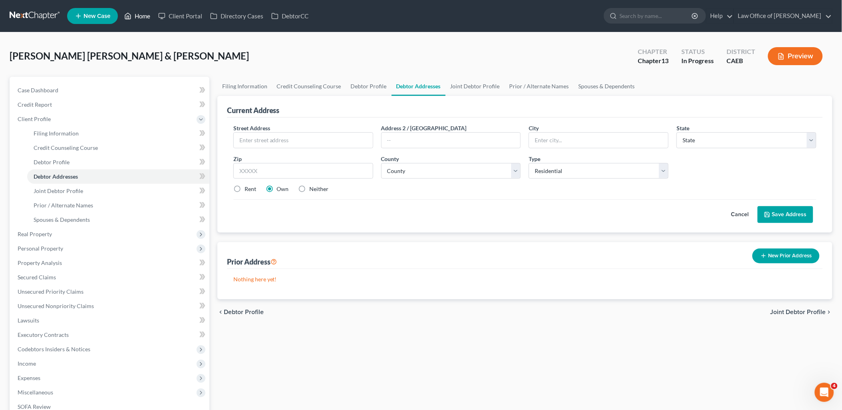
drag, startPoint x: 144, startPoint y: 13, endPoint x: 211, endPoint y: 78, distance: 93.8
click at [144, 13] on link "Home" at bounding box center [137, 16] width 34 height 14
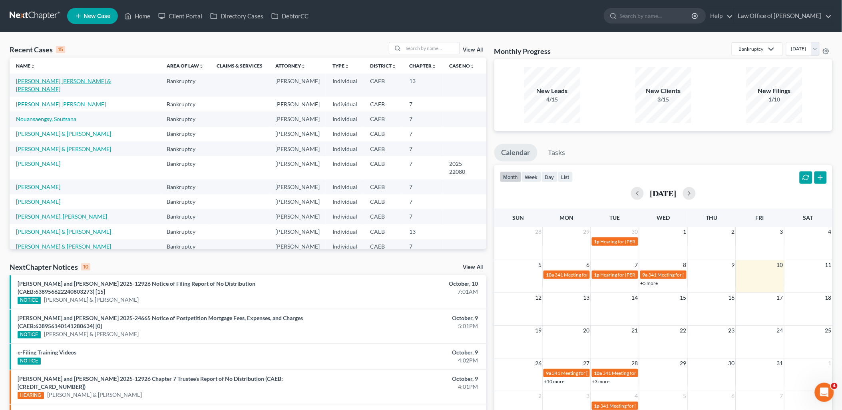
click at [68, 80] on link "[PERSON_NAME] [PERSON_NAME] & [PERSON_NAME]" at bounding box center [63, 85] width 95 height 15
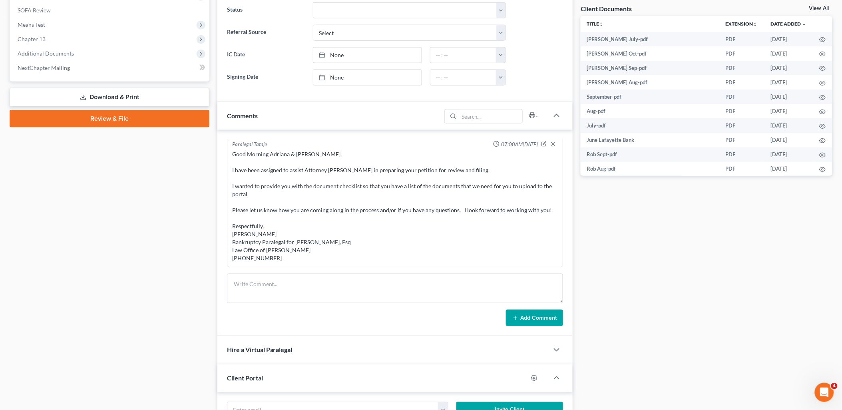
scroll to position [355, 0]
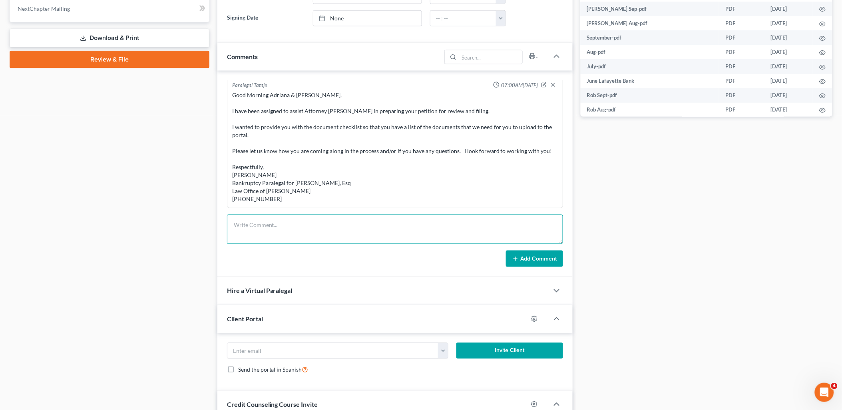
click at [286, 228] on textarea at bounding box center [395, 230] width 336 height 30
click at [457, 222] on textarea "AP inventoried docs in the portal and organized a little - also updated the che…" at bounding box center [395, 230] width 336 height 30
type textarea "AP inventoried docs in the portal and organized a little - also updated the che…"
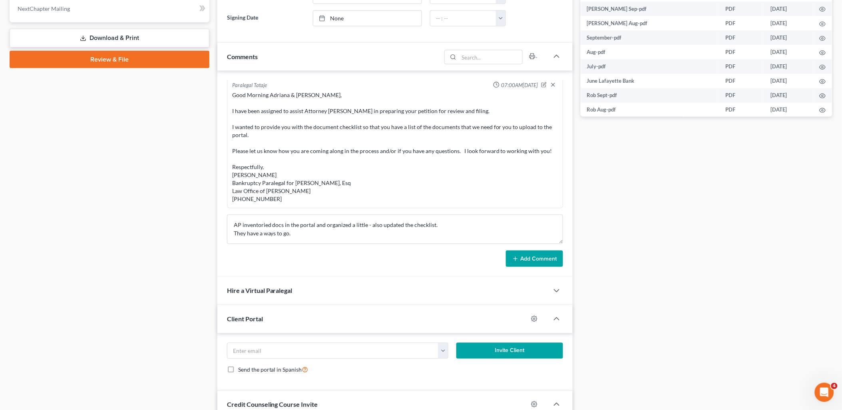
click at [537, 260] on button "Add Comment" at bounding box center [534, 259] width 57 height 17
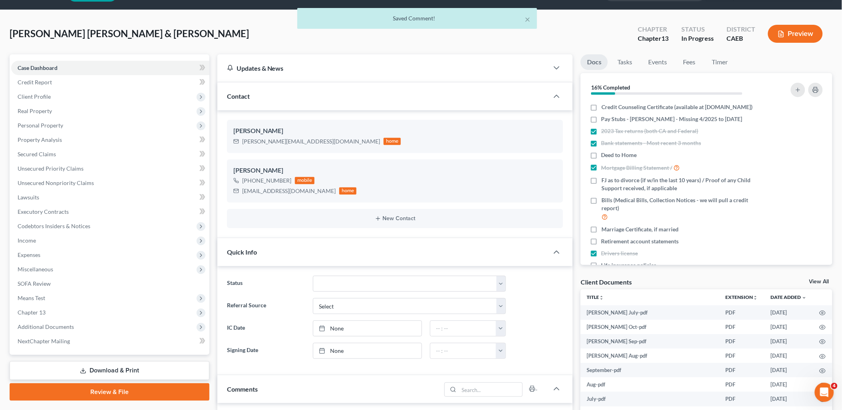
scroll to position [98, 0]
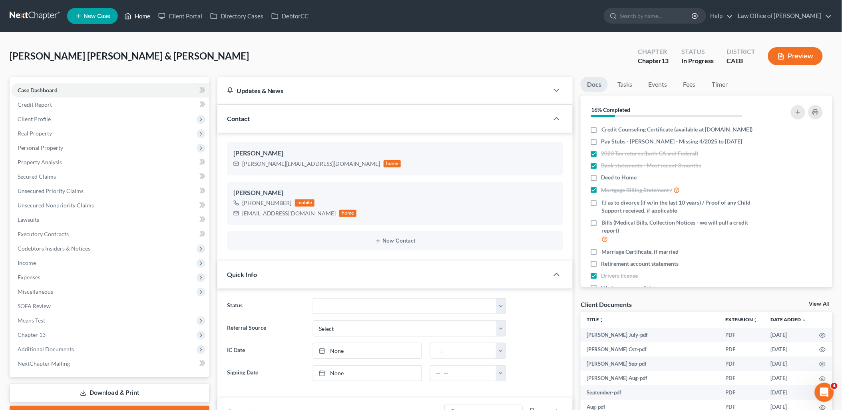
click at [138, 13] on link "Home" at bounding box center [137, 16] width 34 height 14
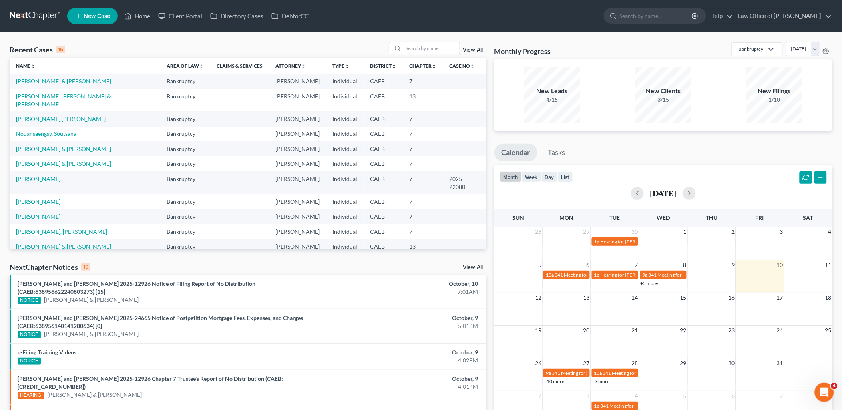
click at [41, 76] on td "[PERSON_NAME] & [PERSON_NAME]" at bounding box center [85, 81] width 151 height 15
click at [50, 80] on link "[PERSON_NAME] & [PERSON_NAME]" at bounding box center [63, 81] width 95 height 7
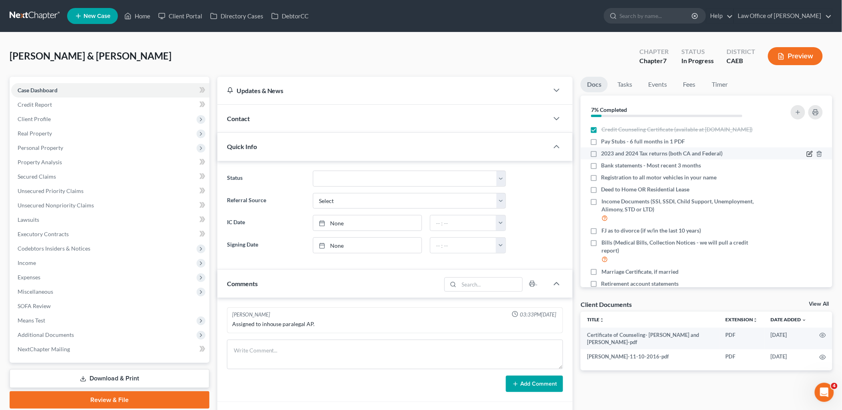
click at [807, 157] on icon "button" at bounding box center [810, 154] width 6 height 6
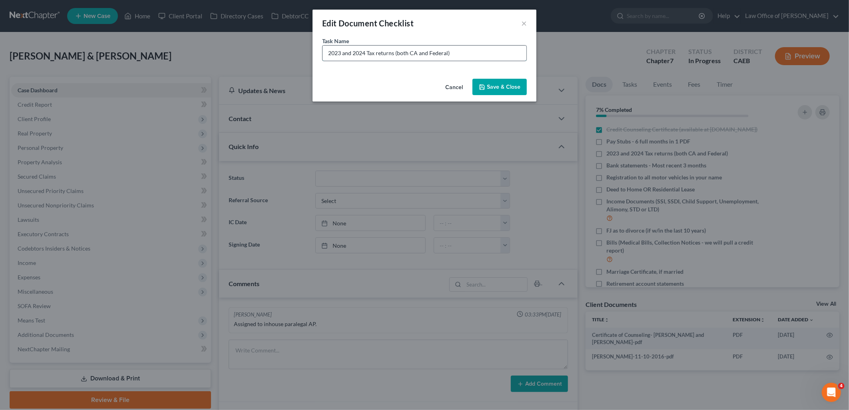
click at [344, 51] on input "2023 and 2024 Tax returns (both CA and Federal)" at bounding box center [424, 53] width 204 height 15
drag, startPoint x: 344, startPoint y: 51, endPoint x: 359, endPoint y: 52, distance: 15.2
click at [359, 52] on input "2023 and 2024 Tax returns (both CA and Federal)" at bounding box center [424, 53] width 204 height 15
click at [350, 52] on input "2023 and 2024 Tax returns (both CA and Federal)" at bounding box center [424, 53] width 204 height 15
click at [342, 52] on input "2023 and 2024 Tax returns (both CA and Federal)" at bounding box center [424, 53] width 204 height 15
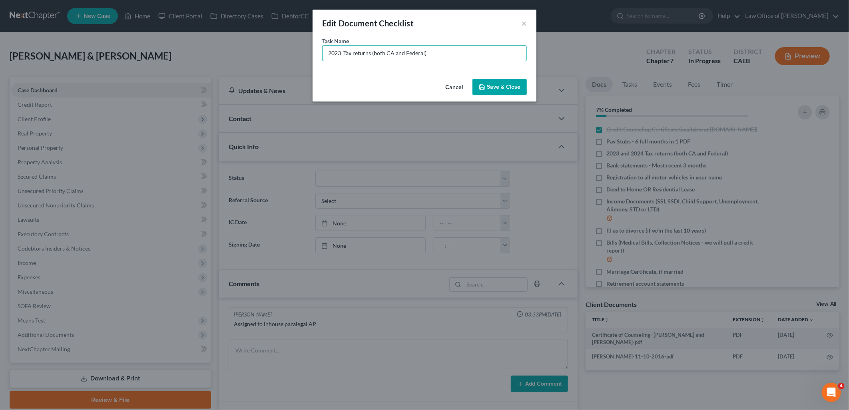
type input "2023 Tax returns (both CA and Federal)"
click at [493, 88] on button "Save & Close" at bounding box center [499, 87] width 54 height 17
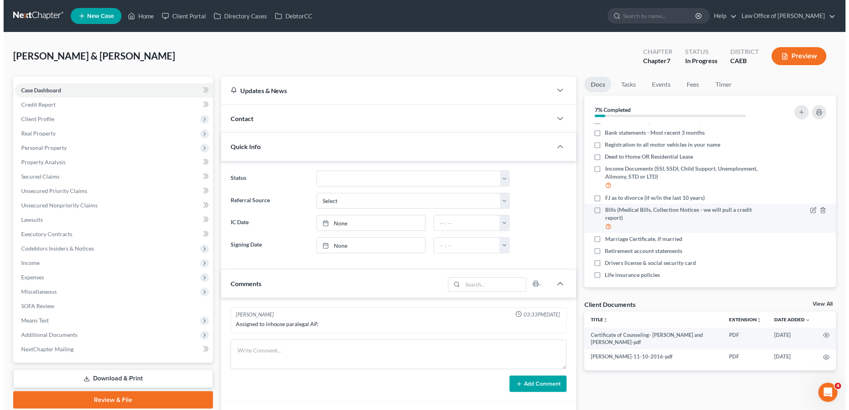
scroll to position [47, 0]
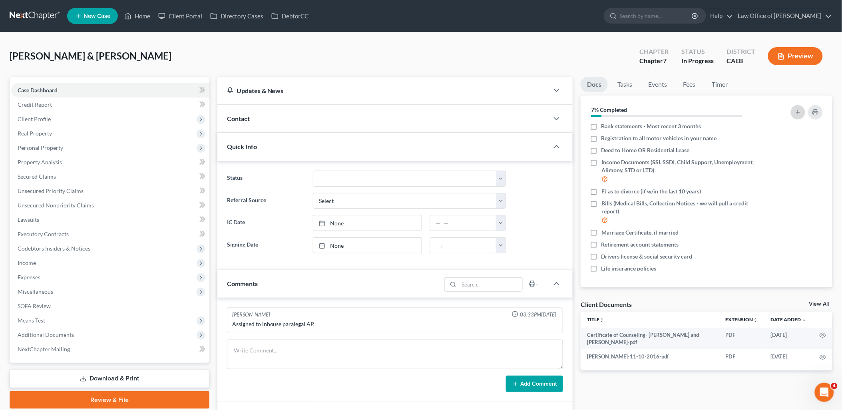
click at [802, 111] on button "button" at bounding box center [798, 112] width 14 height 14
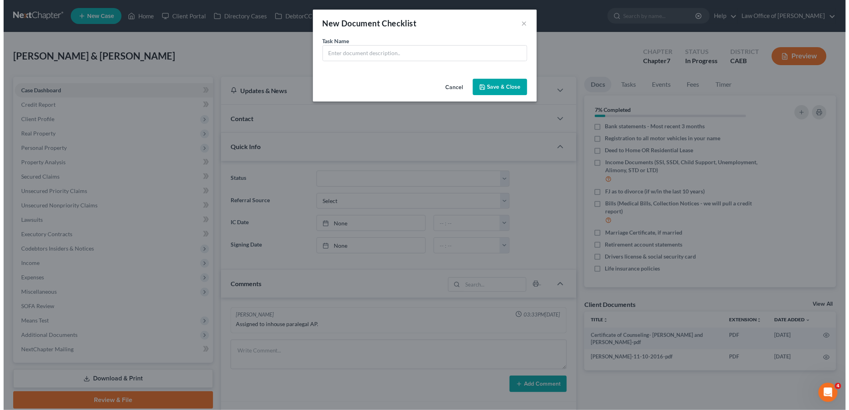
scroll to position [39, 0]
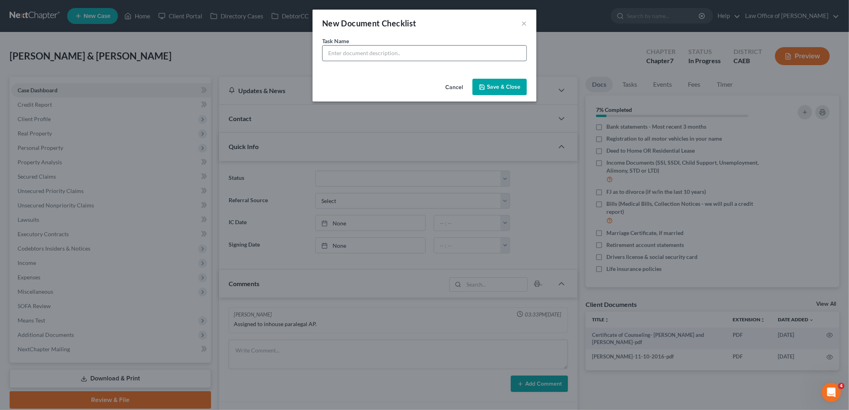
click at [472, 54] on input "text" at bounding box center [424, 53] width 204 height 15
type input "2024 TRs"
click at [498, 86] on button "Save & Close" at bounding box center [499, 87] width 54 height 17
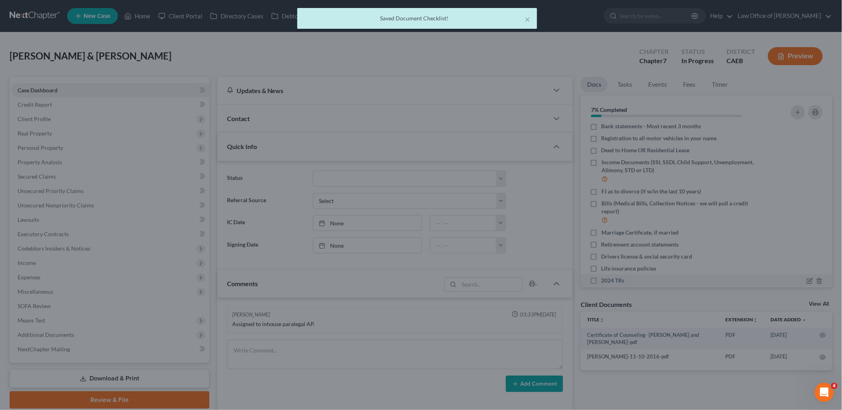
scroll to position [47, 0]
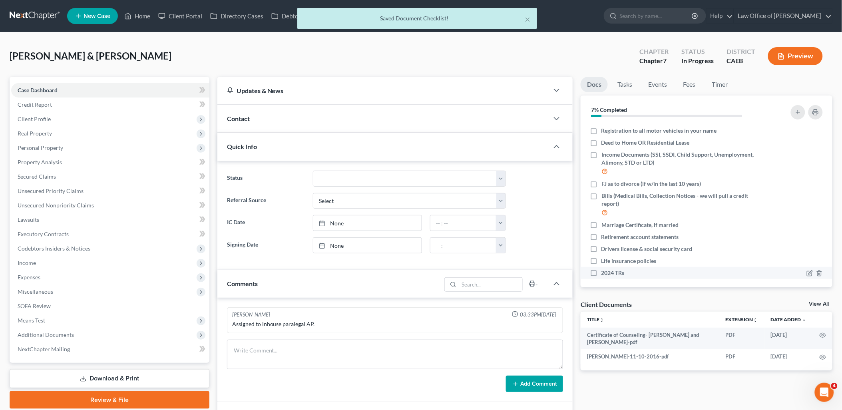
drag, startPoint x: 592, startPoint y: 280, endPoint x: 597, endPoint y: 277, distance: 6.4
click at [601, 277] on label "2024 TRs" at bounding box center [612, 273] width 23 height 8
click at [605, 274] on input "2024 TRs" at bounding box center [607, 271] width 5 height 5
checkbox input "true"
click at [601, 253] on label "Drivers license & social security card" at bounding box center [646, 249] width 91 height 8
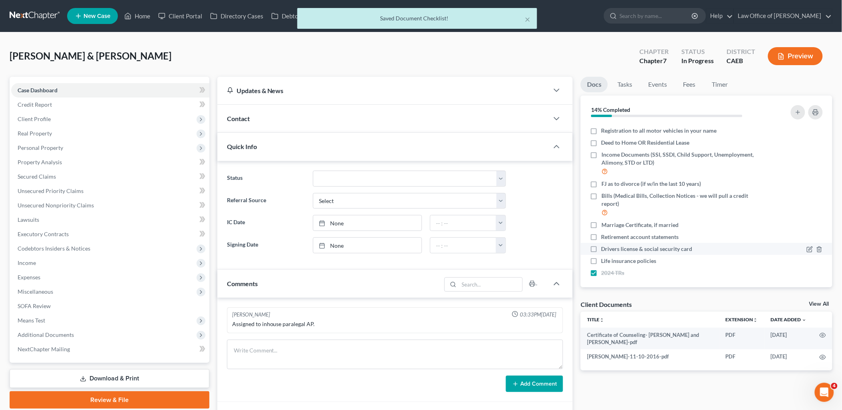
click at [605, 250] on input "Drivers license & social security card" at bounding box center [607, 247] width 5 height 5
checkbox input "true"
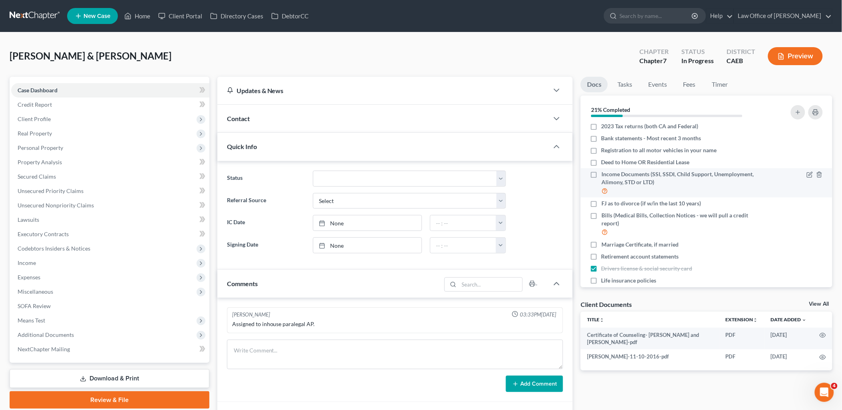
scroll to position [0, 0]
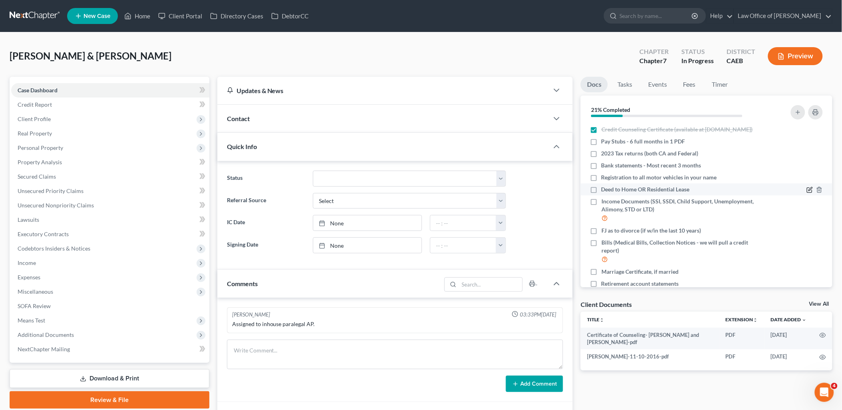
click at [807, 193] on icon "button" at bounding box center [810, 190] width 6 height 6
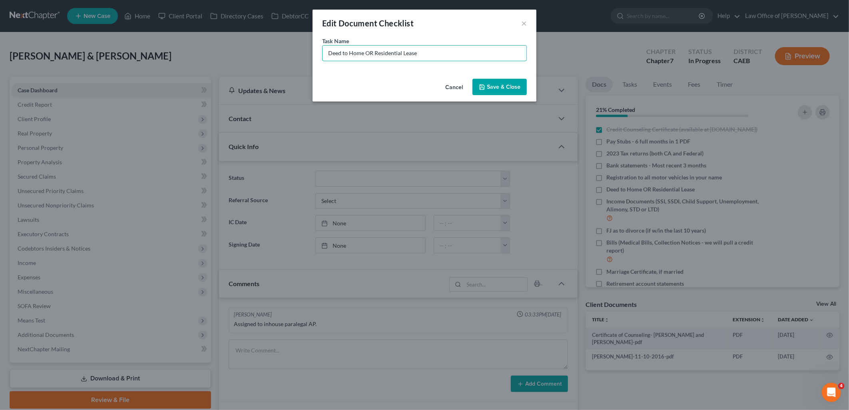
drag, startPoint x: 364, startPoint y: 47, endPoint x: 452, endPoint y: 45, distance: 87.1
click at [446, 44] on div "Task Name * Deed to Home OR Residential Lease" at bounding box center [424, 49] width 205 height 24
type input "Deed to Home"
click at [513, 89] on button "Save & Close" at bounding box center [499, 87] width 54 height 17
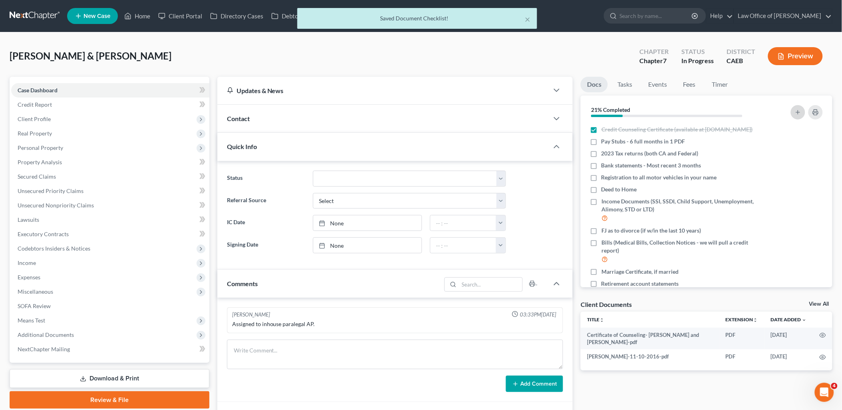
click at [800, 110] on icon "button" at bounding box center [798, 112] width 6 height 6
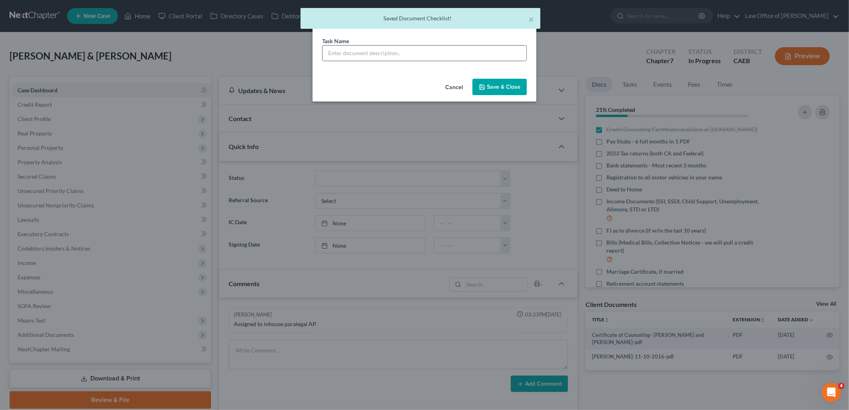
click at [474, 45] on div at bounding box center [424, 53] width 205 height 16
click at [472, 53] on input "text" at bounding box center [424, 53] width 204 height 15
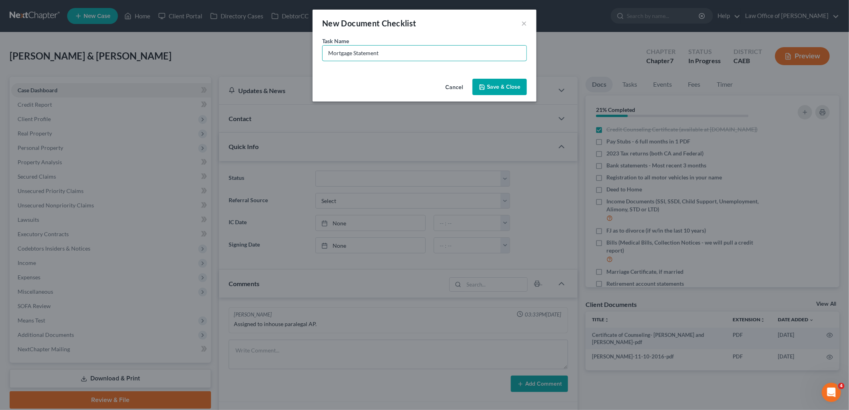
type input "Mortgage Statement"
click at [502, 83] on button "Save & Close" at bounding box center [499, 87] width 54 height 17
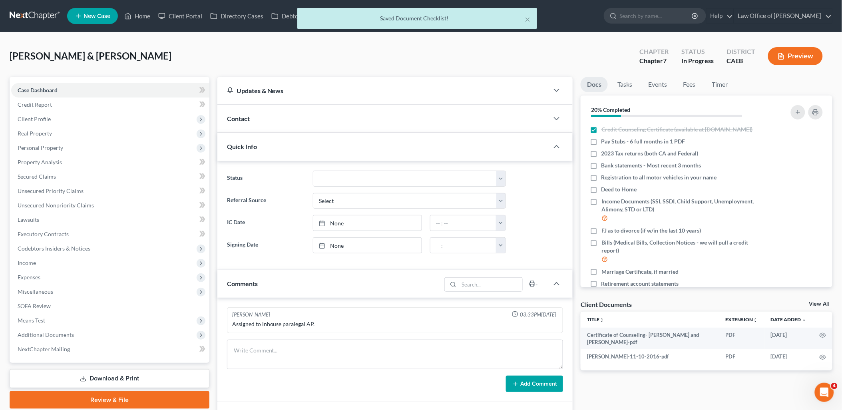
scroll to position [71, 0]
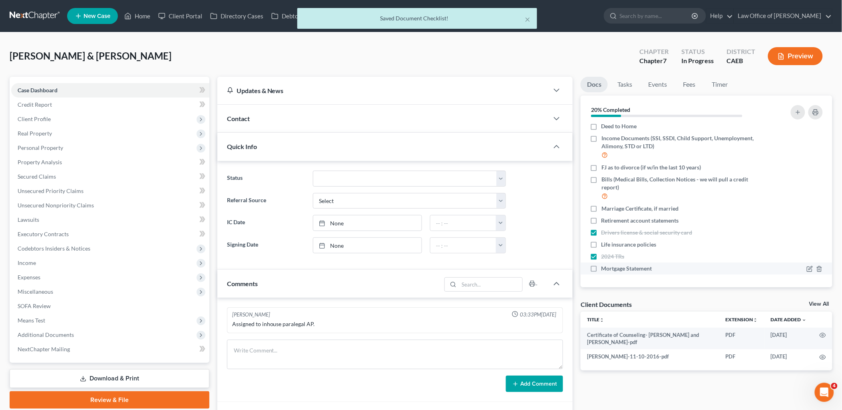
click at [601, 266] on label "Mortgage Statement" at bounding box center [626, 269] width 51 height 8
click at [605, 266] on input "Mortgage Statement" at bounding box center [607, 267] width 5 height 5
checkbox input "true"
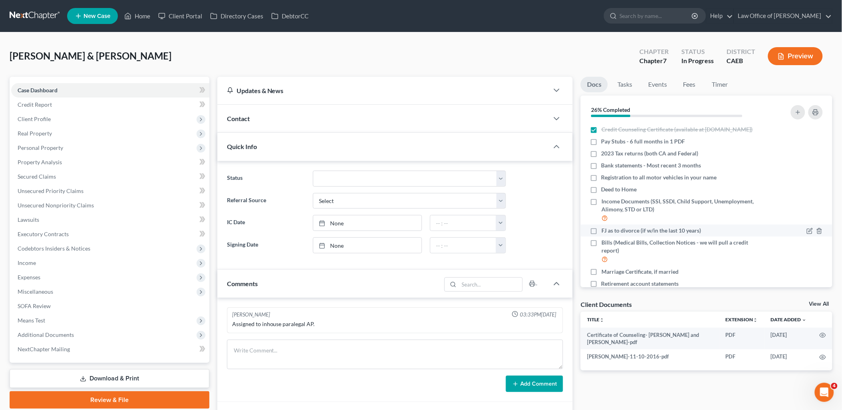
click at [601, 235] on label "FJ as to divorce (if w/in the last 10 years)" at bounding box center [650, 231] width 99 height 8
click at [605, 232] on input "FJ as to divorce (if w/in the last 10 years)" at bounding box center [607, 229] width 5 height 5
checkbox input "true"
click at [807, 275] on icon "button" at bounding box center [810, 272] width 6 height 6
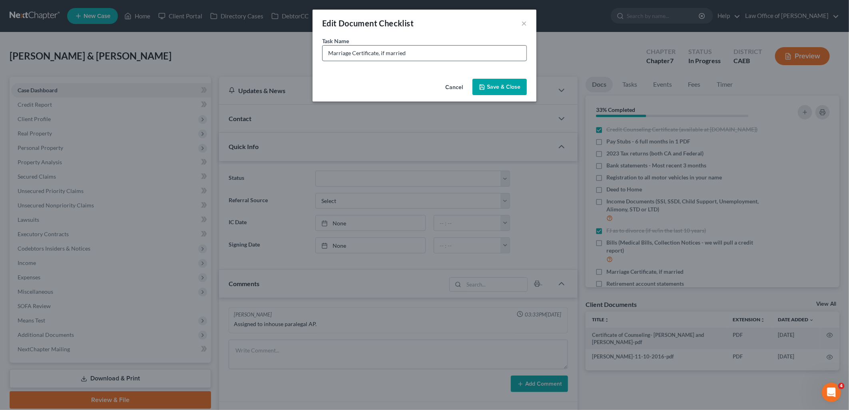
click at [446, 51] on input "Marriage Certificate, if married" at bounding box center [424, 53] width 204 height 15
type input "Marriage Certificate - married 43 years"
click at [496, 88] on button "Save & Close" at bounding box center [499, 87] width 54 height 17
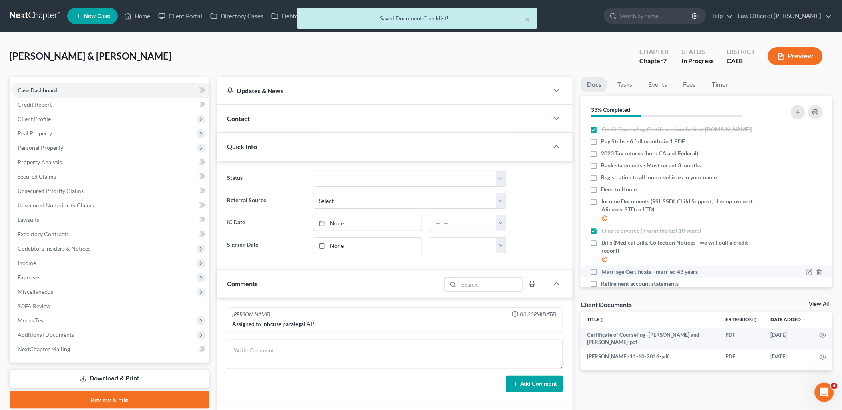
click at [601, 276] on label "Marriage Certificate - married 43 years" at bounding box center [649, 272] width 96 height 8
click at [605, 273] on input "Marriage Certificate - married 43 years" at bounding box center [607, 270] width 5 height 5
checkbox input "true"
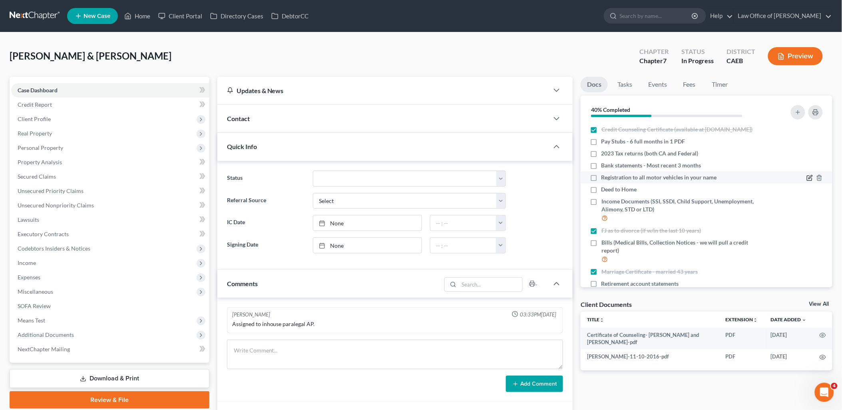
click at [807, 181] on icon "button" at bounding box center [810, 178] width 6 height 6
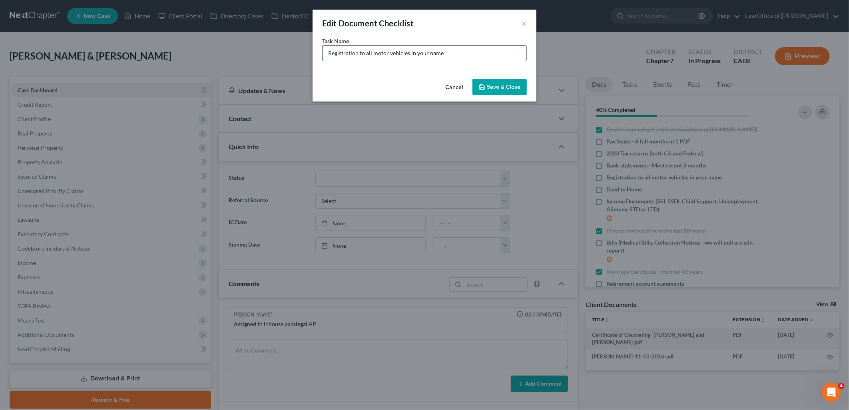
drag, startPoint x: 328, startPoint y: 52, endPoint x: 468, endPoint y: 52, distance: 139.9
click at [468, 52] on input "Registration to all motor vehicles in your name" at bounding box center [424, 53] width 204 height 15
click at [500, 91] on button "Save & Close" at bounding box center [499, 87] width 54 height 17
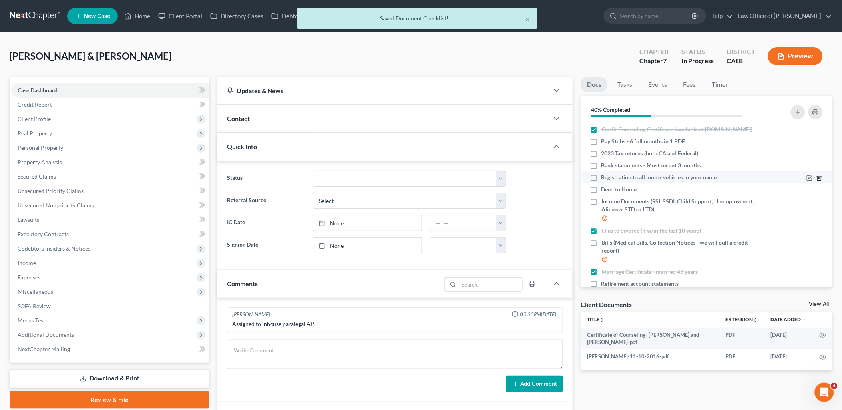
click at [816, 181] on icon "button" at bounding box center [819, 178] width 6 height 6
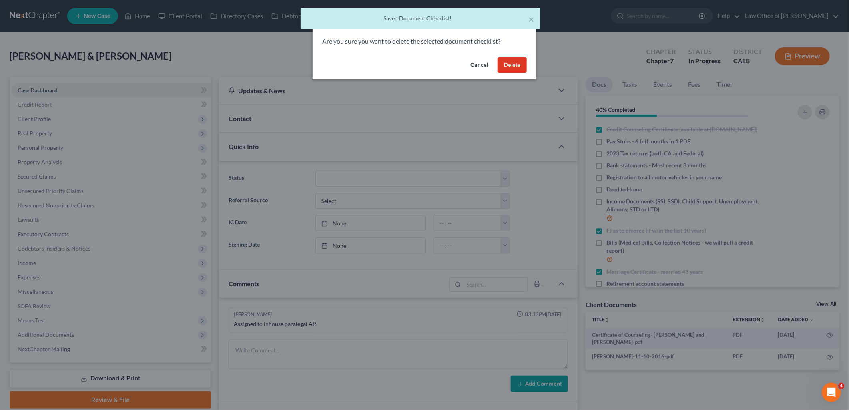
click at [514, 63] on button "Delete" at bounding box center [511, 65] width 29 height 16
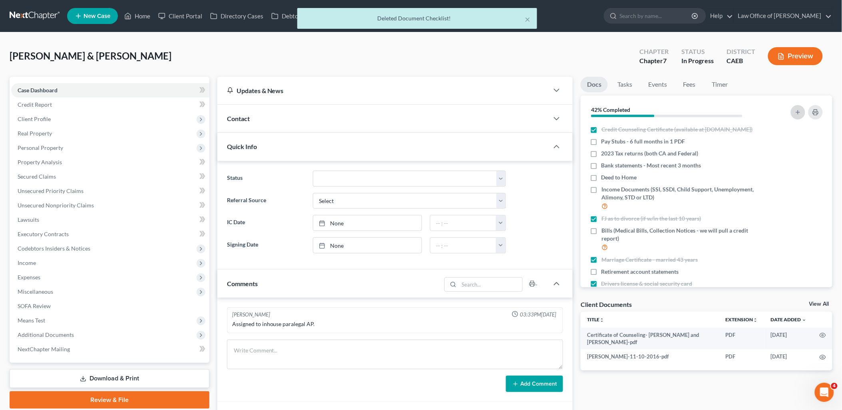
click at [799, 114] on icon "button" at bounding box center [798, 112] width 6 height 6
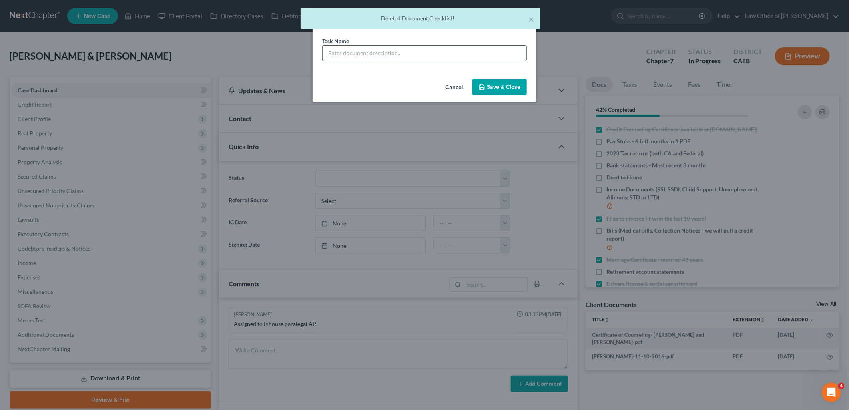
click at [460, 52] on input "text" at bounding box center [424, 53] width 204 height 15
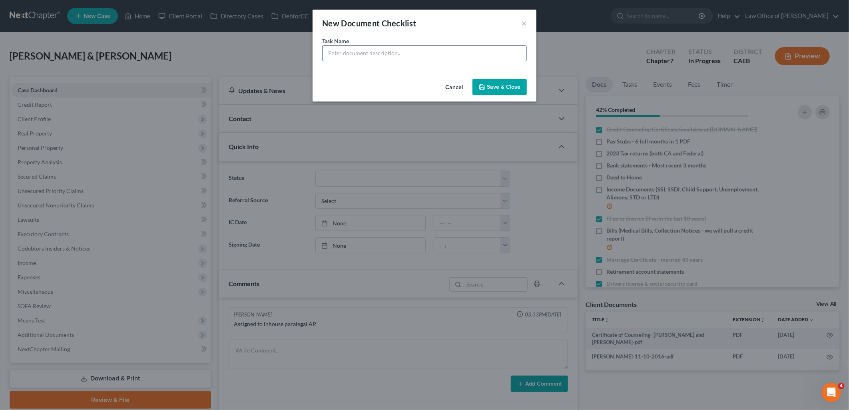
paste input "Registration to all motor vehicles in your name"
drag, startPoint x: 360, startPoint y: 51, endPoint x: 532, endPoint y: 54, distance: 172.7
click at [523, 52] on input "Registration to all motor vehicles in your name" at bounding box center [424, 53] width 204 height 15
type input "Registration to 2010 Toyota Highlander"
drag, startPoint x: 517, startPoint y: 87, endPoint x: 794, endPoint y: 111, distance: 278.3
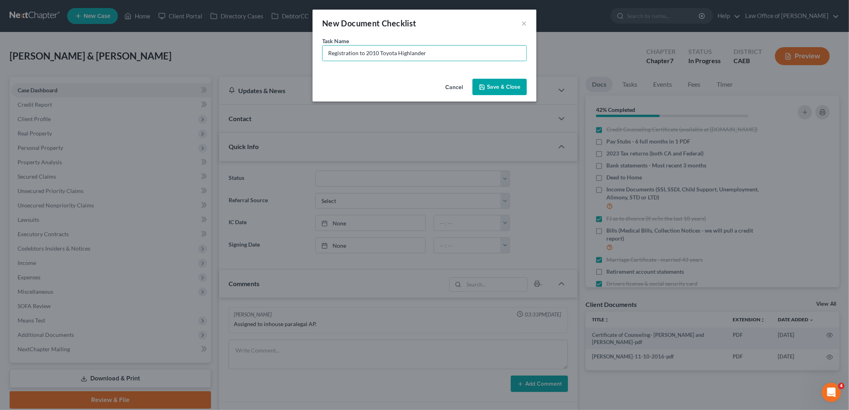
click at [517, 87] on button "Save & Close" at bounding box center [499, 87] width 54 height 17
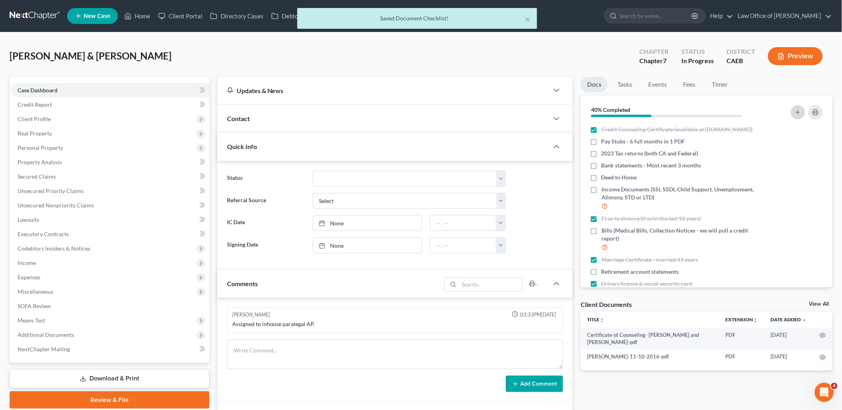
click at [800, 109] on icon "button" at bounding box center [798, 112] width 6 height 6
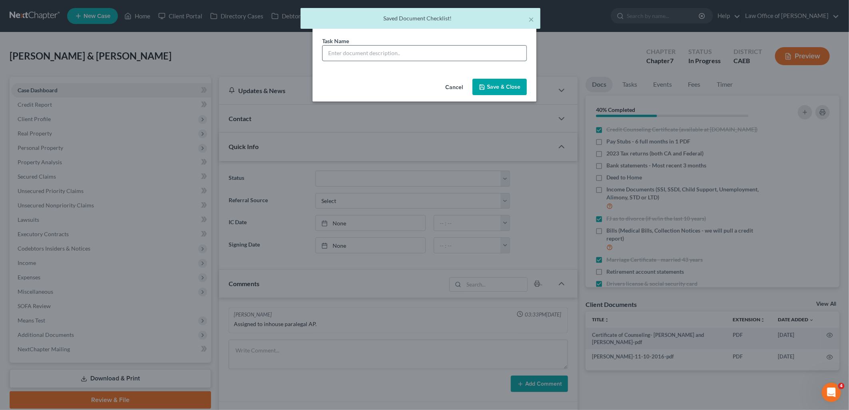
click at [357, 52] on input "text" at bounding box center [424, 53] width 204 height 15
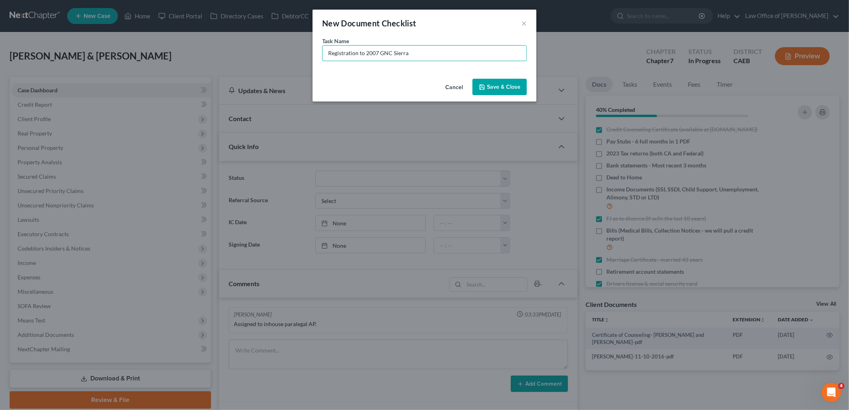
type input "Registration to 2007 GNC Sierra"
click at [502, 85] on button "Save & Close" at bounding box center [499, 87] width 54 height 17
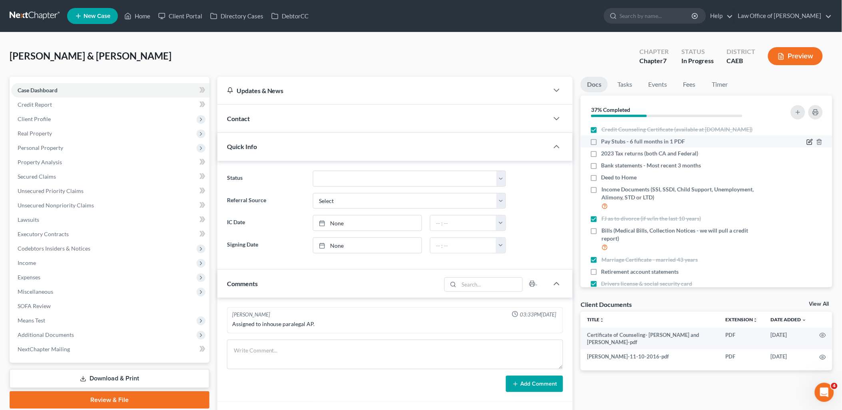
click at [809, 143] on icon "button" at bounding box center [811, 141] width 4 height 4
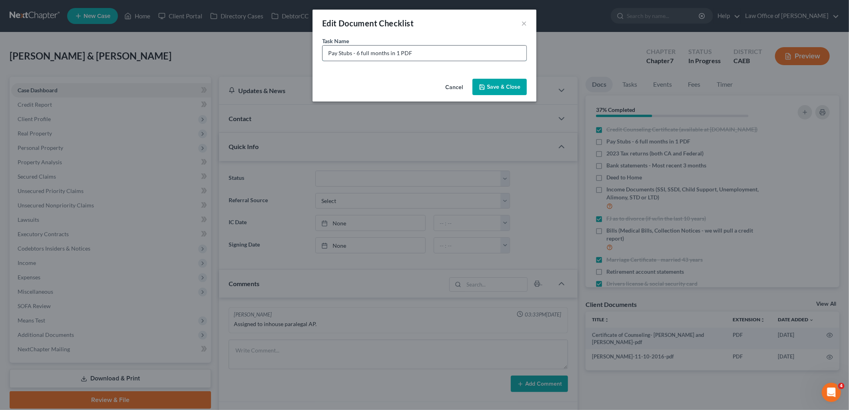
drag, startPoint x: 356, startPoint y: 50, endPoint x: 434, endPoint y: 53, distance: 77.6
click at [434, 53] on input "Pay Stubs - 6 full months in 1 PDF" at bounding box center [424, 53] width 204 height 15
click at [434, 57] on input "Pay Stubs - 6 full months in 1 PDF" at bounding box center [424, 53] width 204 height 15
click at [433, 54] on input "Pay Stubs - 6 full months in 1 PDF" at bounding box center [424, 53] width 204 height 15
drag, startPoint x: 436, startPoint y: 51, endPoint x: 318, endPoint y: 54, distance: 118.7
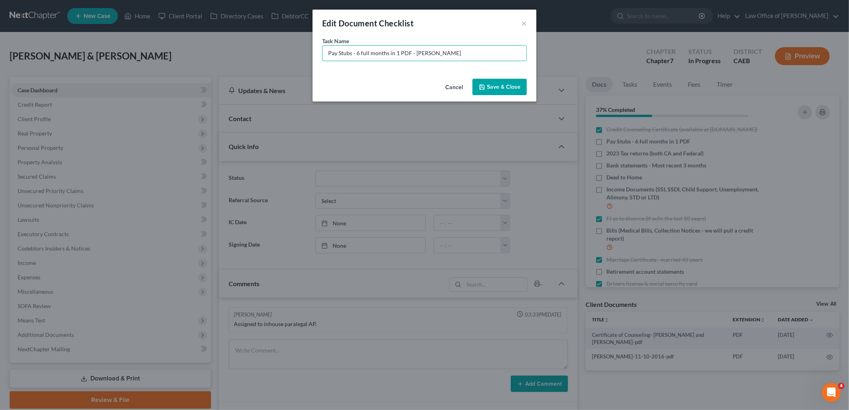
click at [318, 54] on div "Task Name * Pay Stubs - 6 full months in 1 PDF - [PERSON_NAME]" at bounding box center [424, 56] width 224 height 39
type input "Pay Stubs - 6 full months in 1 PDF - [PERSON_NAME]"
click at [504, 85] on button "Save & Close" at bounding box center [499, 87] width 54 height 17
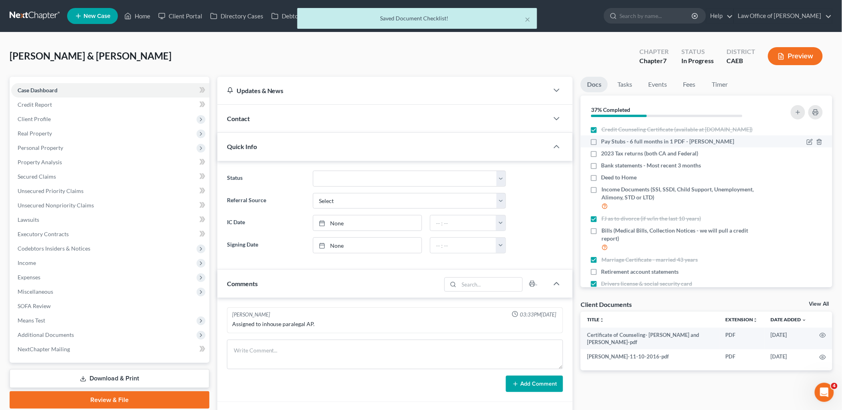
click at [601, 145] on label "Pay Stubs - 6 full months in 1 PDF - [PERSON_NAME]" at bounding box center [667, 141] width 133 height 8
click at [605, 143] on input "Pay Stubs - 6 full months in 1 PDF - [PERSON_NAME]" at bounding box center [607, 139] width 5 height 5
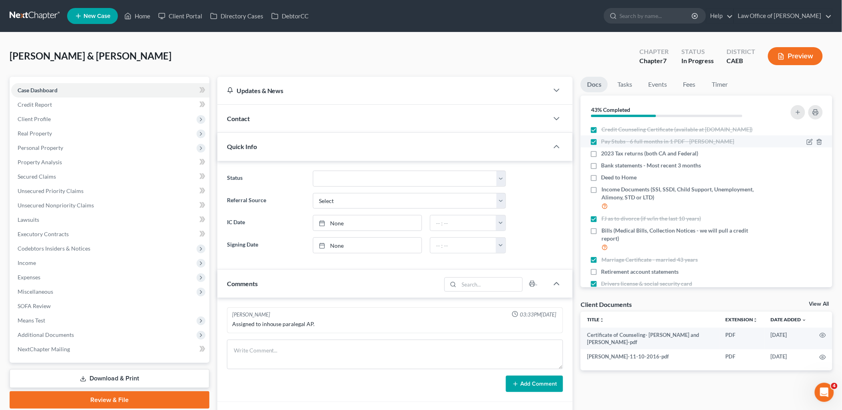
click at [601, 145] on label "Pay Stubs - 6 full months in 1 PDF - [PERSON_NAME]" at bounding box center [667, 141] width 133 height 8
click at [605, 143] on input "Pay Stubs - 6 full months in 1 PDF - [PERSON_NAME]" at bounding box center [607, 139] width 5 height 5
checkbox input "false"
click at [796, 111] on icon "button" at bounding box center [798, 112] width 6 height 6
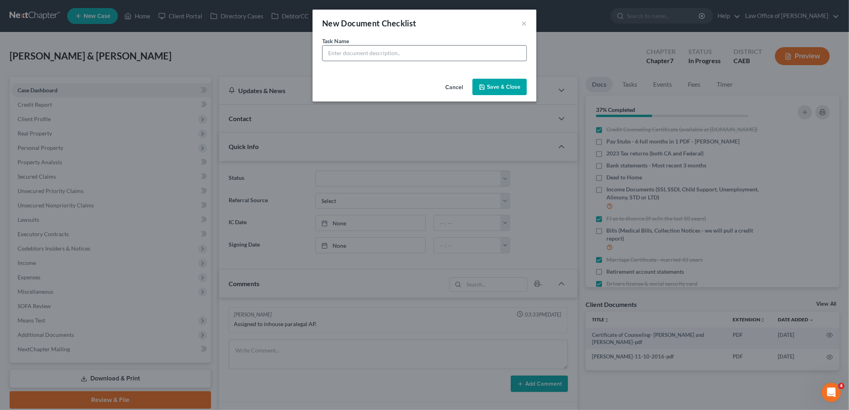
click at [468, 53] on input "text" at bounding box center [424, 53] width 204 height 15
paste input "Pay Stubs - 6 full months in 1 PDF - [PERSON_NAME]"
type input "Pay Stubs - 6 full months in 1 PDF - [PERSON_NAME]"
click at [507, 89] on button "Save & Close" at bounding box center [499, 87] width 54 height 17
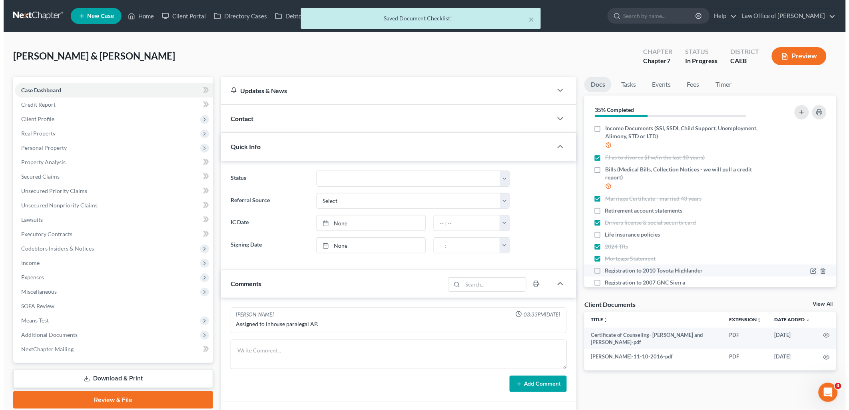
scroll to position [95, 0]
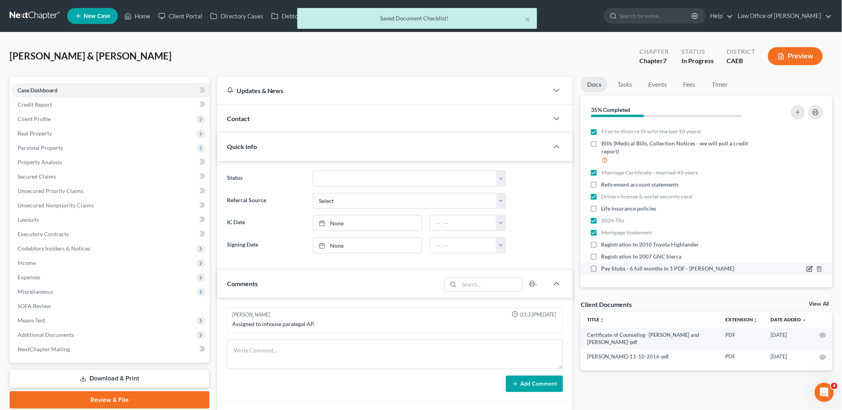
click at [809, 268] on icon "button" at bounding box center [811, 268] width 4 height 4
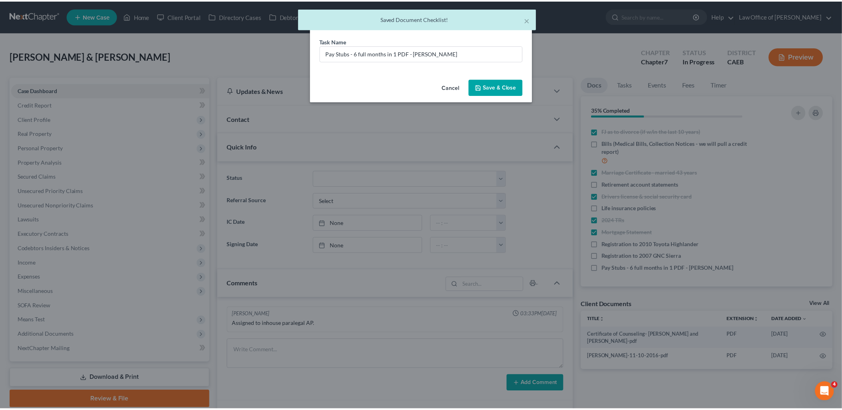
scroll to position [87, 0]
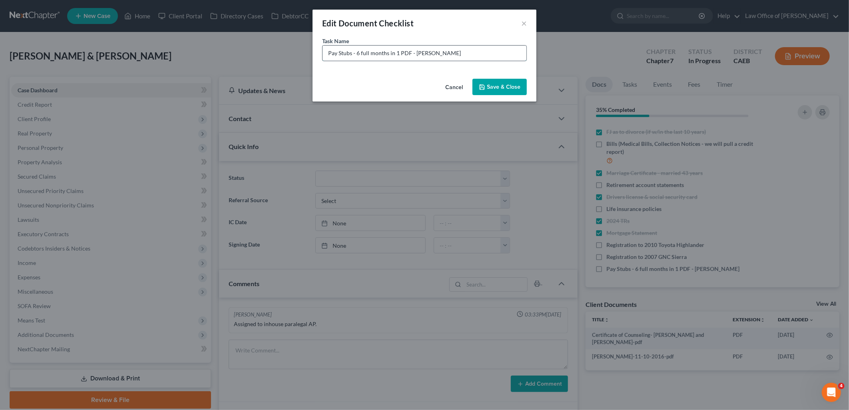
drag, startPoint x: 414, startPoint y: 51, endPoint x: 456, endPoint y: 54, distance: 42.0
click at [456, 54] on input "Pay Stubs - 6 full months in 1 PDF - [PERSON_NAME]" at bounding box center [424, 53] width 204 height 15
type input "Pay Stubs - 6 full months in 1 PDF - [PERSON_NAME]"
drag, startPoint x: 489, startPoint y: 81, endPoint x: 708, endPoint y: 240, distance: 270.3
click at [490, 82] on button "Save & Close" at bounding box center [499, 87] width 54 height 17
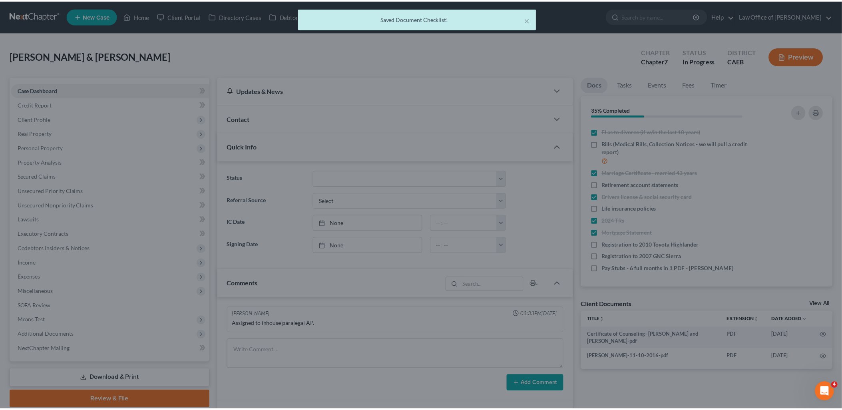
scroll to position [94, 0]
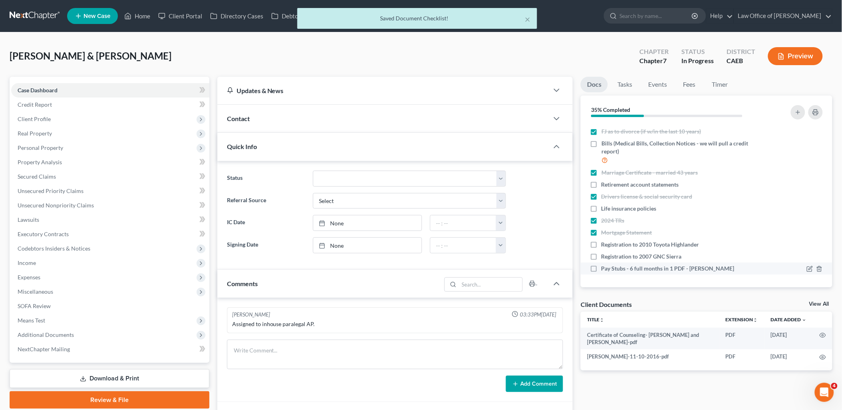
click at [601, 268] on label "Pay Stubs - 6 full months in 1 PDF - [PERSON_NAME]" at bounding box center [667, 269] width 133 height 8
click at [605, 268] on input "Pay Stubs - 6 full months in 1 PDF - [PERSON_NAME]" at bounding box center [607, 267] width 5 height 5
checkbox input "true"
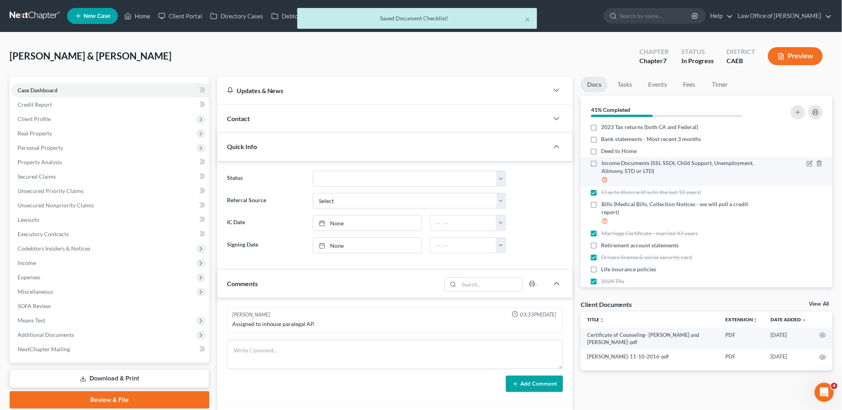
scroll to position [0, 0]
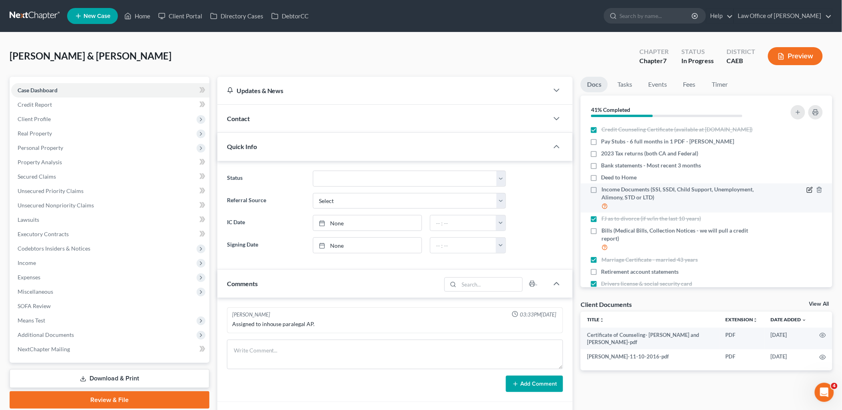
click at [807, 193] on icon "button" at bounding box center [810, 190] width 6 height 6
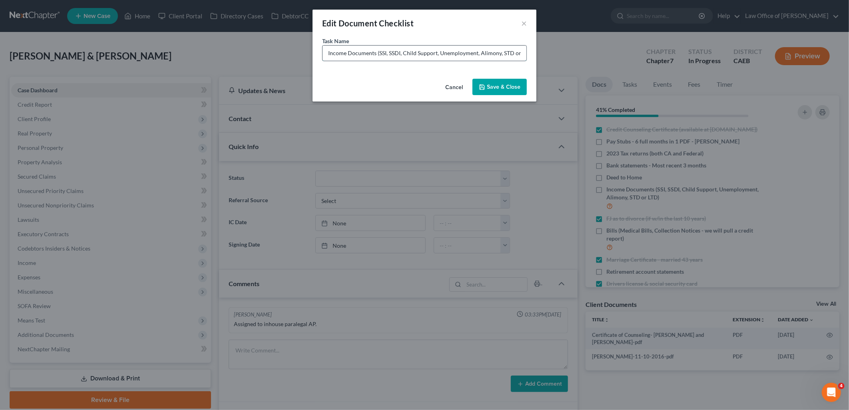
click at [379, 52] on input "Income Documents (SSI, SSDI, Child Support, Unemployment, Alimony, STD or LTD)" at bounding box center [424, 53] width 204 height 15
type input "Income Documents (Pension, SSI, SSDI, Child Support, Unemployment, Alimony, STD…"
click at [495, 92] on button "Save & Close" at bounding box center [499, 87] width 54 height 17
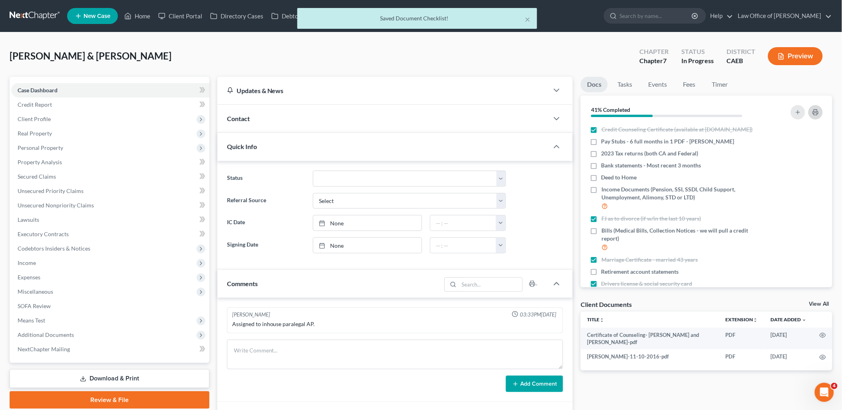
click at [814, 110] on icon "button" at bounding box center [815, 112] width 6 height 6
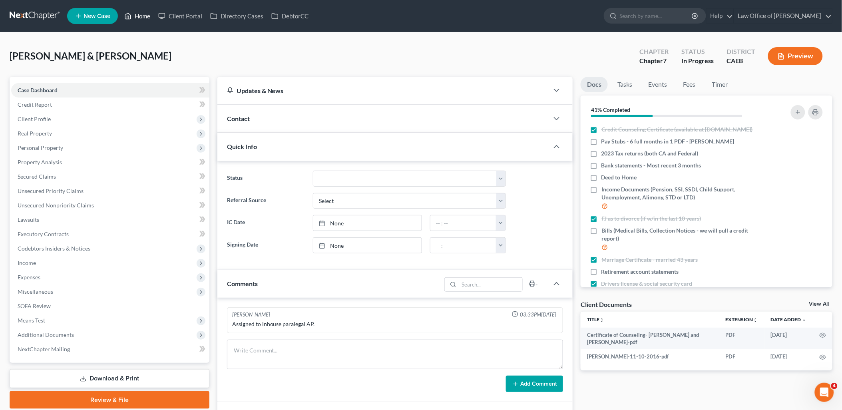
drag, startPoint x: 142, startPoint y: 19, endPoint x: 224, endPoint y: 39, distance: 84.7
click at [142, 18] on link "Home" at bounding box center [137, 16] width 34 height 14
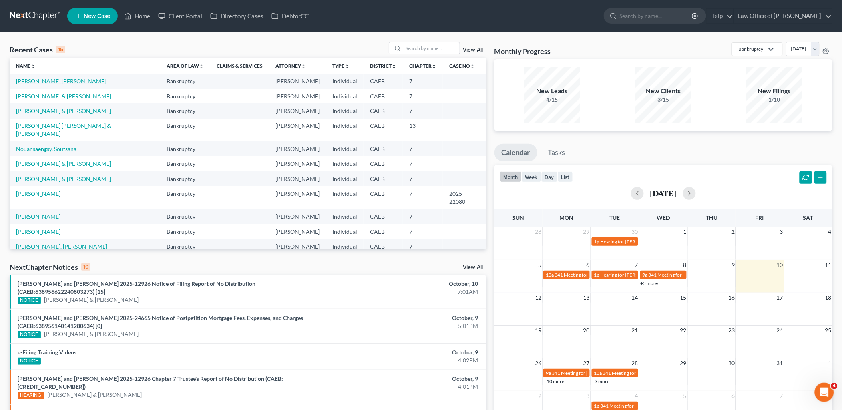
click at [40, 78] on link "[PERSON_NAME] [PERSON_NAME]" at bounding box center [61, 81] width 90 height 7
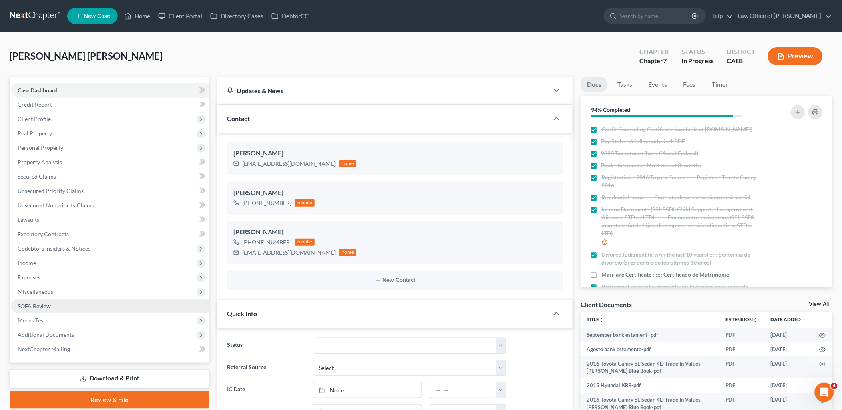
scroll to position [545, 0]
click at [27, 254] on span "Codebtors Insiders & Notices" at bounding box center [110, 248] width 198 height 14
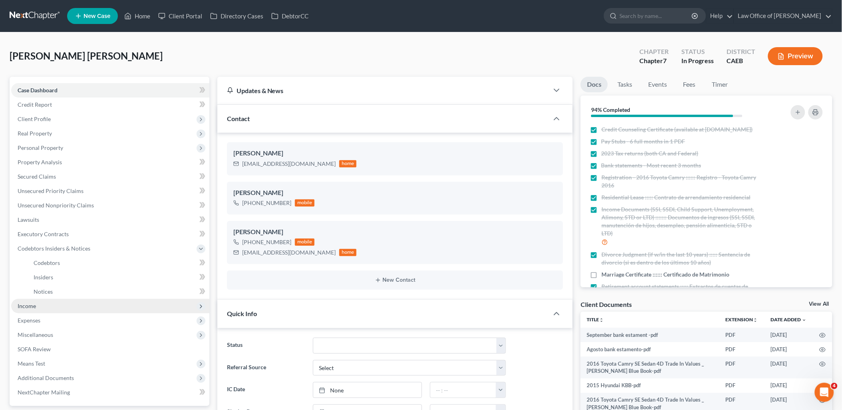
click at [24, 307] on span "Income" at bounding box center [27, 305] width 18 height 7
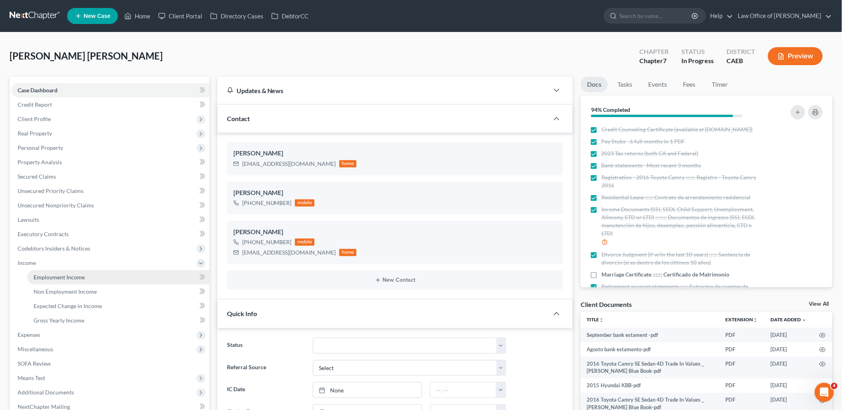
click at [60, 274] on span "Employment Income" at bounding box center [59, 277] width 51 height 7
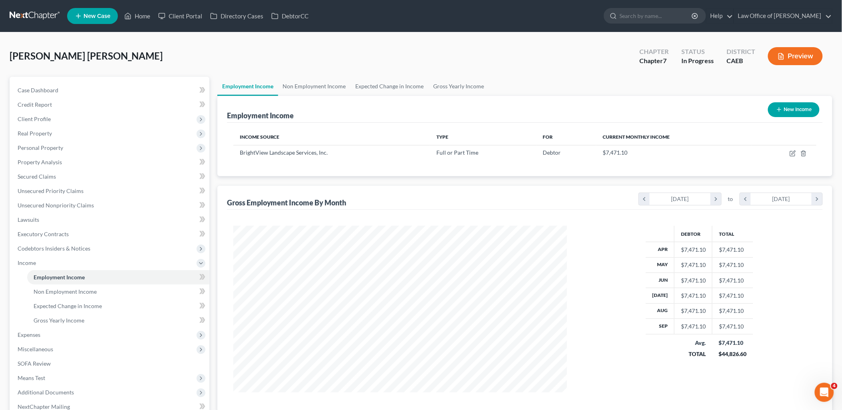
scroll to position [167, 350]
click at [38, 90] on span "Case Dashboard" at bounding box center [38, 90] width 41 height 7
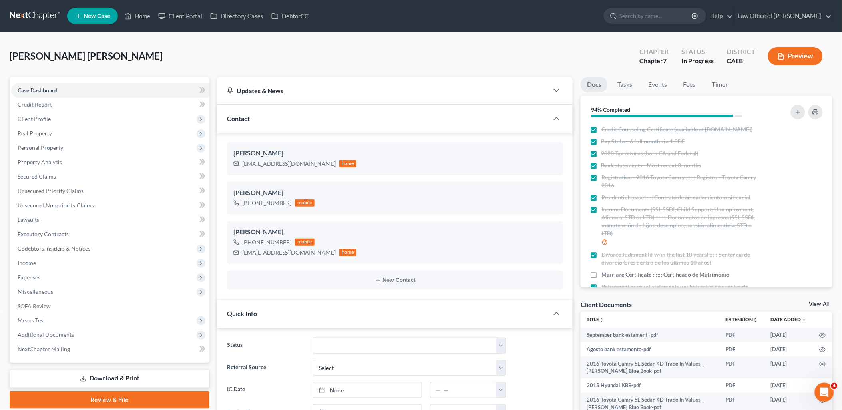
scroll to position [545, 0]
click at [816, 302] on link "View All" at bounding box center [819, 304] width 20 height 6
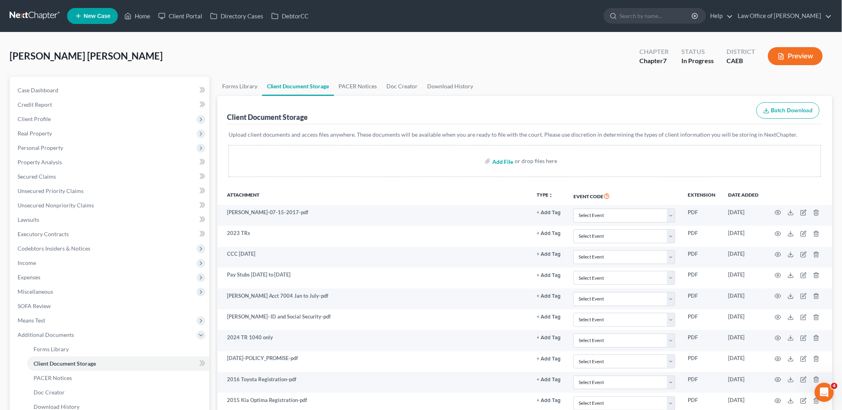
click at [506, 160] on input "file" at bounding box center [501, 161] width 19 height 14
type input "C:\fakepath\Pay Stubs August and [DATE].pdf"
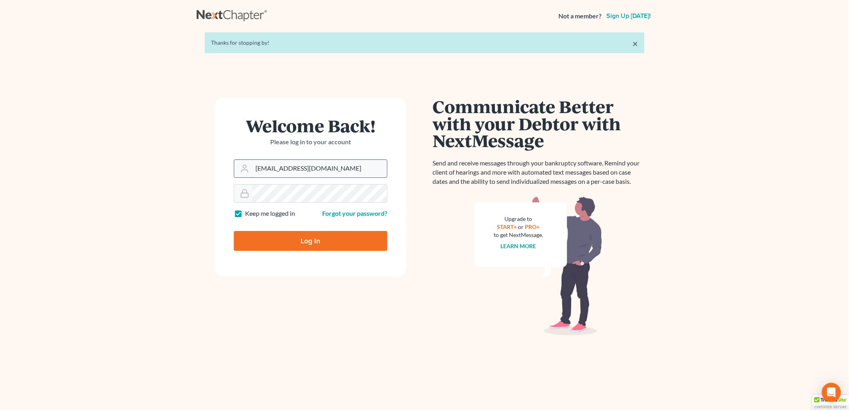
click at [304, 174] on input "tatajelaw@gmail.com" at bounding box center [319, 169] width 135 height 18
type input "aaron@beaconlawyer.com"
click at [296, 241] on input "Log In" at bounding box center [310, 241] width 153 height 20
type input "Thinking..."
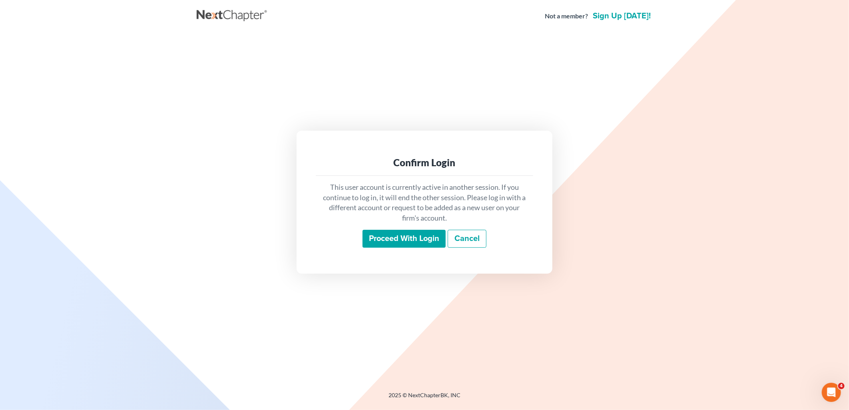
click at [405, 233] on input "Proceed with login" at bounding box center [403, 239] width 83 height 18
